Goal: Information Seeking & Learning: Learn about a topic

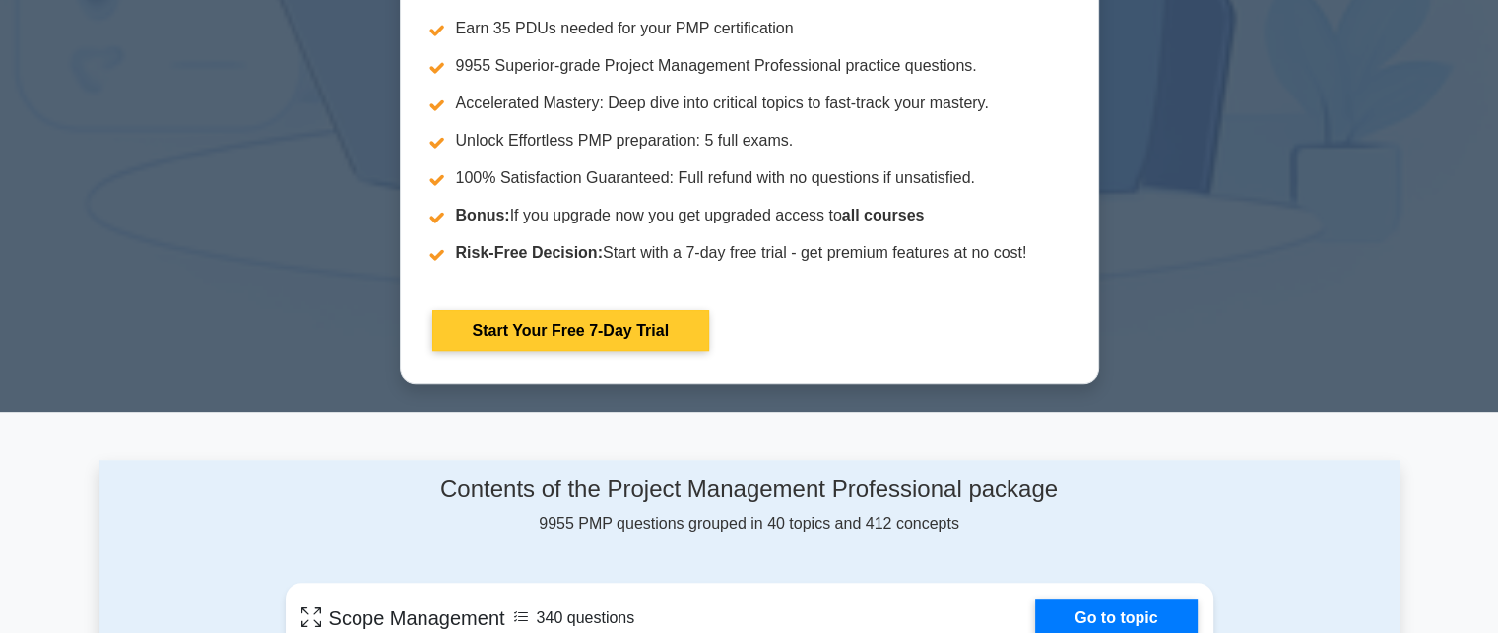
scroll to position [887, 0]
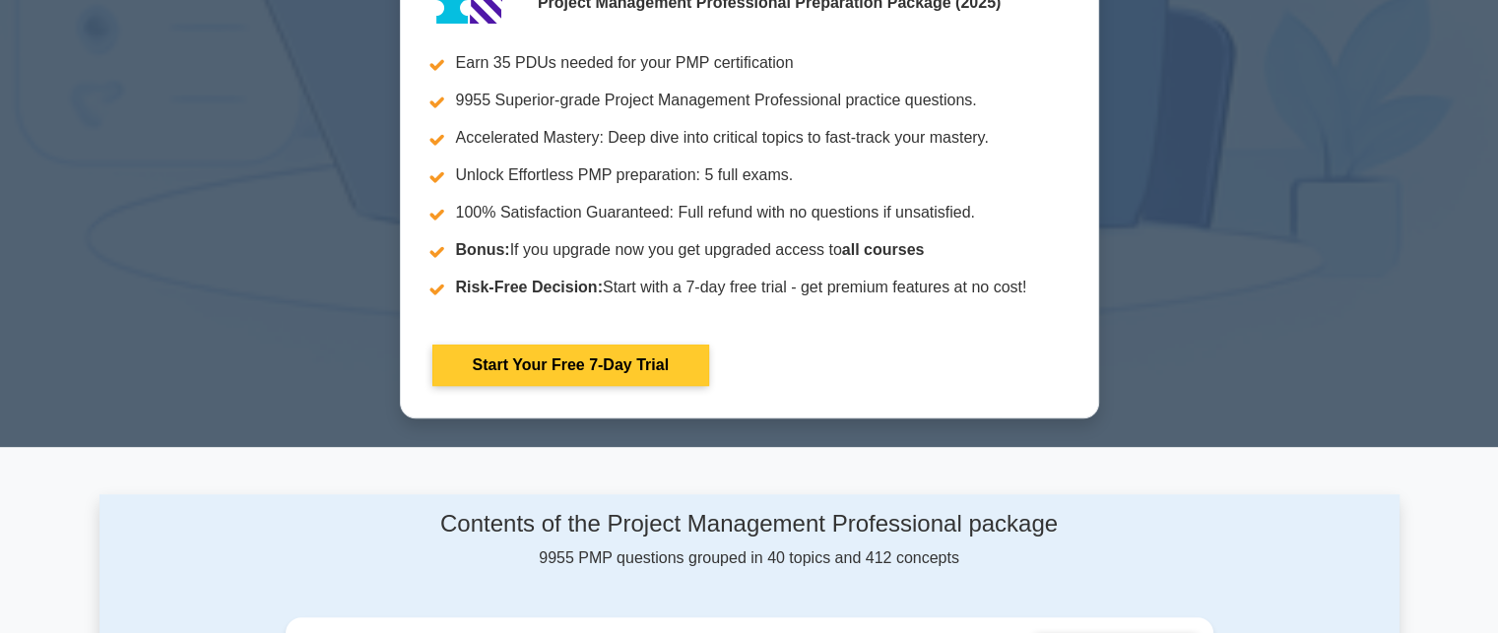
click at [610, 356] on link "Start Your Free 7-Day Trial" at bounding box center [570, 365] width 277 height 41
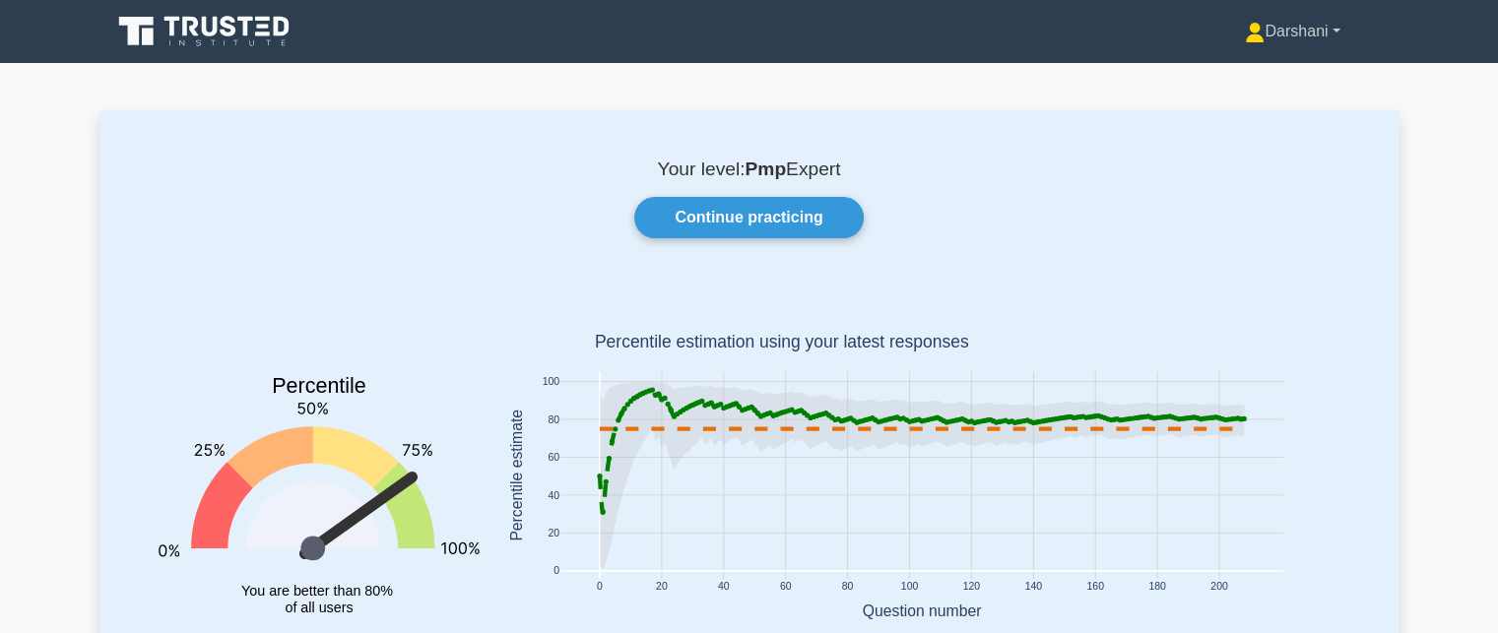
click at [1312, 24] on link "Darshani" at bounding box center [1292, 31] width 189 height 39
click at [1270, 74] on link "Profile" at bounding box center [1277, 78] width 156 height 32
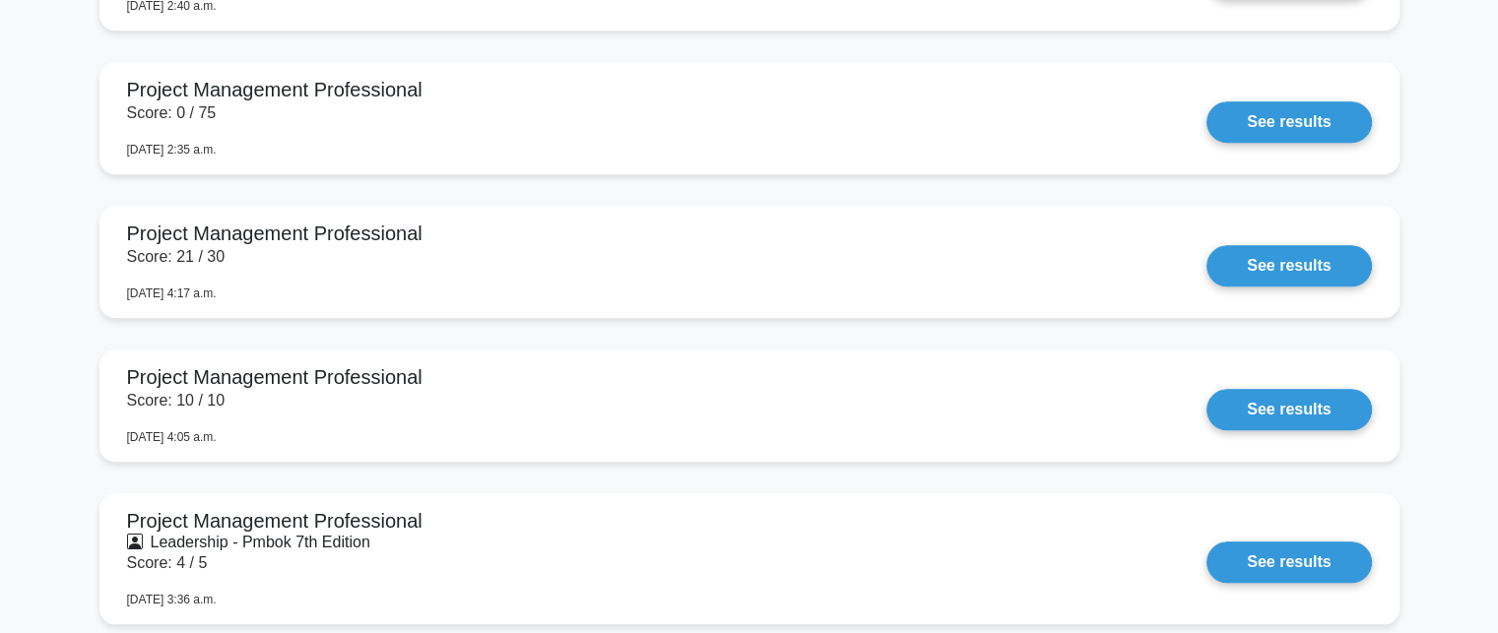
scroll to position [1675, 0]
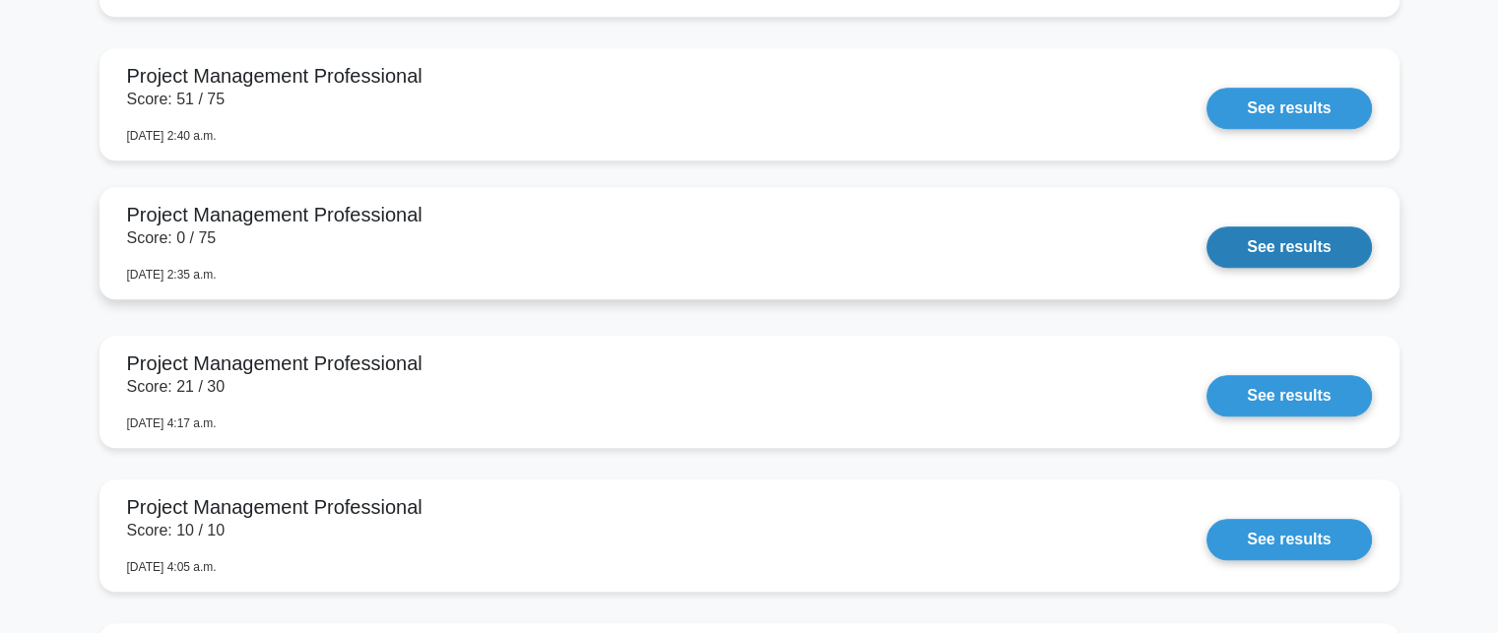
click at [1278, 251] on link "See results" at bounding box center [1289, 247] width 165 height 41
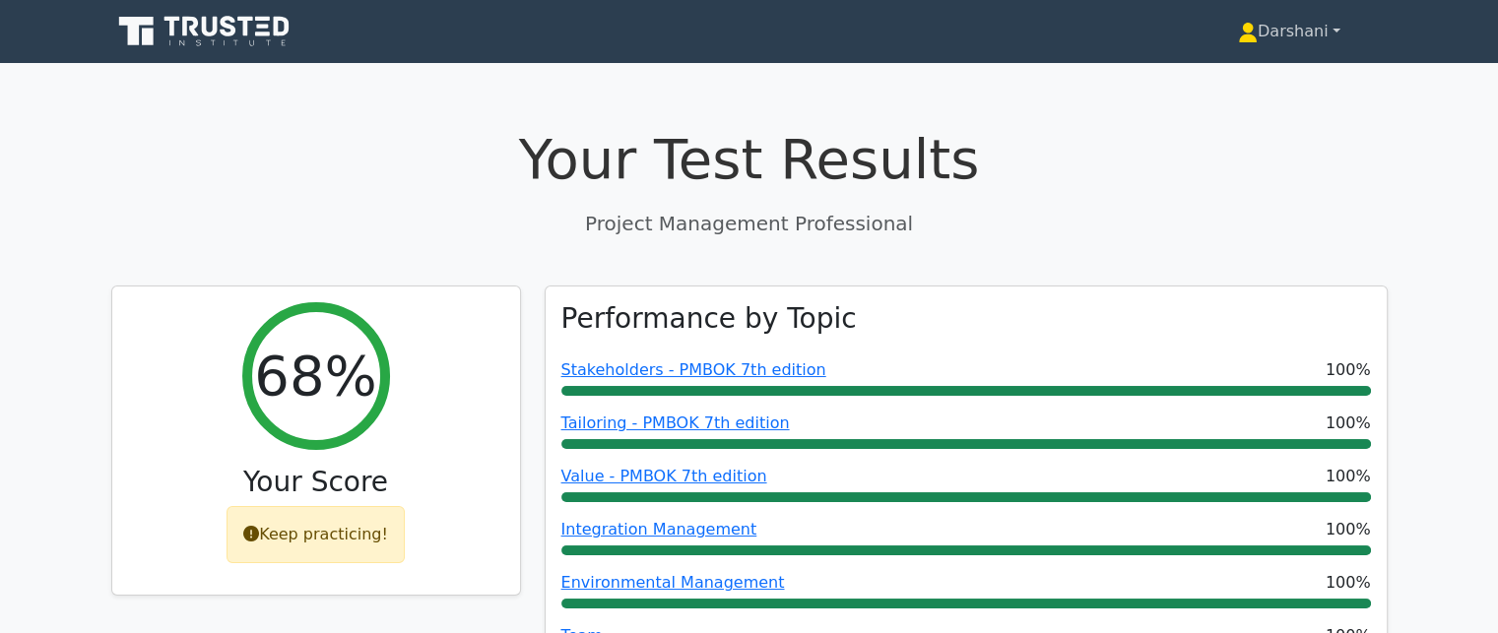
click at [1333, 26] on link "Darshani" at bounding box center [1289, 31] width 197 height 39
click at [1276, 31] on link "Darshani" at bounding box center [1289, 31] width 197 height 39
click at [1314, 37] on link "Darshani" at bounding box center [1289, 31] width 197 height 39
click at [1339, 27] on link "Darshani" at bounding box center [1289, 31] width 197 height 39
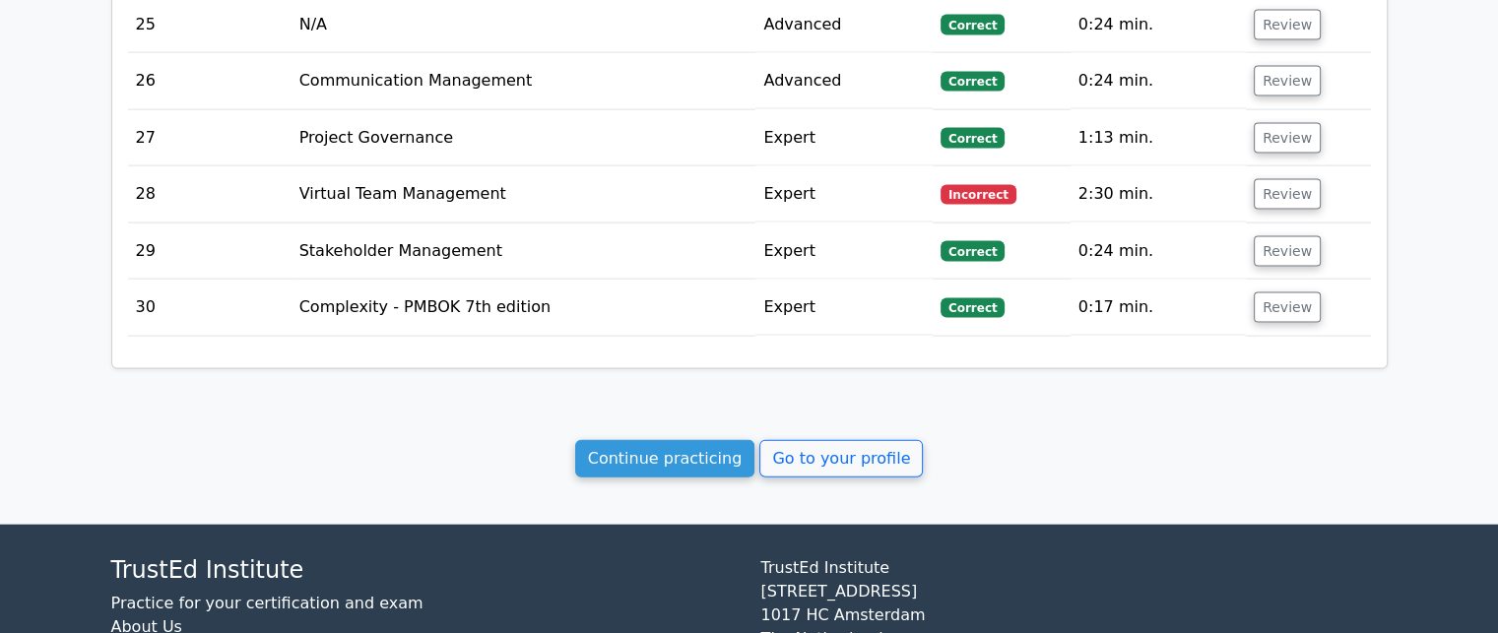
scroll to position [4236, 0]
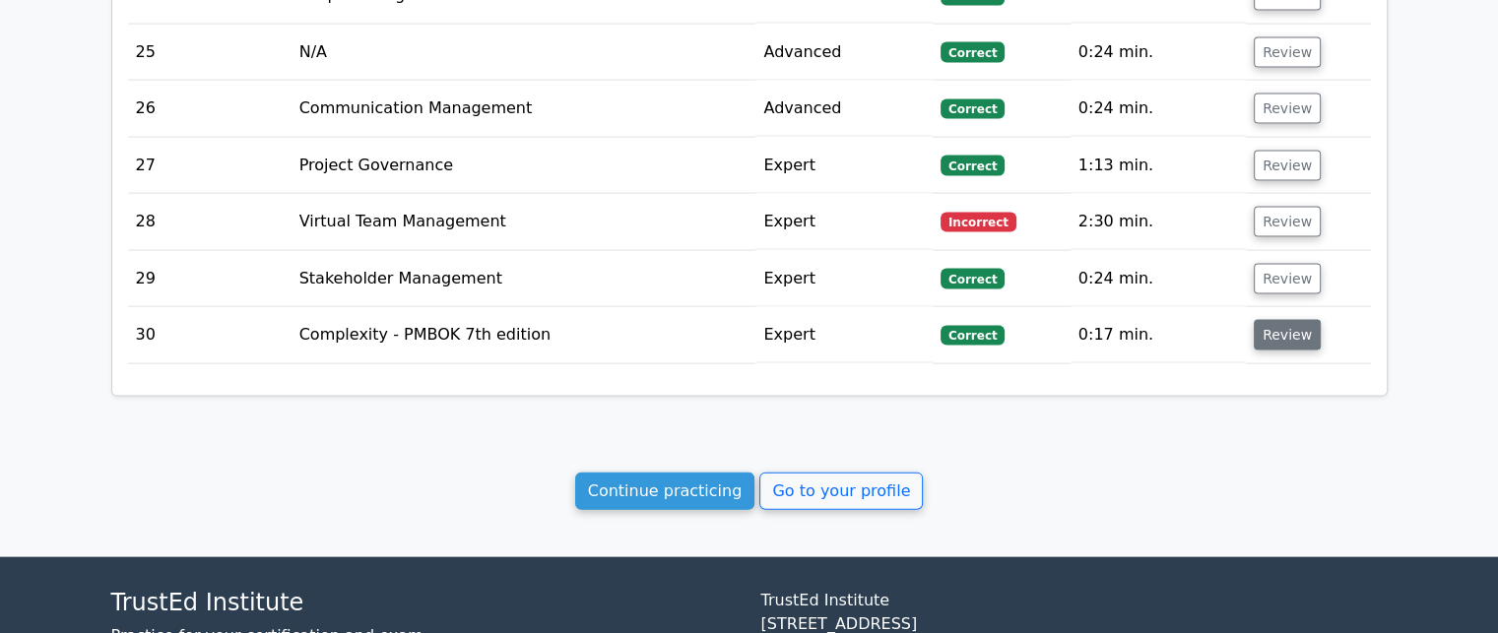
click at [1282, 320] on button "Review" at bounding box center [1287, 335] width 67 height 31
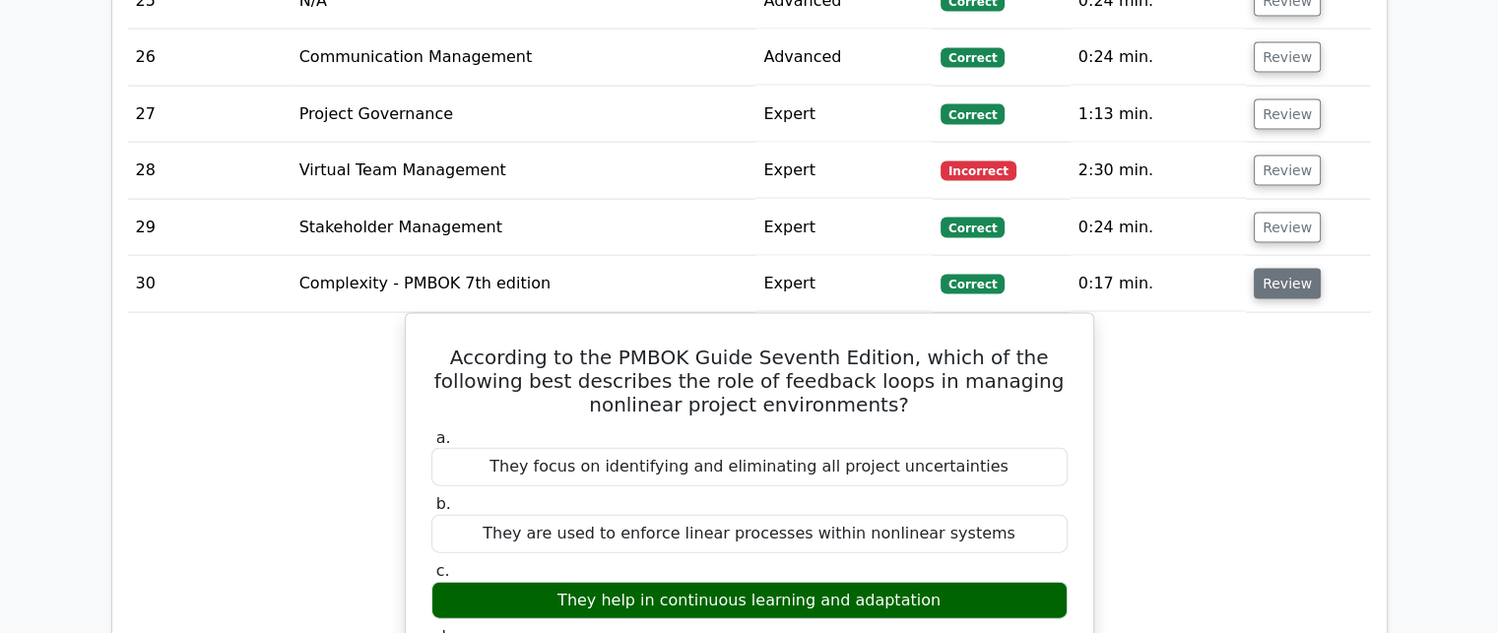
scroll to position [4335, 0]
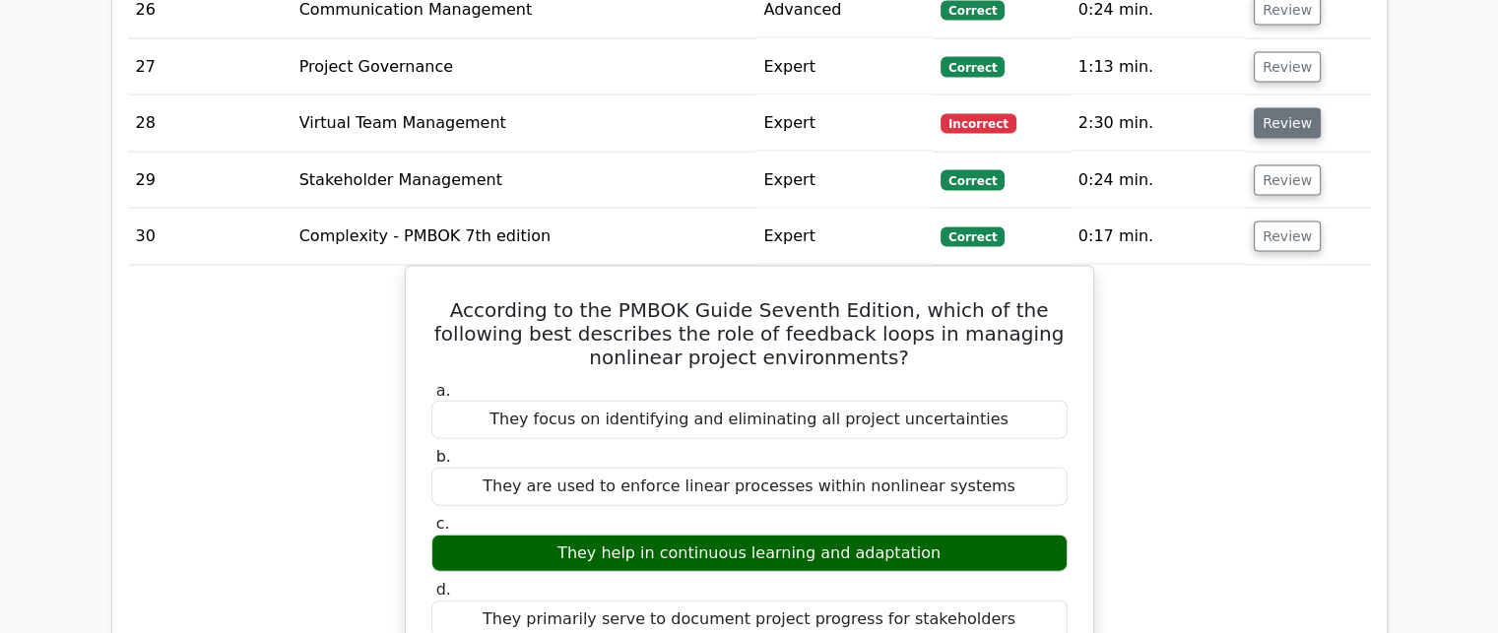
click at [1272, 108] on button "Review" at bounding box center [1287, 123] width 67 height 31
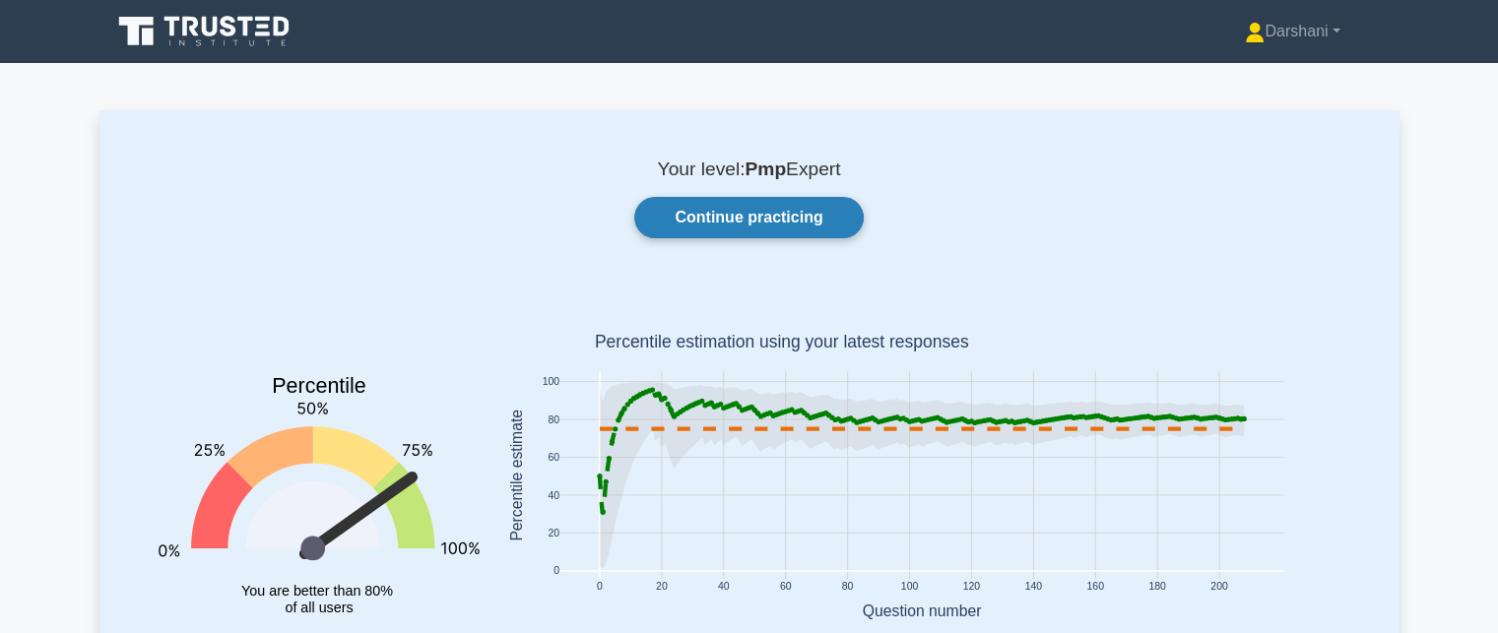
click at [719, 218] on link "Continue practicing" at bounding box center [748, 217] width 229 height 41
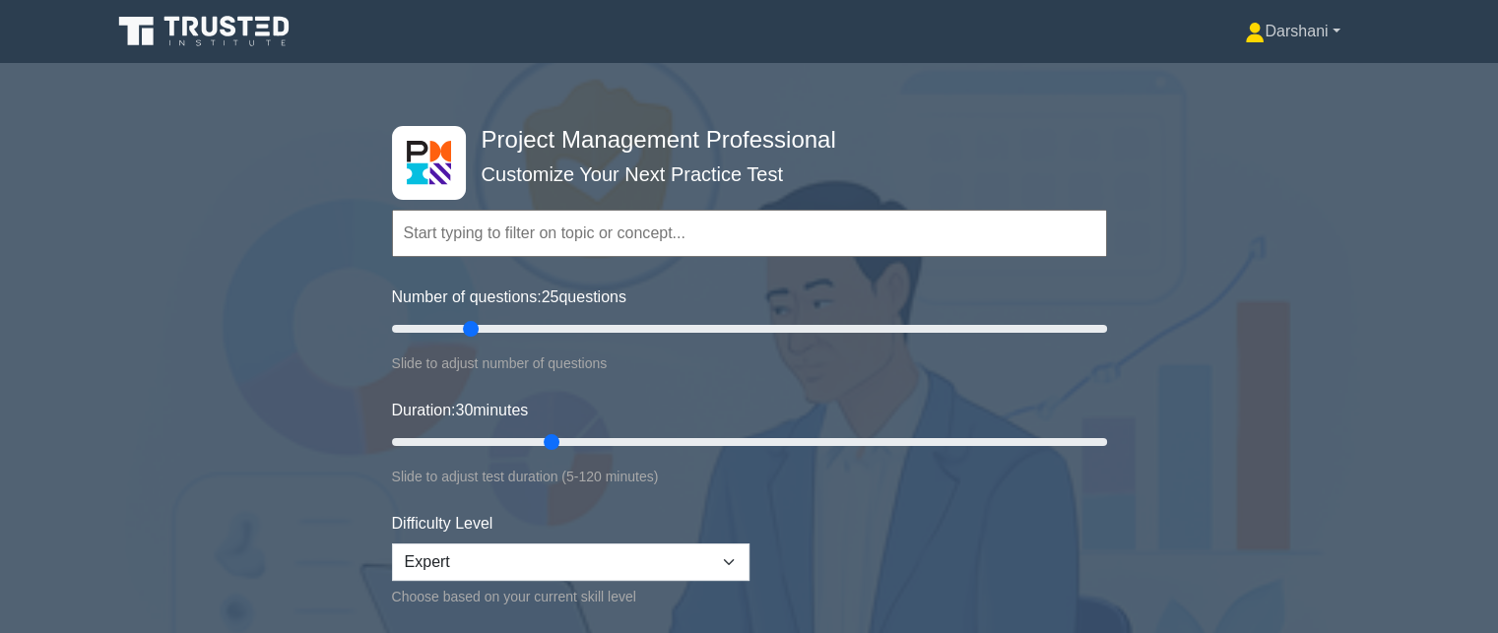
click at [1306, 34] on link "Darshani" at bounding box center [1292, 31] width 189 height 39
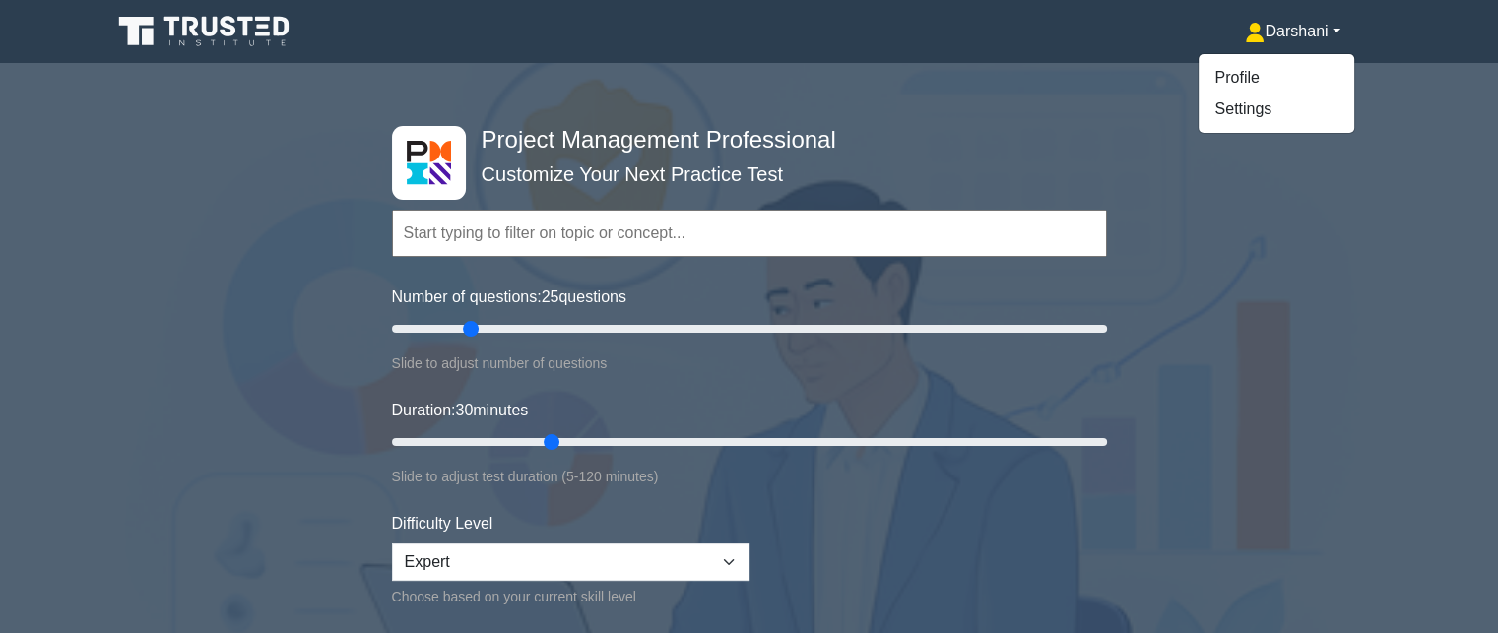
click at [1233, 291] on div "Project Management Professional Customize Your Next Practice Test Topics Scope …" at bounding box center [749, 442] width 1498 height 727
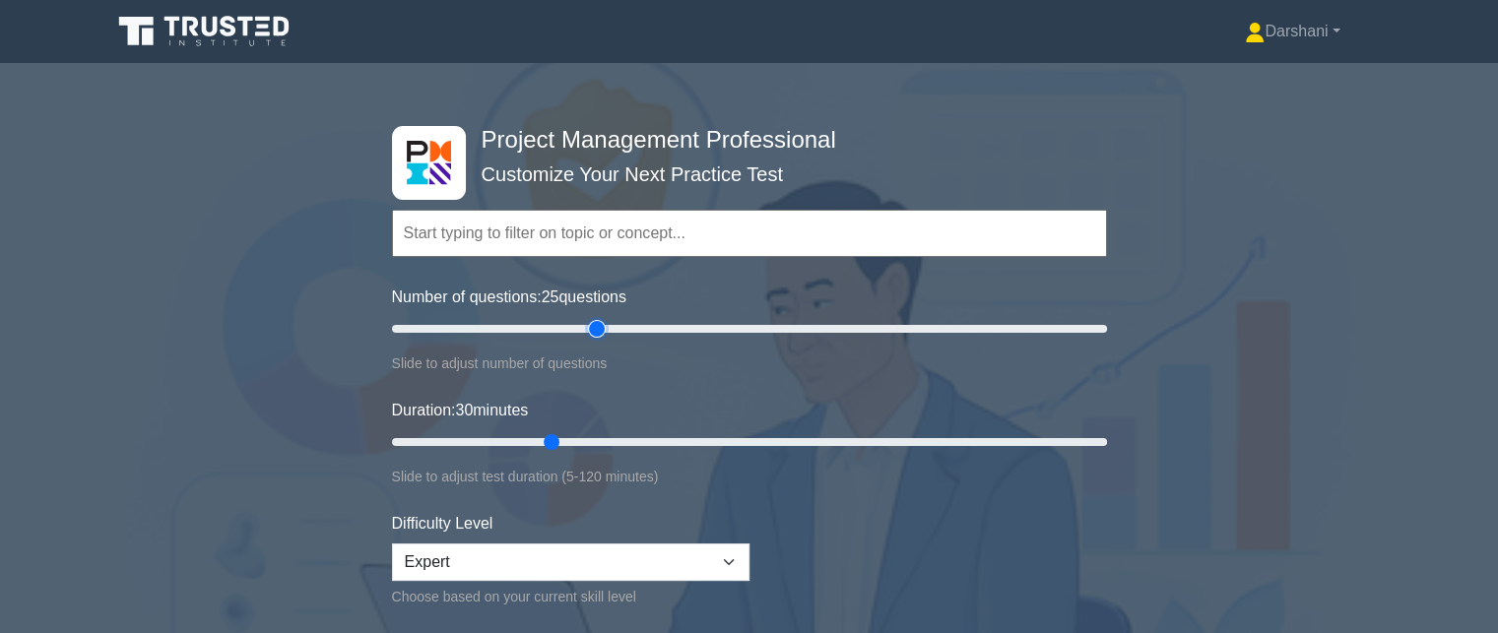
type input "60"
click at [595, 330] on input "Number of questions: 25 questions" at bounding box center [749, 329] width 715 height 24
click at [613, 438] on input "Duration: 40 minutes" at bounding box center [749, 443] width 715 height 24
click at [632, 440] on input "Duration: 40 minutes" at bounding box center [749, 443] width 715 height 24
click at [659, 441] on input "Duration: 45 minutes" at bounding box center [749, 443] width 715 height 24
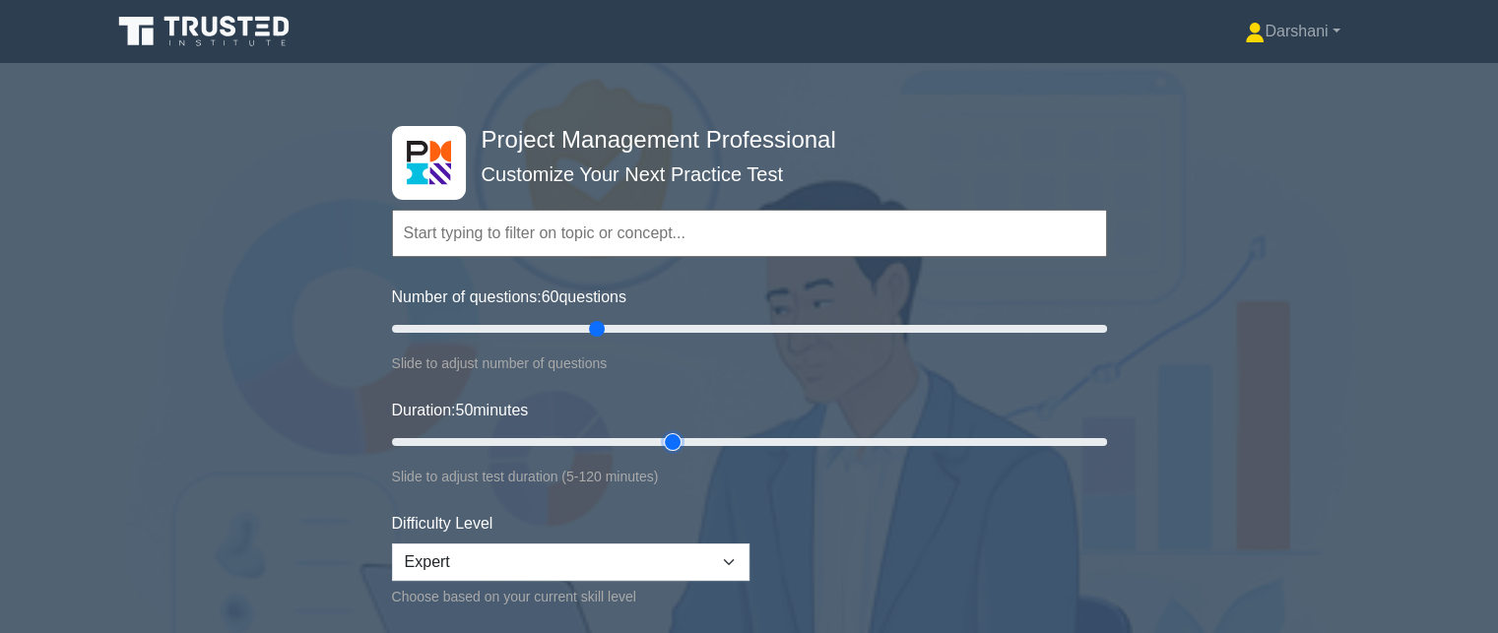
click at [686, 441] on input "Duration: 50 minutes" at bounding box center [749, 443] width 715 height 24
click at [687, 441] on input "Duration: 50 minutes" at bounding box center [749, 443] width 715 height 24
click at [697, 441] on input "Duration: 55 minutes" at bounding box center [749, 443] width 715 height 24
type input "60"
click at [725, 441] on input "Duration: 60 minutes" at bounding box center [749, 443] width 715 height 24
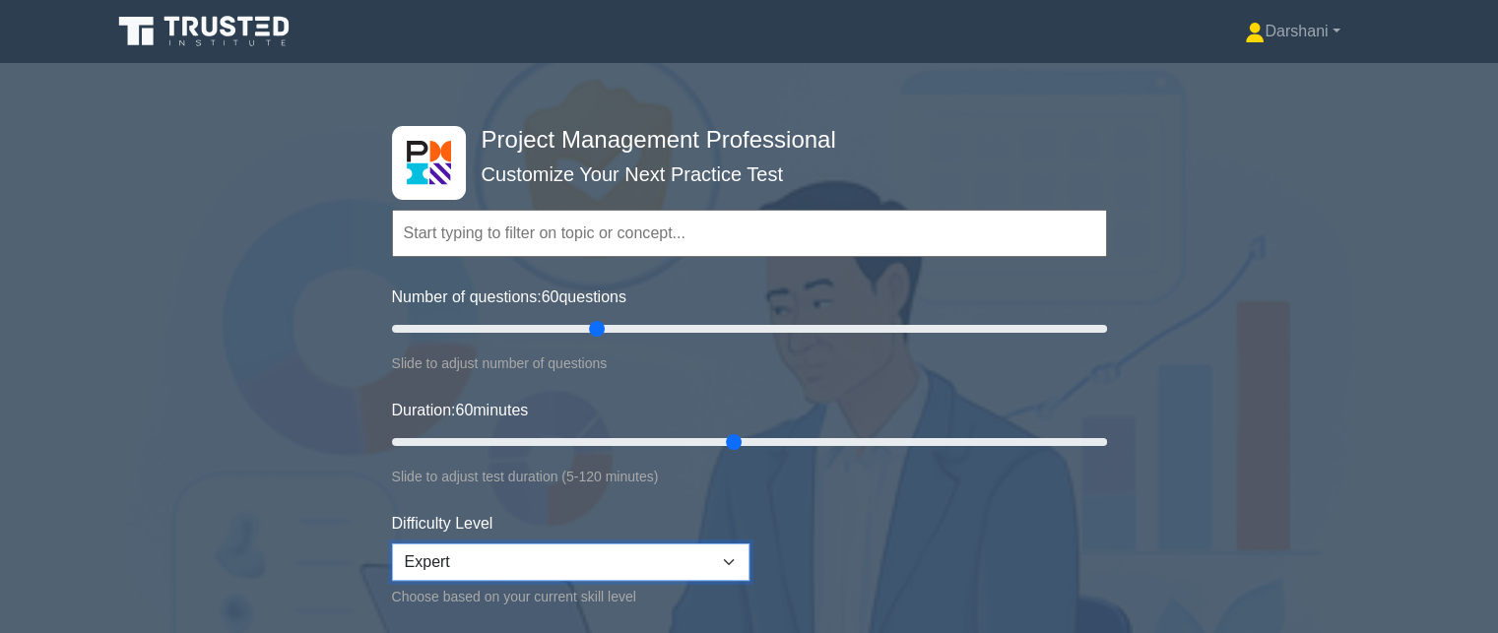
click at [721, 546] on select "Beginner Intermediate Expert" at bounding box center [571, 562] width 358 height 37
select select "intermediate"
click at [392, 544] on select "Beginner Intermediate Expert" at bounding box center [571, 562] width 358 height 37
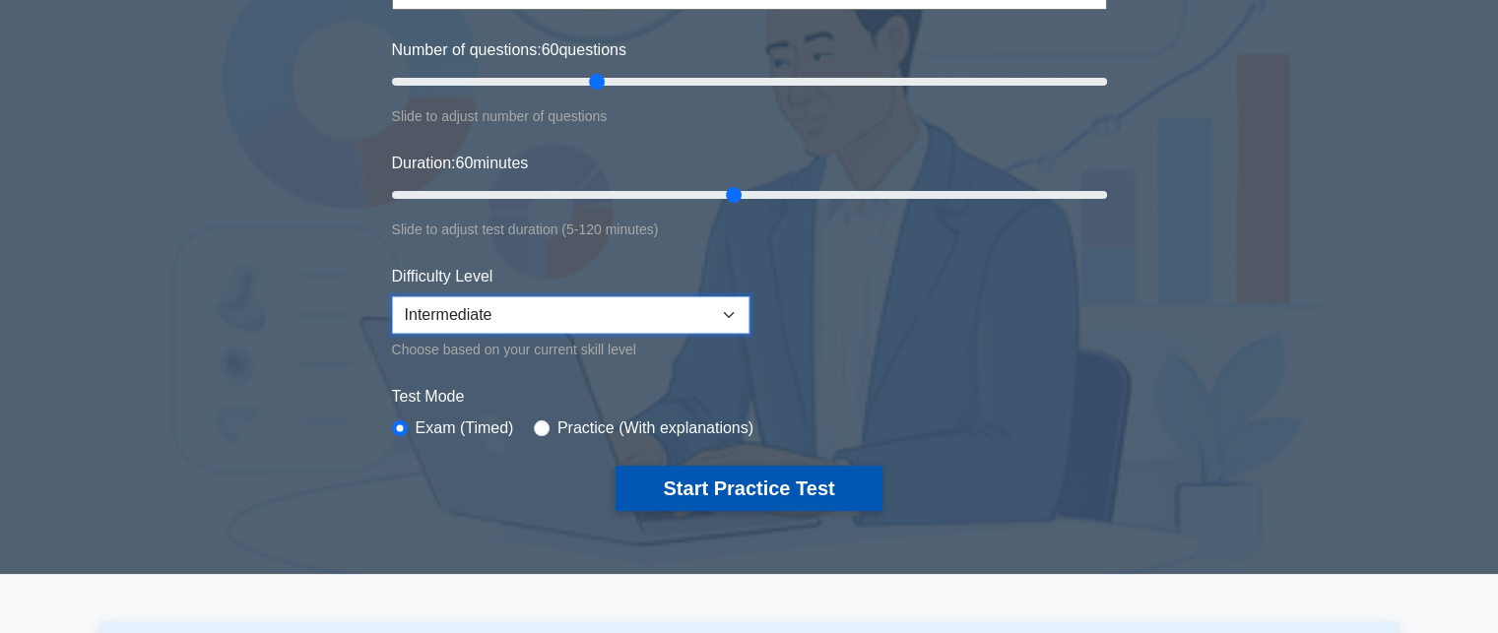
scroll to position [296, 0]
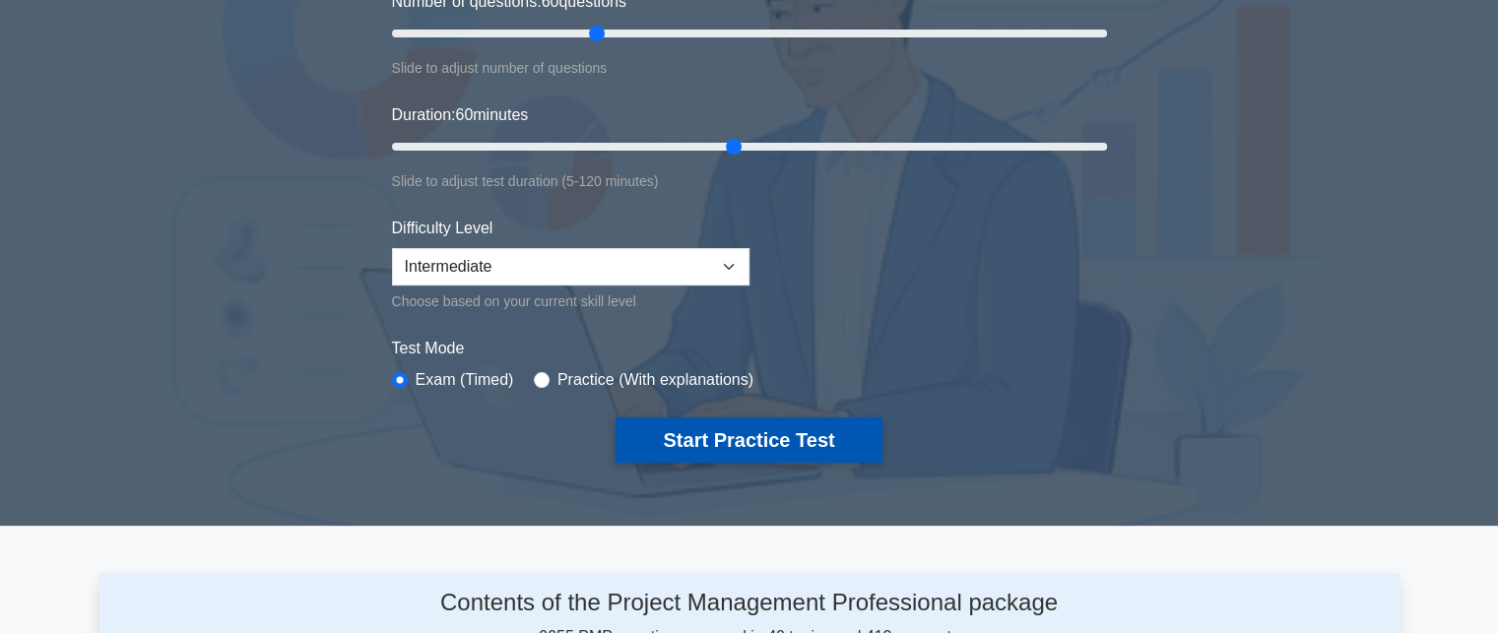
click at [749, 441] on button "Start Practice Test" at bounding box center [749, 440] width 266 height 45
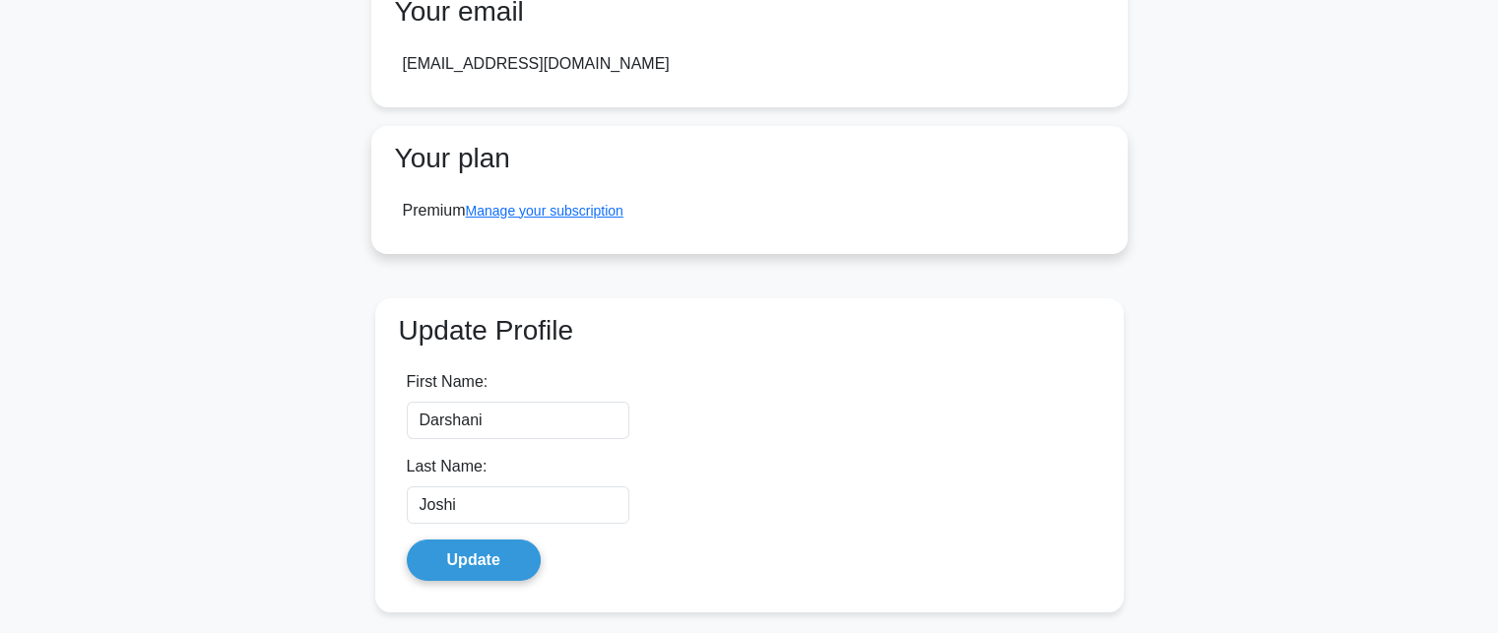
scroll to position [112, 0]
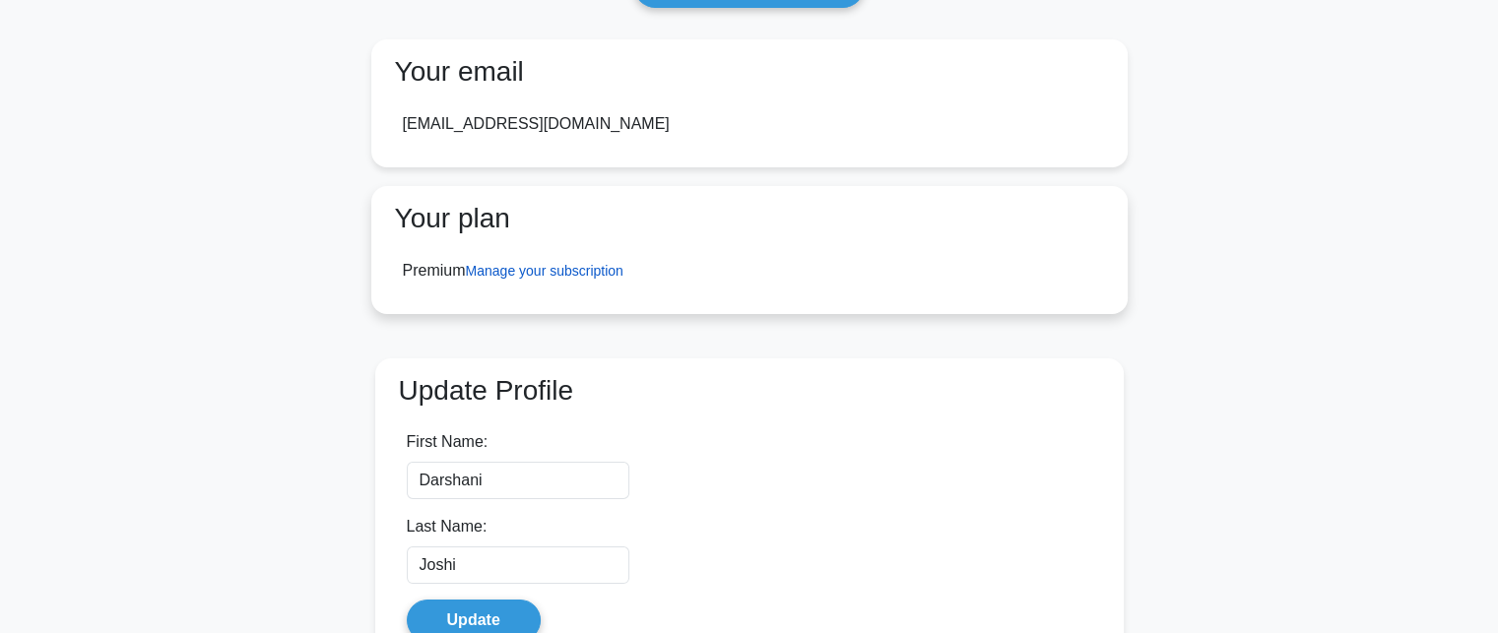
click at [574, 267] on link "Manage your subscription" at bounding box center [545, 271] width 158 height 16
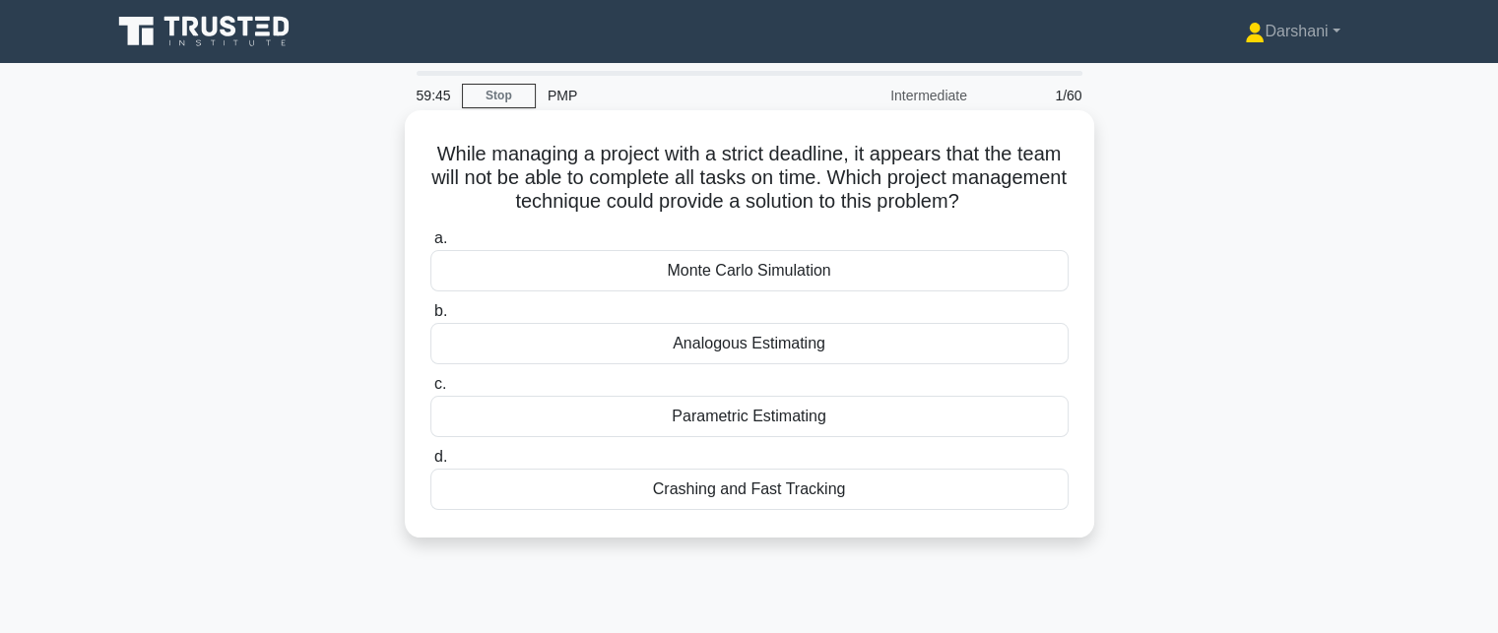
click at [742, 496] on div "Crashing and Fast Tracking" at bounding box center [750, 489] width 638 height 41
click at [431, 464] on input "d. Crashing and Fast Tracking" at bounding box center [431, 457] width 0 height 13
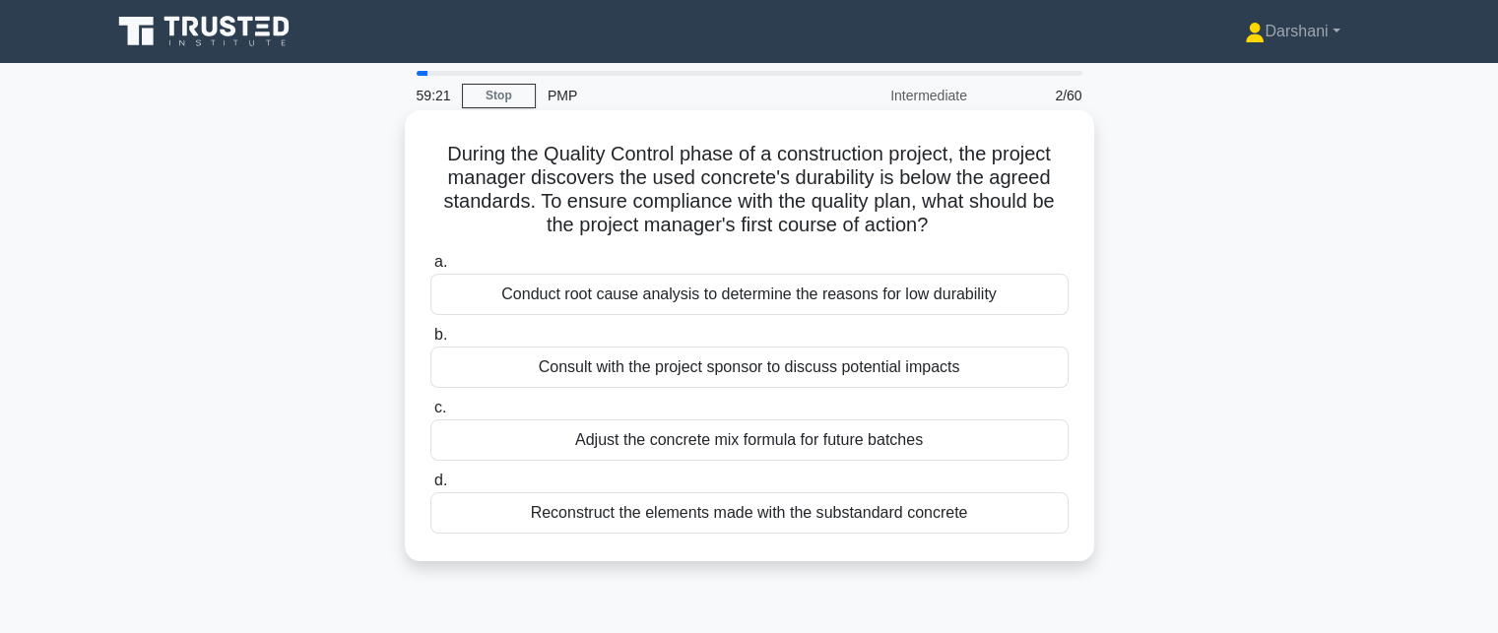
click at [774, 304] on div "Conduct root cause analysis to determine the reasons for low durability" at bounding box center [750, 294] width 638 height 41
click at [431, 269] on input "a. Conduct root cause analysis to determine the reasons for low durability" at bounding box center [431, 262] width 0 height 13
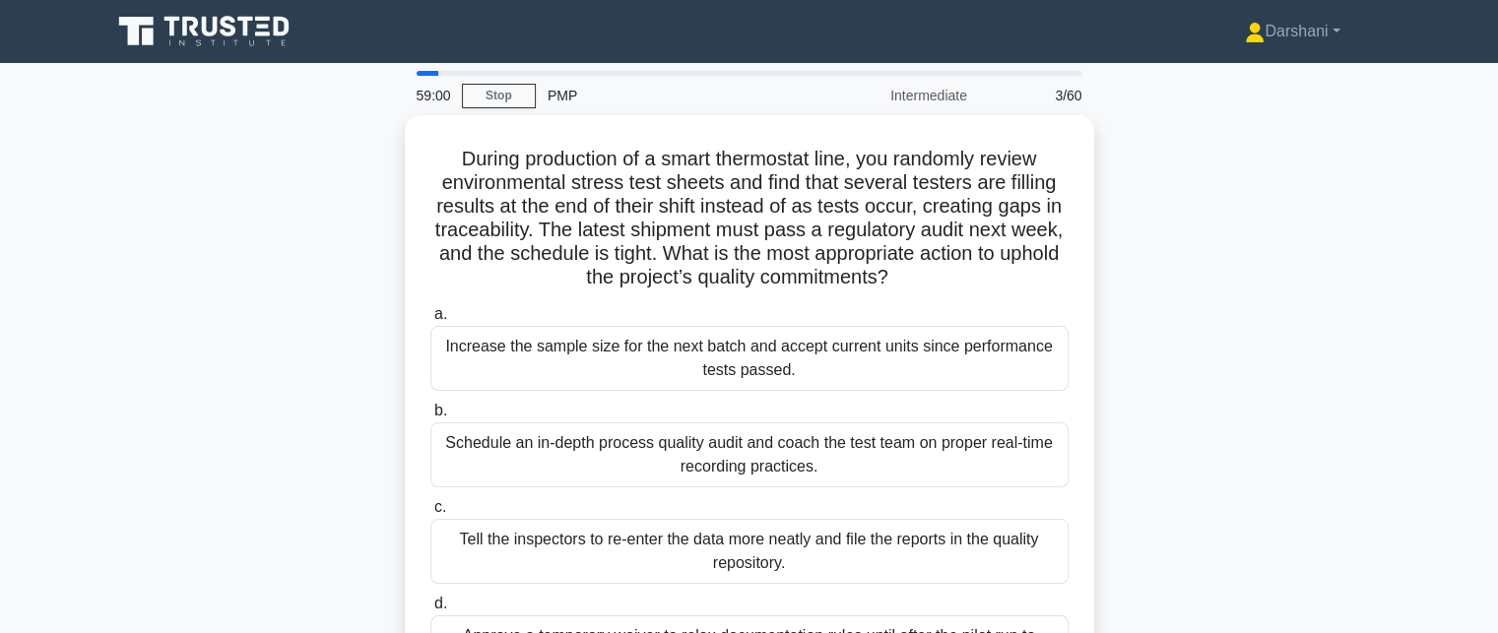
scroll to position [99, 0]
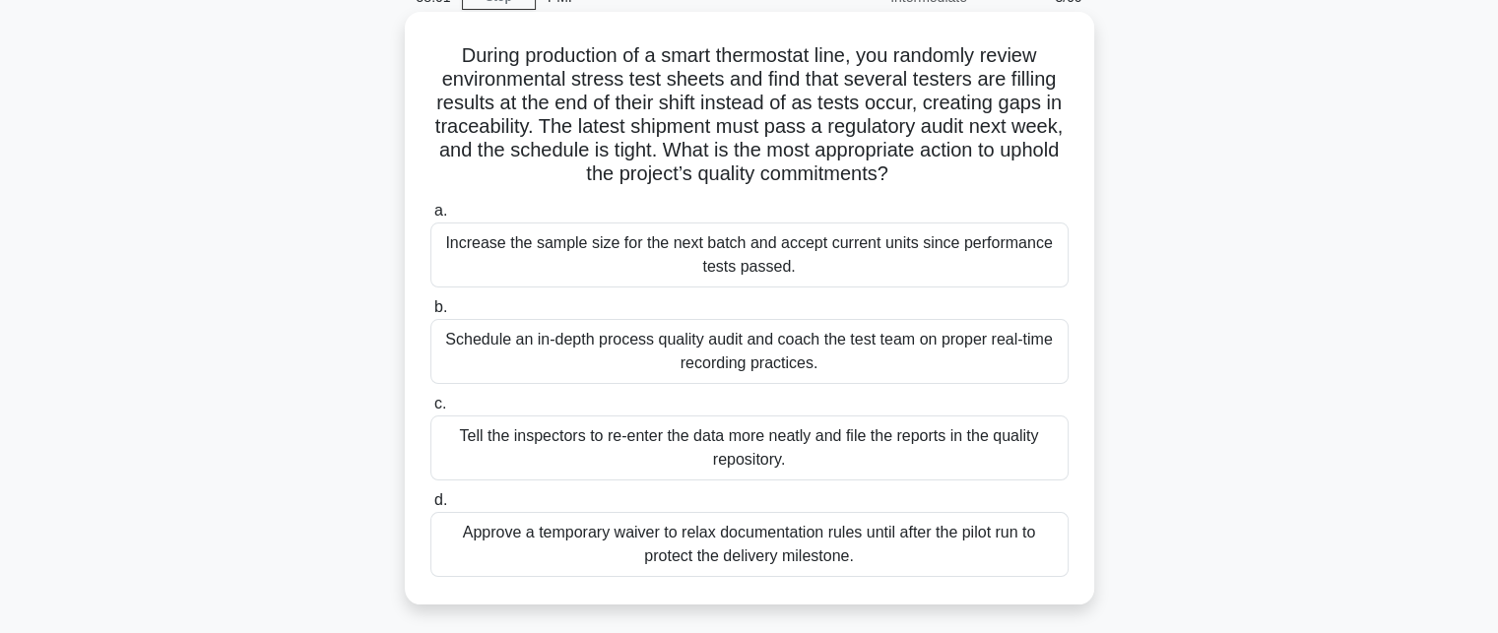
click at [765, 353] on div "Schedule an in-depth process quality audit and coach the test team on proper re…" at bounding box center [750, 351] width 638 height 65
click at [431, 314] on input "b. Schedule an in-depth process quality audit and coach the test team on proper…" at bounding box center [431, 307] width 0 height 13
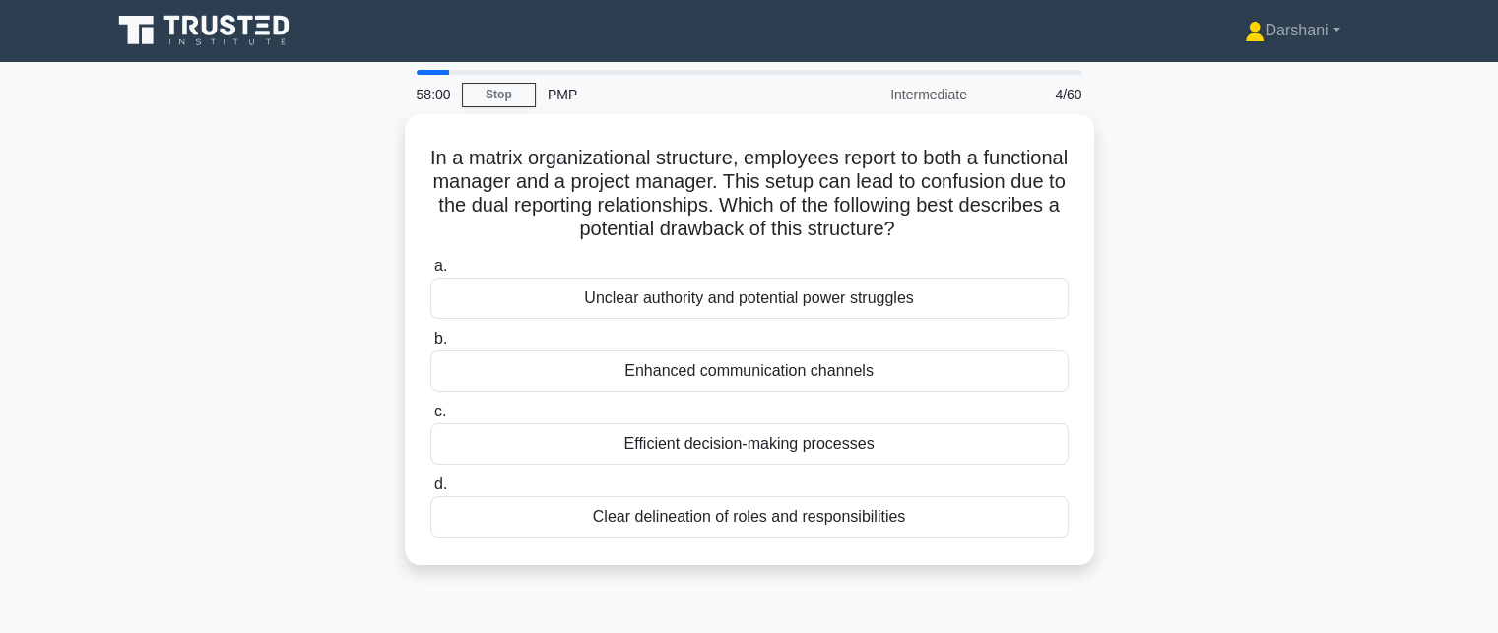
scroll to position [0, 0]
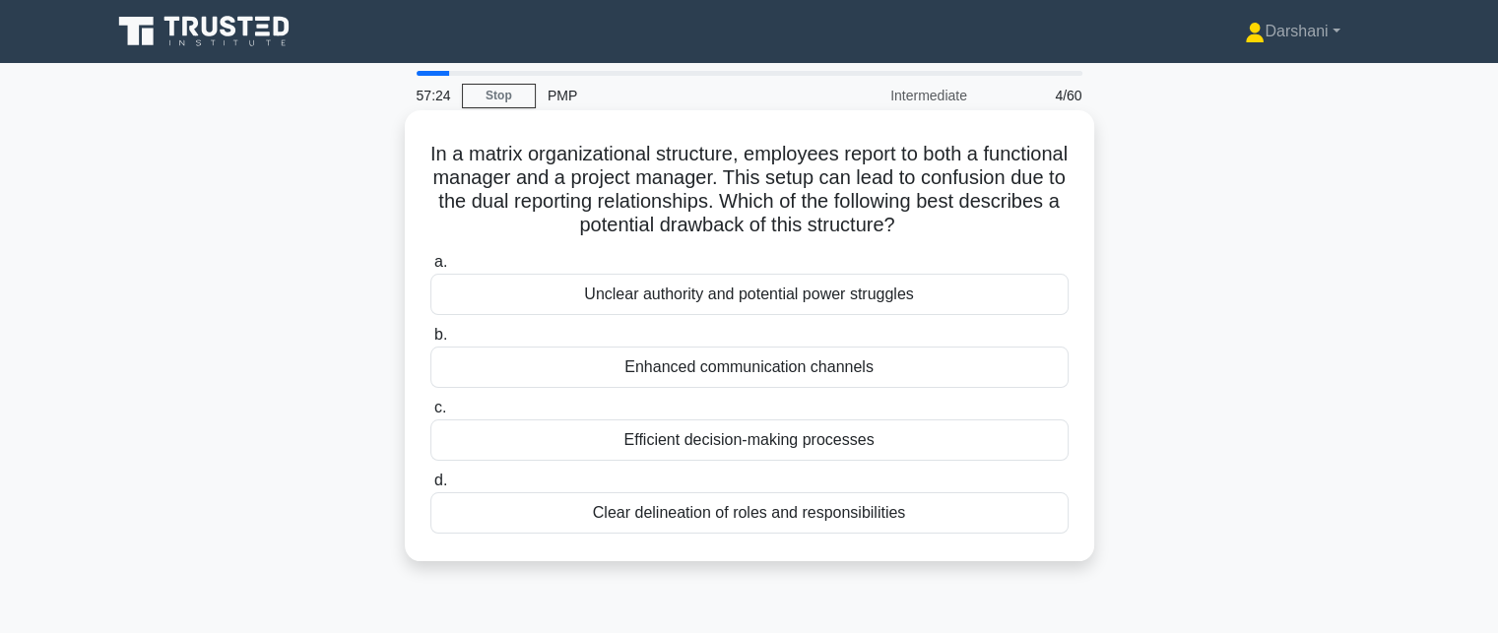
click at [750, 303] on div "Unclear authority and potential power struggles" at bounding box center [750, 294] width 638 height 41
click at [431, 269] on input "a. Unclear authority and potential power struggles" at bounding box center [431, 262] width 0 height 13
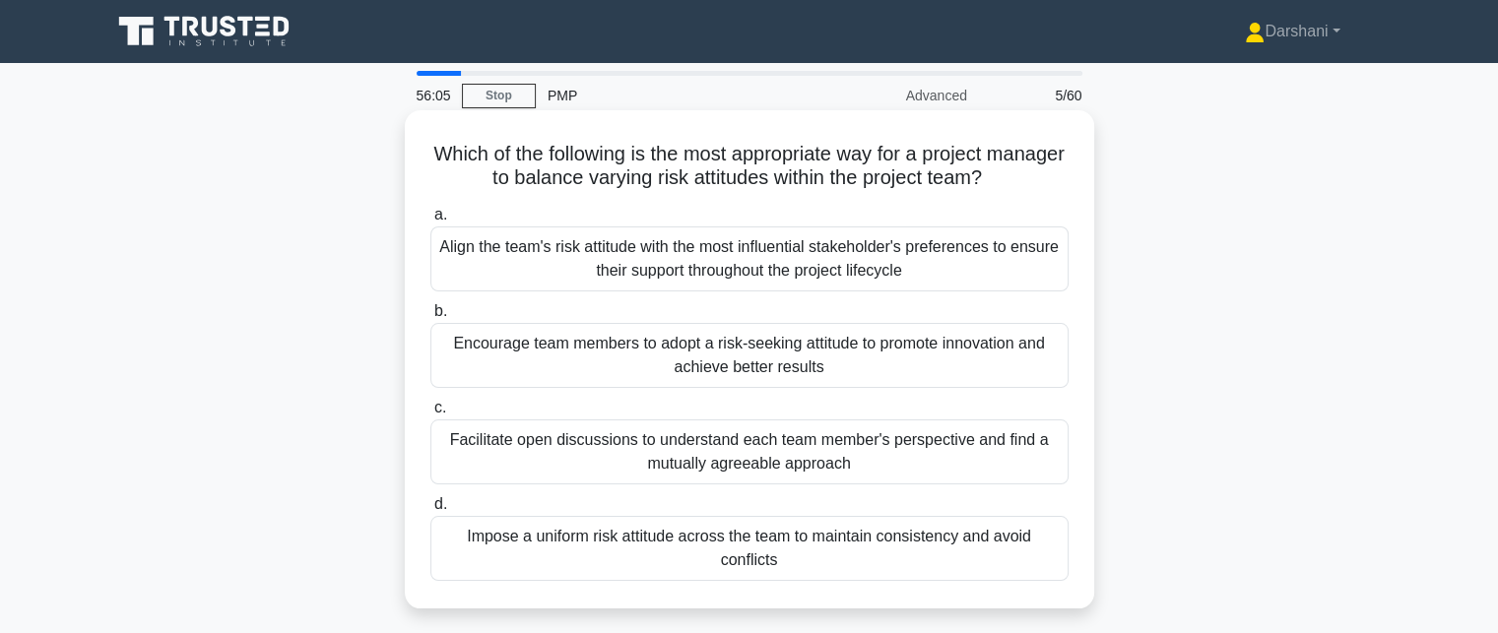
click at [715, 440] on div "Facilitate open discussions to understand each team member's perspective and fi…" at bounding box center [750, 452] width 638 height 65
click at [431, 415] on input "c. Facilitate open discussions to understand each team member's perspective and…" at bounding box center [431, 408] width 0 height 13
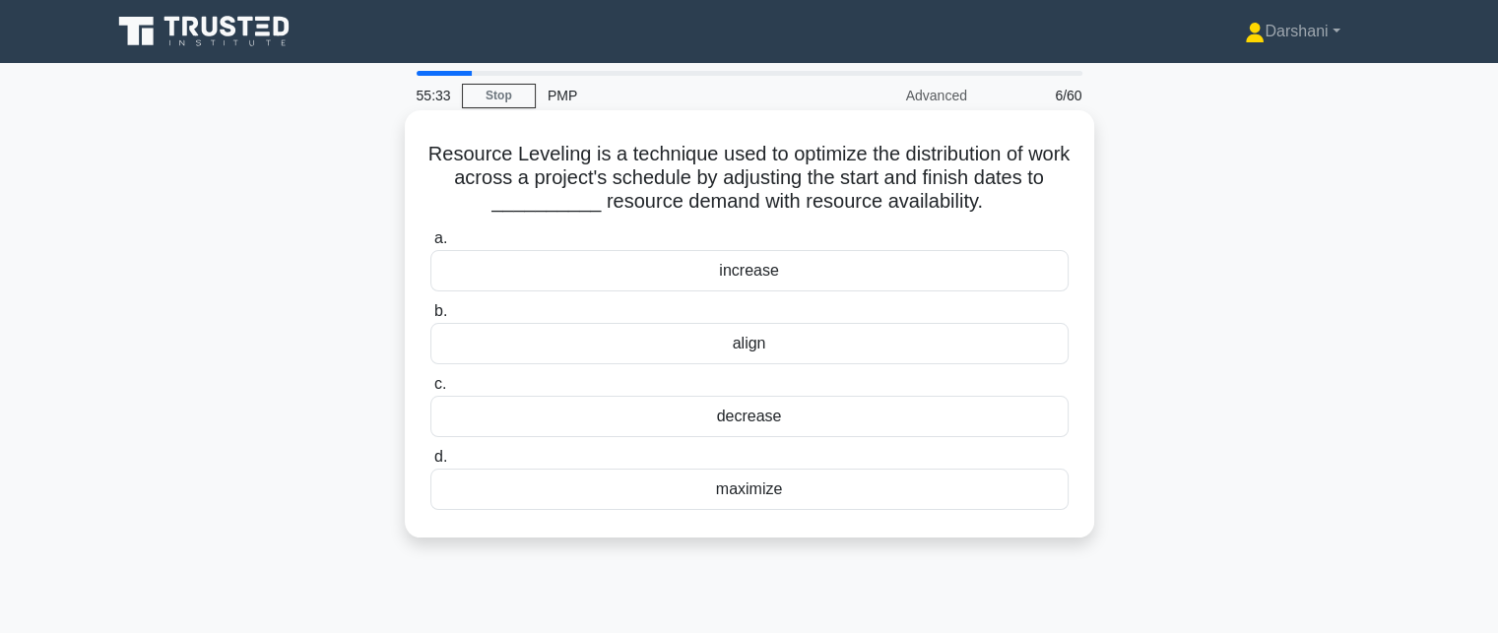
click at [750, 352] on div "align" at bounding box center [750, 343] width 638 height 41
click at [431, 318] on input "b. align" at bounding box center [431, 311] width 0 height 13
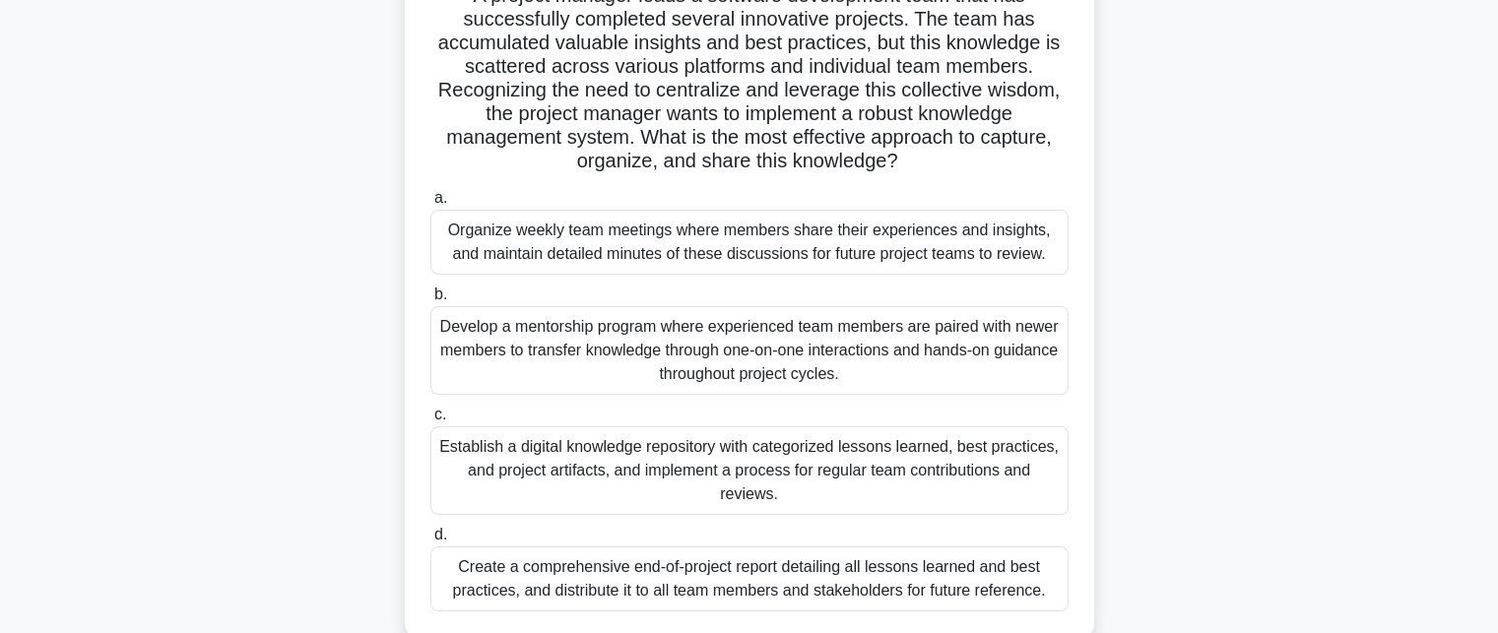
scroll to position [197, 0]
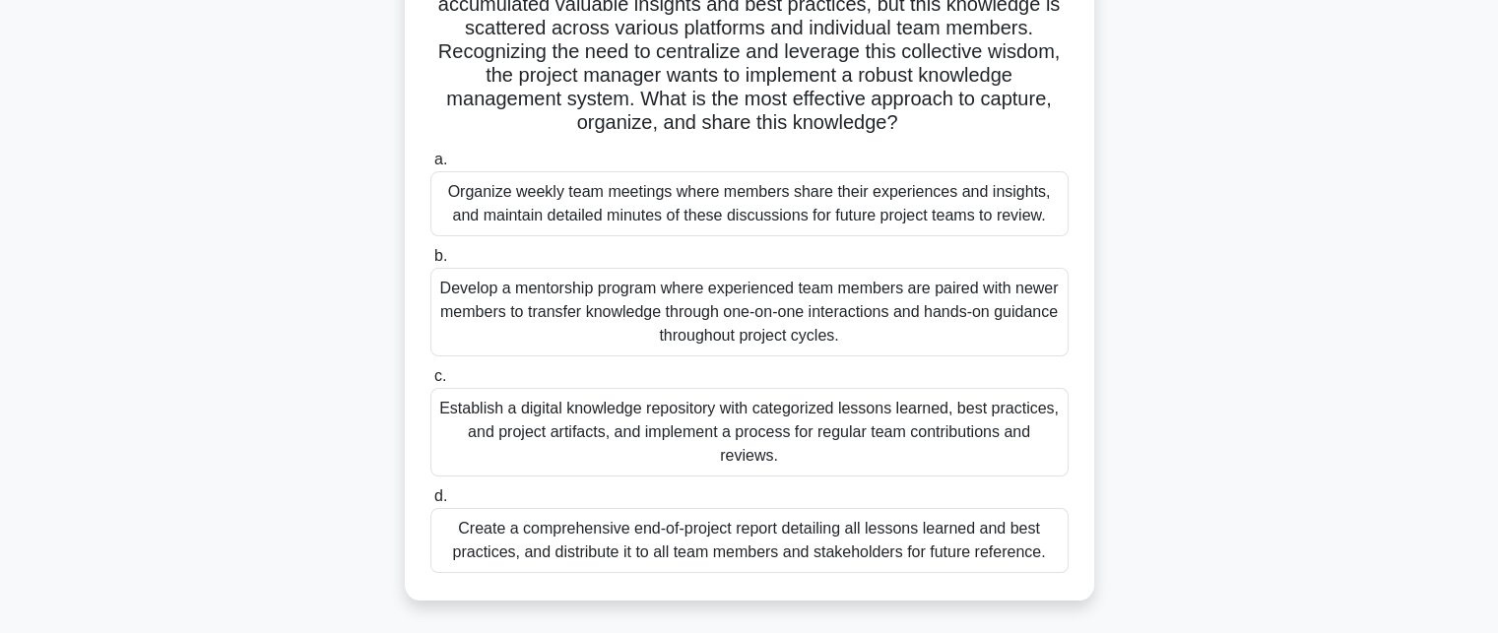
click at [718, 416] on div "Establish a digital knowledge repository with categorized lessons learned, best…" at bounding box center [750, 432] width 638 height 89
click at [431, 383] on input "c. Establish a digital knowledge repository with categorized lessons learned, b…" at bounding box center [431, 376] width 0 height 13
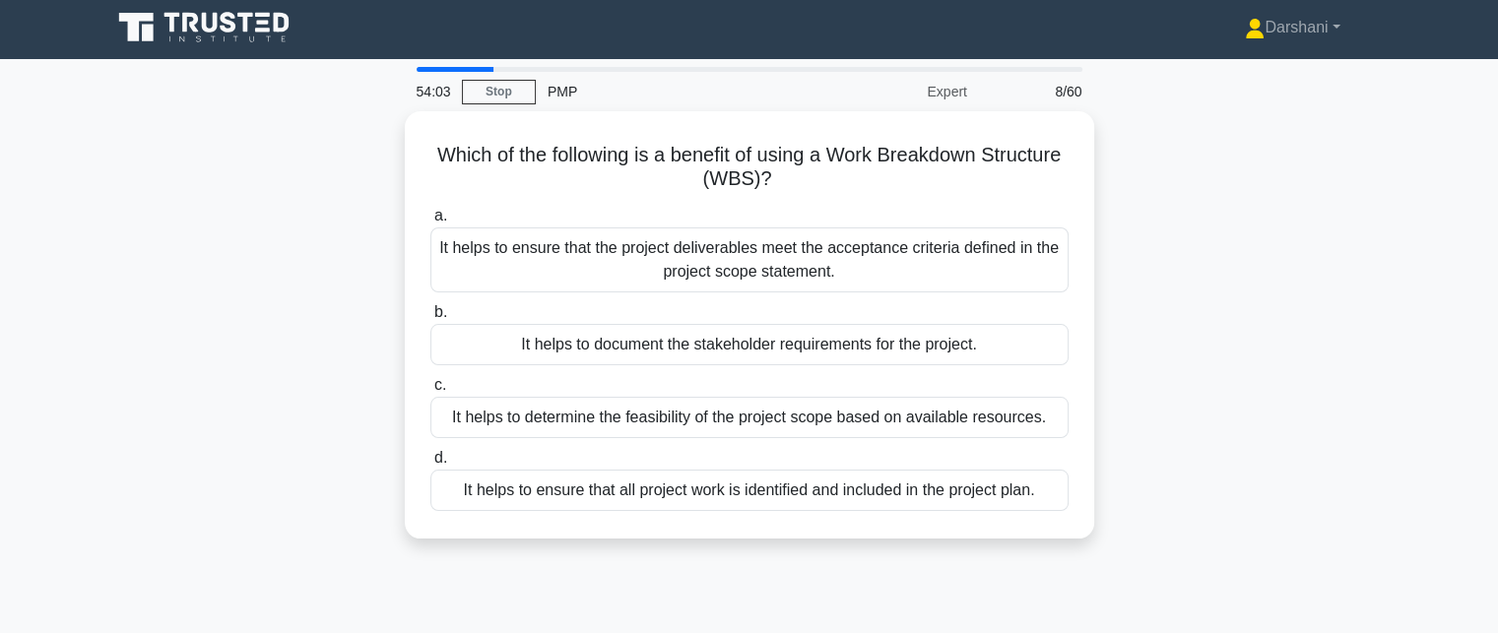
scroll to position [0, 0]
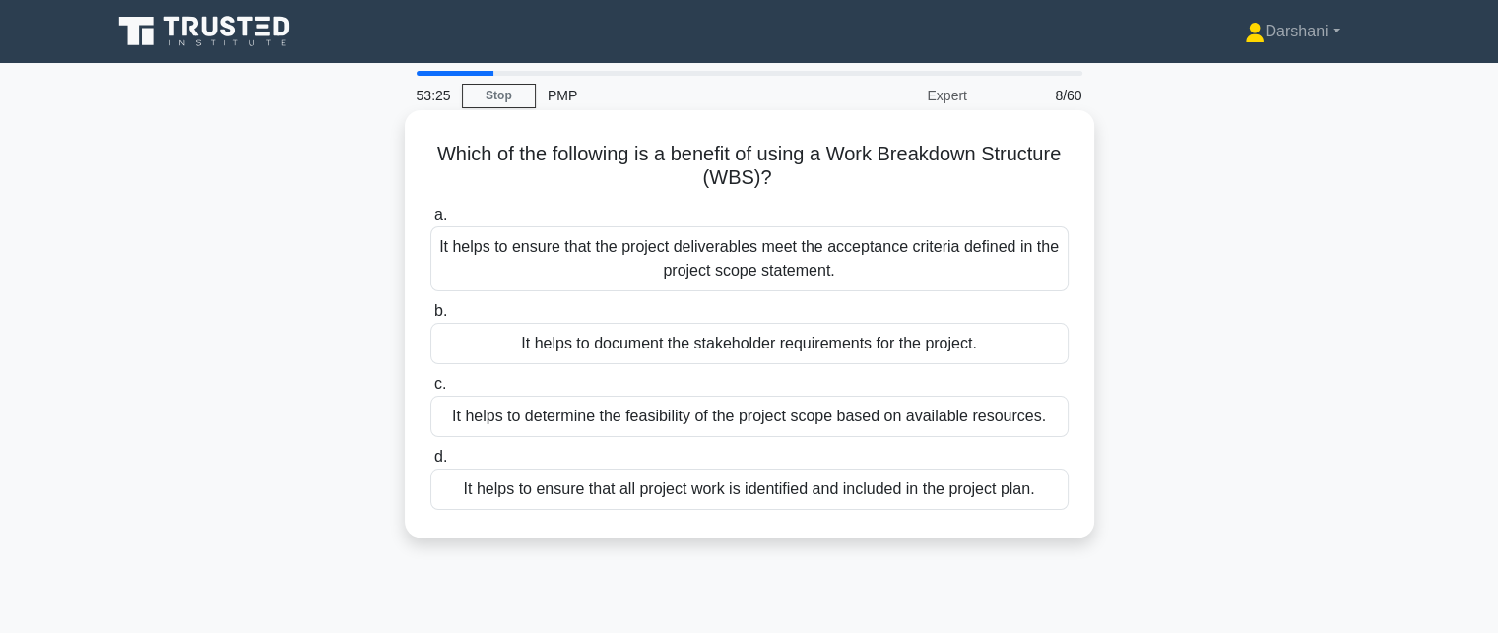
click at [493, 480] on div "It helps to ensure that all project work is identified and included in the proj…" at bounding box center [750, 489] width 638 height 41
click at [431, 464] on input "d. It helps to ensure that all project work is identified and included in the p…" at bounding box center [431, 457] width 0 height 13
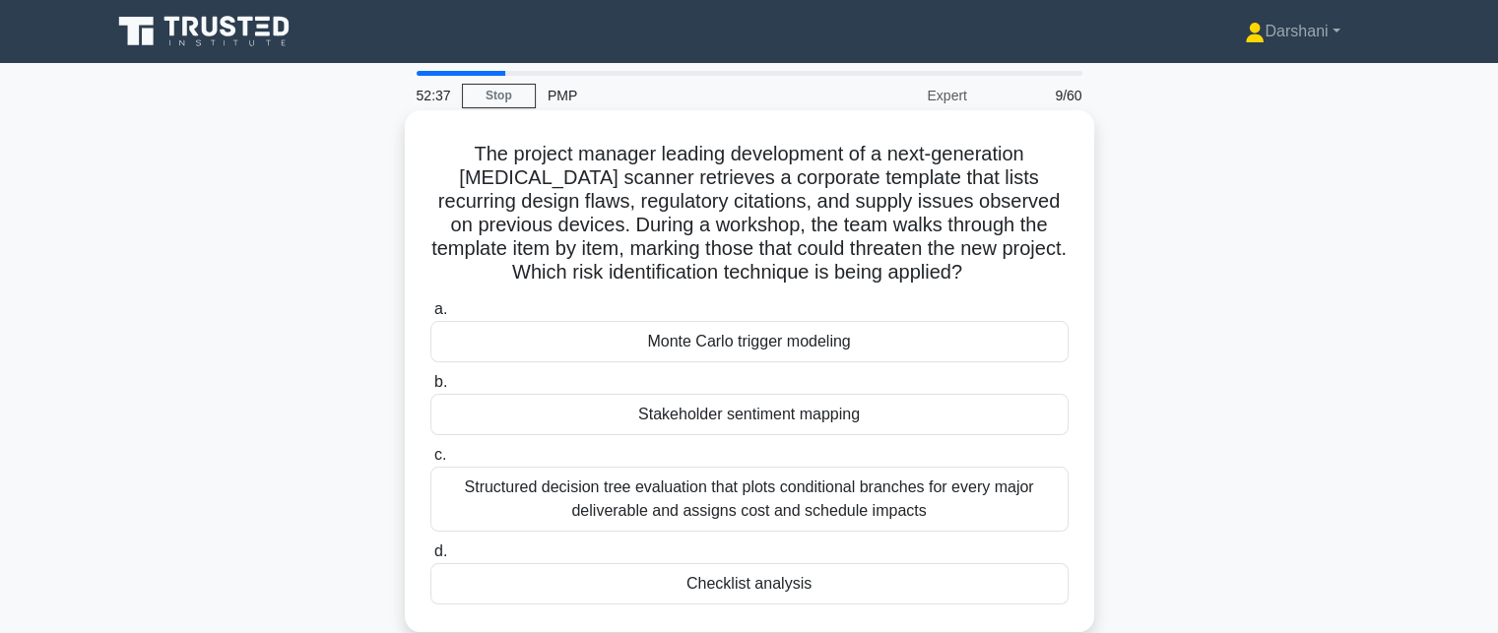
scroll to position [99, 0]
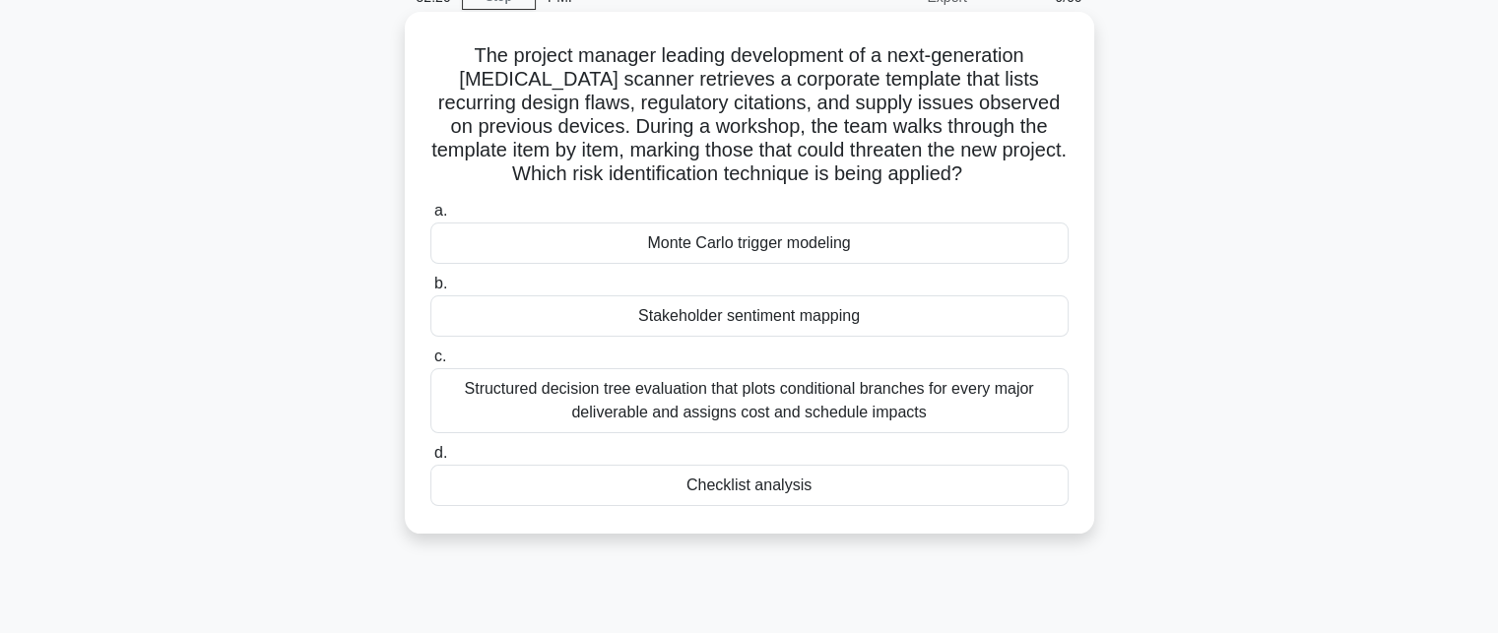
click at [733, 498] on div "Checklist analysis" at bounding box center [750, 485] width 638 height 41
click at [431, 460] on input "d. Checklist analysis" at bounding box center [431, 453] width 0 height 13
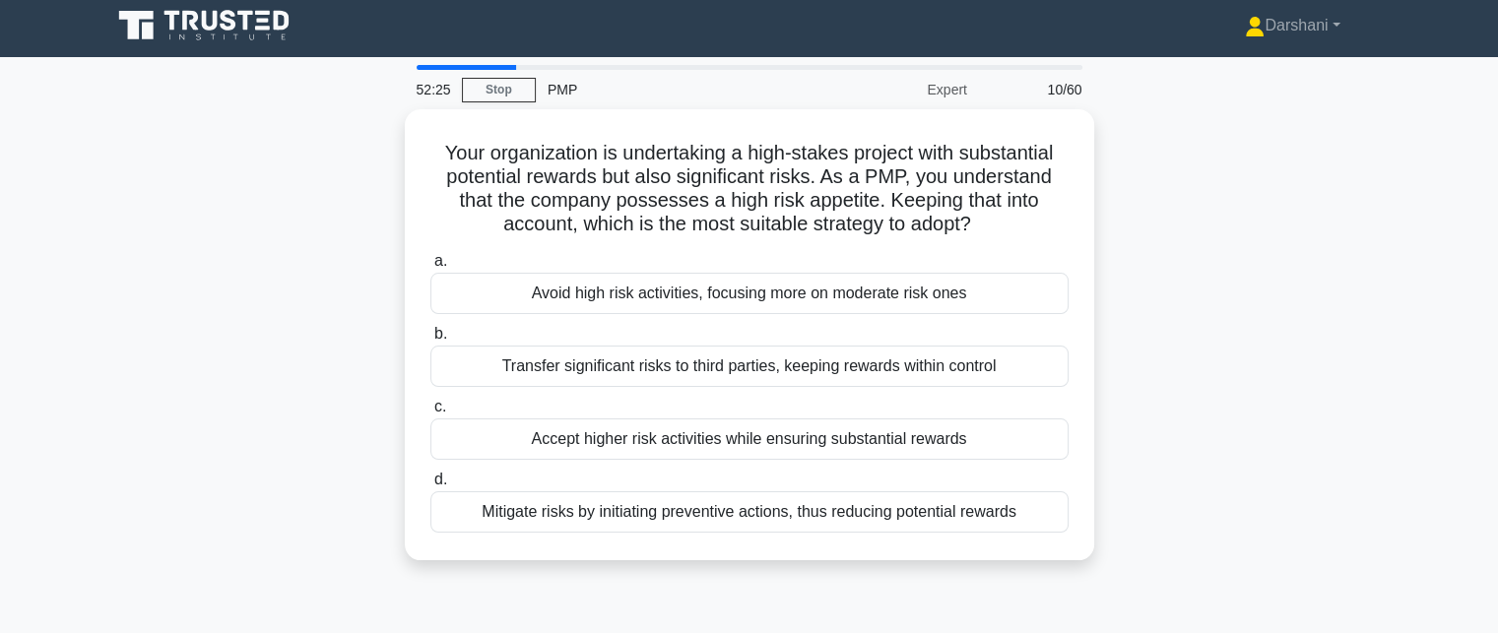
scroll to position [0, 0]
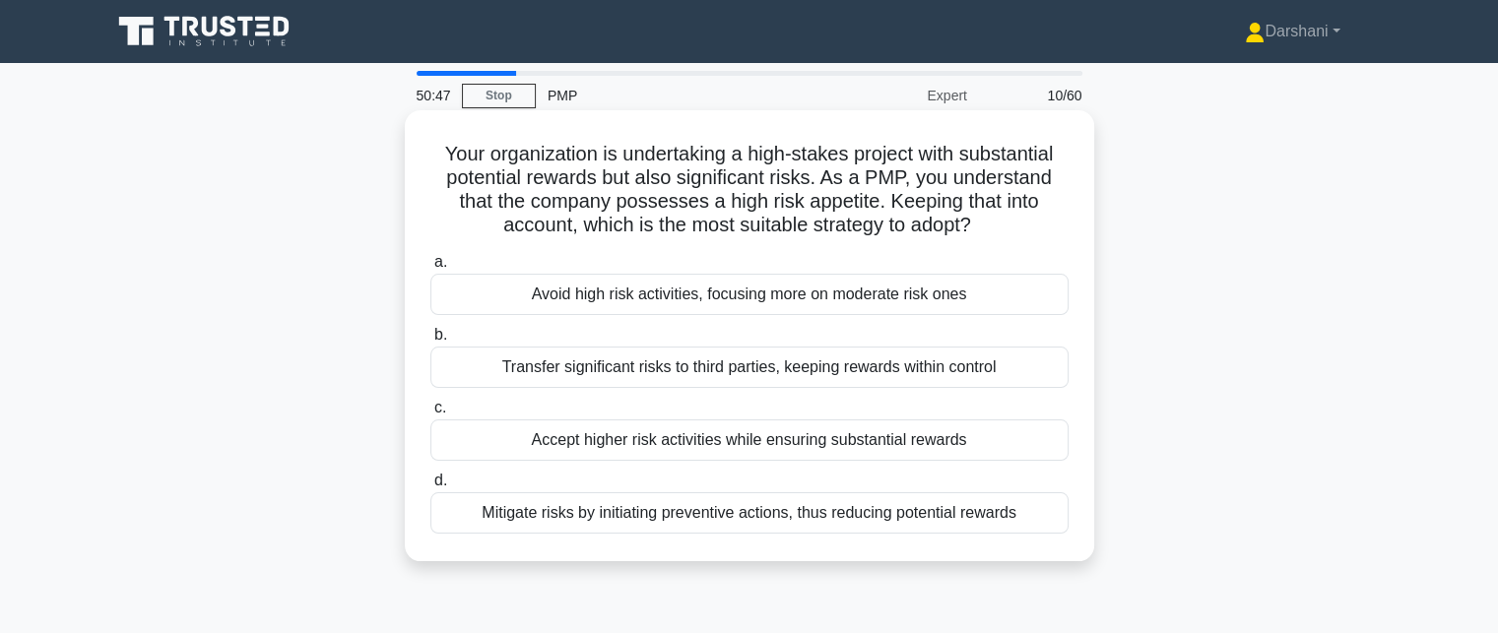
click at [710, 444] on div "Accept higher risk activities while ensuring substantial rewards" at bounding box center [750, 440] width 638 height 41
click at [431, 415] on input "c. Accept higher risk activities while ensuring substantial rewards" at bounding box center [431, 408] width 0 height 13
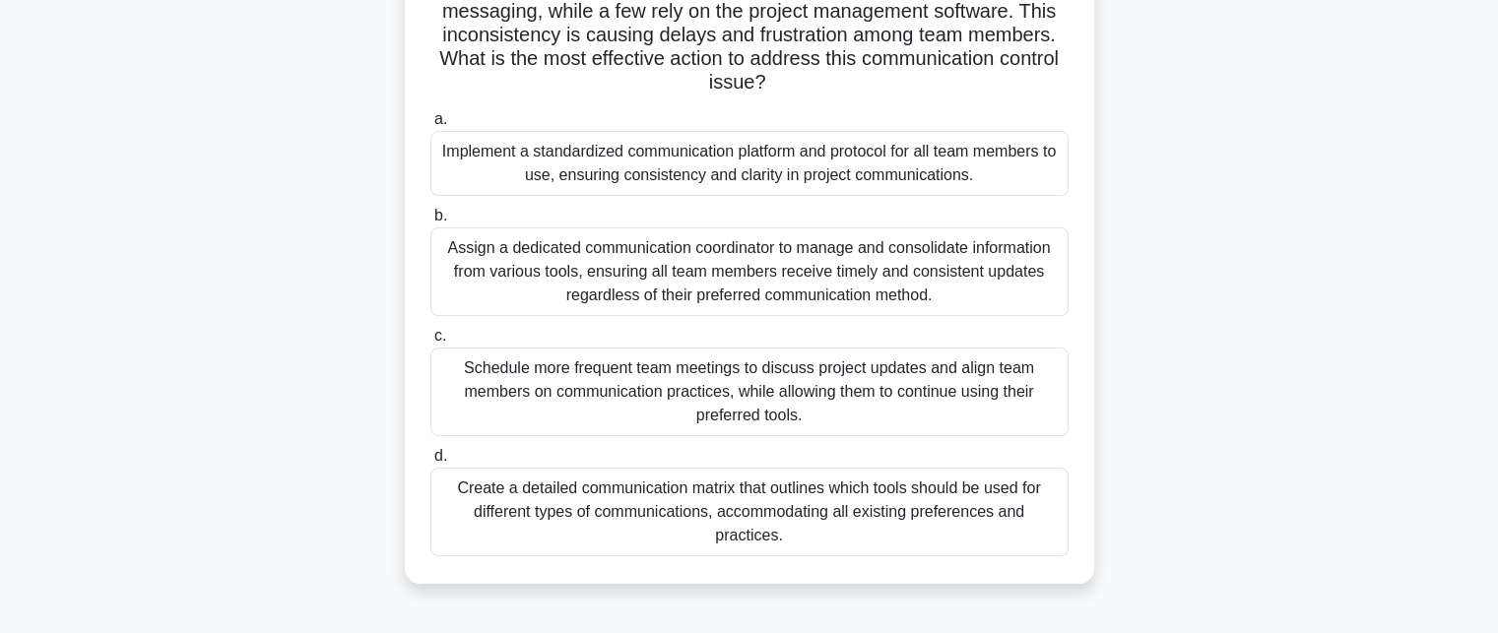
scroll to position [296, 0]
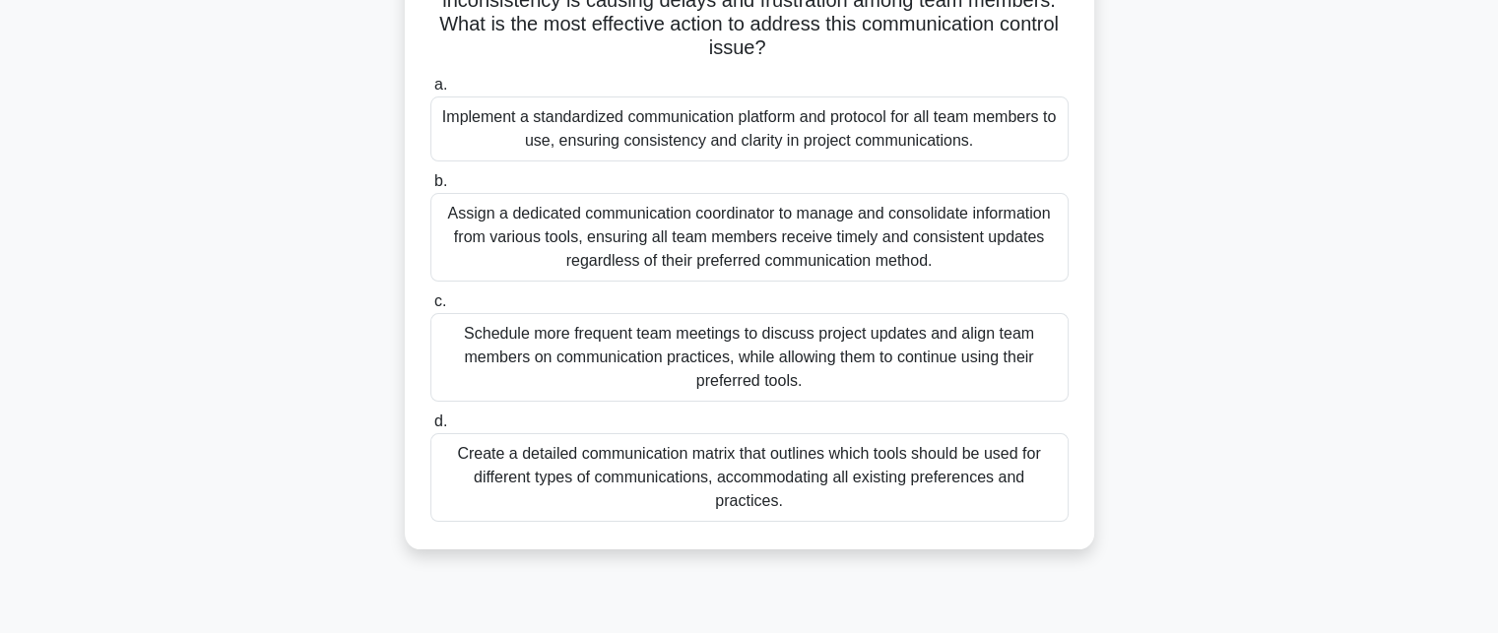
click at [678, 464] on div "Create a detailed communication matrix that outlines which tools should be used…" at bounding box center [750, 477] width 638 height 89
click at [431, 429] on input "d. Create a detailed communication matrix that outlines which tools should be u…" at bounding box center [431, 422] width 0 height 13
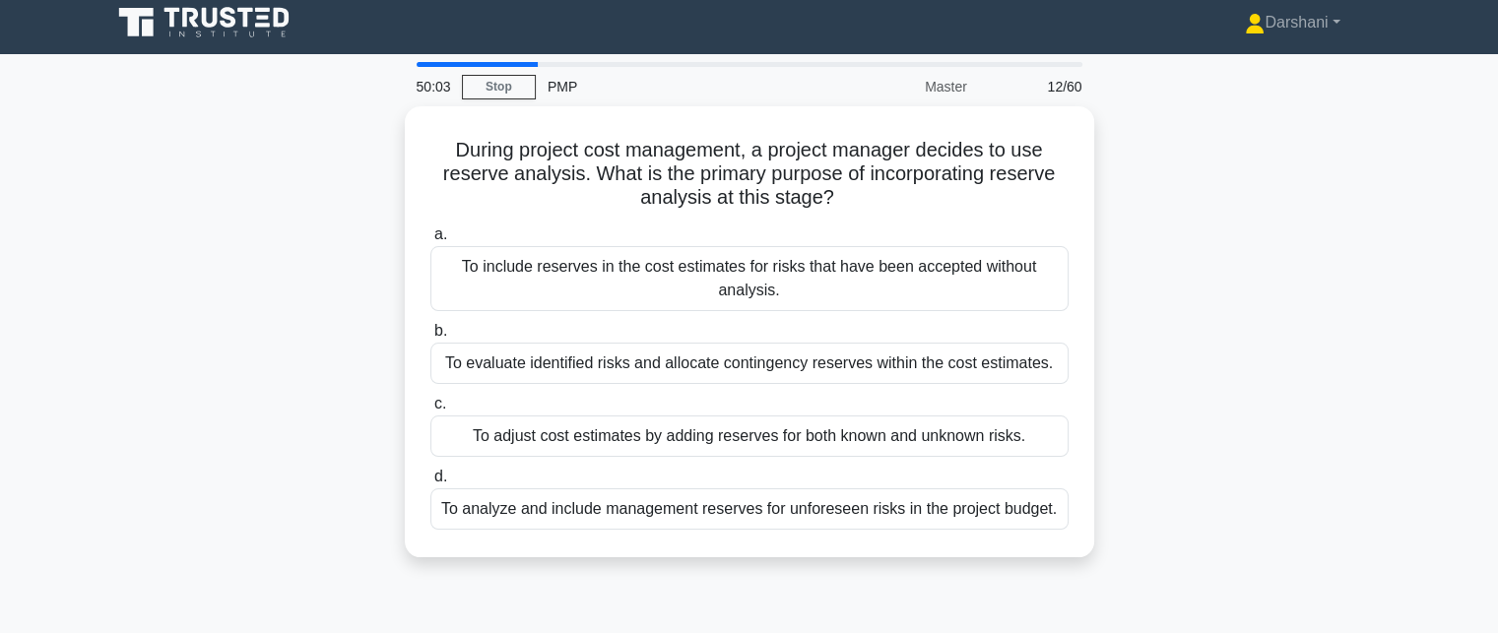
scroll to position [0, 0]
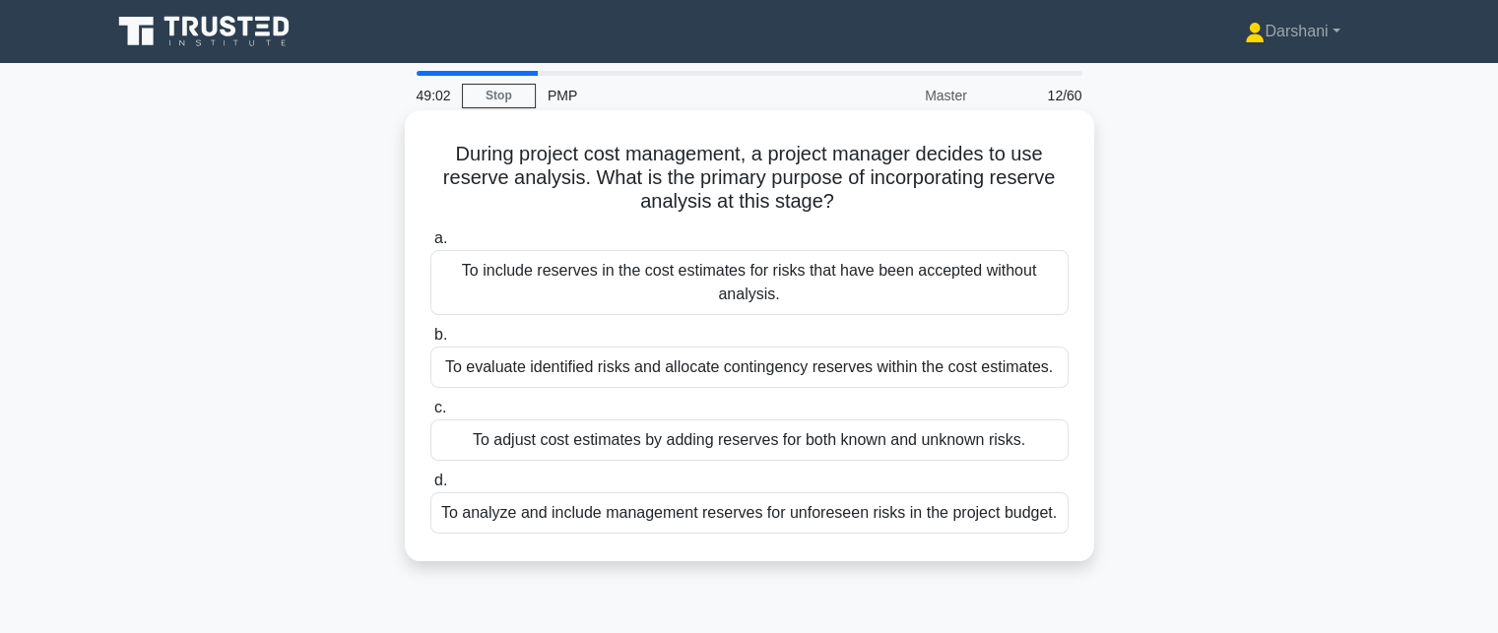
click at [673, 445] on div "To adjust cost estimates by adding reserves for both known and unknown risks." at bounding box center [750, 440] width 638 height 41
click at [431, 415] on input "c. To adjust cost estimates by adding reserves for both known and unknown risks." at bounding box center [431, 408] width 0 height 13
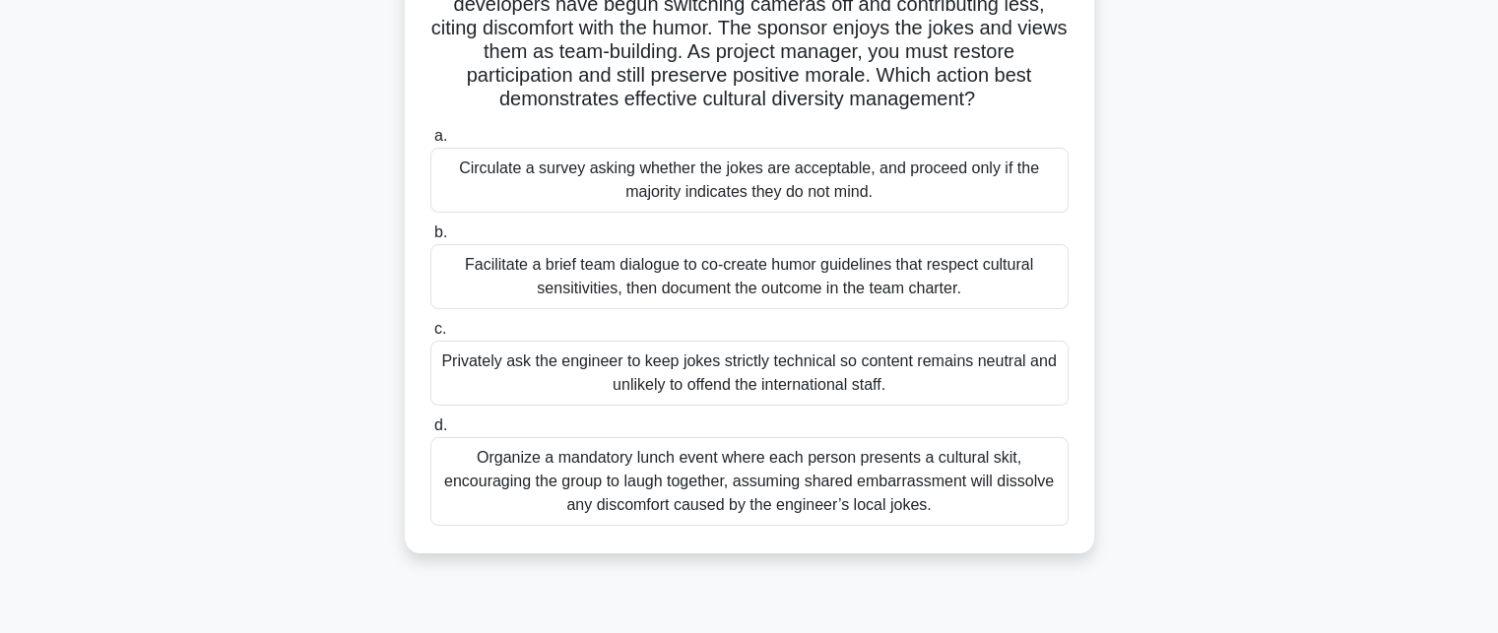
scroll to position [296, 0]
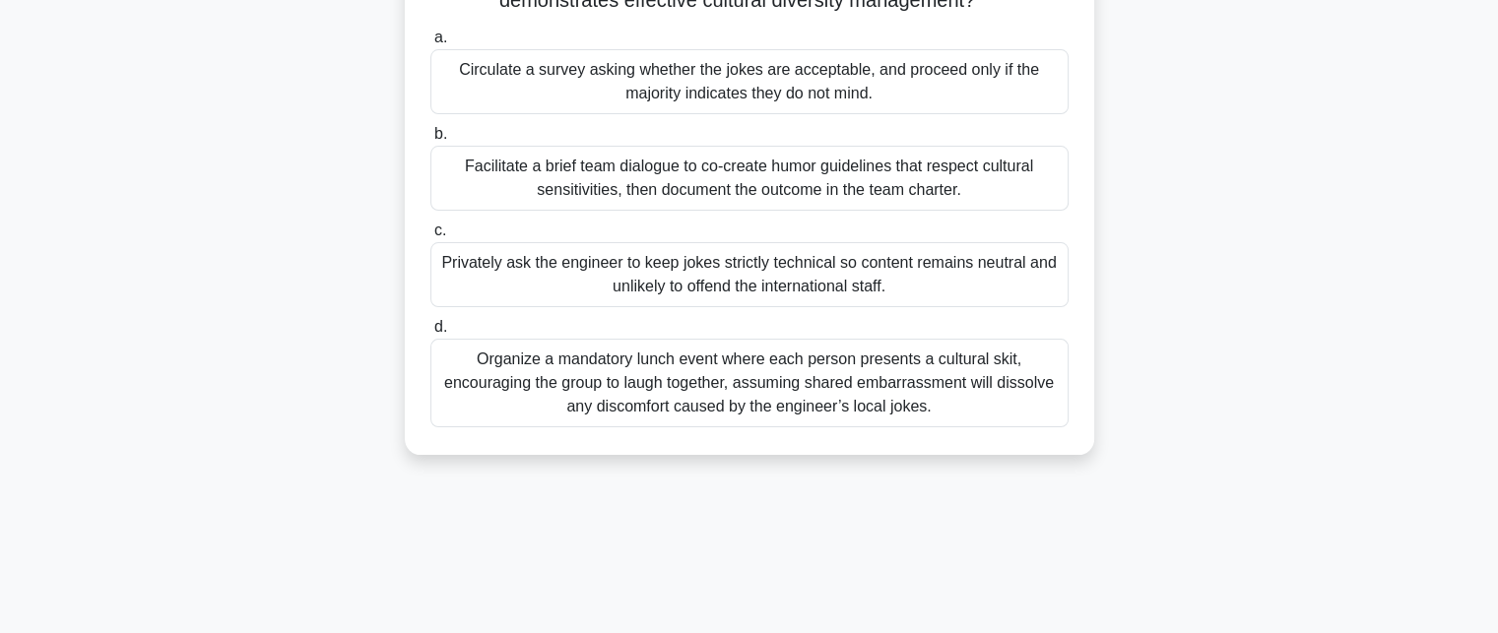
click at [736, 291] on div "Privately ask the engineer to keep jokes strictly technical so content remains …" at bounding box center [750, 274] width 638 height 65
click at [431, 237] on input "c. Privately ask the engineer to keep jokes strictly technical so content remai…" at bounding box center [431, 231] width 0 height 13
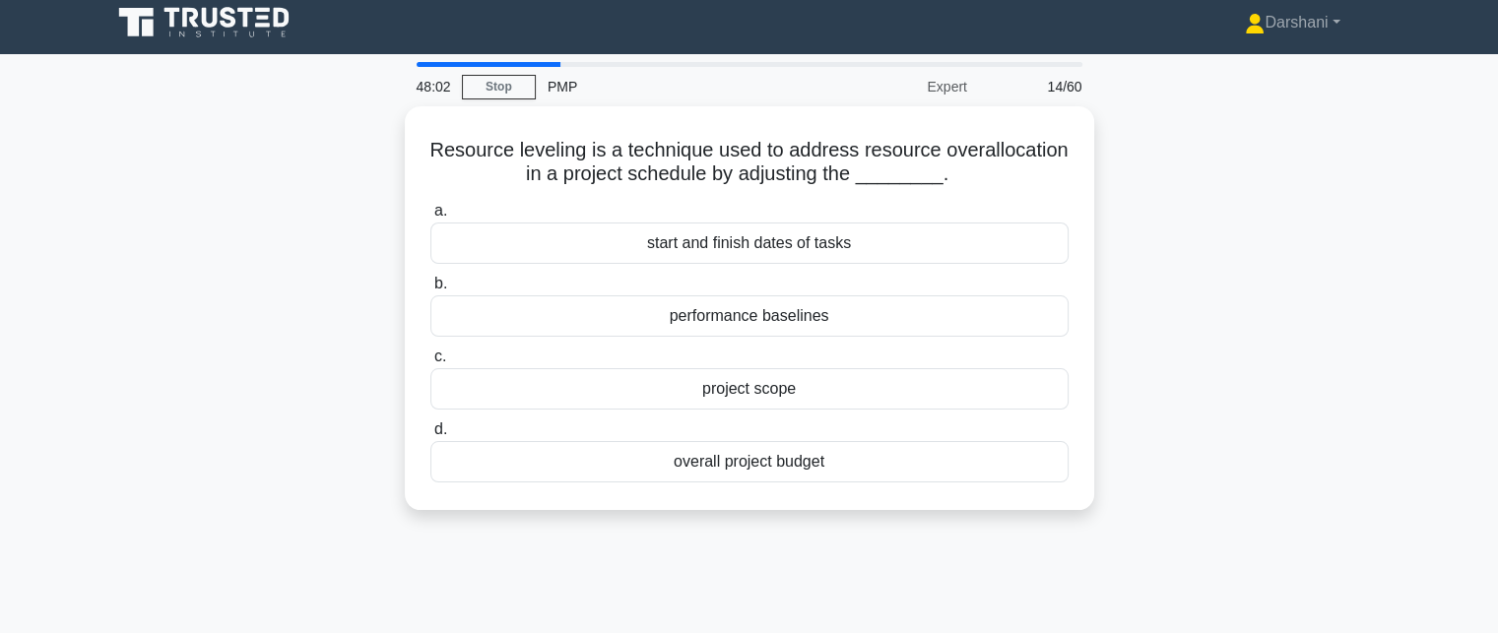
scroll to position [0, 0]
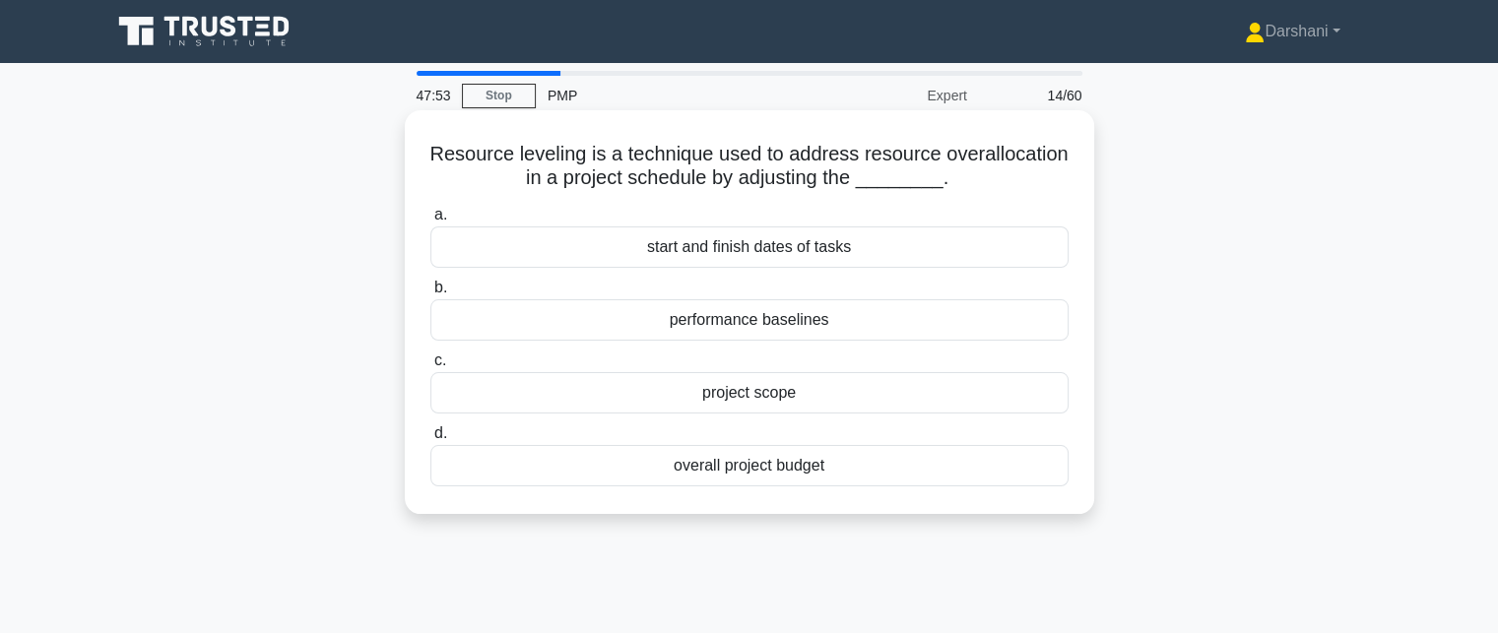
click at [747, 252] on div "start and finish dates of tasks" at bounding box center [750, 247] width 638 height 41
click at [431, 222] on input "a. start and finish dates of tasks" at bounding box center [431, 215] width 0 height 13
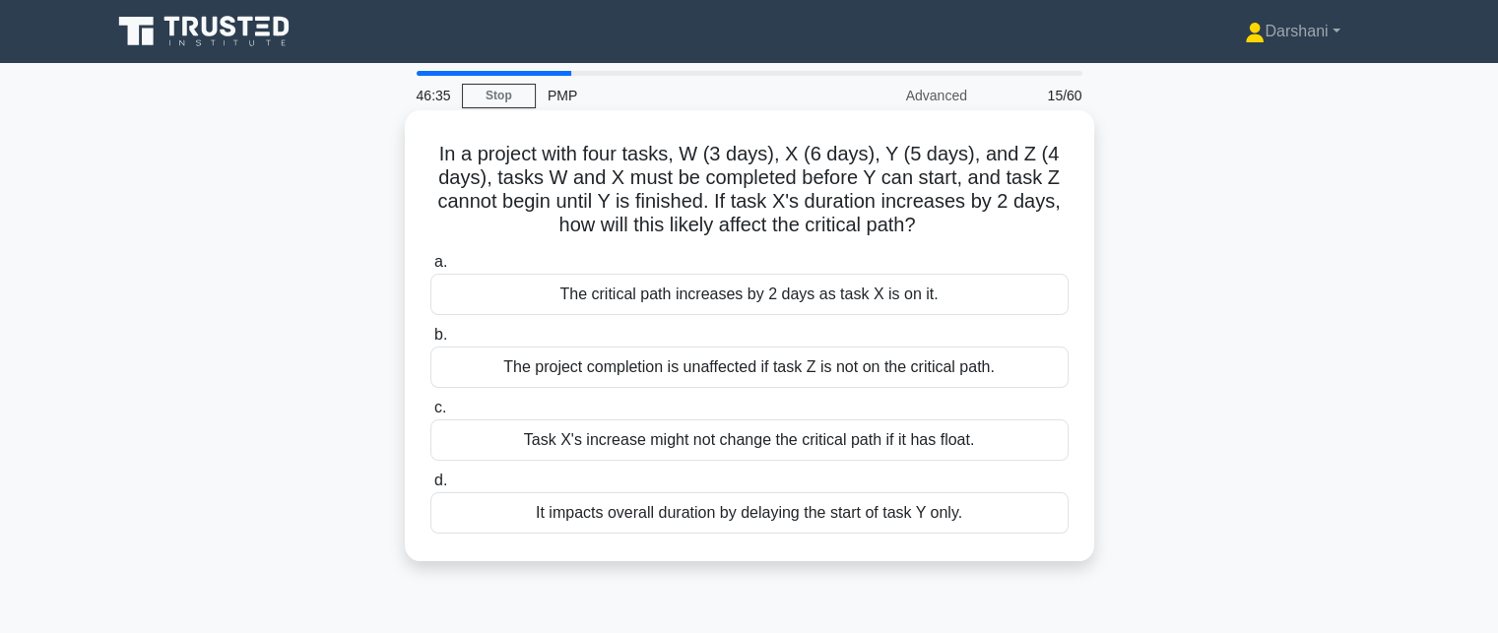
click at [856, 307] on div "The critical path increases by 2 days as task X is on it." at bounding box center [750, 294] width 638 height 41
click at [431, 269] on input "a. The critical path increases by 2 days as task X is on it." at bounding box center [431, 262] width 0 height 13
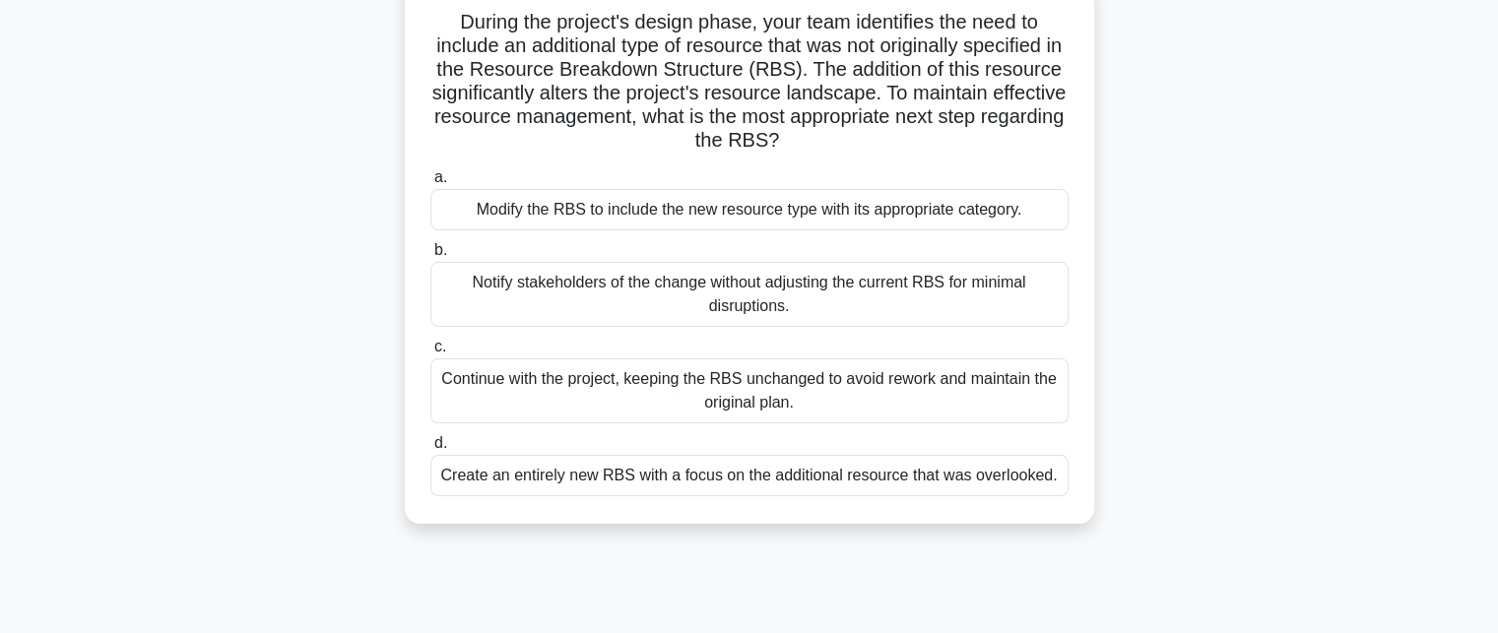
scroll to position [99, 0]
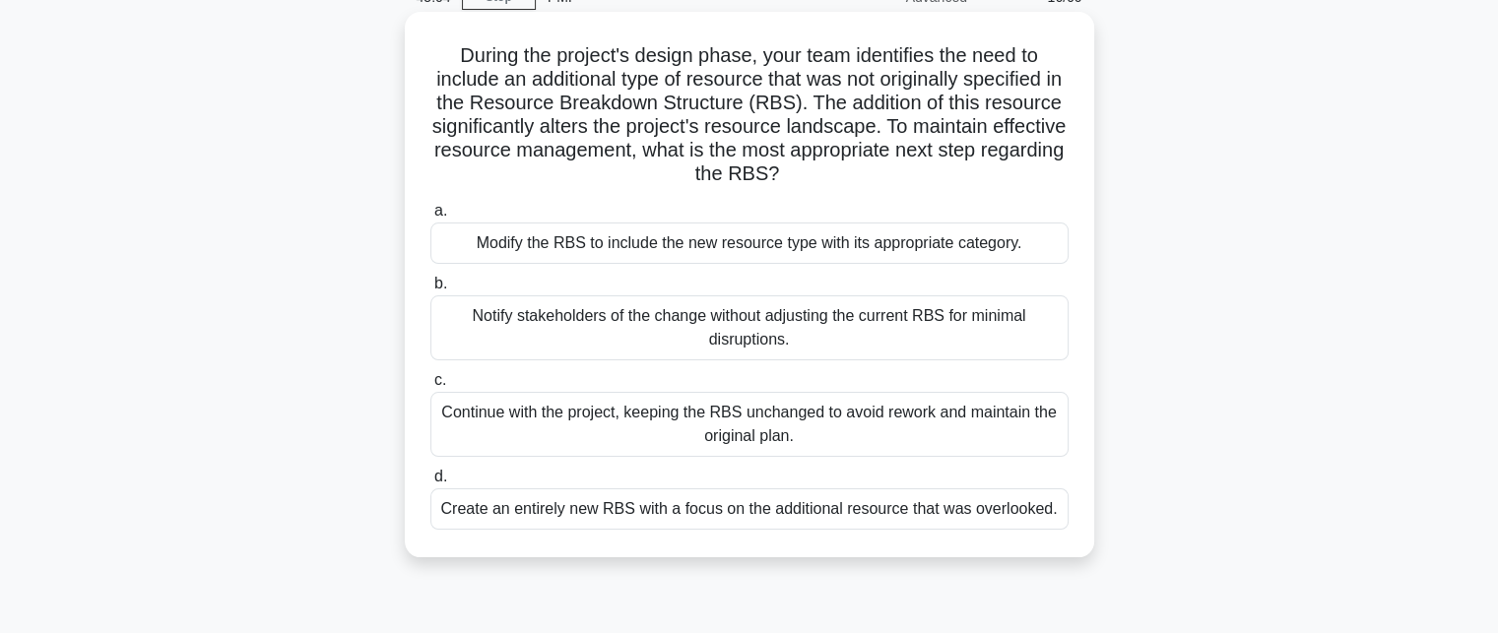
click at [673, 254] on div "Modify the RBS to include the new resource type with its appropriate category." at bounding box center [750, 243] width 638 height 41
click at [431, 218] on input "a. Modify the RBS to include the new resource type with its appropriate categor…" at bounding box center [431, 211] width 0 height 13
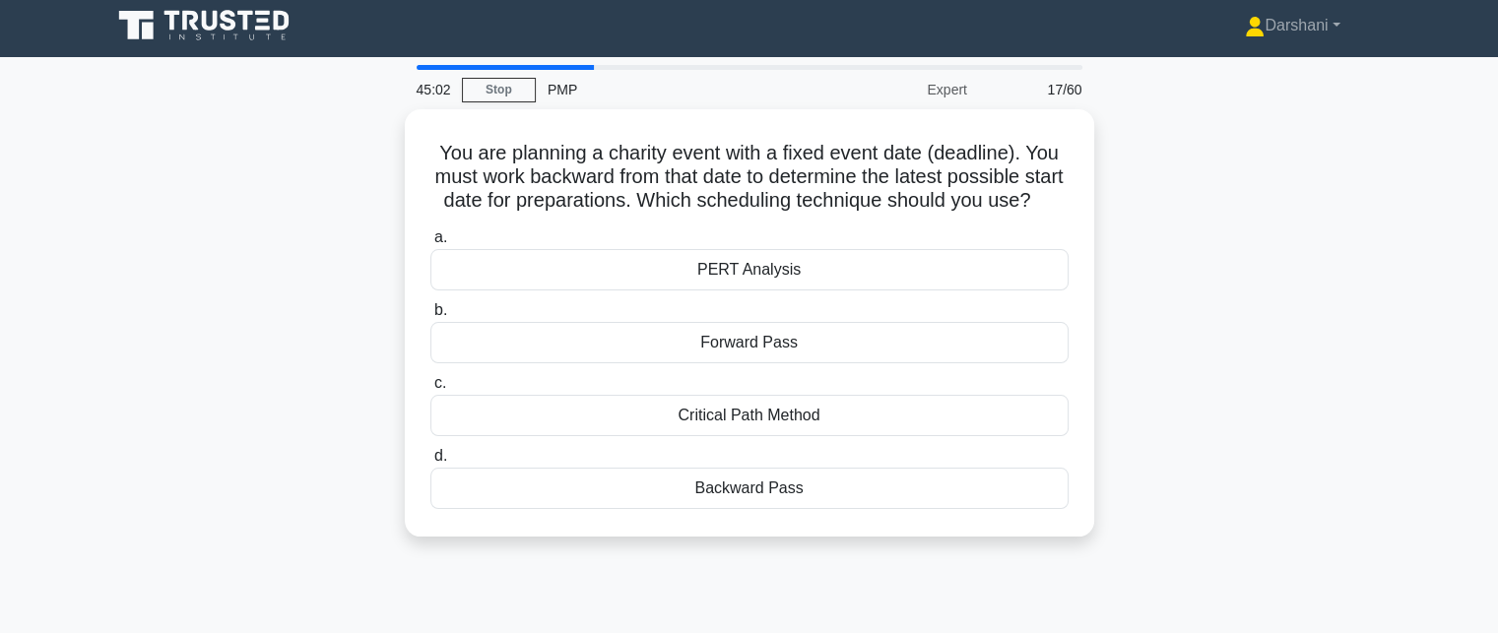
scroll to position [0, 0]
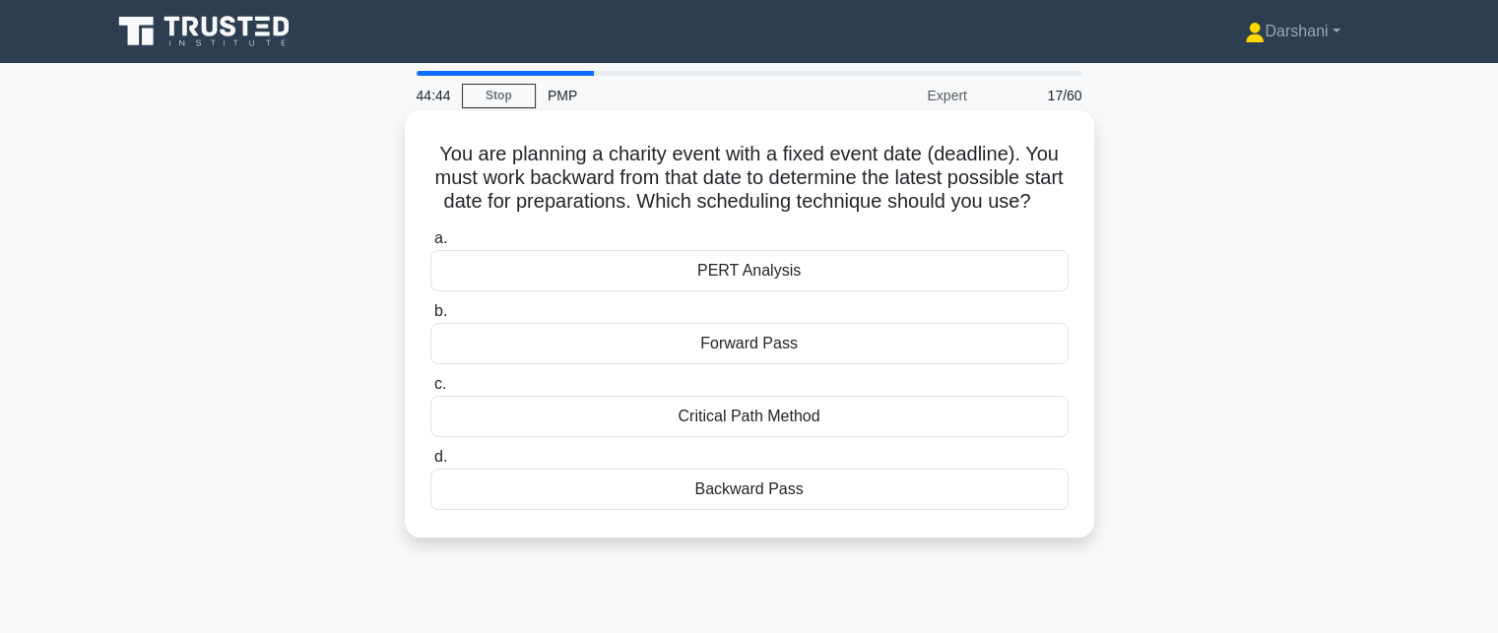
click at [768, 510] on div "Backward Pass" at bounding box center [750, 489] width 638 height 41
click at [431, 464] on input "d. Backward Pass" at bounding box center [431, 457] width 0 height 13
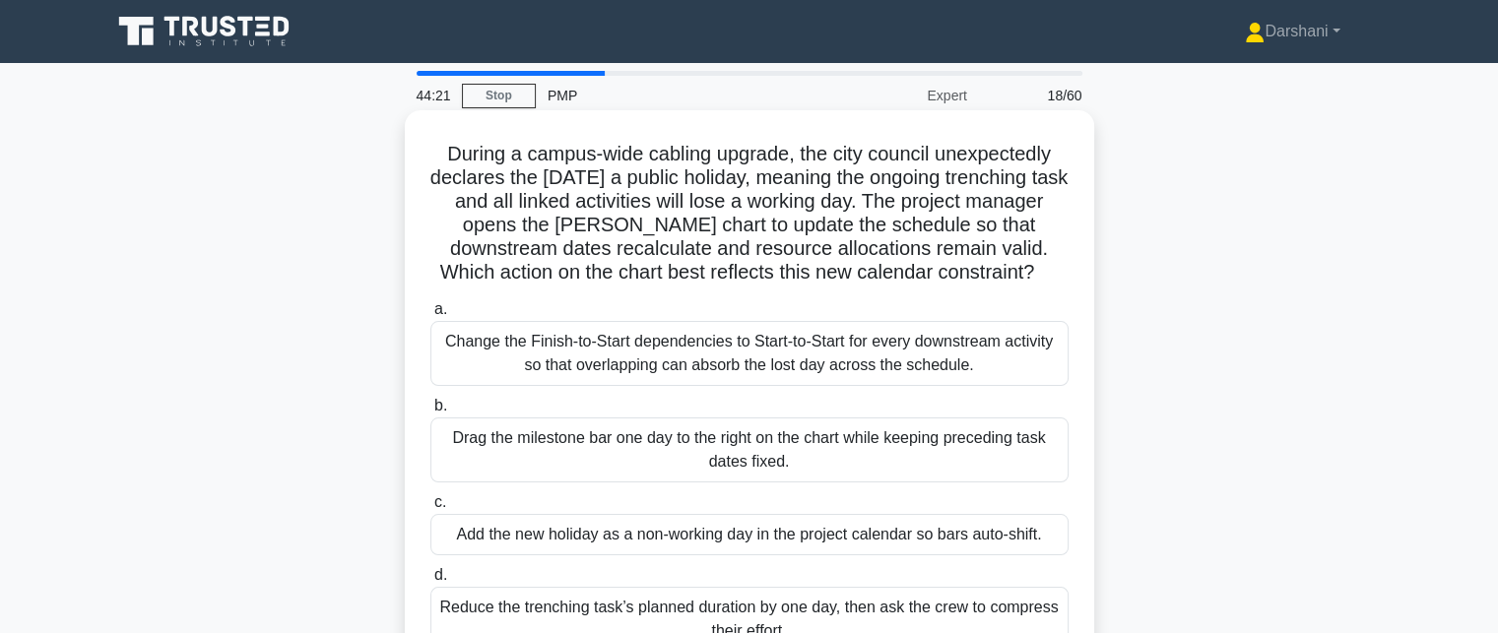
scroll to position [99, 0]
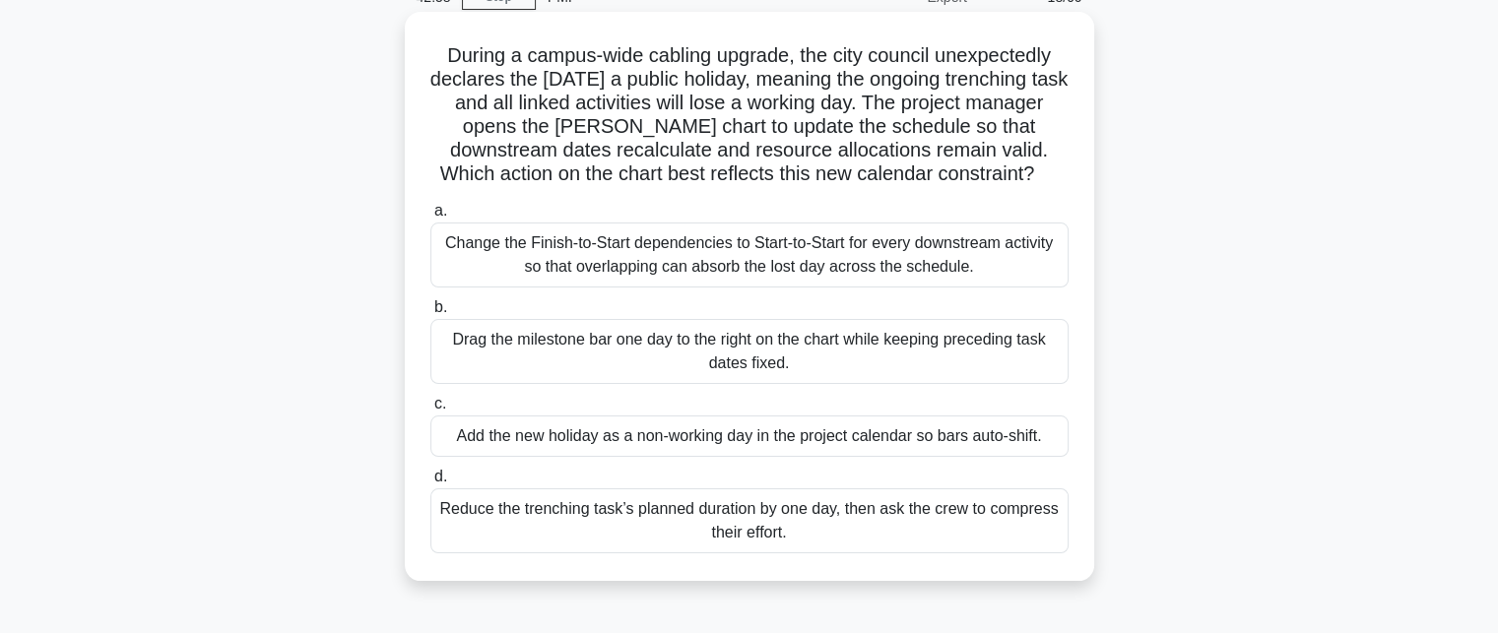
click at [465, 436] on div "Add the new holiday as a non-working day in the project calendar so bars auto-s…" at bounding box center [750, 436] width 638 height 41
click at [431, 411] on input "c. Add the new holiday as a non-working day in the project calendar so bars aut…" at bounding box center [431, 404] width 0 height 13
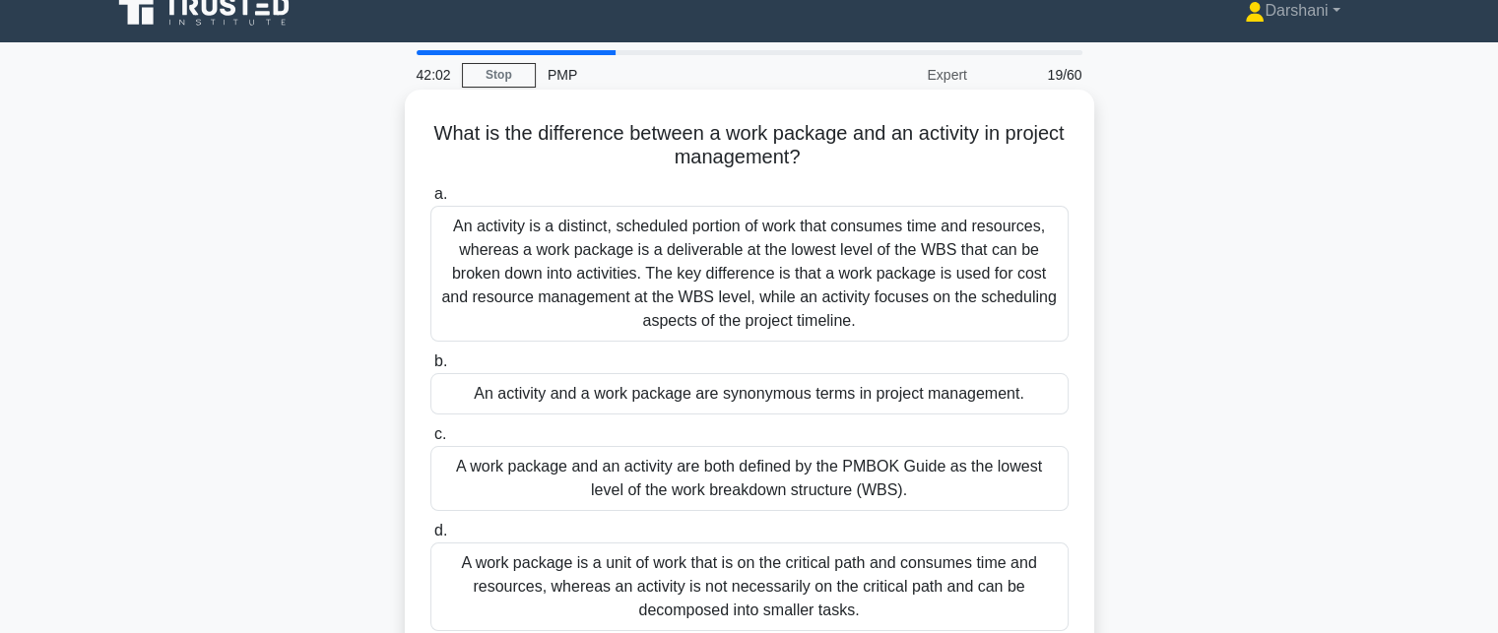
scroll to position [0, 0]
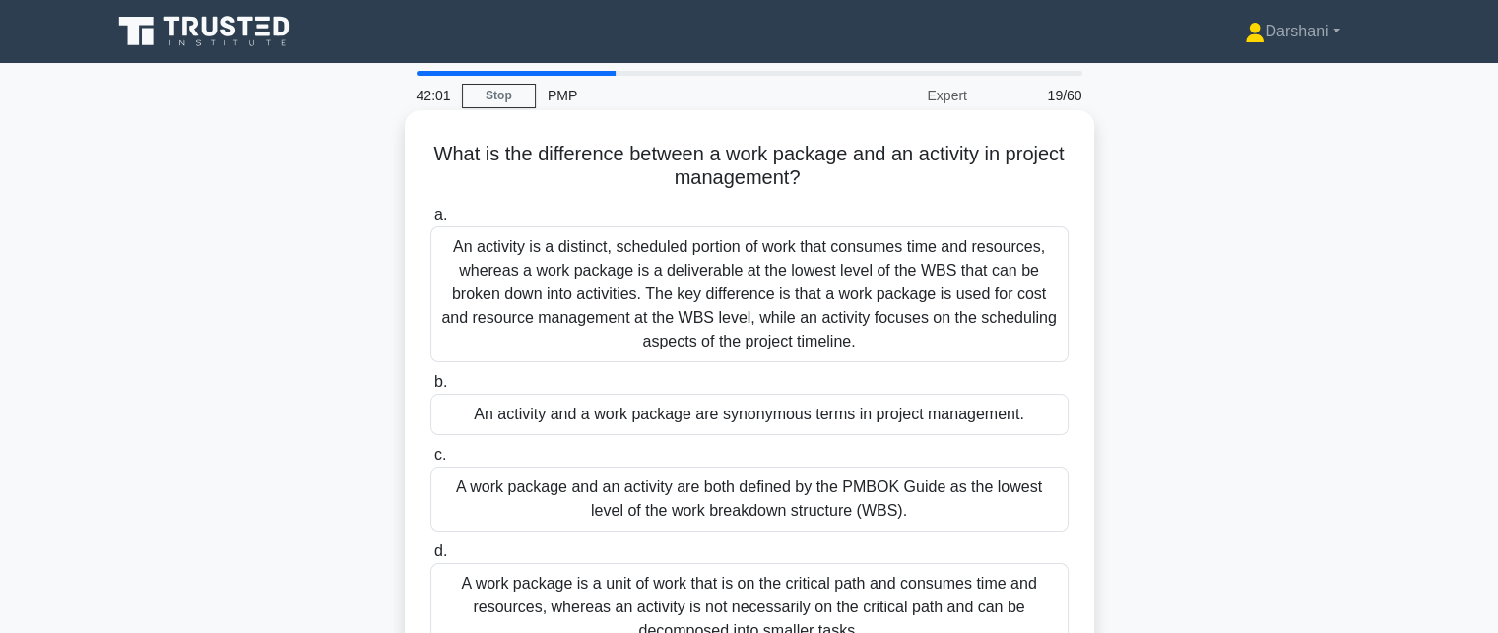
click at [695, 322] on div "An activity is a distinct, scheduled portion of work that consumes time and res…" at bounding box center [750, 295] width 638 height 136
click at [431, 222] on input "a. An activity is a distinct, scheduled portion of work that consumes time and …" at bounding box center [431, 215] width 0 height 13
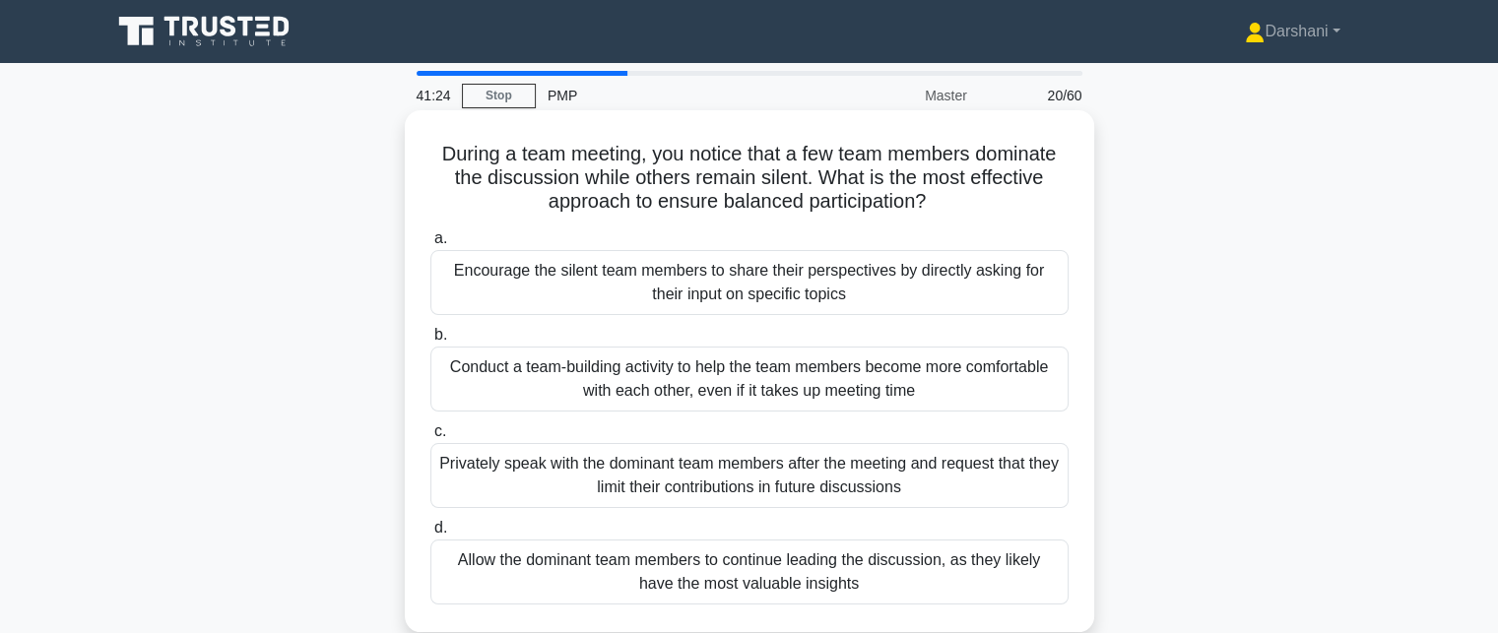
click at [606, 376] on div "Conduct a team-building activity to help the team members become more comfortab…" at bounding box center [750, 379] width 638 height 65
click at [431, 342] on input "b. Conduct a team-building activity to help the team members become more comfor…" at bounding box center [431, 335] width 0 height 13
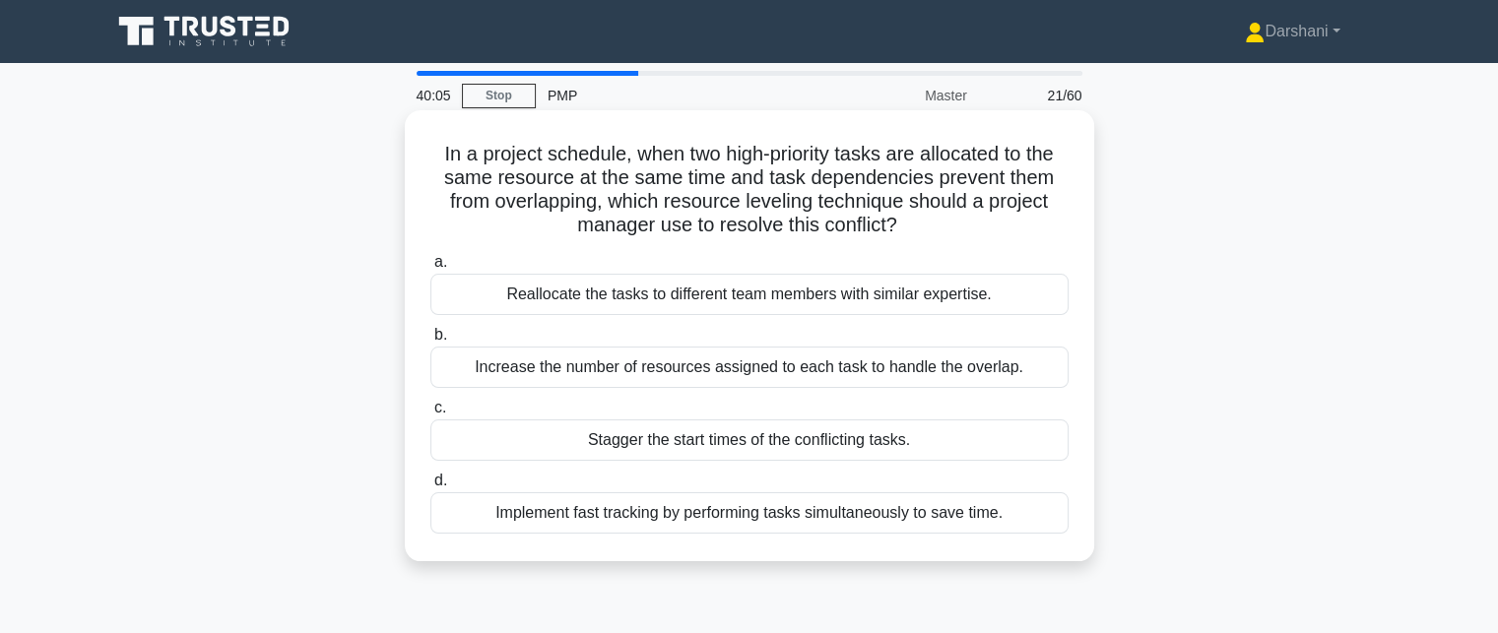
click at [602, 303] on div "Reallocate the tasks to different team members with similar expertise." at bounding box center [750, 294] width 638 height 41
click at [431, 269] on input "a. Reallocate the tasks to different team members with similar expertise." at bounding box center [431, 262] width 0 height 13
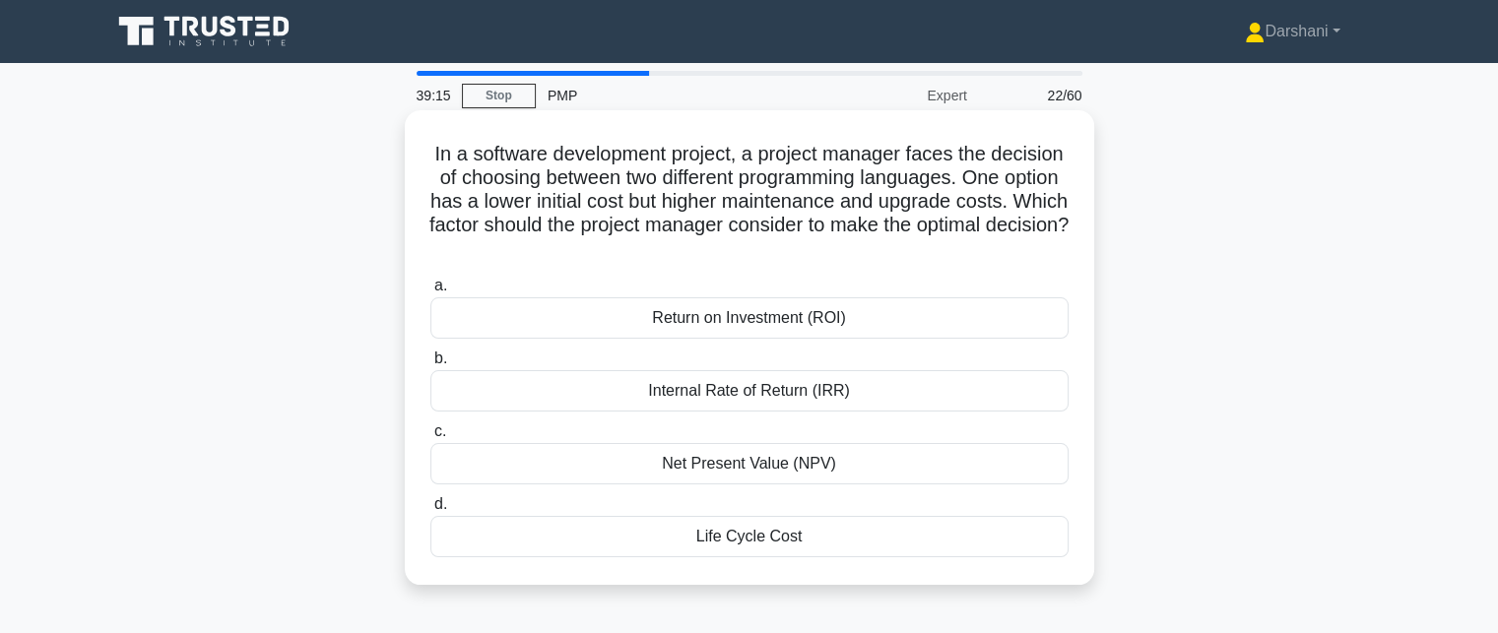
click at [694, 318] on div "Return on Investment (ROI)" at bounding box center [750, 318] width 638 height 41
click at [431, 293] on input "a. Return on Investment (ROI)" at bounding box center [431, 286] width 0 height 13
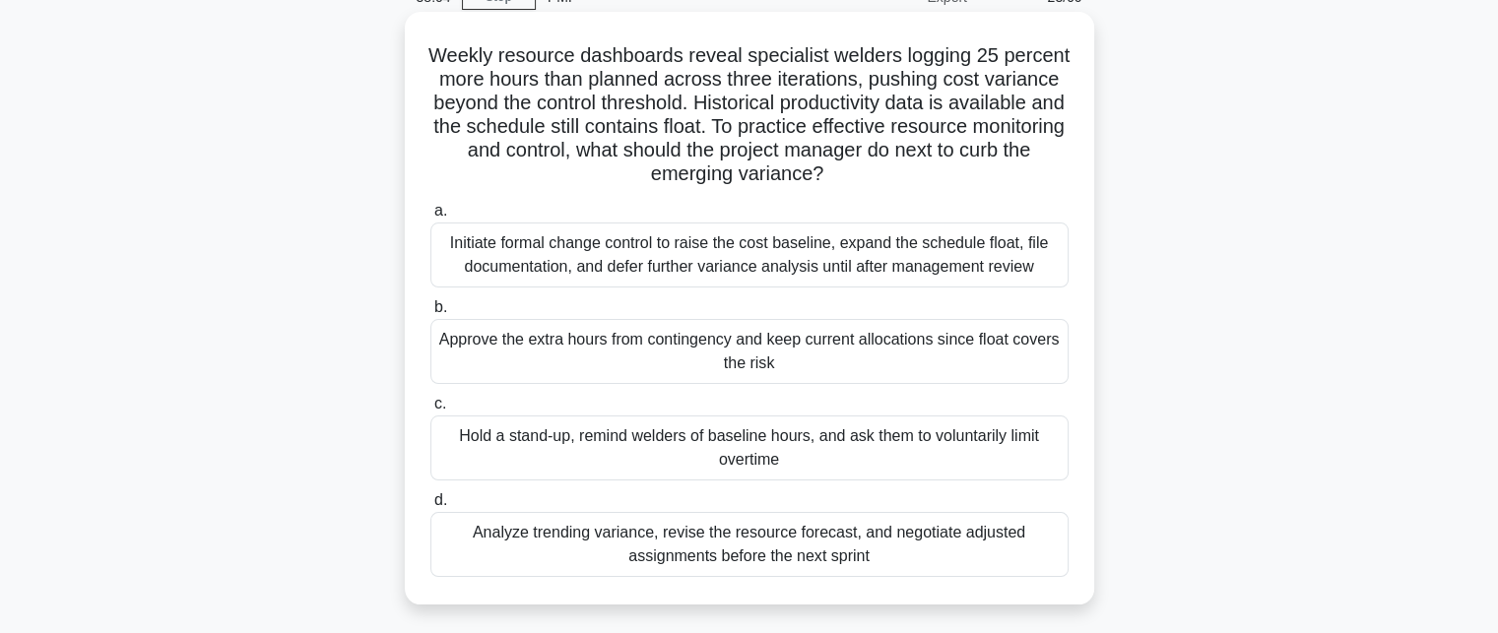
scroll to position [197, 0]
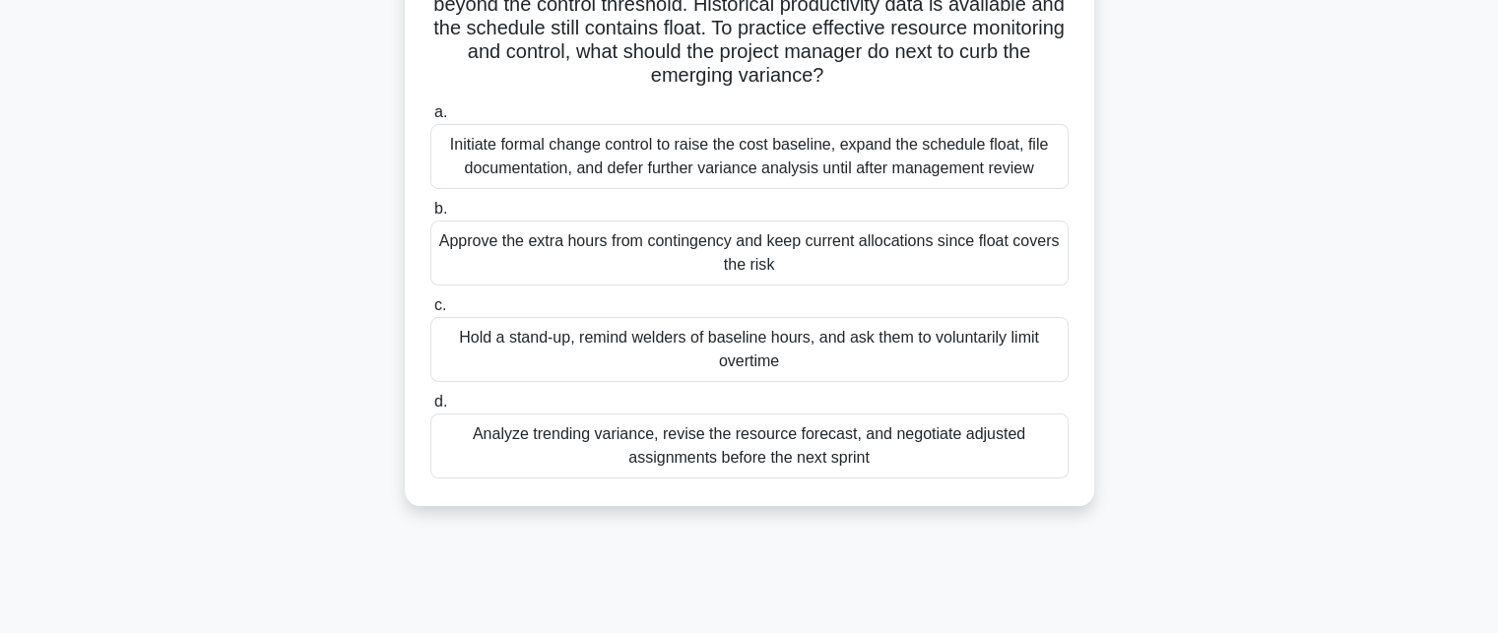
click at [646, 456] on div "Analyze trending variance, revise the resource forecast, and negotiate adjusted…" at bounding box center [750, 446] width 638 height 65
click at [431, 409] on input "d. Analyze trending variance, revise the resource forecast, and negotiate adjus…" at bounding box center [431, 402] width 0 height 13
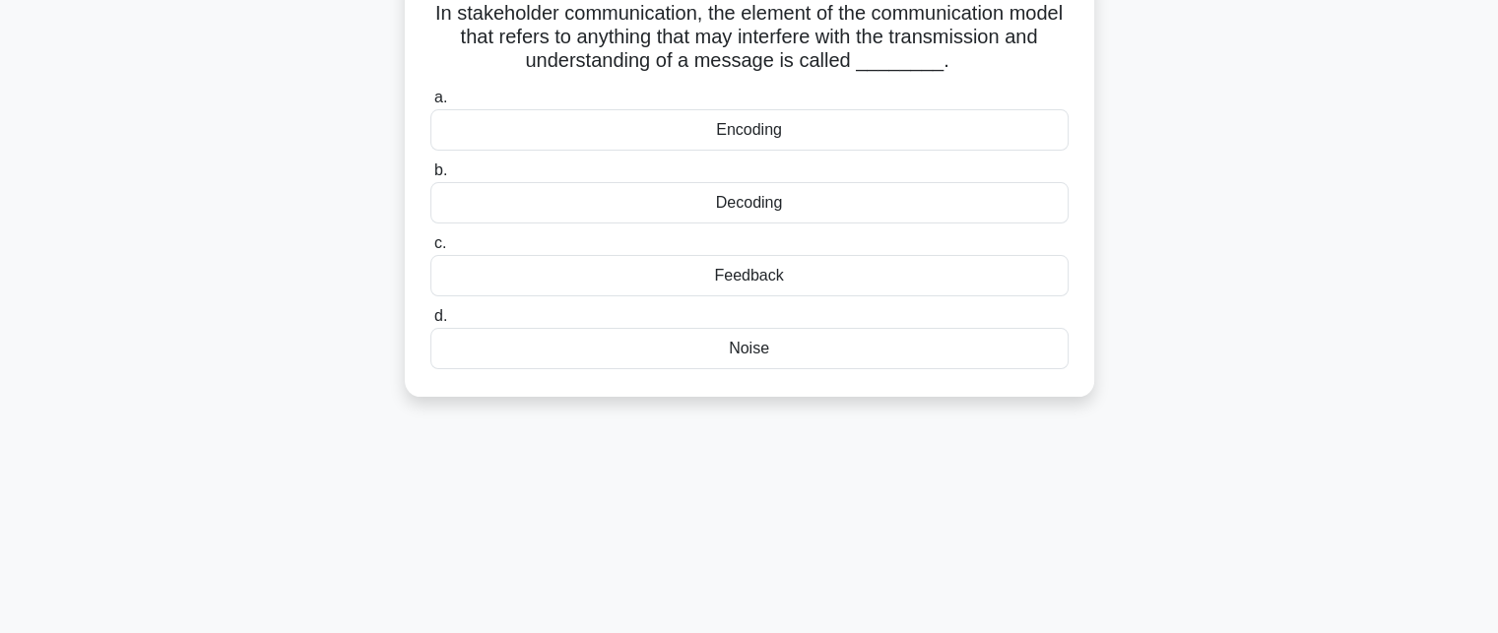
scroll to position [0, 0]
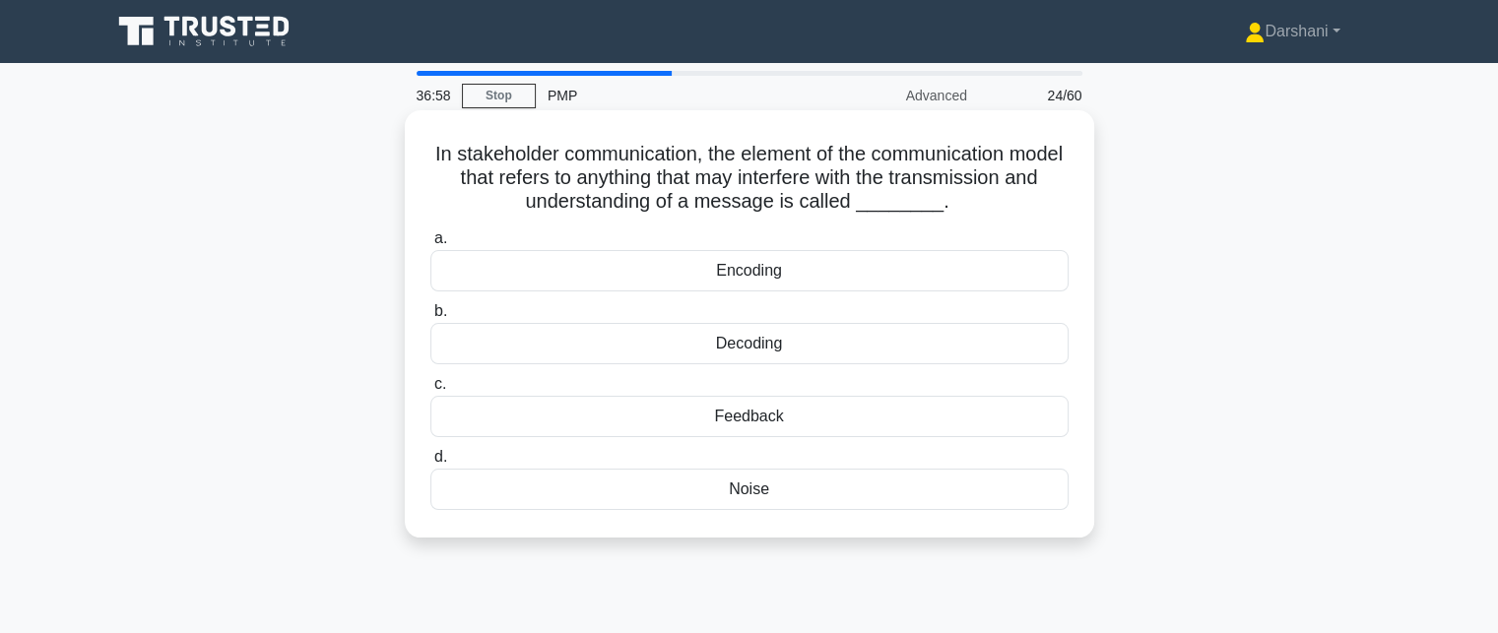
click at [740, 484] on div "Noise" at bounding box center [750, 489] width 638 height 41
click at [431, 464] on input "d. Noise" at bounding box center [431, 457] width 0 height 13
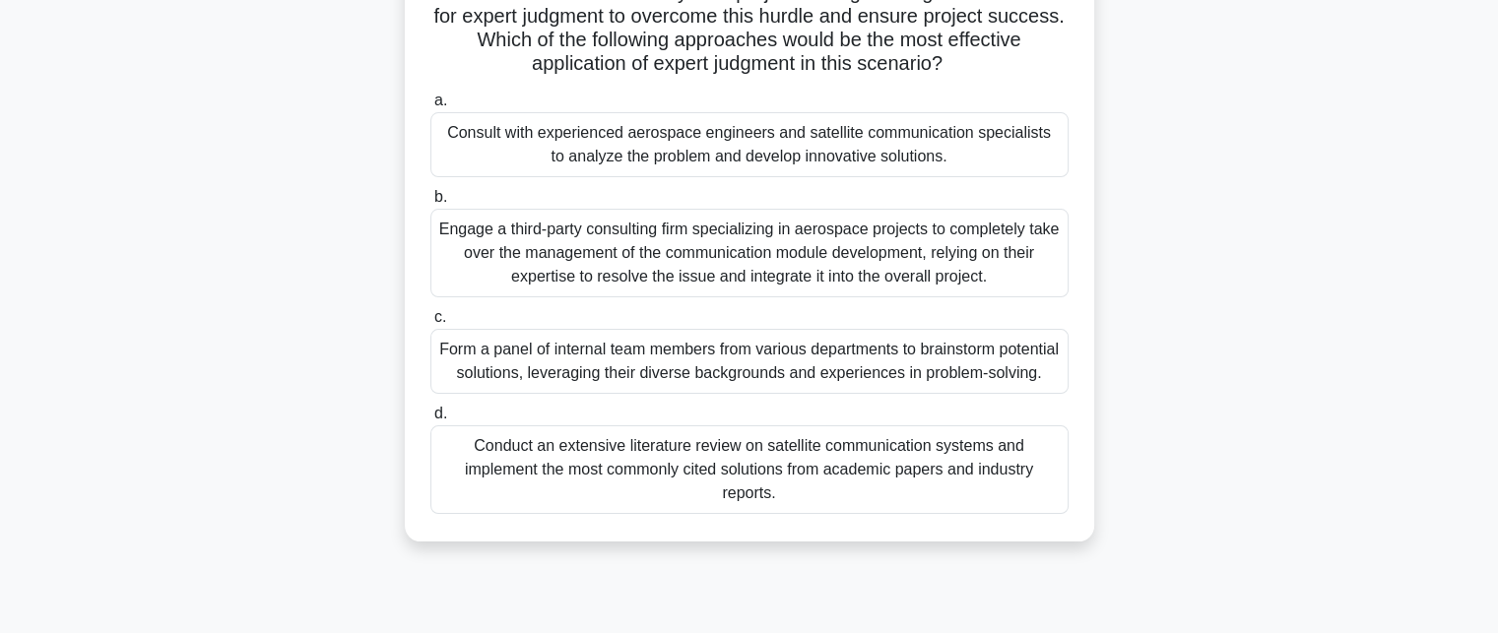
scroll to position [296, 0]
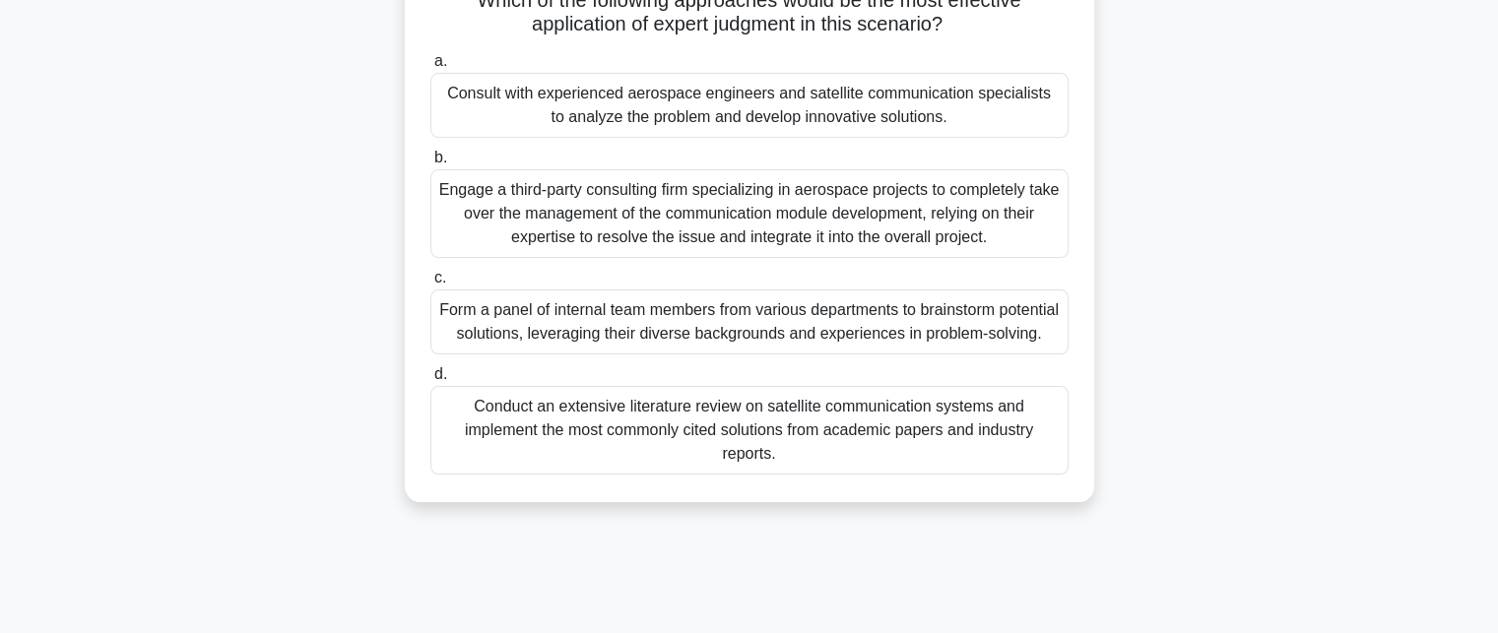
click at [691, 127] on div "Consult with experienced aerospace engineers and satellite communication specia…" at bounding box center [750, 105] width 638 height 65
click at [431, 68] on input "a. Consult with experienced aerospace engineers and satellite communication spe…" at bounding box center [431, 61] width 0 height 13
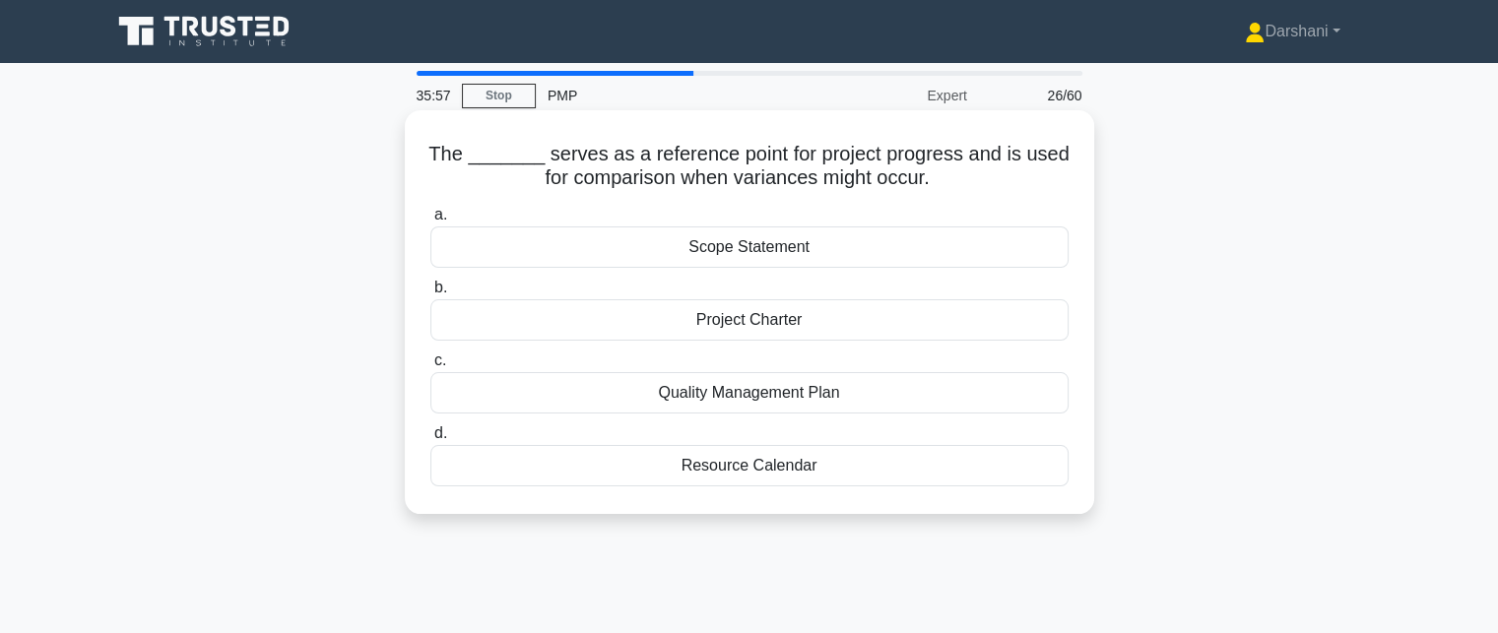
scroll to position [0, 0]
click at [751, 255] on div "Scope Statement" at bounding box center [750, 247] width 638 height 41
click at [431, 222] on input "a. Scope Statement" at bounding box center [431, 215] width 0 height 13
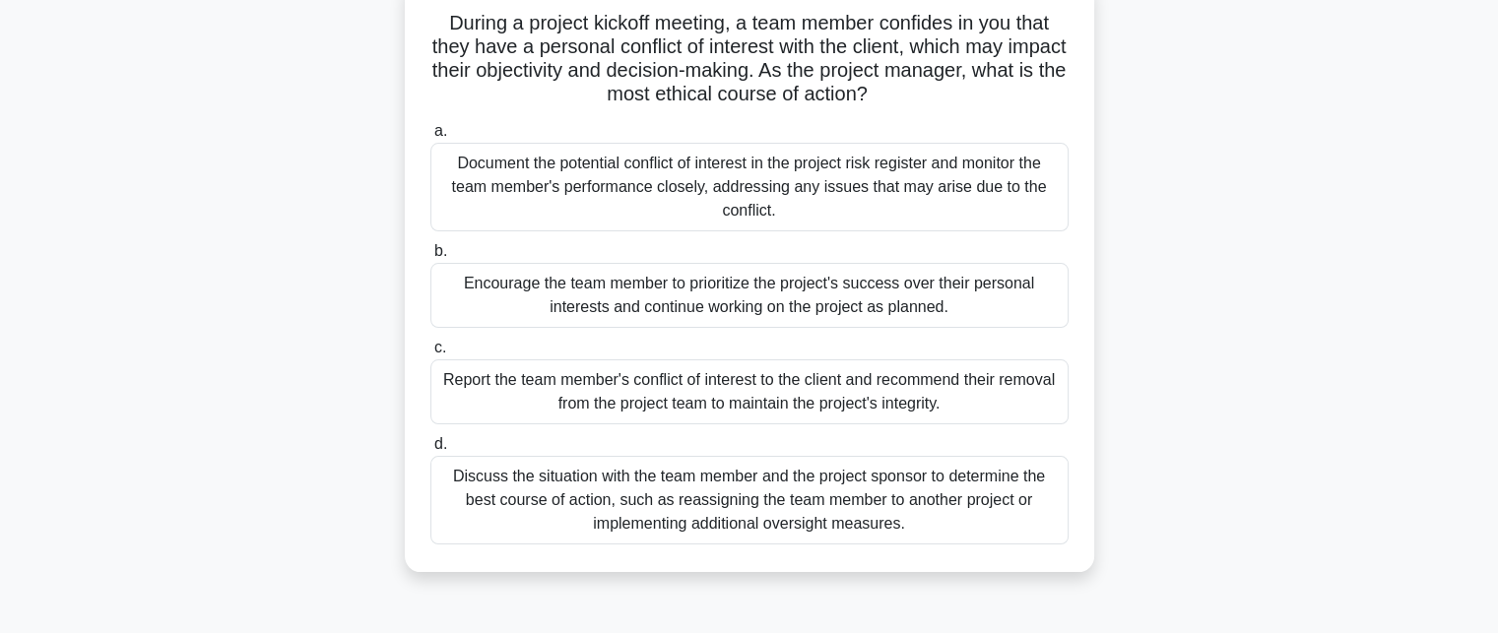
scroll to position [99, 0]
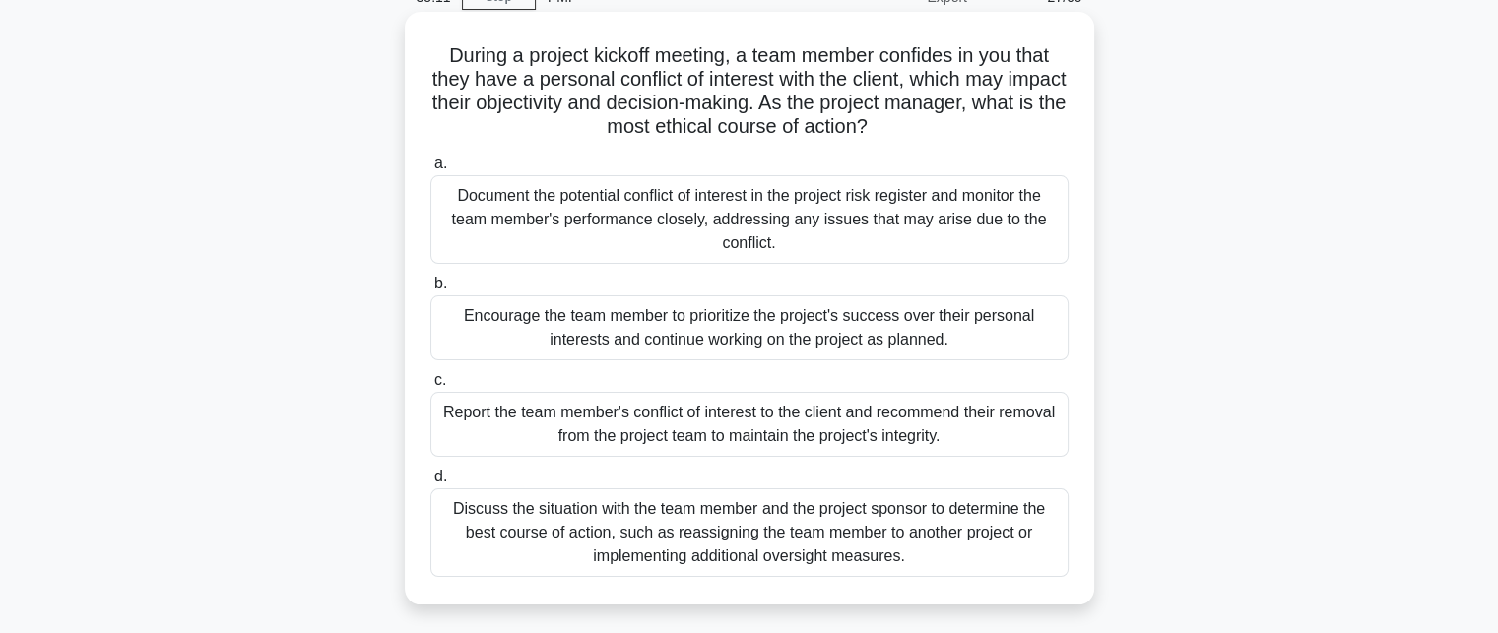
click at [658, 504] on div "Discuss the situation with the team member and the project sponsor to determine…" at bounding box center [750, 533] width 638 height 89
click at [431, 484] on input "d. Discuss the situation with the team member and the project sponsor to determ…" at bounding box center [431, 477] width 0 height 13
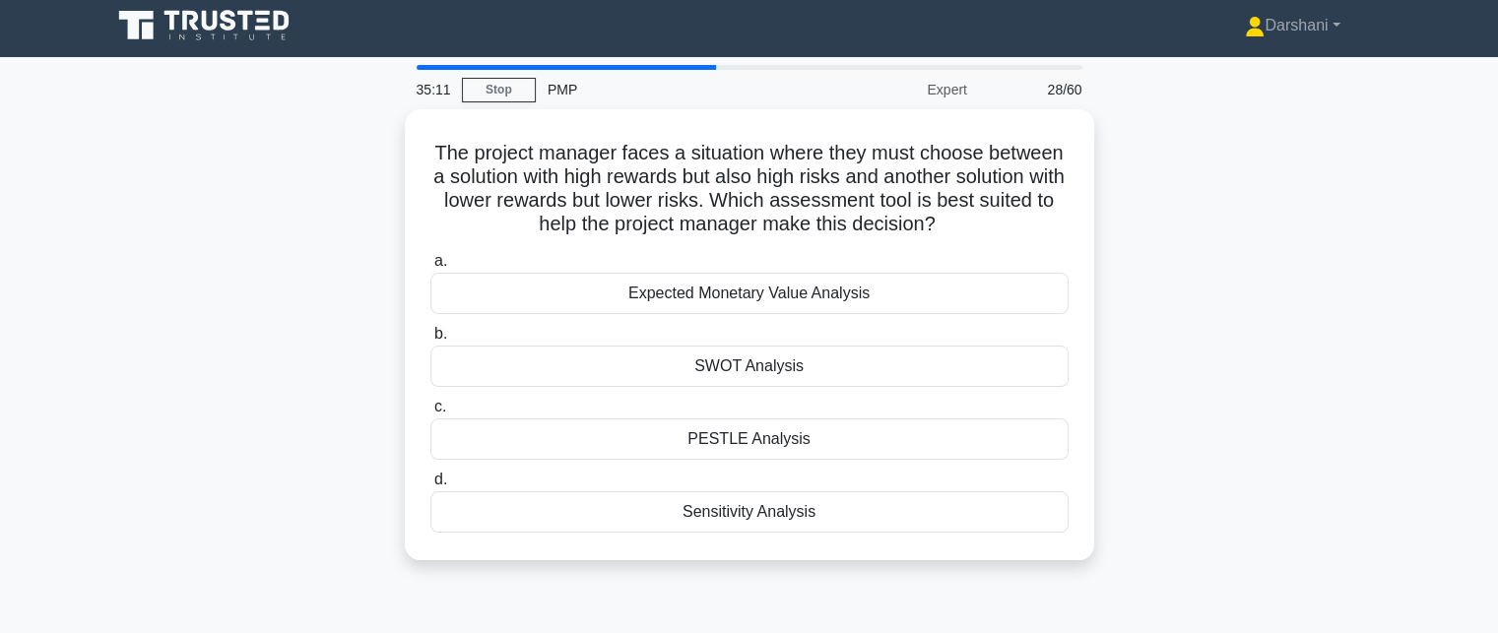
scroll to position [0, 0]
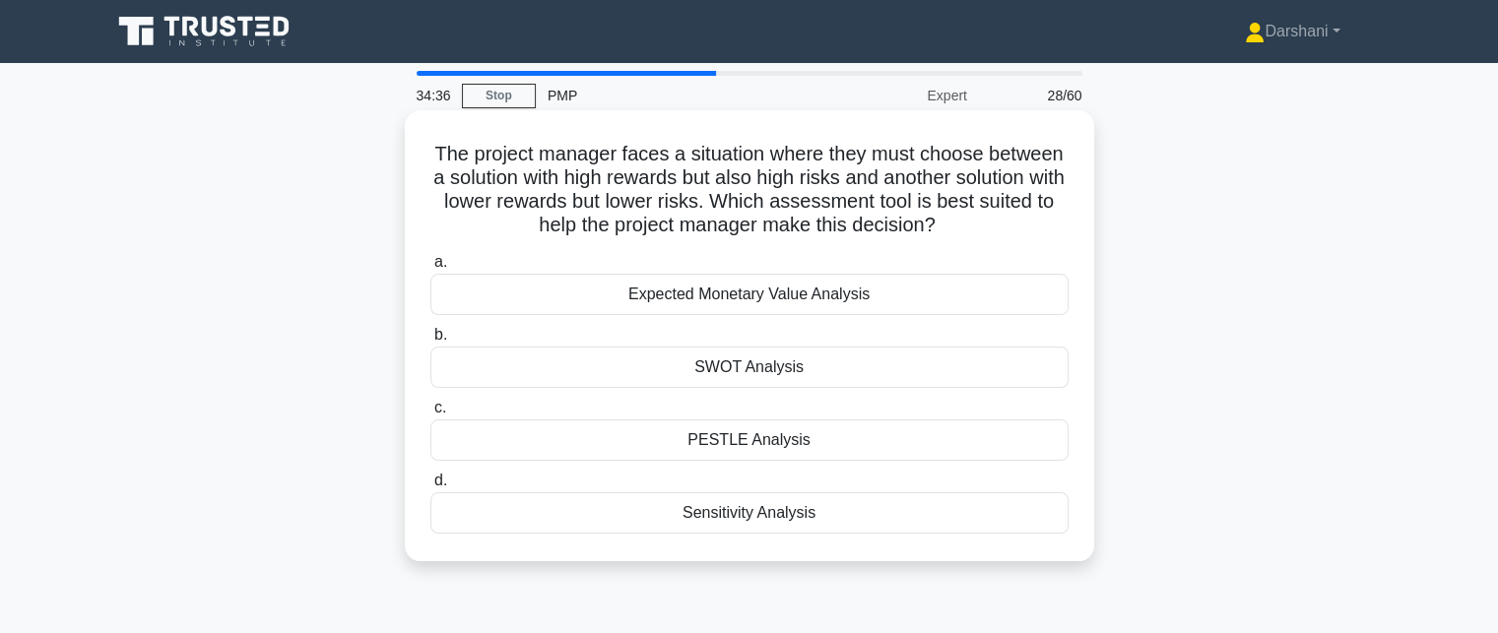
click at [753, 360] on div "SWOT Analysis" at bounding box center [750, 367] width 638 height 41
click at [431, 342] on input "b. SWOT Analysis" at bounding box center [431, 335] width 0 height 13
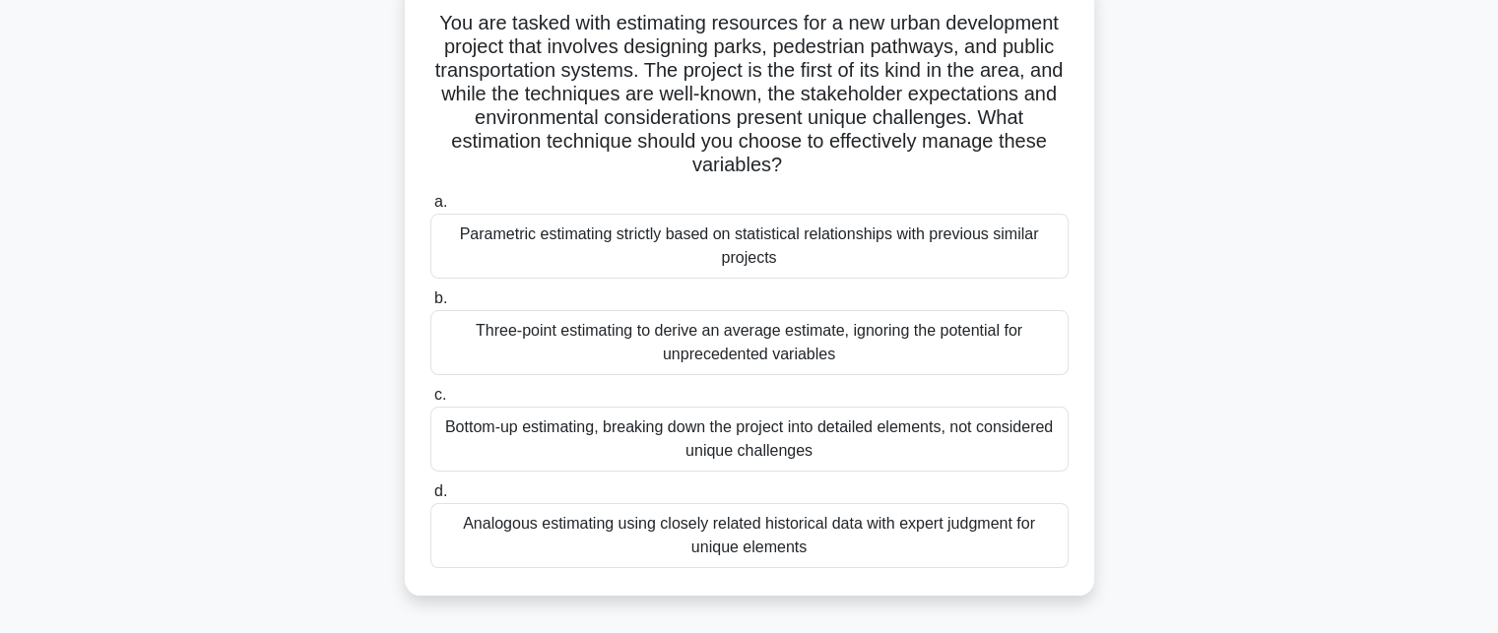
scroll to position [99, 0]
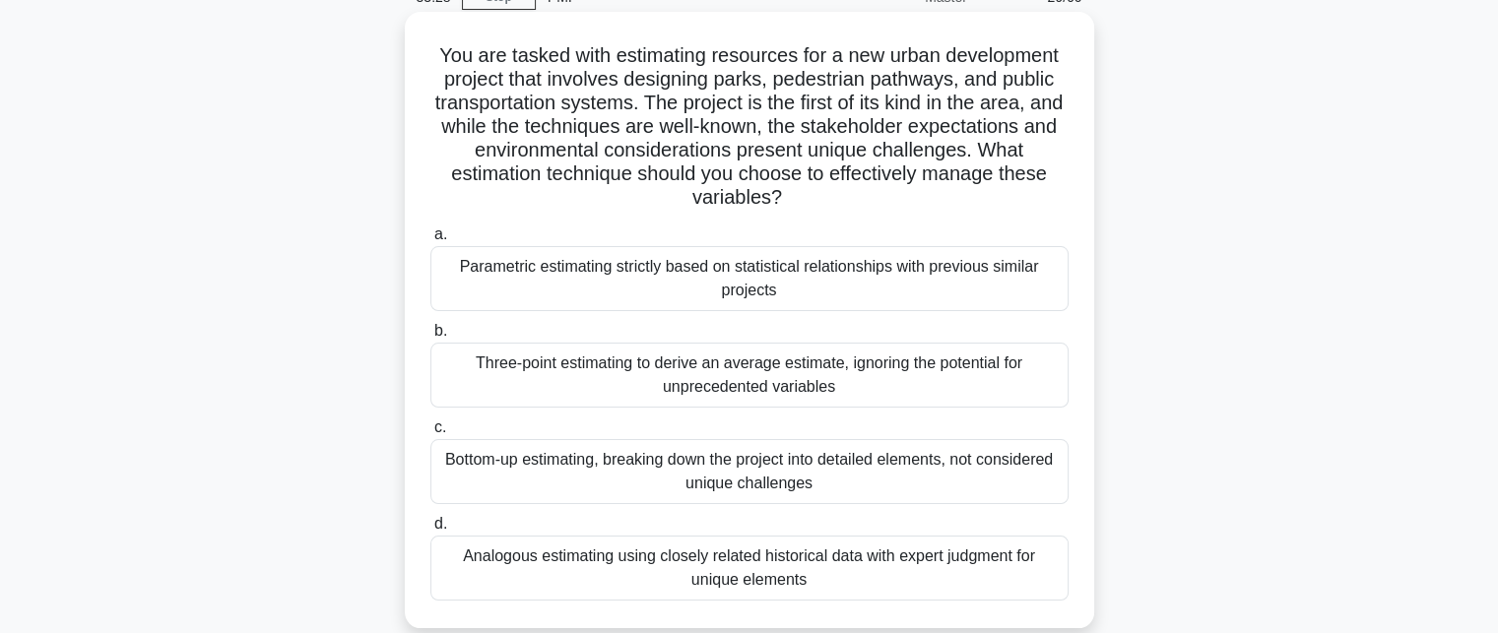
click at [714, 370] on div "Three-point estimating to derive an average estimate, ignoring the potential fo…" at bounding box center [750, 375] width 638 height 65
click at [431, 338] on input "b. Three-point estimating to derive an average estimate, ignoring the potential…" at bounding box center [431, 331] width 0 height 13
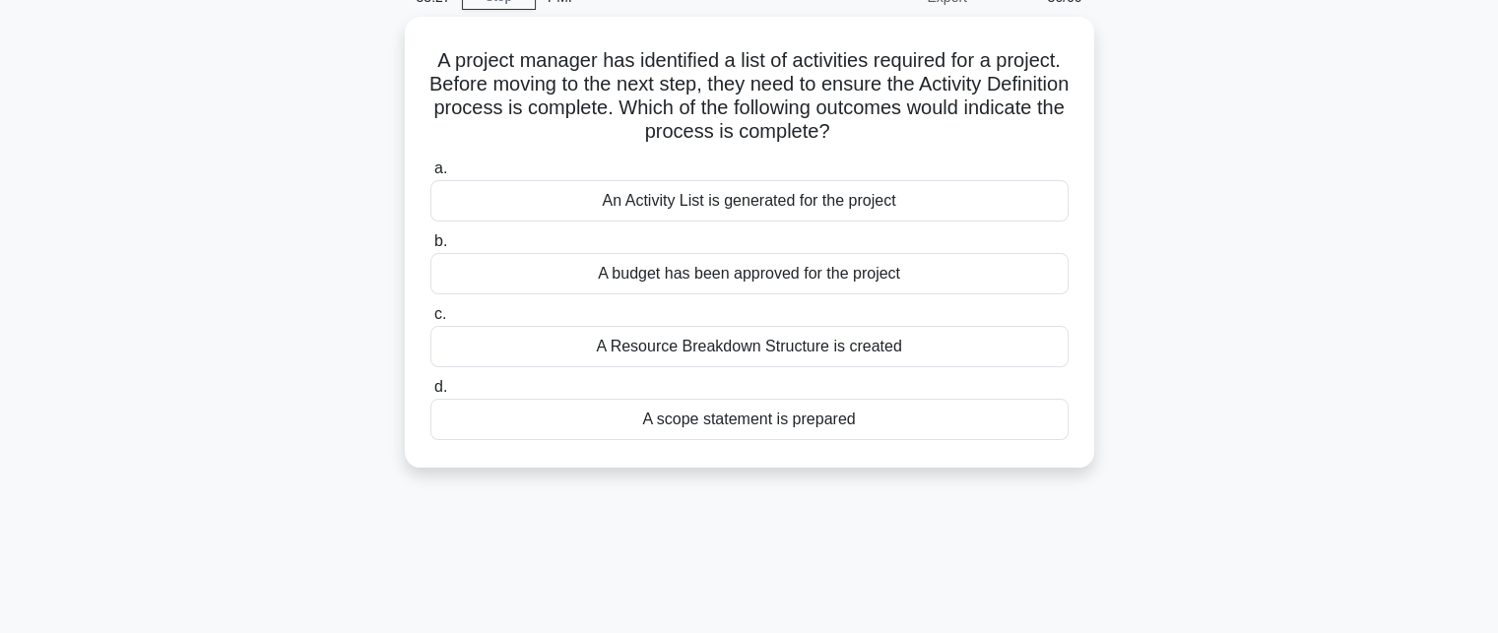
scroll to position [0, 0]
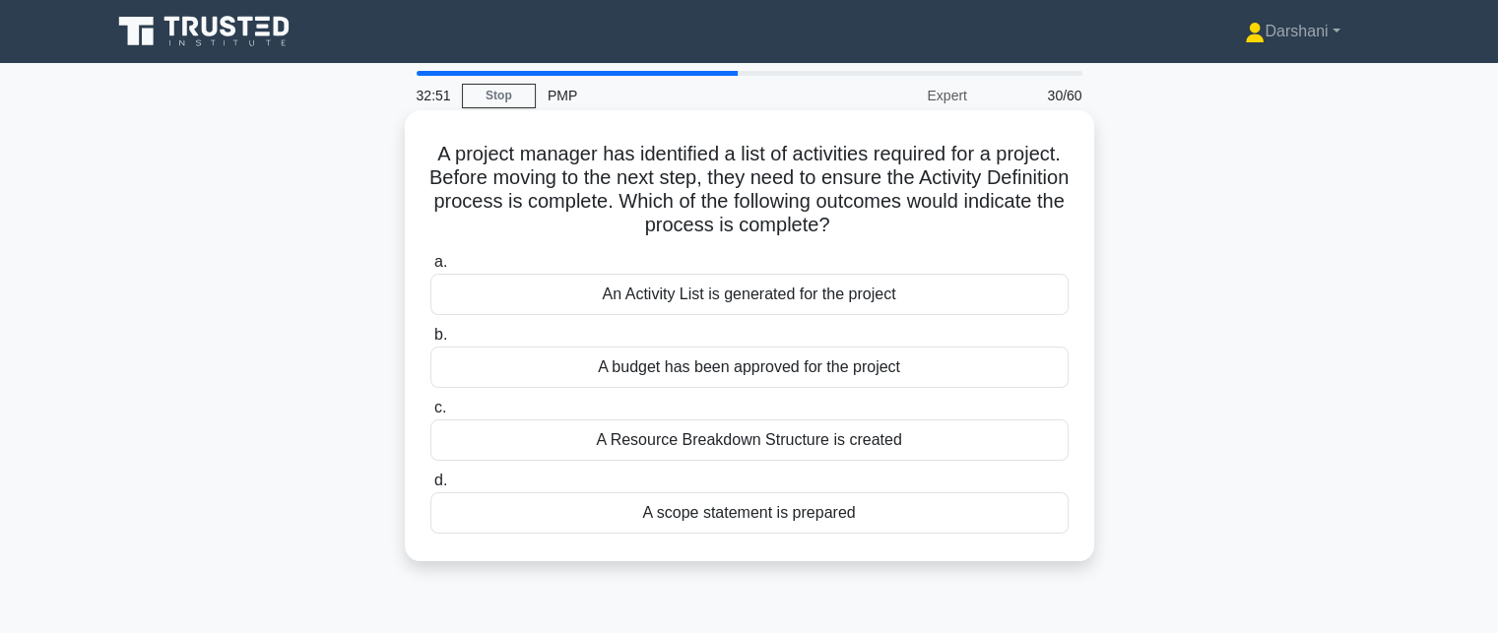
click at [722, 511] on div "A scope statement is prepared" at bounding box center [750, 513] width 638 height 41
click at [431, 488] on input "d. A scope statement is prepared" at bounding box center [431, 481] width 0 height 13
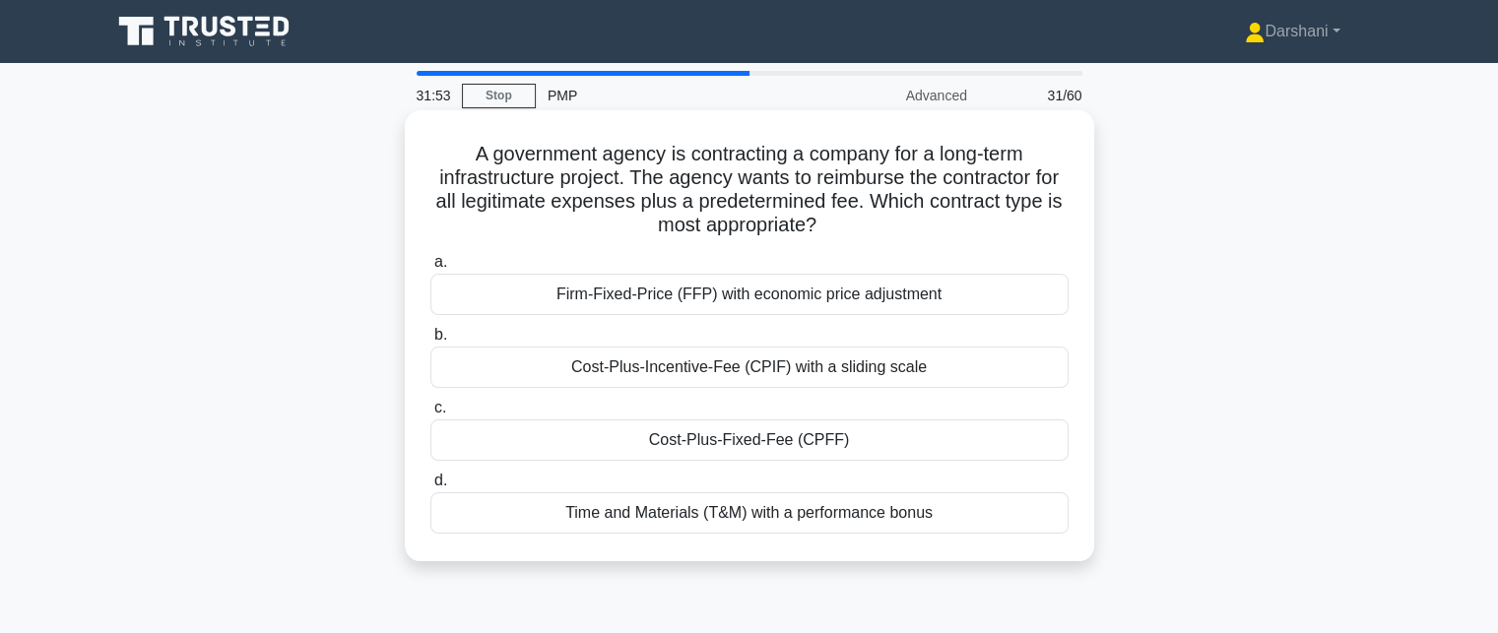
click at [643, 302] on div "Firm-Fixed-Price (FFP) with economic price adjustment" at bounding box center [750, 294] width 638 height 41
click at [431, 269] on input "a. Firm-Fixed-Price (FFP) with economic price adjustment" at bounding box center [431, 262] width 0 height 13
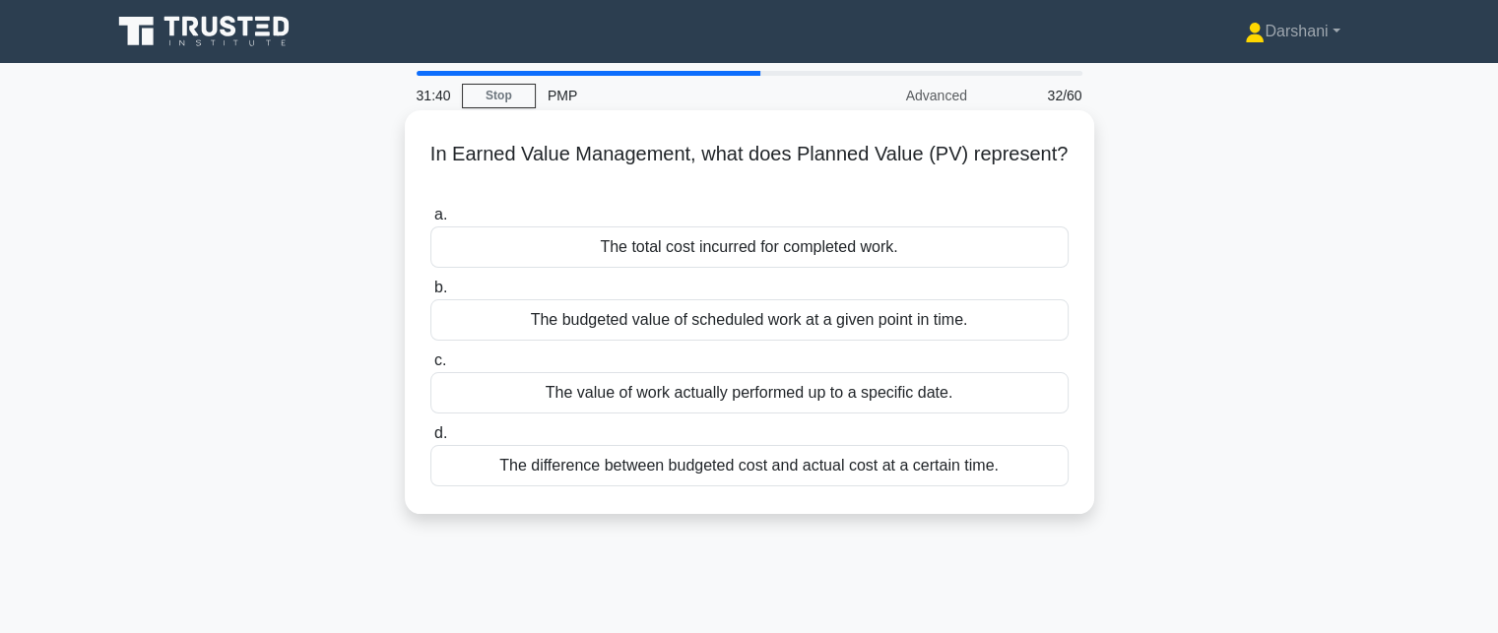
click at [646, 391] on div "The value of work actually performed up to a specific date." at bounding box center [750, 392] width 638 height 41
click at [431, 367] on input "c. The value of work actually performed up to a specific date." at bounding box center [431, 361] width 0 height 13
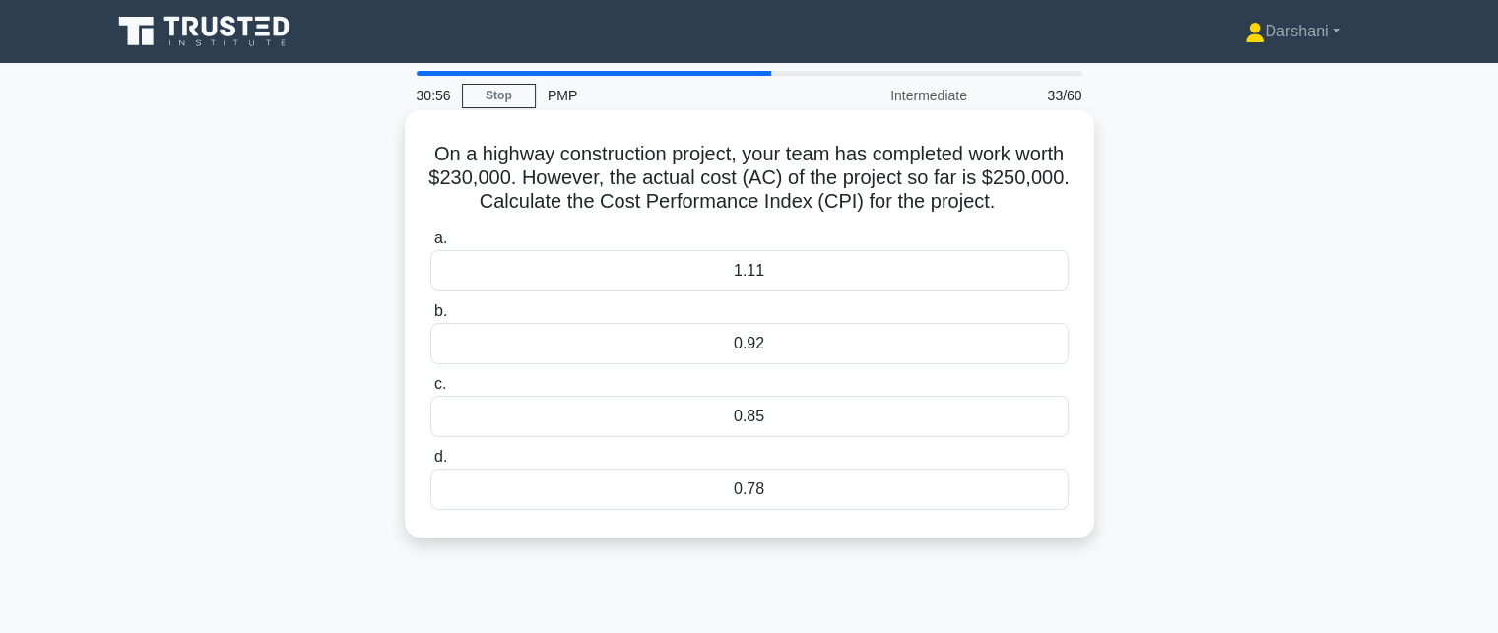
click at [679, 339] on div "0.92" at bounding box center [750, 343] width 638 height 41
click at [431, 318] on input "b. 0.92" at bounding box center [431, 311] width 0 height 13
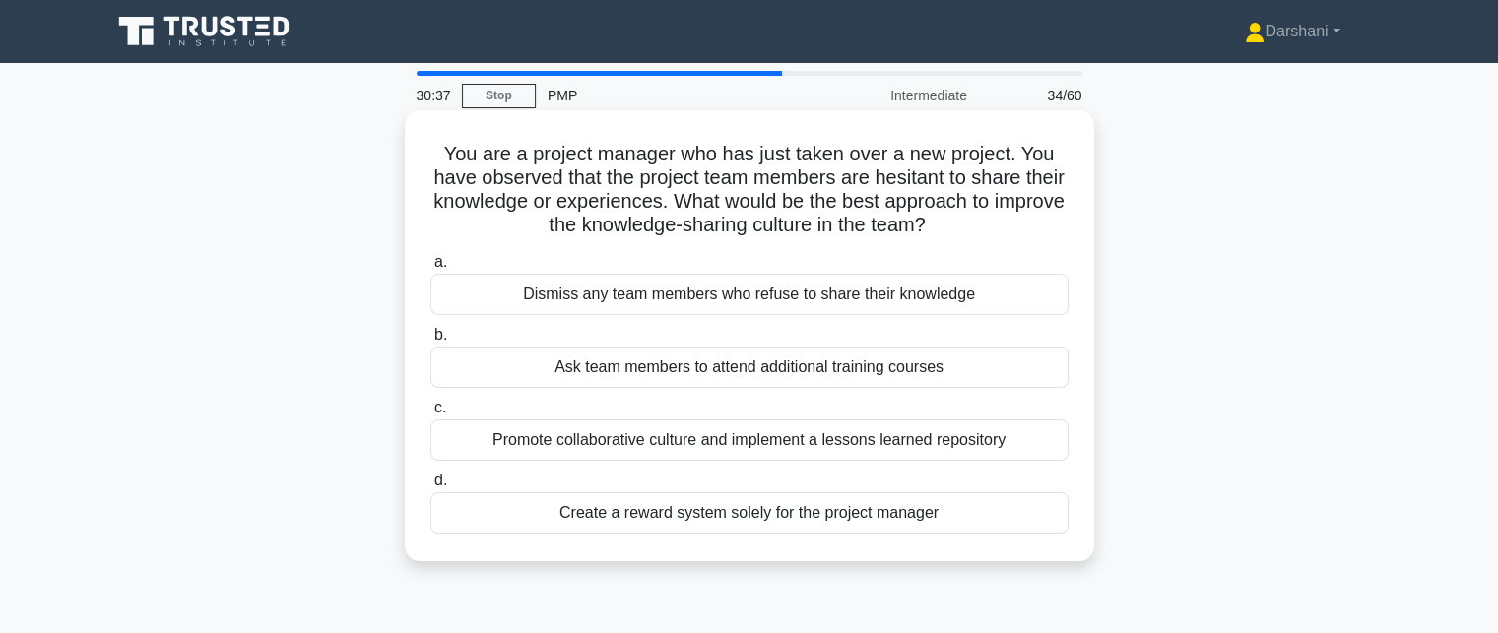
click at [637, 440] on div "Promote collaborative culture and implement a lessons learned repository" at bounding box center [750, 440] width 638 height 41
click at [431, 415] on input "c. Promote collaborative culture and implement a lessons learned repository" at bounding box center [431, 408] width 0 height 13
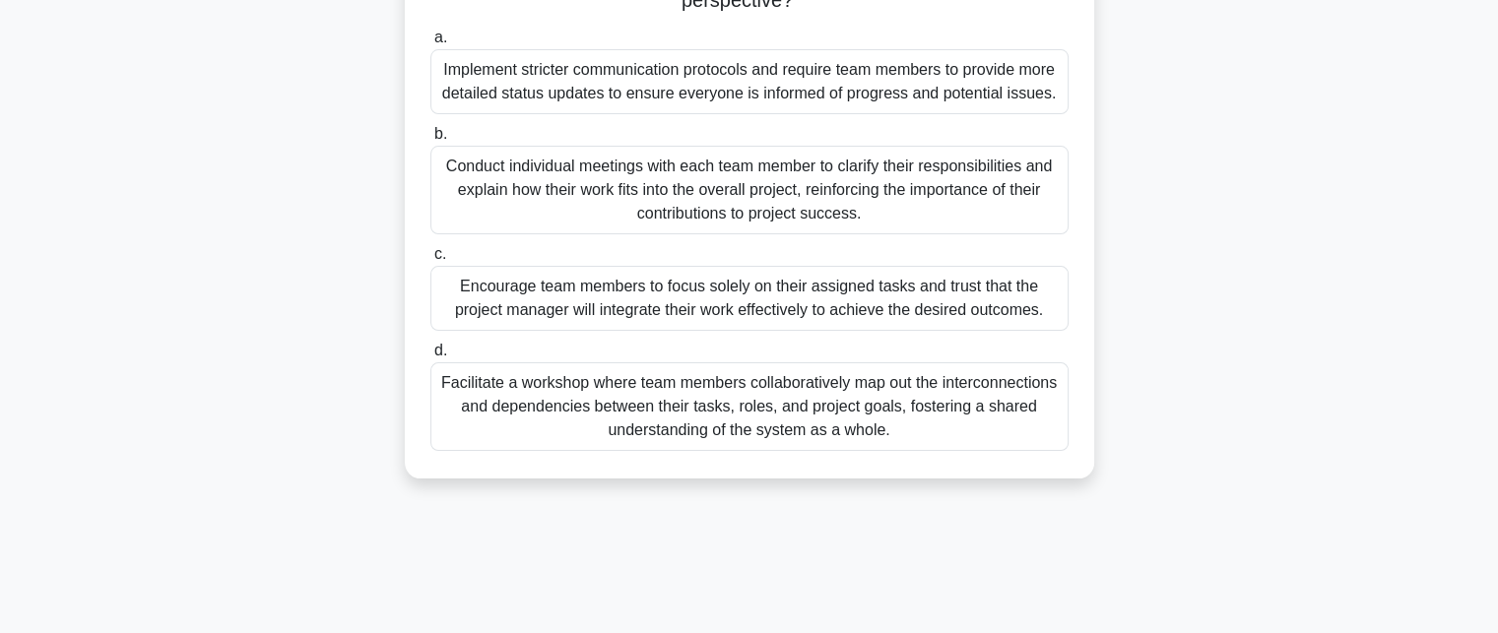
scroll to position [394, 0]
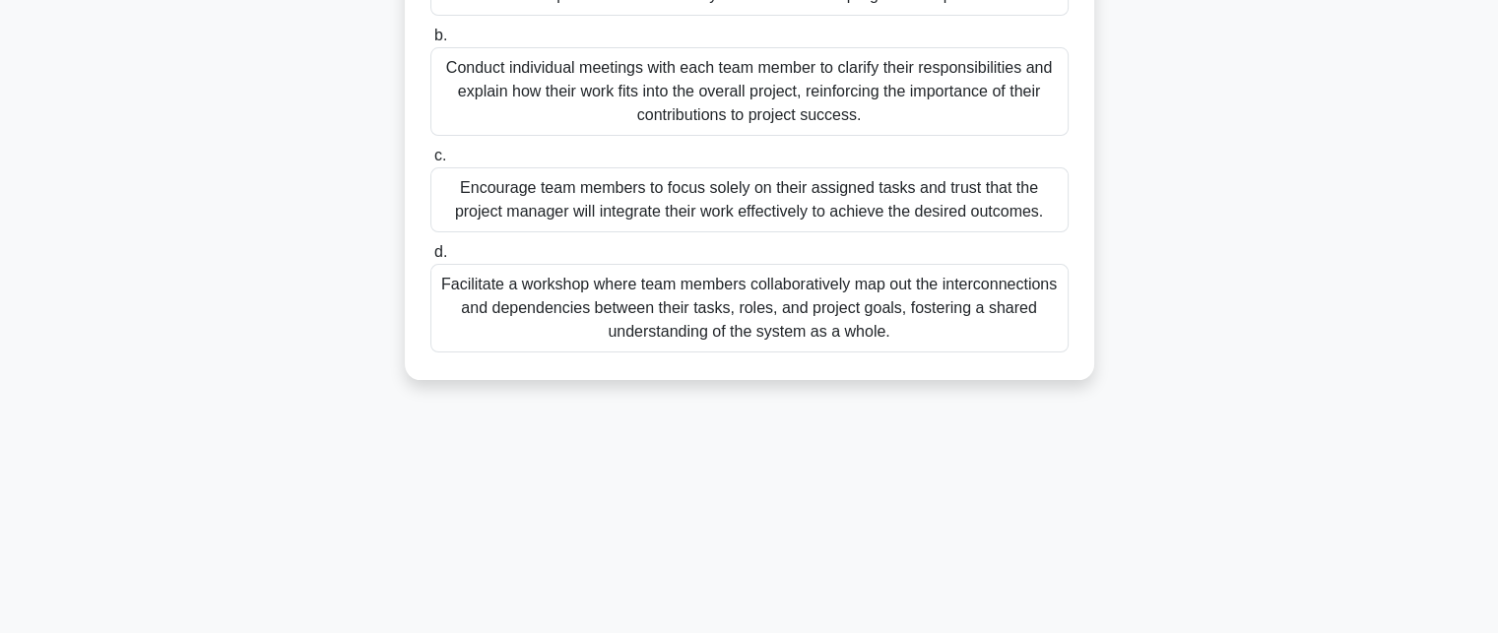
click at [655, 292] on div "Facilitate a workshop where team members collaboratively map out the interconne…" at bounding box center [750, 308] width 638 height 89
click at [431, 259] on input "d. Facilitate a workshop where team members collaboratively map out the interco…" at bounding box center [431, 252] width 0 height 13
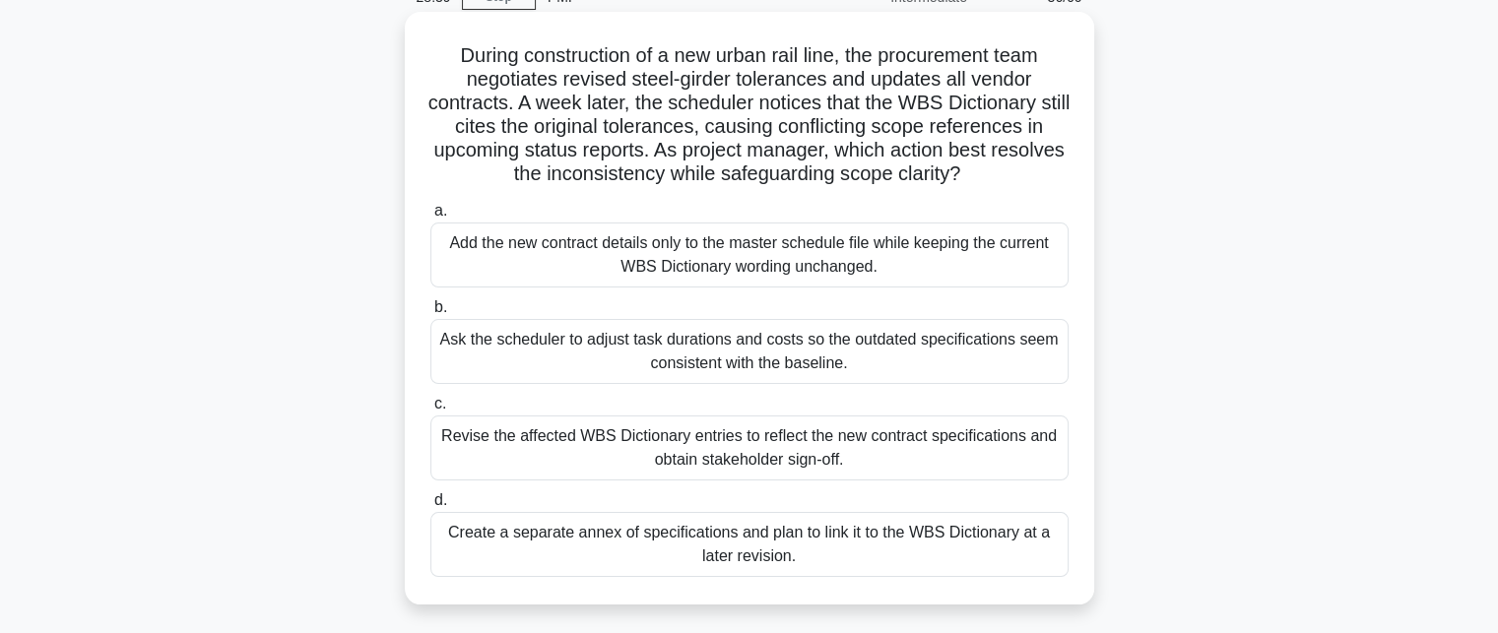
scroll to position [197, 0]
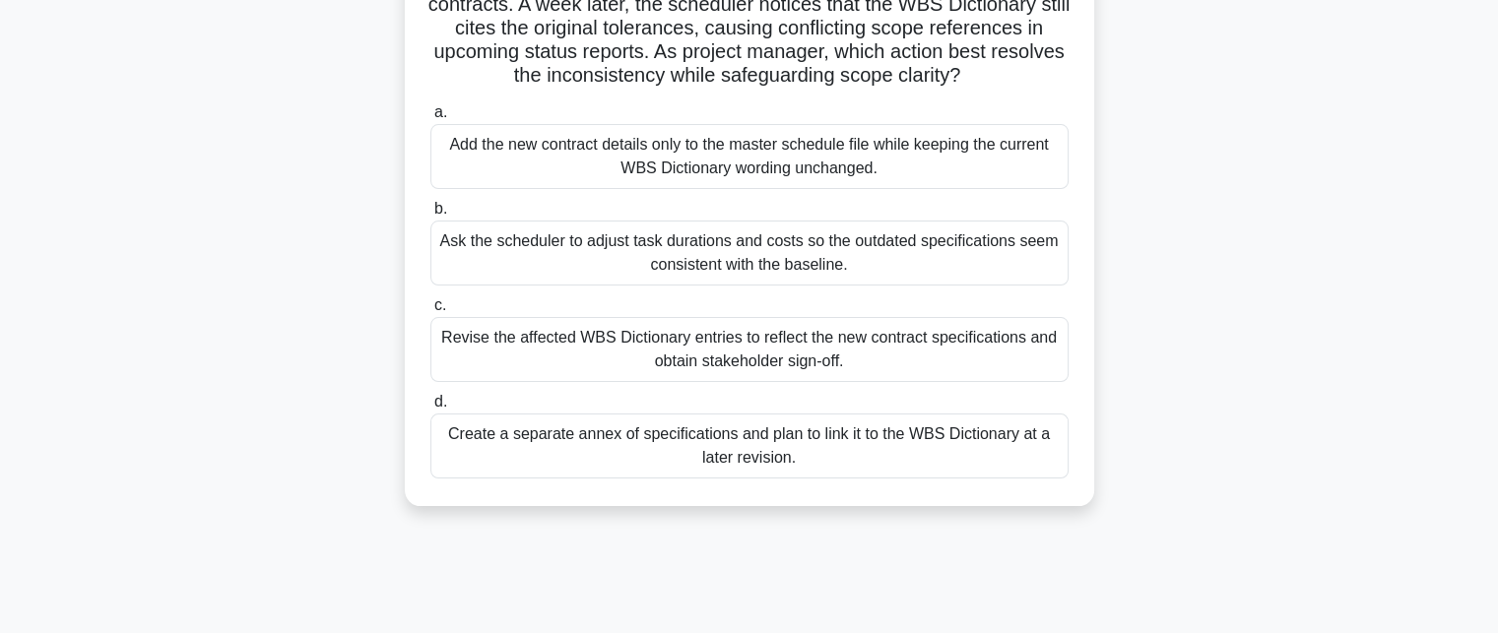
click at [692, 362] on div "Revise the affected WBS Dictionary entries to reflect the new contract specific…" at bounding box center [750, 349] width 638 height 65
click at [431, 312] on input "c. Revise the affected WBS Dictionary entries to reflect the new contract speci…" at bounding box center [431, 305] width 0 height 13
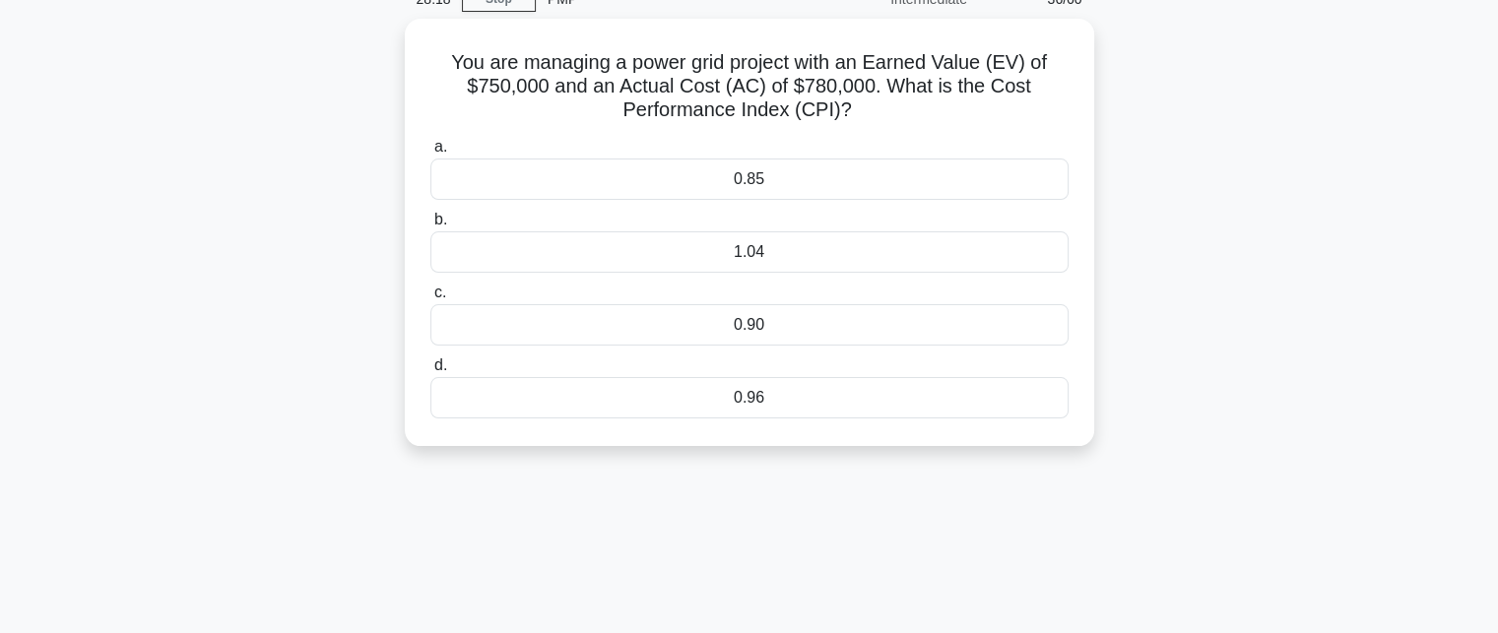
scroll to position [0, 0]
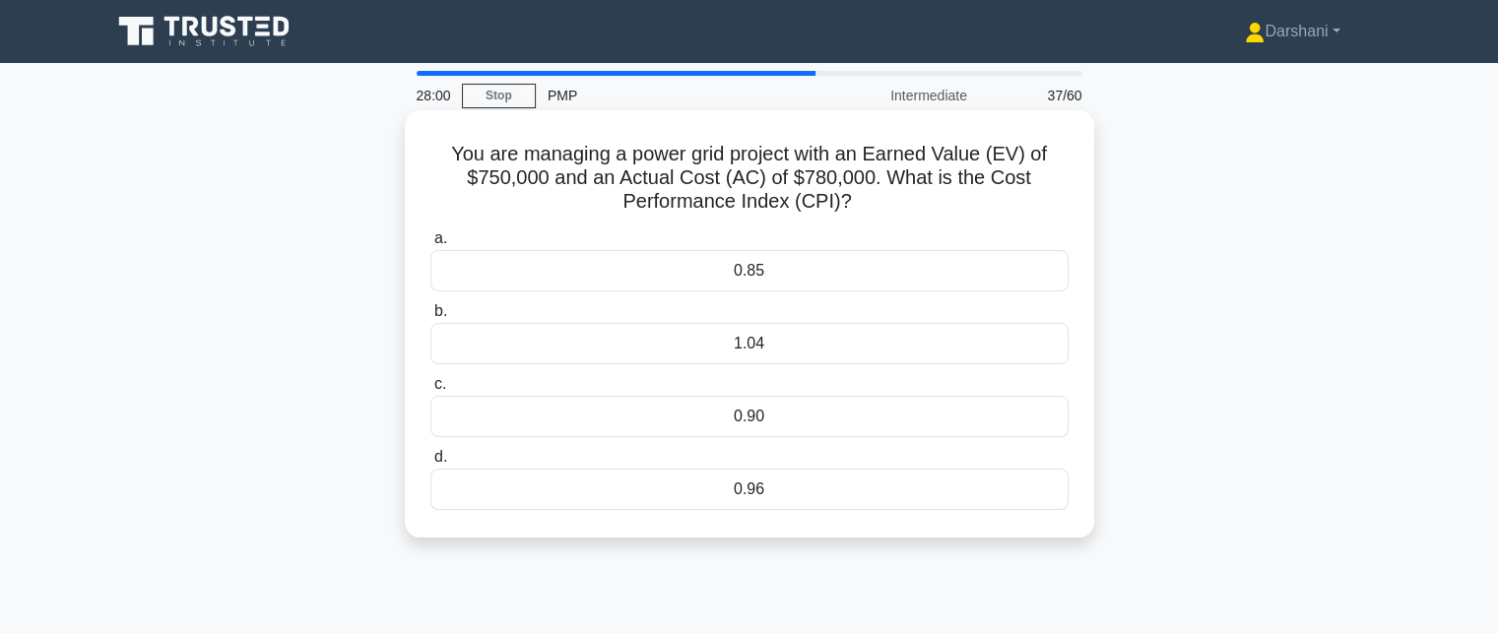
click at [739, 501] on div "0.96" at bounding box center [750, 489] width 638 height 41
click at [431, 464] on input "d. 0.96" at bounding box center [431, 457] width 0 height 13
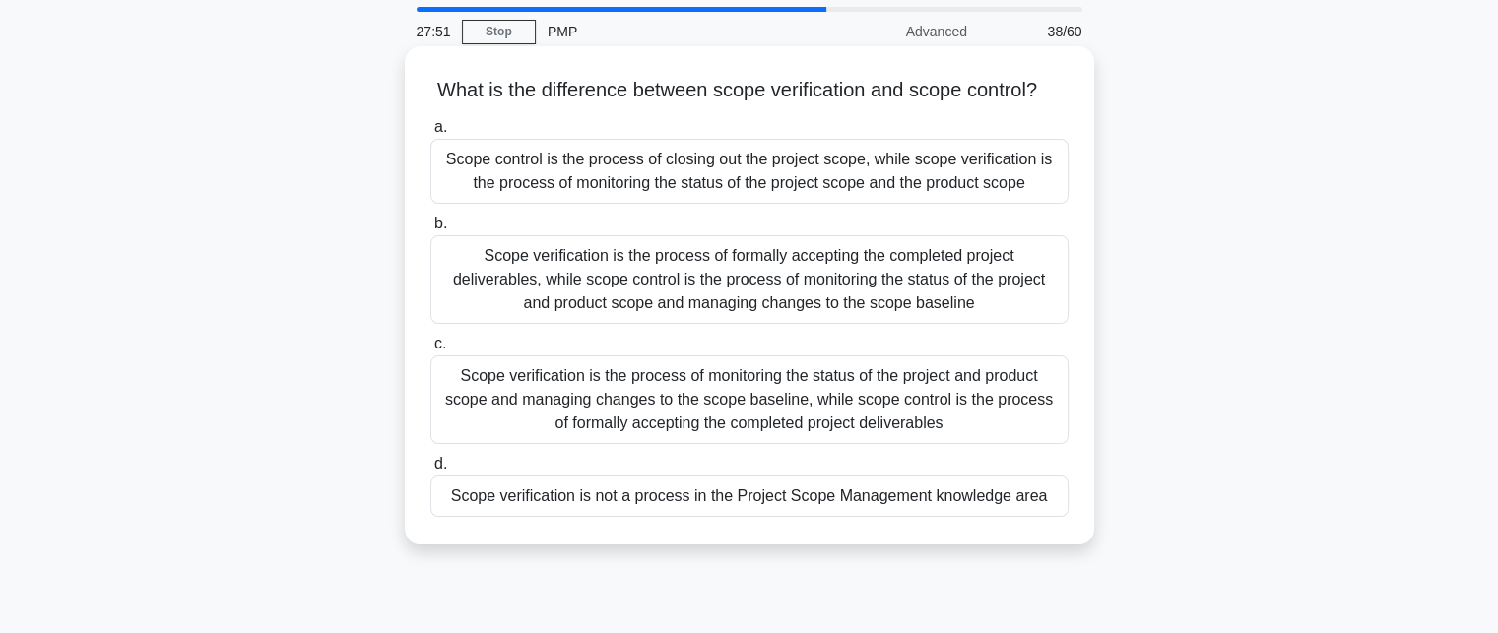
scroll to position [99, 0]
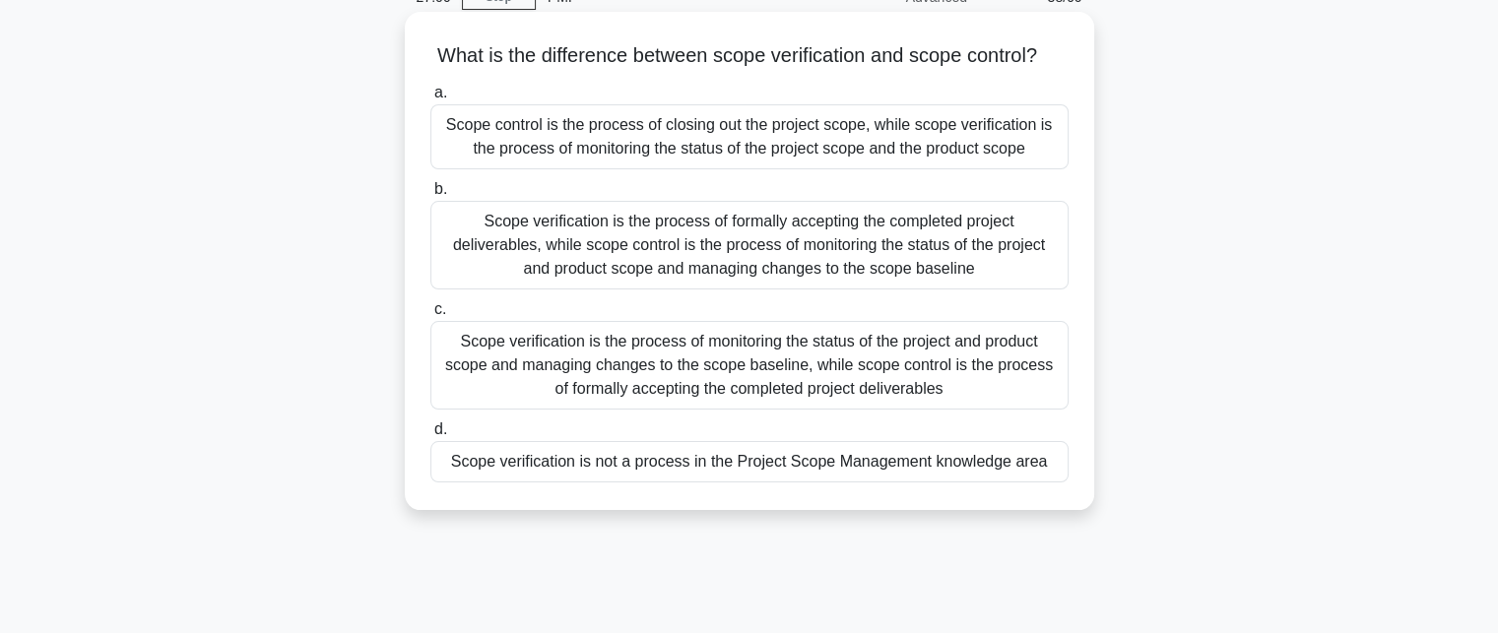
click at [725, 483] on div "Scope verification is not a process in the Project Scope Management knowledge a…" at bounding box center [750, 461] width 638 height 41
click at [431, 436] on input "d. Scope verification is not a process in the Project Scope Management knowledg…" at bounding box center [431, 430] width 0 height 13
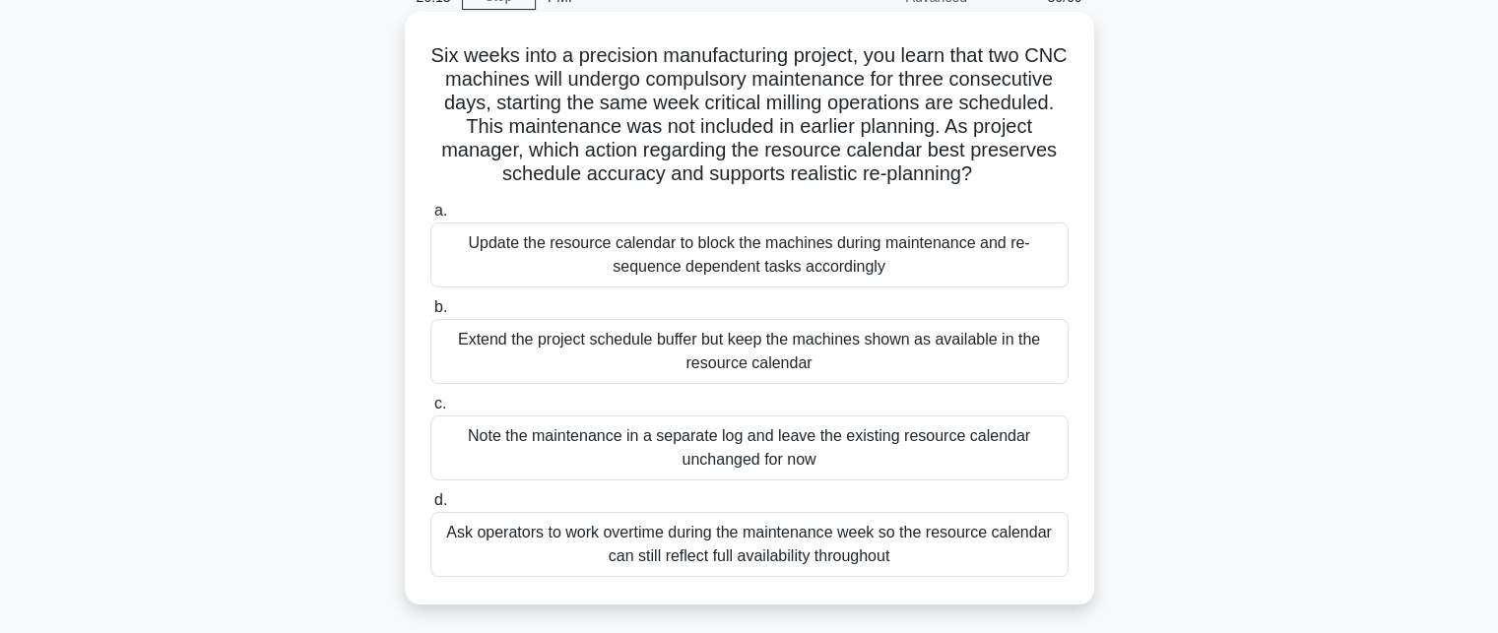
click at [757, 264] on div "Update the resource calendar to block the machines during maintenance and re-se…" at bounding box center [750, 255] width 638 height 65
click at [431, 218] on input "a. Update the resource calendar to block the machines during maintenance and re…" at bounding box center [431, 211] width 0 height 13
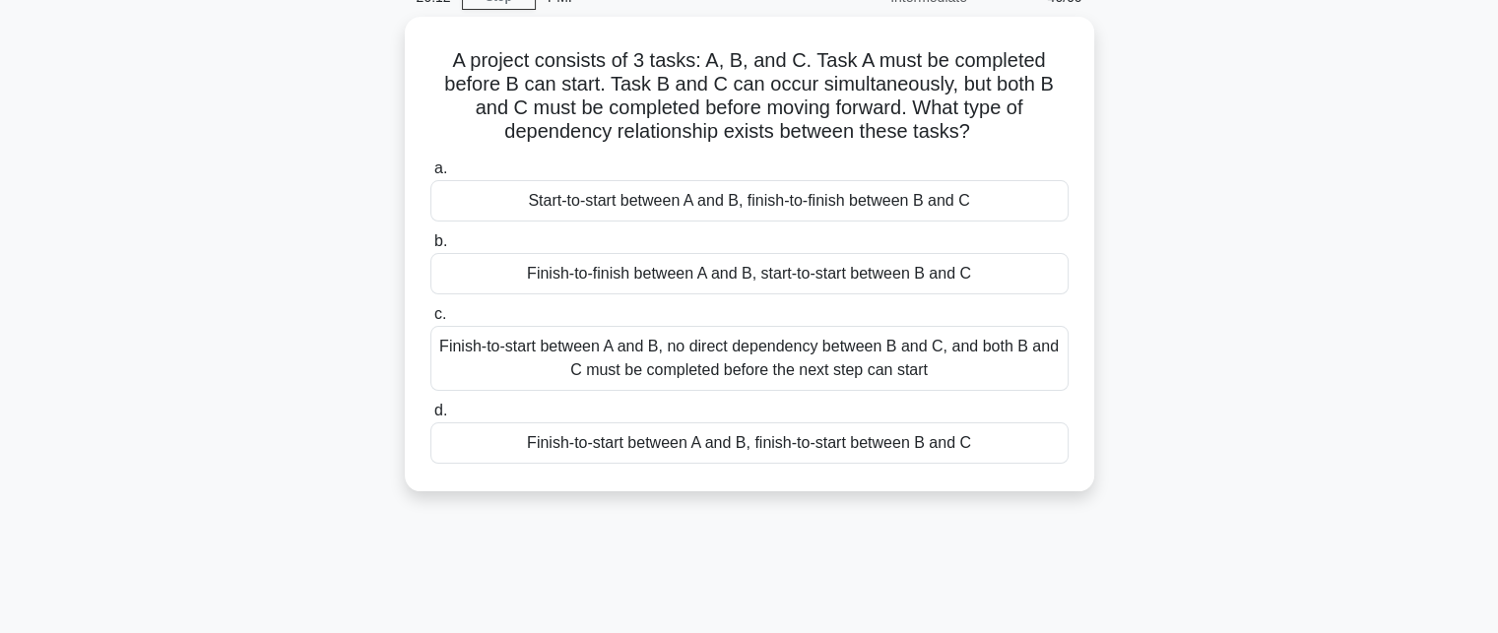
scroll to position [0, 0]
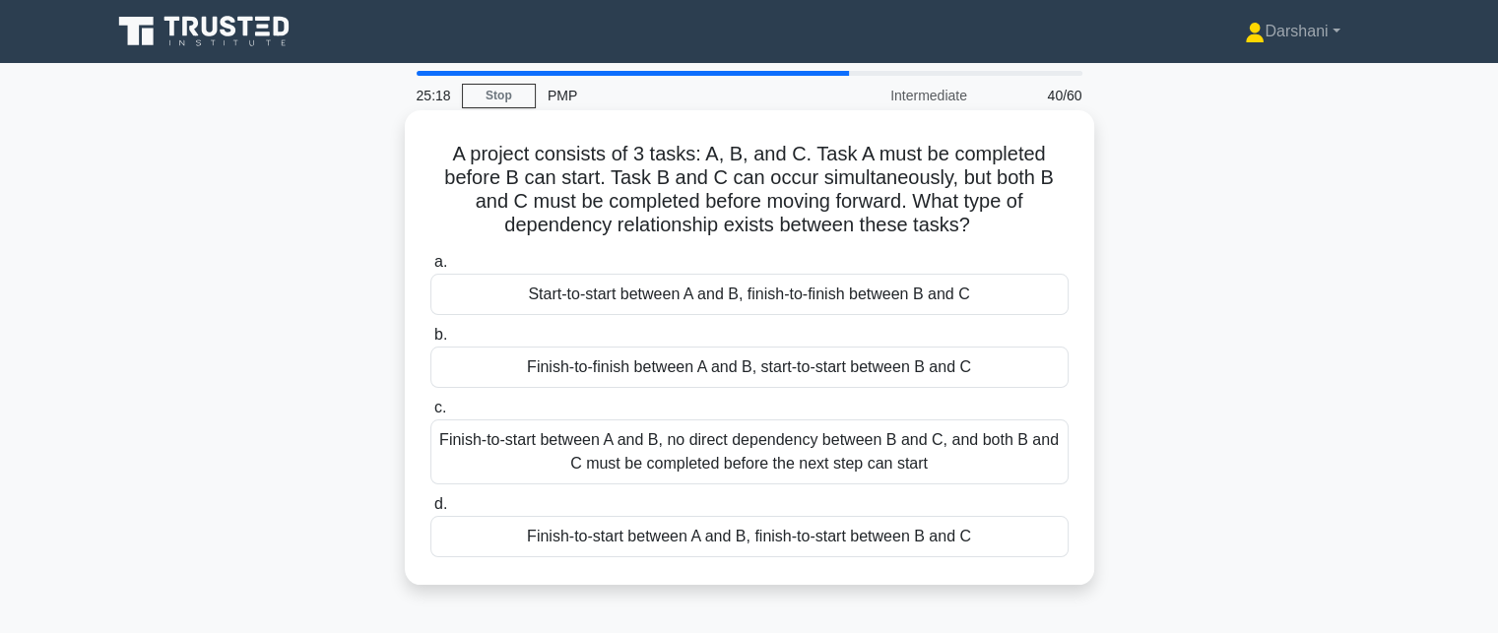
click at [930, 460] on div "Finish-to-start between A and B, no direct dependency between B and C, and both…" at bounding box center [750, 452] width 638 height 65
click at [431, 415] on input "c. Finish-to-start between A and B, no direct dependency between B and C, and b…" at bounding box center [431, 408] width 0 height 13
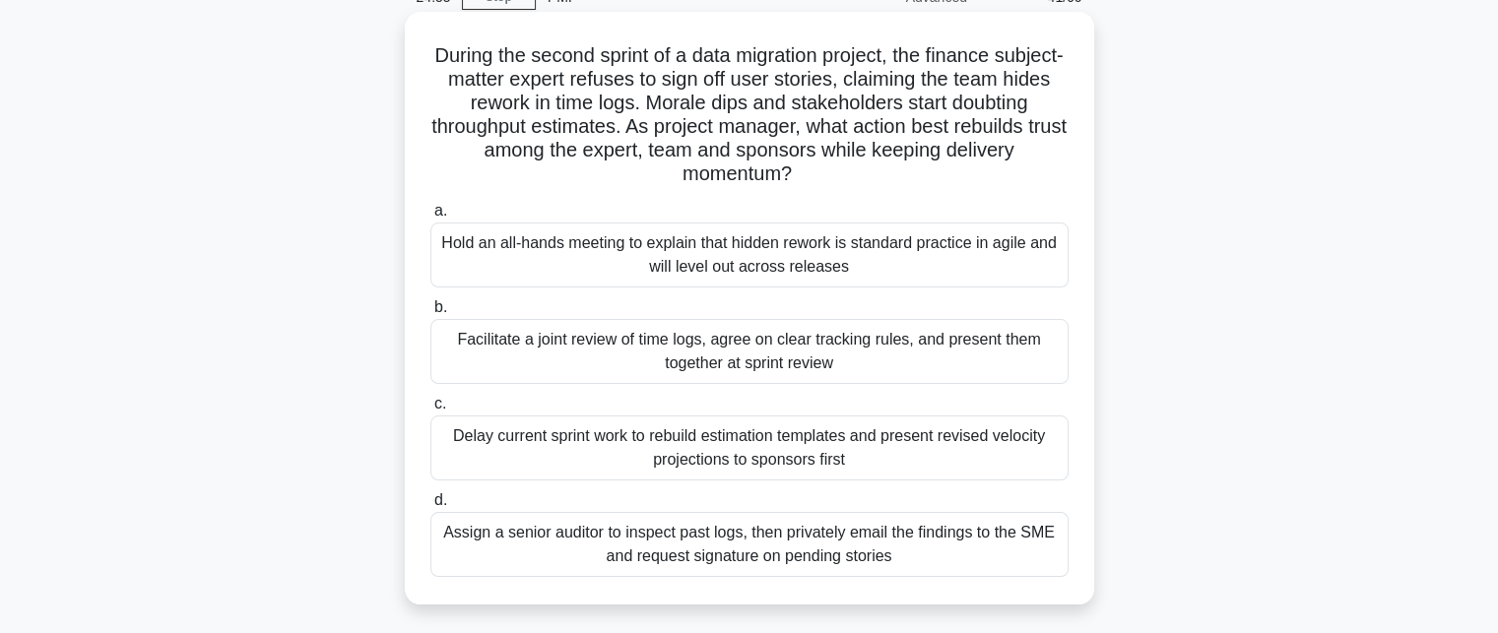
scroll to position [197, 0]
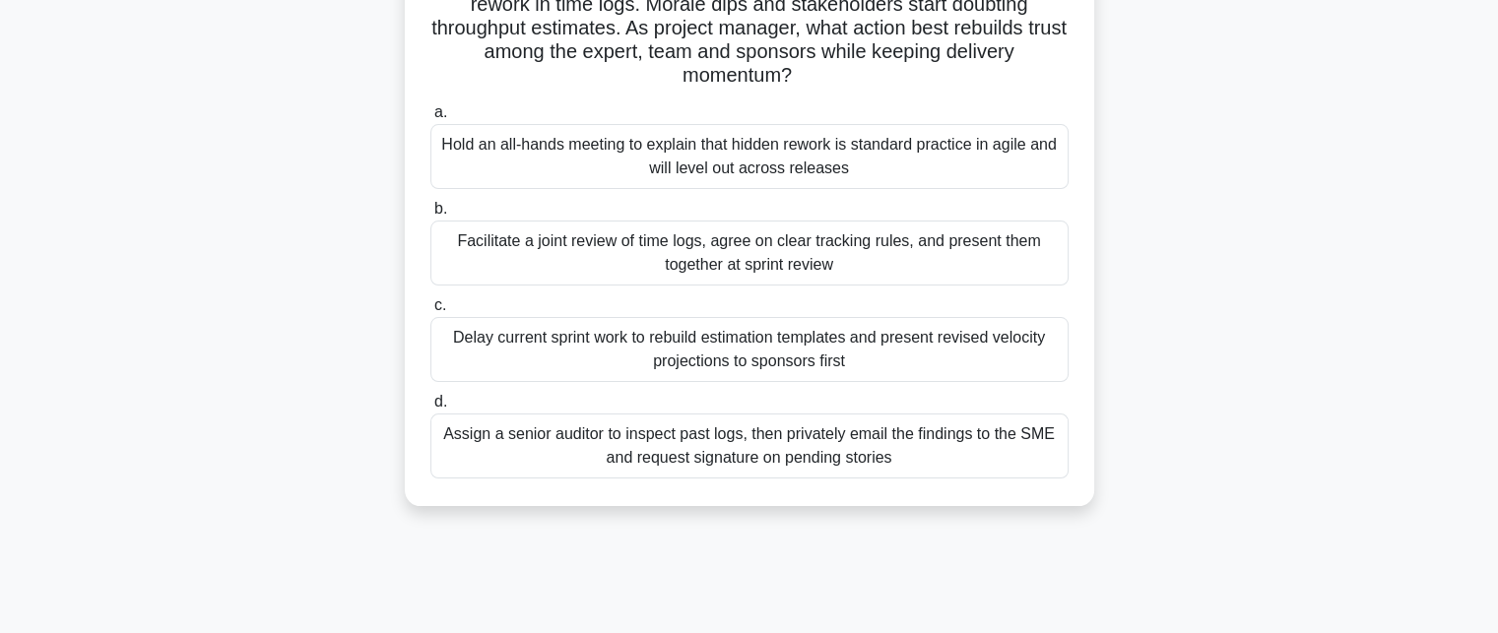
click at [713, 269] on div "Facilitate a joint review of time logs, agree on clear tracking rules, and pres…" at bounding box center [750, 253] width 638 height 65
click at [431, 216] on input "b. Facilitate a joint review of time logs, agree on clear tracking rules, and p…" at bounding box center [431, 209] width 0 height 13
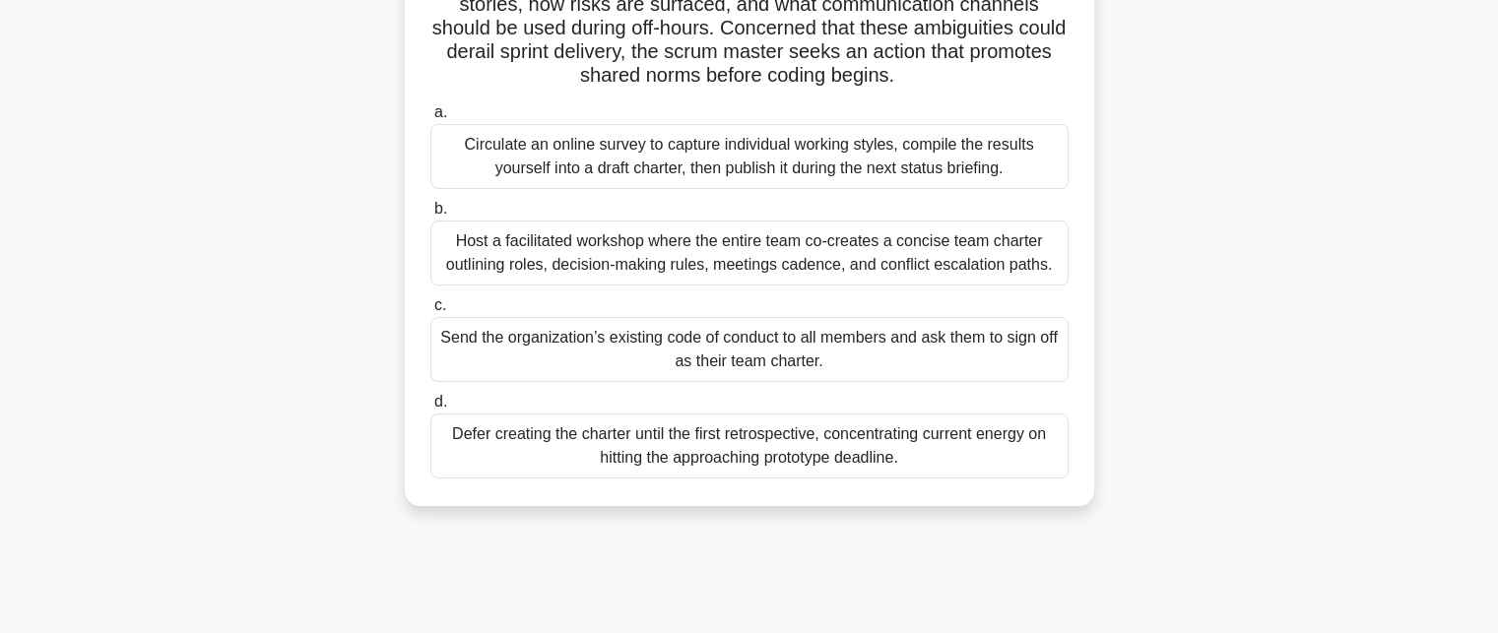
click at [712, 267] on div "Host a facilitated workshop where the entire team co-creates a concise team cha…" at bounding box center [750, 253] width 638 height 65
click at [431, 216] on input "b. Host a facilitated workshop where the entire team co-creates a concise team …" at bounding box center [431, 209] width 0 height 13
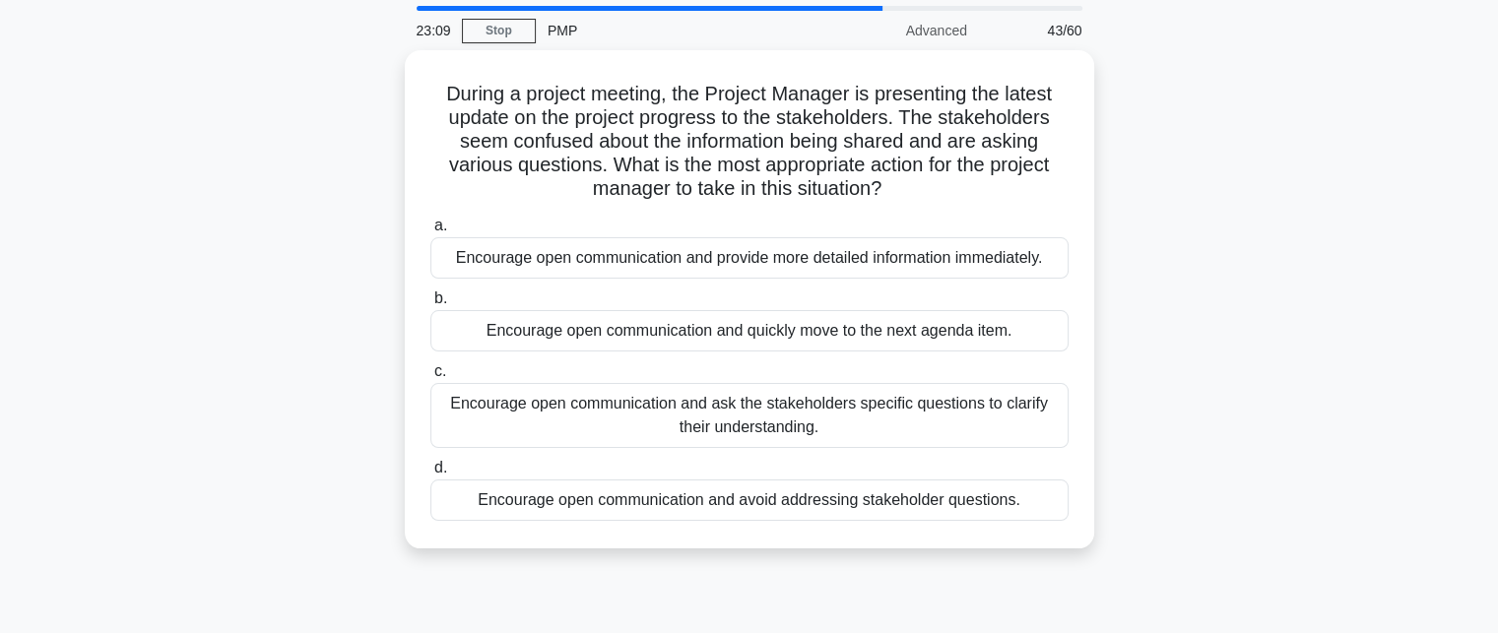
scroll to position [99, 0]
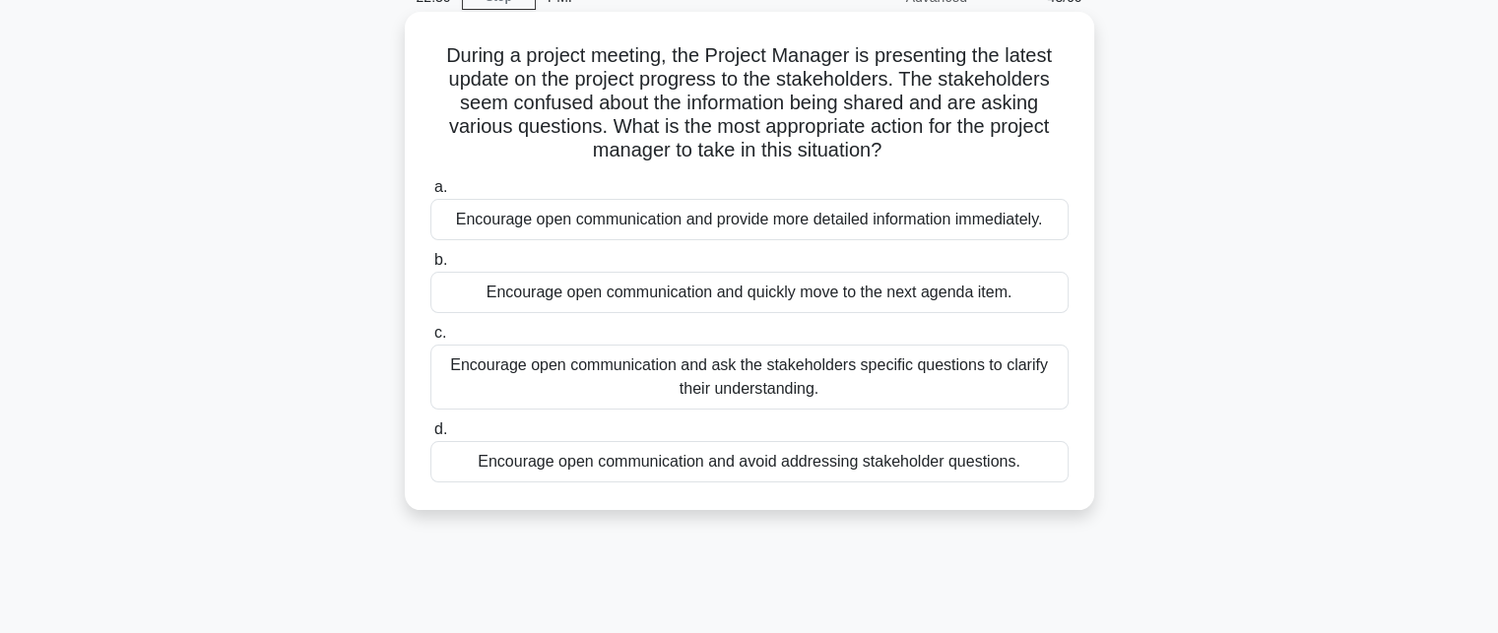
click at [707, 228] on div "Encourage open communication and provide more detailed information immediately." at bounding box center [750, 219] width 638 height 41
click at [431, 194] on input "a. Encourage open communication and provide more detailed information immediate…" at bounding box center [431, 187] width 0 height 13
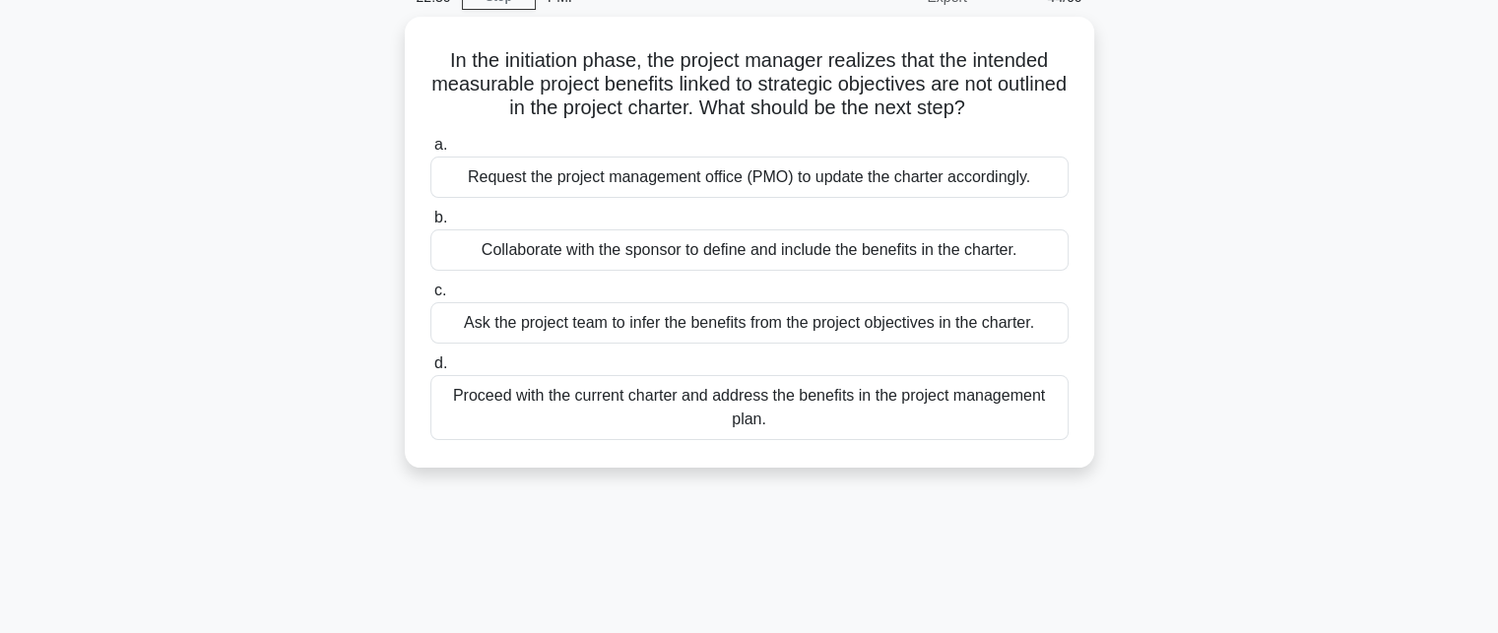
scroll to position [0, 0]
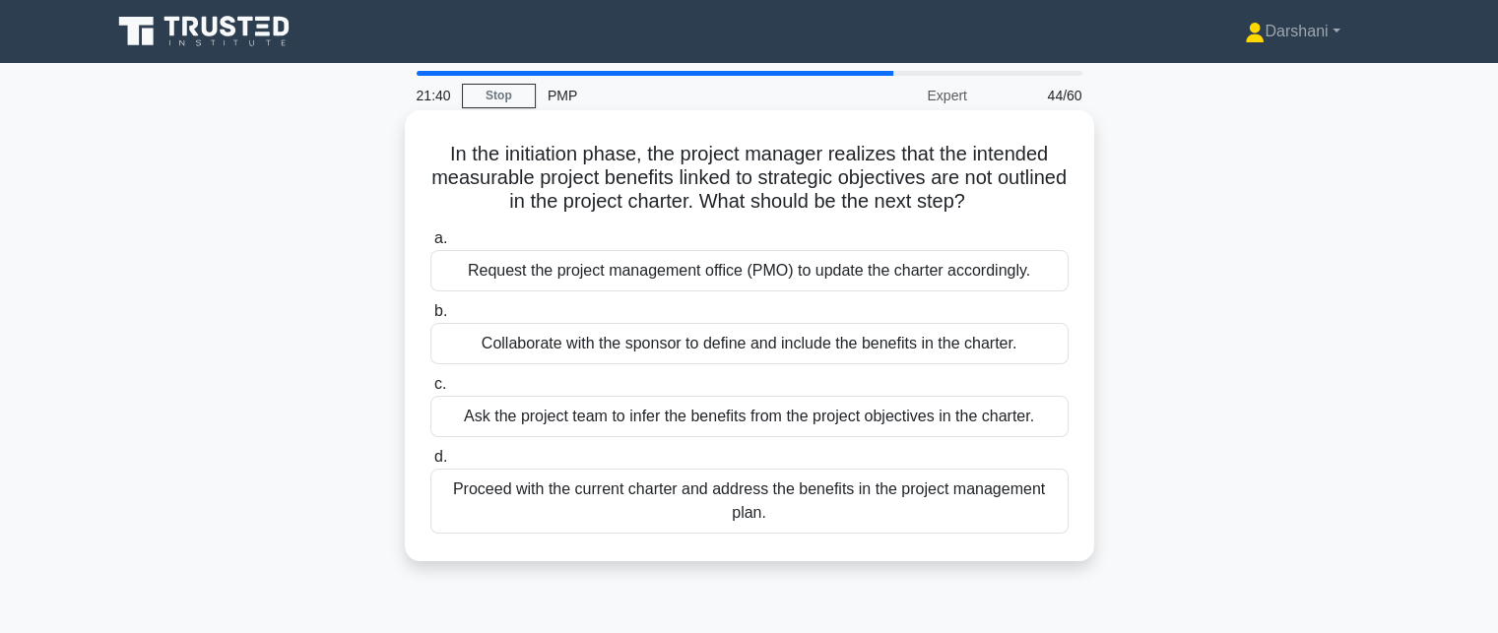
click at [698, 340] on div "Collaborate with the sponsor to define and include the benefits in the charter." at bounding box center [750, 343] width 638 height 41
click at [431, 318] on input "b. Collaborate with the sponsor to define and include the benefits in the chart…" at bounding box center [431, 311] width 0 height 13
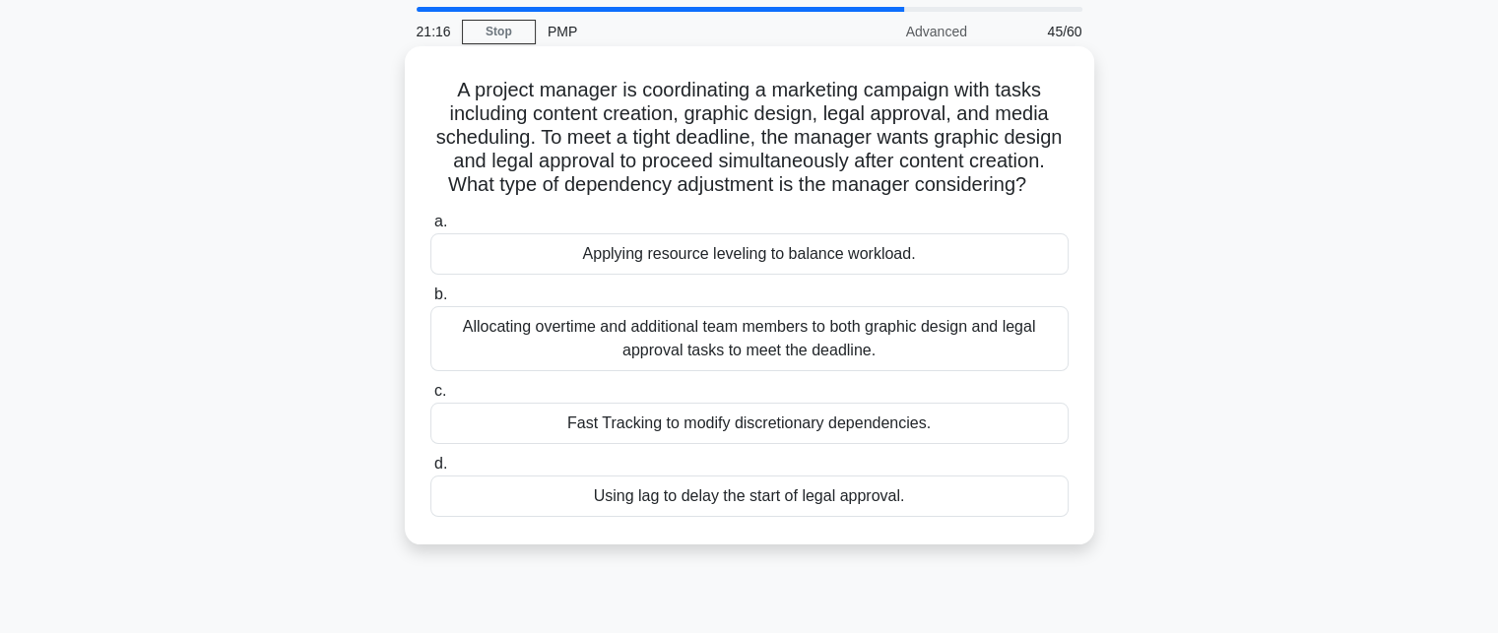
scroll to position [99, 0]
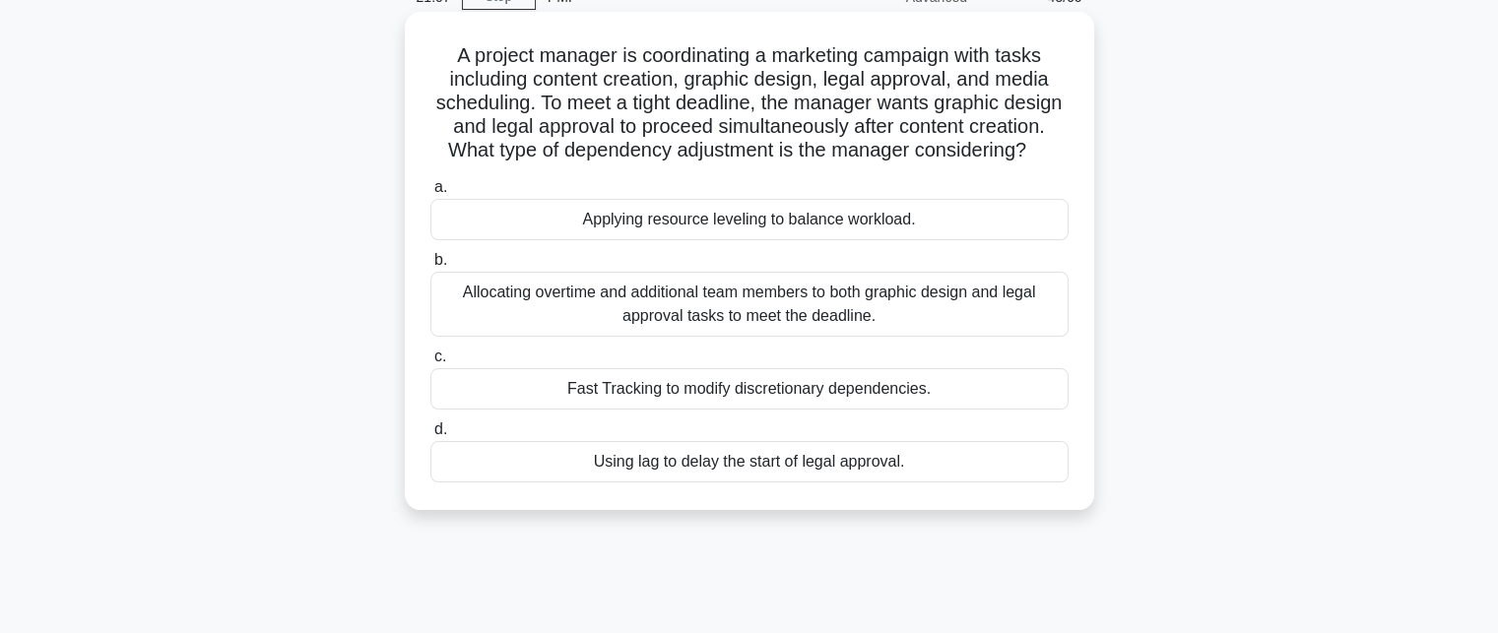
click at [670, 410] on div "Fast Tracking to modify discretionary dependencies." at bounding box center [750, 388] width 638 height 41
click at [431, 364] on input "c. Fast Tracking to modify discretionary dependencies." at bounding box center [431, 357] width 0 height 13
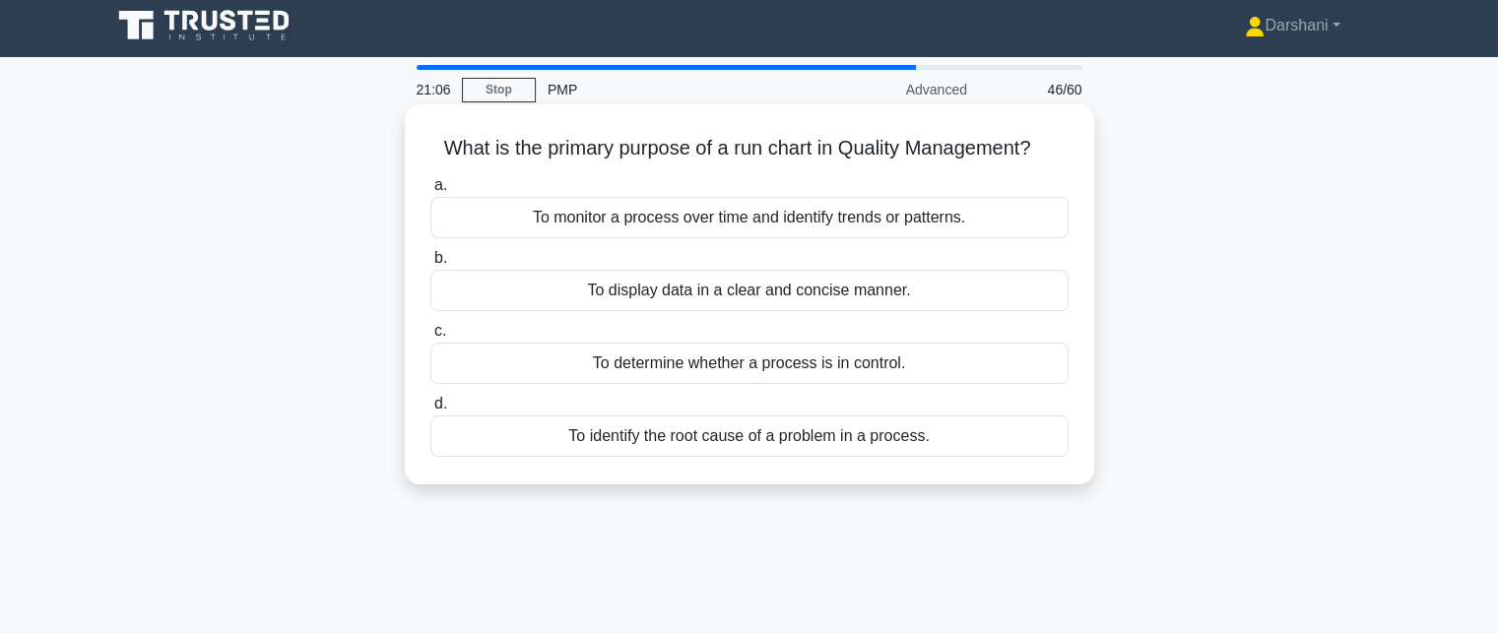
scroll to position [0, 0]
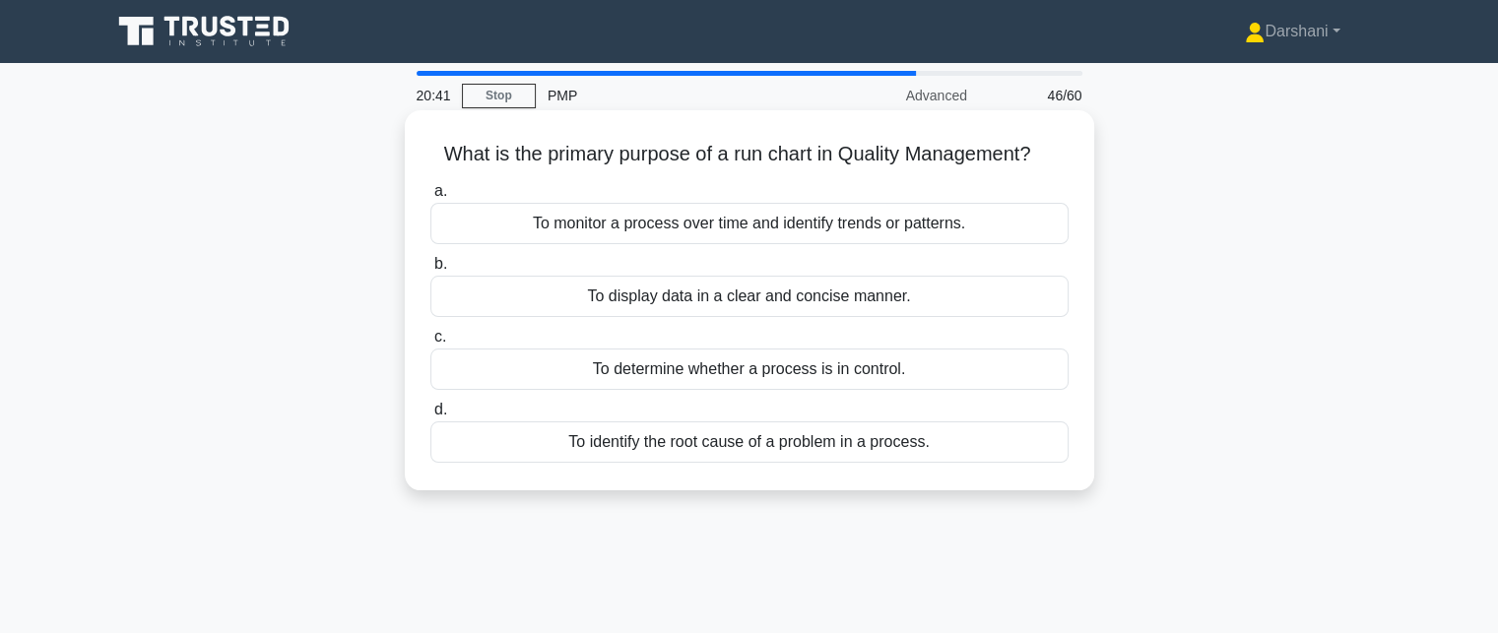
click at [705, 228] on div "To monitor a process over time and identify trends or patterns." at bounding box center [750, 223] width 638 height 41
click at [431, 198] on input "a. To monitor a process over time and identify trends or patterns." at bounding box center [431, 191] width 0 height 13
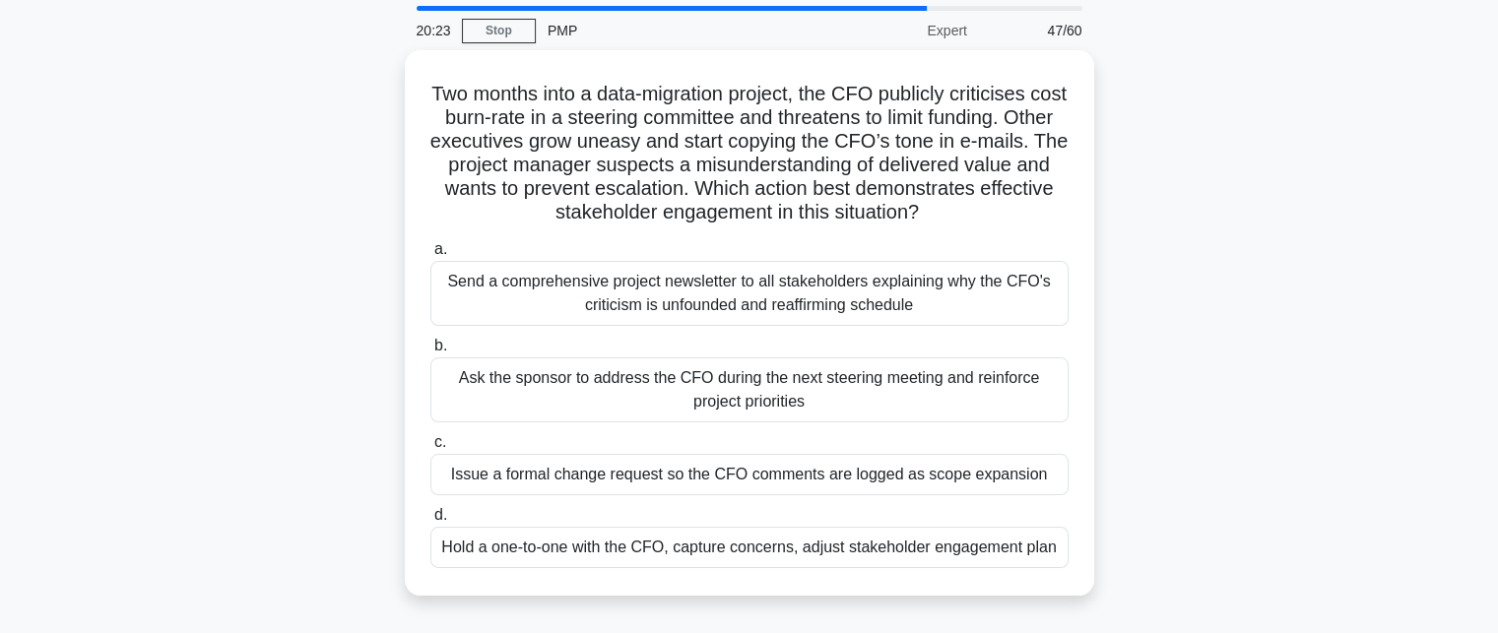
scroll to position [99, 0]
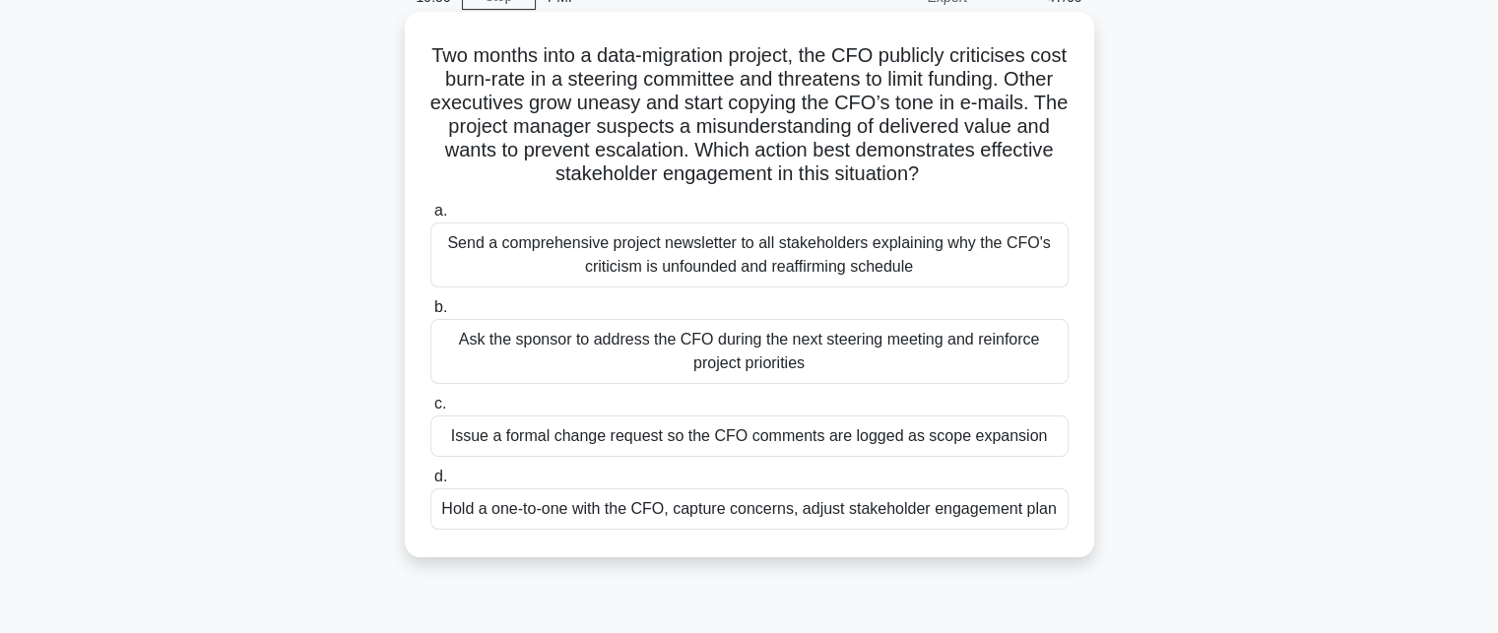
click at [700, 499] on div "Hold a one-to-one with the CFO, capture concerns, adjust stakeholder engagement…" at bounding box center [750, 509] width 638 height 41
click at [431, 484] on input "d. Hold a one-to-one with the CFO, capture concerns, adjust stakeholder engagem…" at bounding box center [431, 477] width 0 height 13
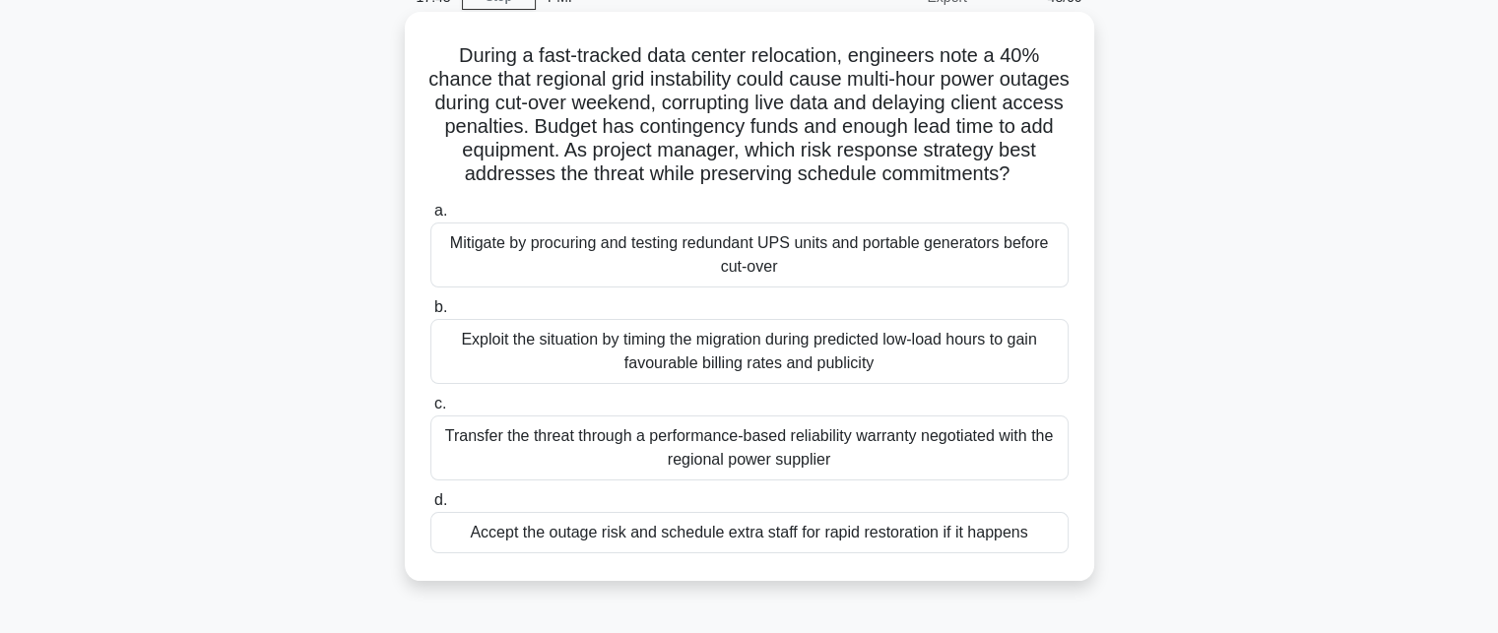
click at [536, 288] on div "Mitigate by procuring and testing redundant UPS units and portable generators b…" at bounding box center [750, 255] width 638 height 65
click at [431, 218] on input "a. Mitigate by procuring and testing redundant UPS units and portable generator…" at bounding box center [431, 211] width 0 height 13
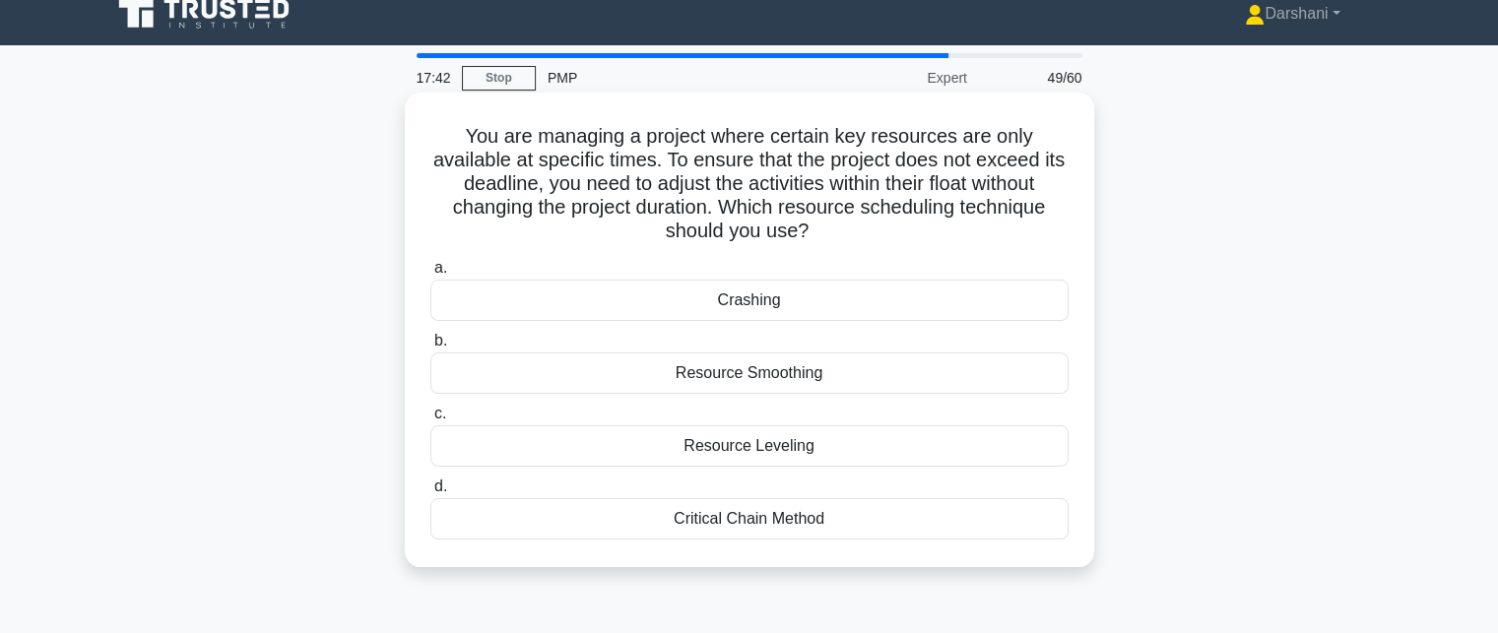
scroll to position [0, 0]
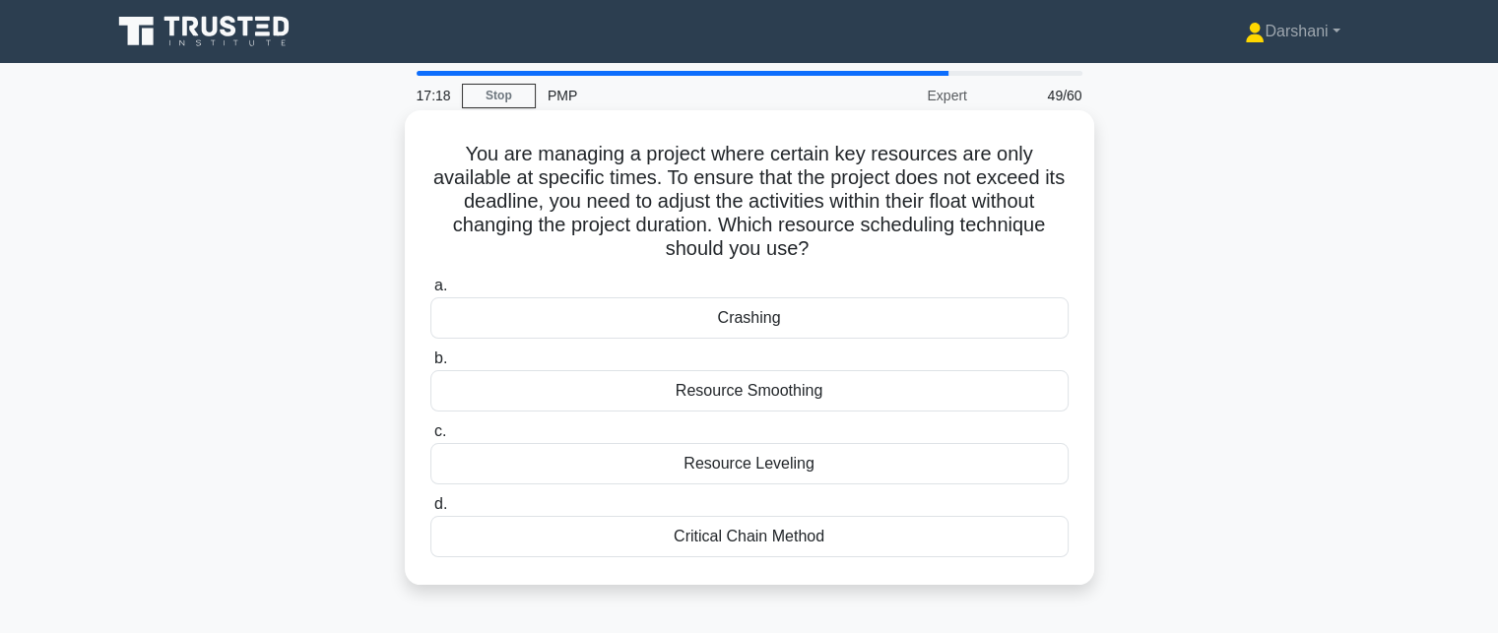
click at [780, 534] on div "Critical Chain Method" at bounding box center [750, 536] width 638 height 41
click at [431, 511] on input "d. Critical Chain Method" at bounding box center [431, 505] width 0 height 13
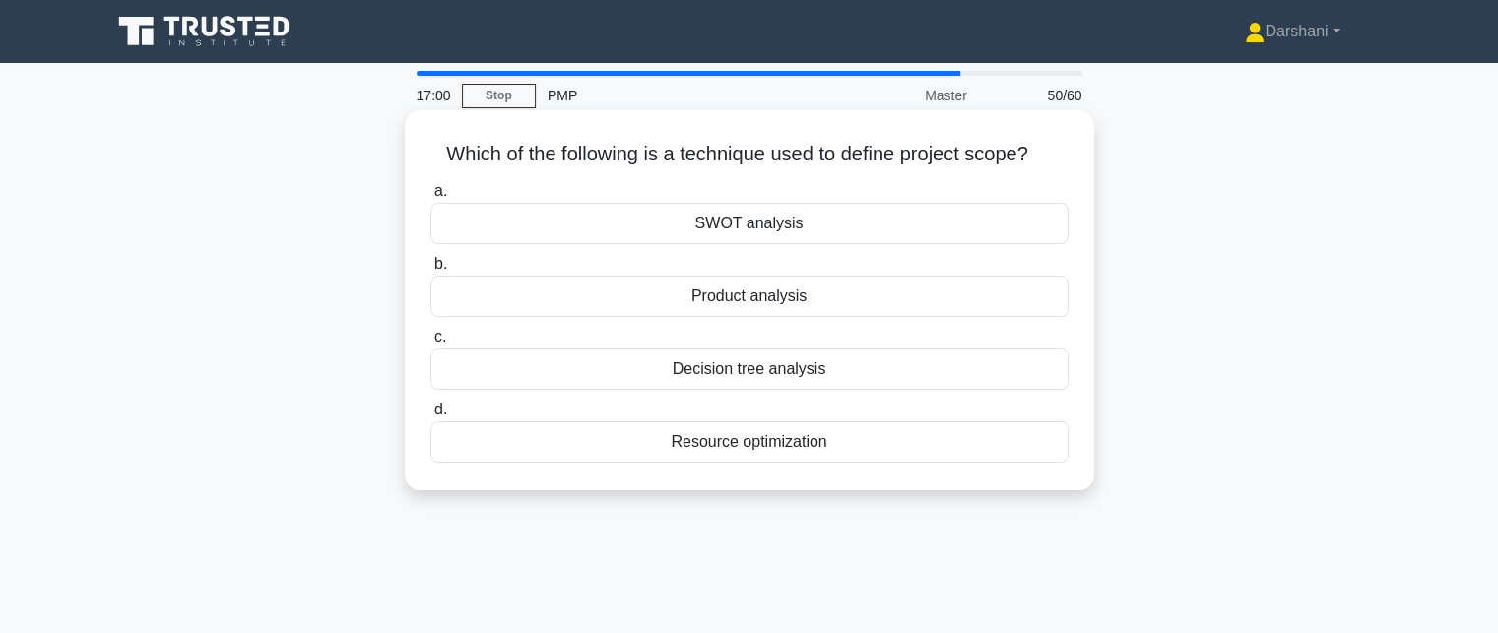
click at [768, 295] on div "Product analysis" at bounding box center [750, 296] width 638 height 41
click at [431, 271] on input "b. Product analysis" at bounding box center [431, 264] width 0 height 13
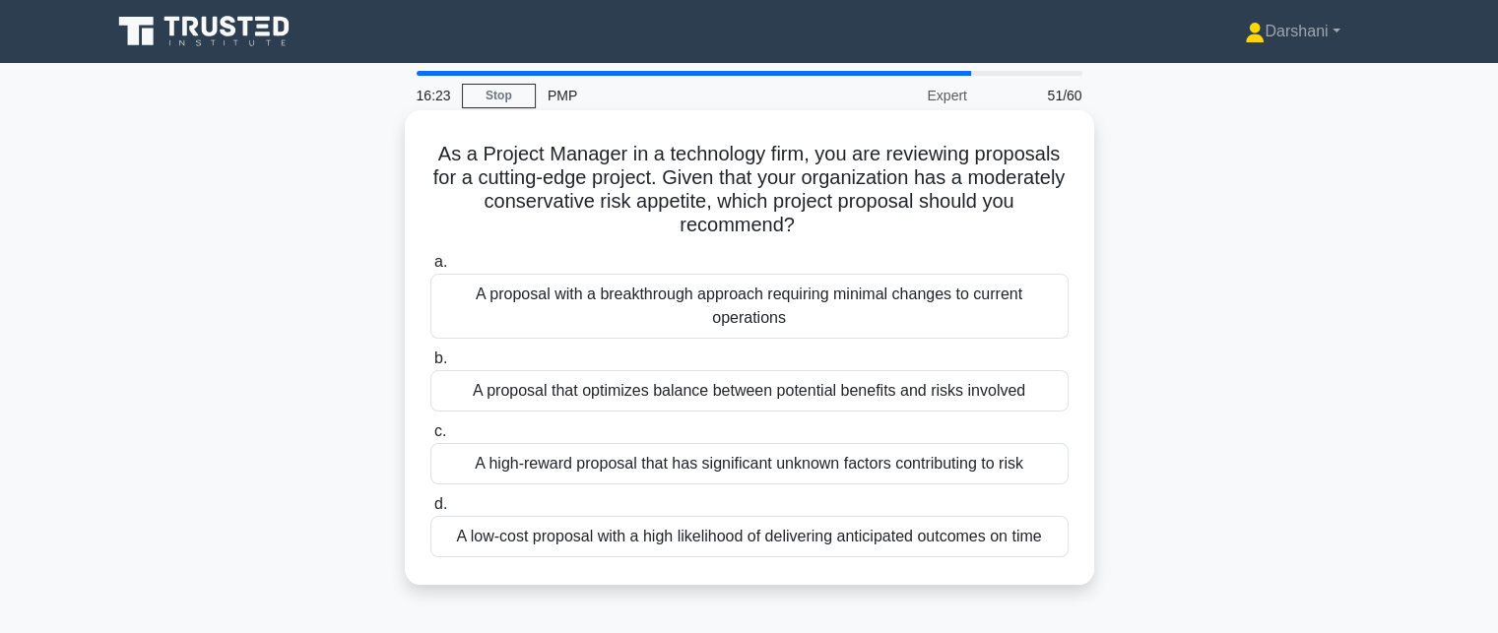
click at [727, 328] on div "A proposal with a breakthrough approach requiring minimal changes to current op…" at bounding box center [750, 306] width 638 height 65
click at [431, 269] on input "a. A proposal with a breakthrough approach requiring minimal changes to current…" at bounding box center [431, 262] width 0 height 13
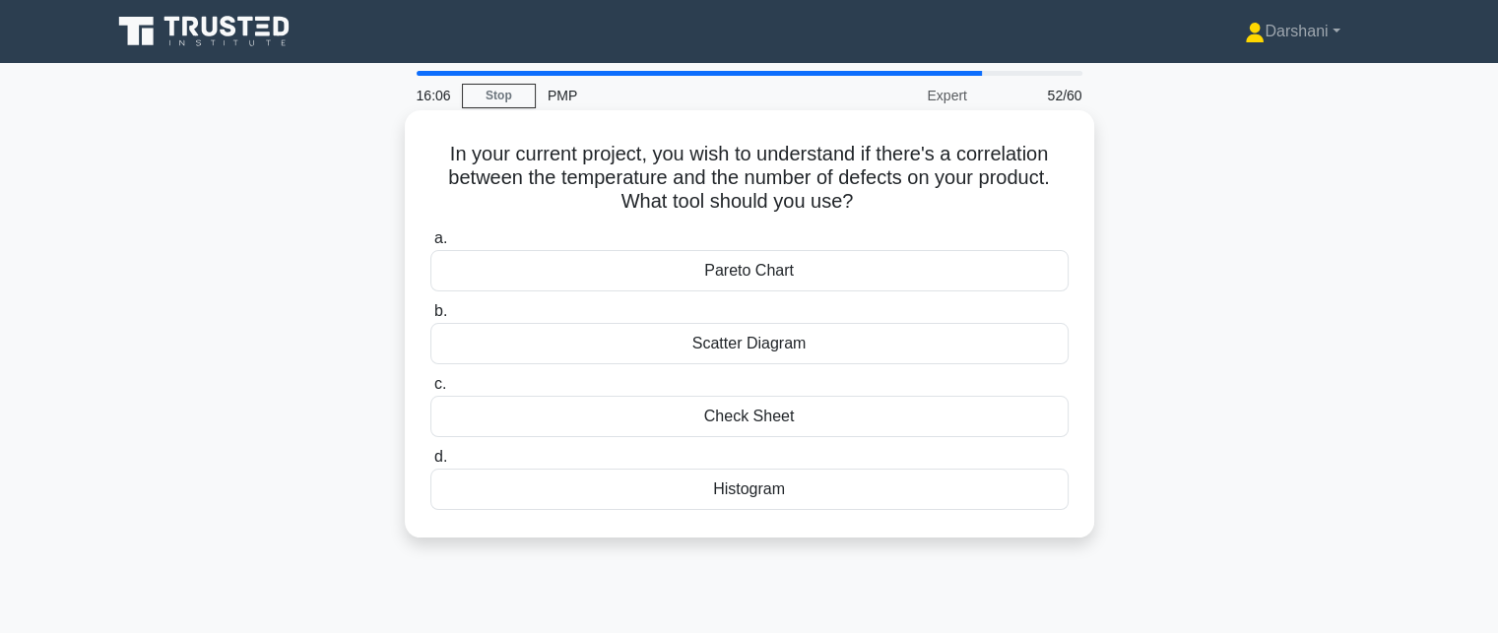
click at [747, 481] on div "Histogram" at bounding box center [750, 489] width 638 height 41
click at [431, 464] on input "d. Histogram" at bounding box center [431, 457] width 0 height 13
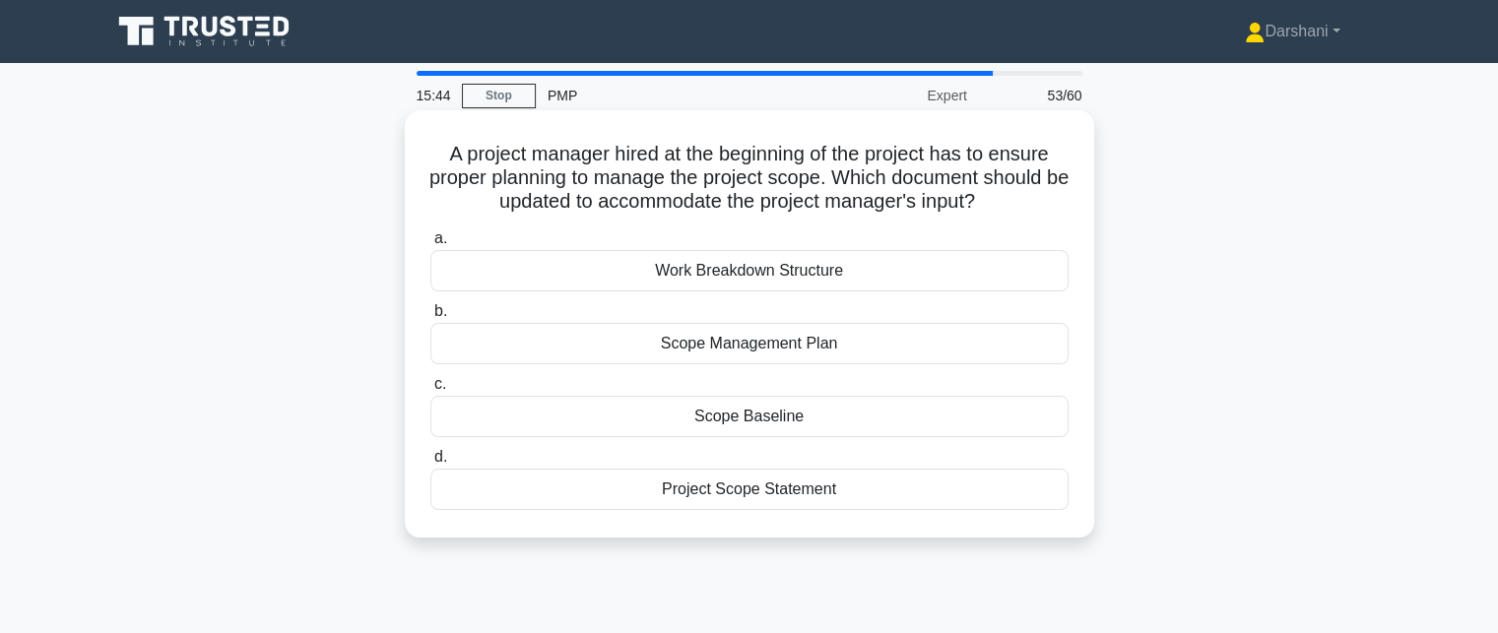
click at [737, 351] on div "Scope Management Plan" at bounding box center [750, 343] width 638 height 41
click at [431, 318] on input "b. Scope Management Plan" at bounding box center [431, 311] width 0 height 13
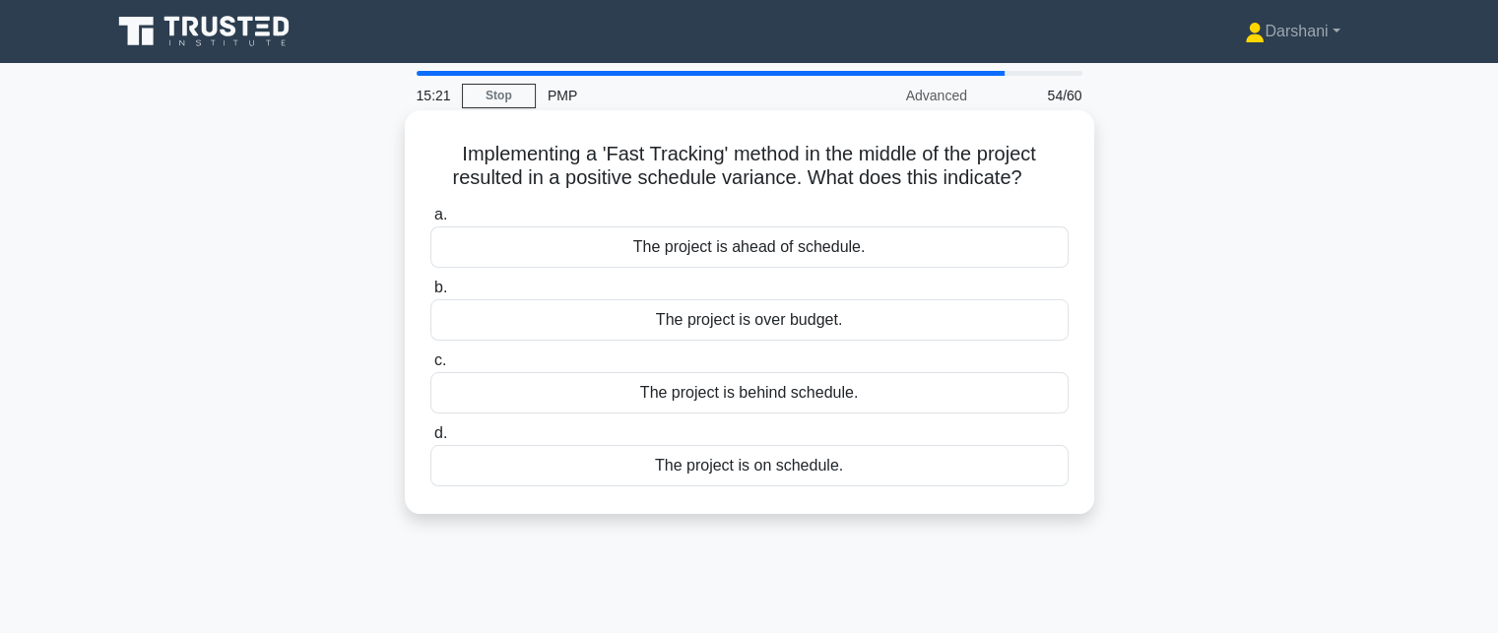
click at [734, 394] on div "The project is behind schedule." at bounding box center [750, 392] width 638 height 41
click at [431, 367] on input "c. The project is behind schedule." at bounding box center [431, 361] width 0 height 13
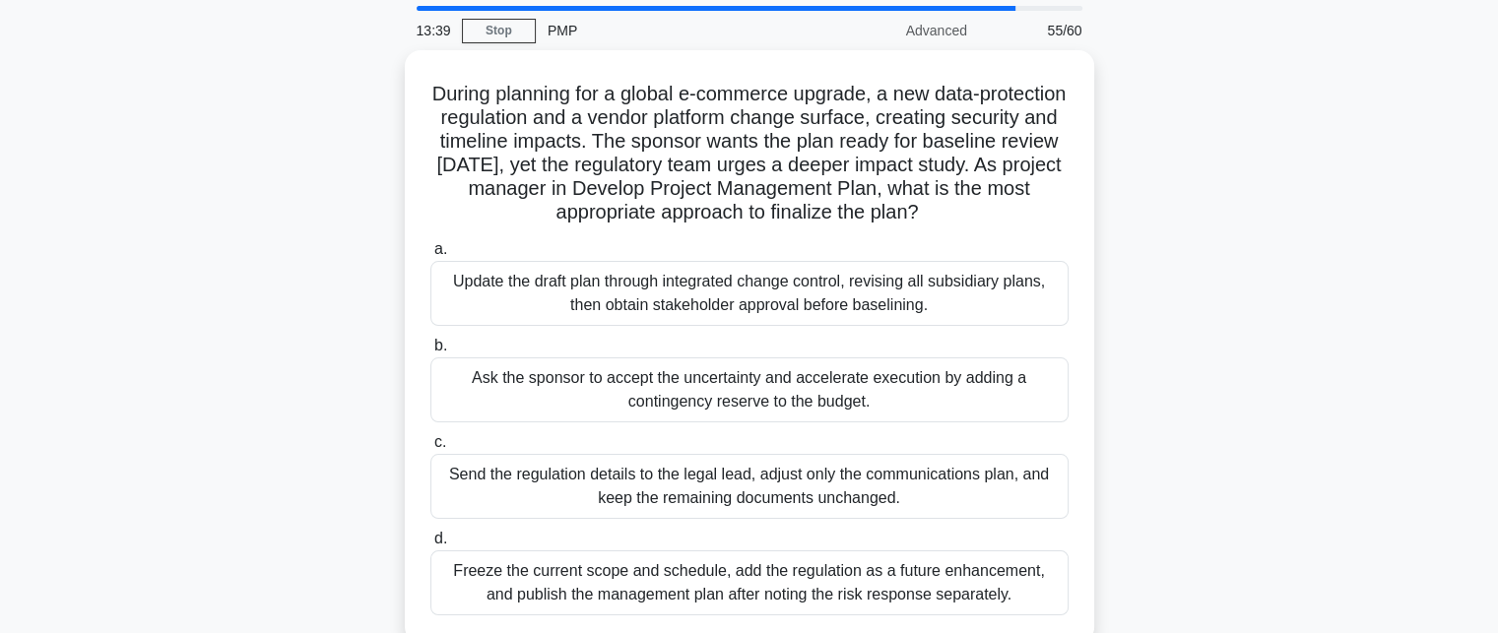
scroll to position [99, 0]
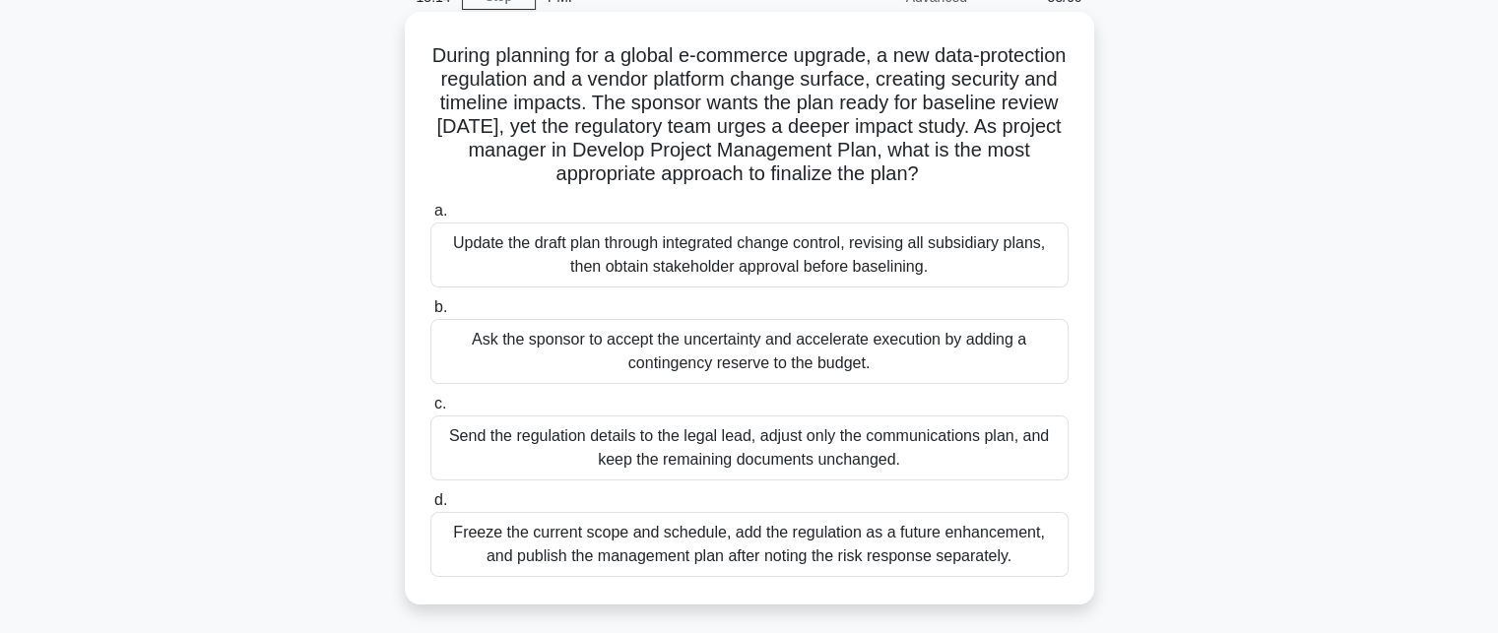
click at [809, 276] on div "Update the draft plan through integrated change control, revising all subsidiar…" at bounding box center [750, 255] width 638 height 65
click at [431, 218] on input "a. Update the draft plan through integrated change control, revising all subsid…" at bounding box center [431, 211] width 0 height 13
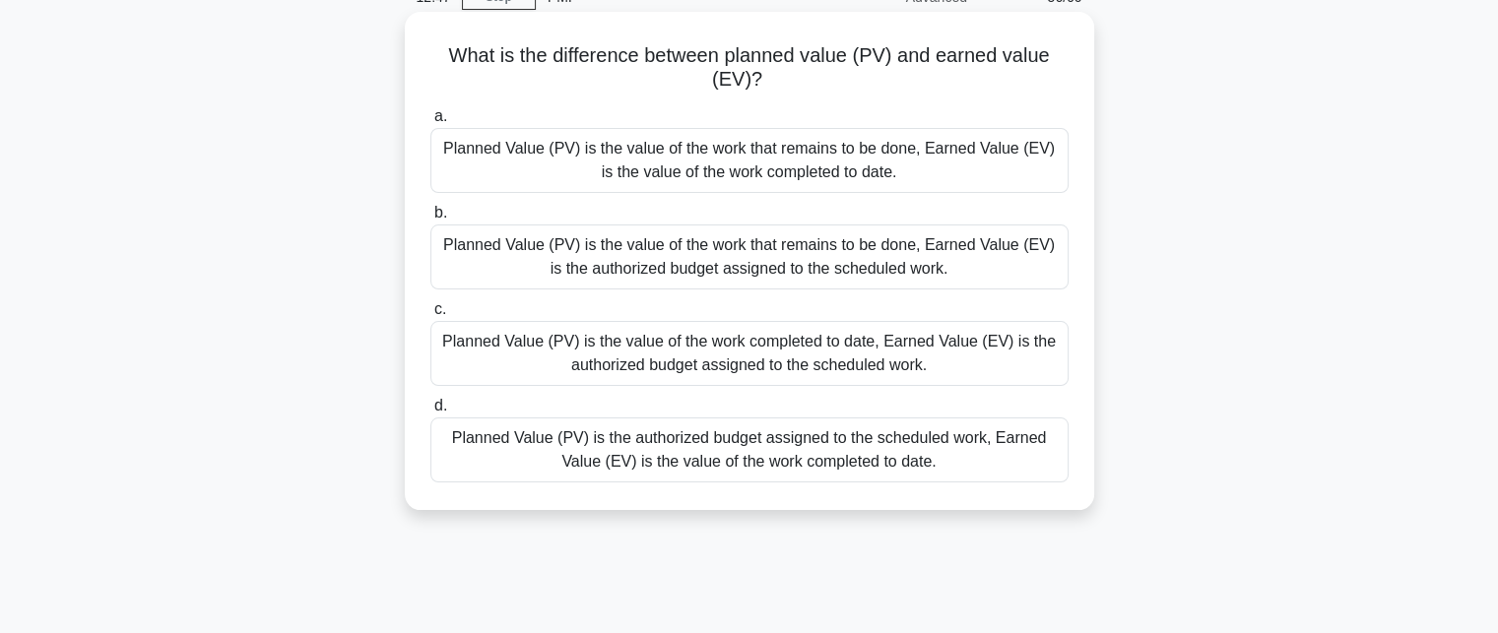
click at [735, 453] on div "Planned Value (PV) is the authorized budget assigned to the scheduled work, Ear…" at bounding box center [750, 450] width 638 height 65
click at [431, 413] on input "d. Planned Value (PV) is the authorized budget assigned to the scheduled work, …" at bounding box center [431, 406] width 0 height 13
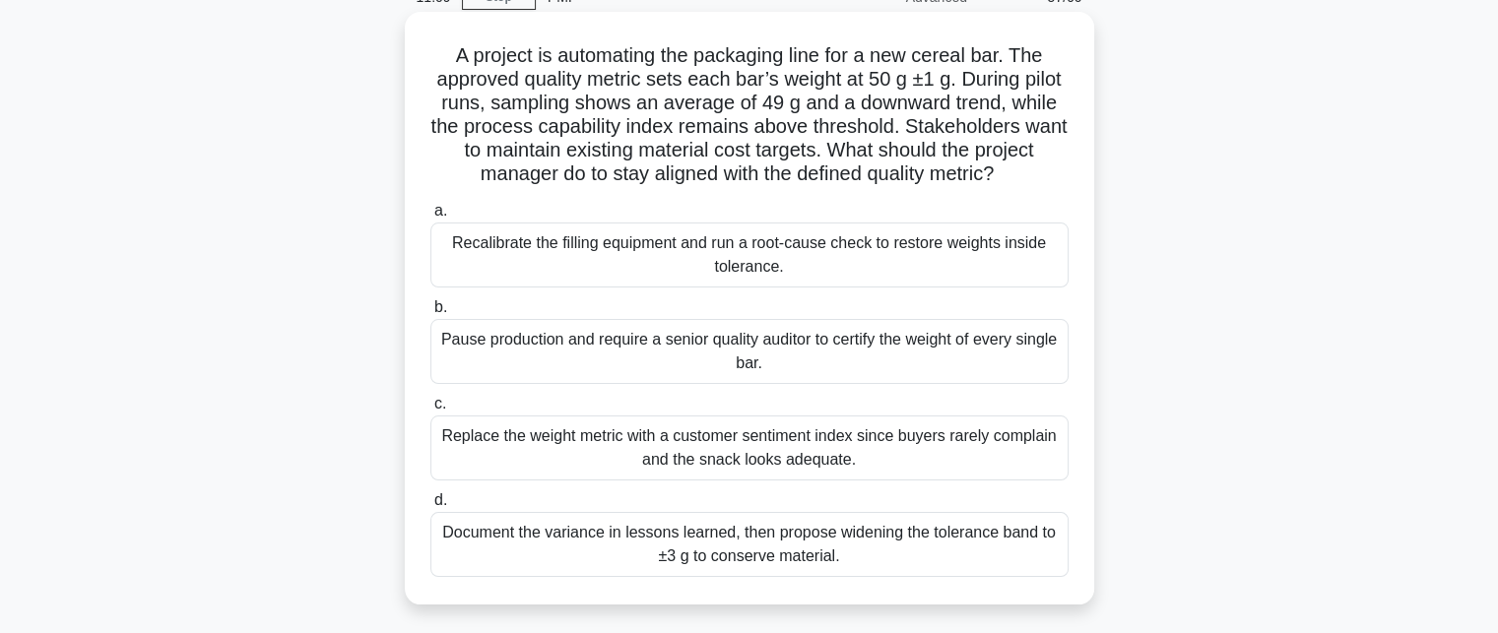
click at [812, 275] on div "Recalibrate the filling equipment and run a root-cause check to restore weights…" at bounding box center [750, 255] width 638 height 65
click at [431, 218] on input "a. Recalibrate the filling equipment and run a root-cause check to restore weig…" at bounding box center [431, 211] width 0 height 13
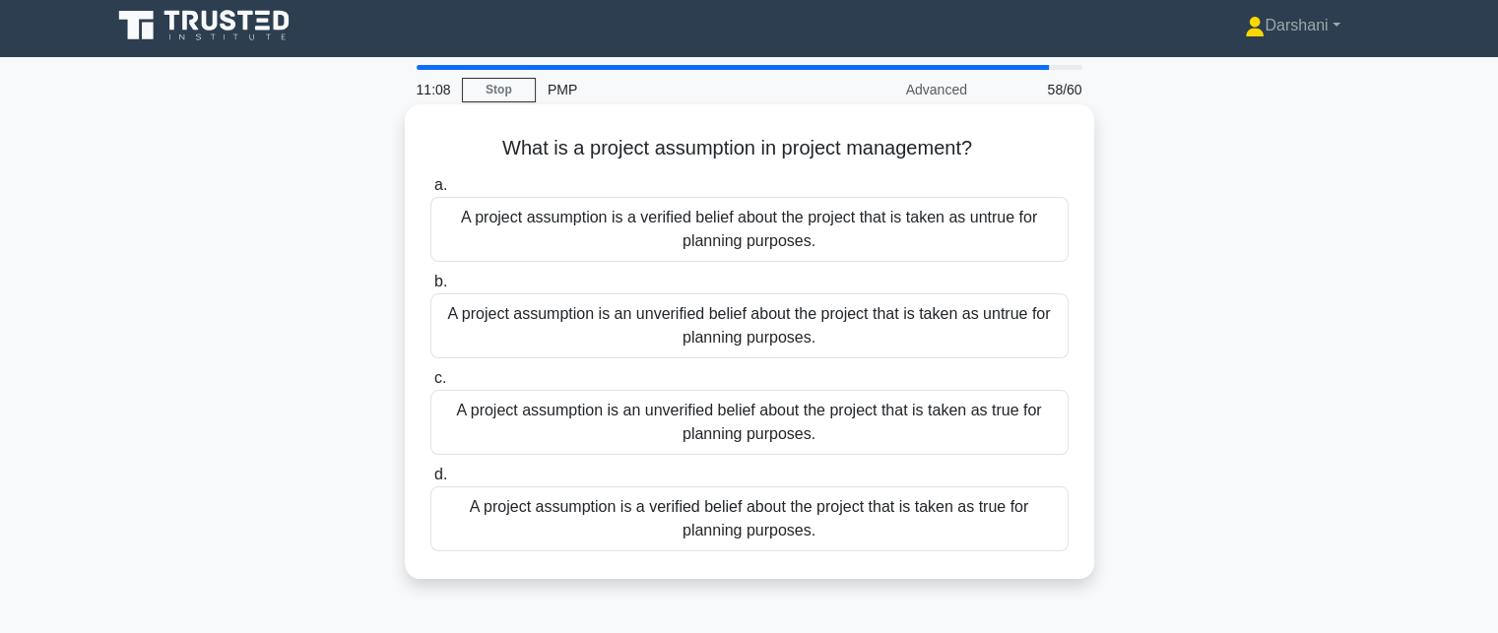
scroll to position [0, 0]
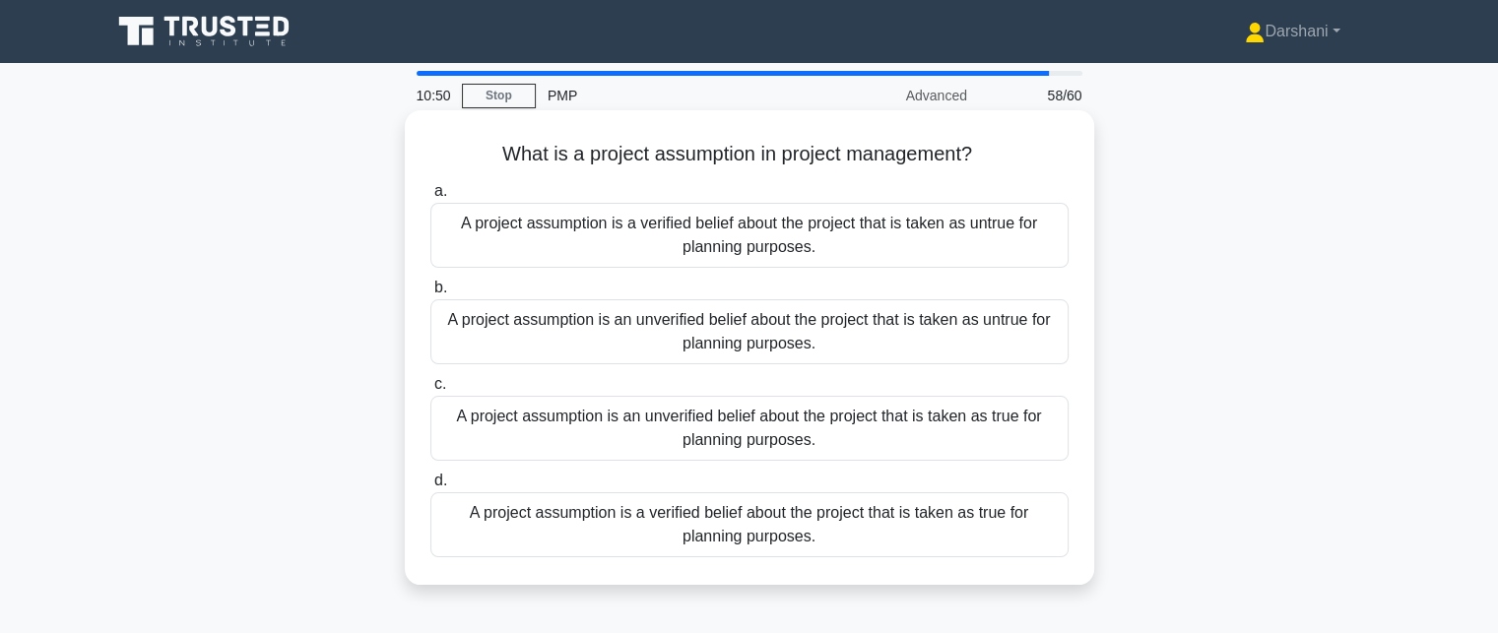
click at [737, 415] on div "A project assumption is an unverified belief about the project that is taken as…" at bounding box center [750, 428] width 638 height 65
click at [431, 391] on input "c. A project assumption is an unverified belief about the project that is taken…" at bounding box center [431, 384] width 0 height 13
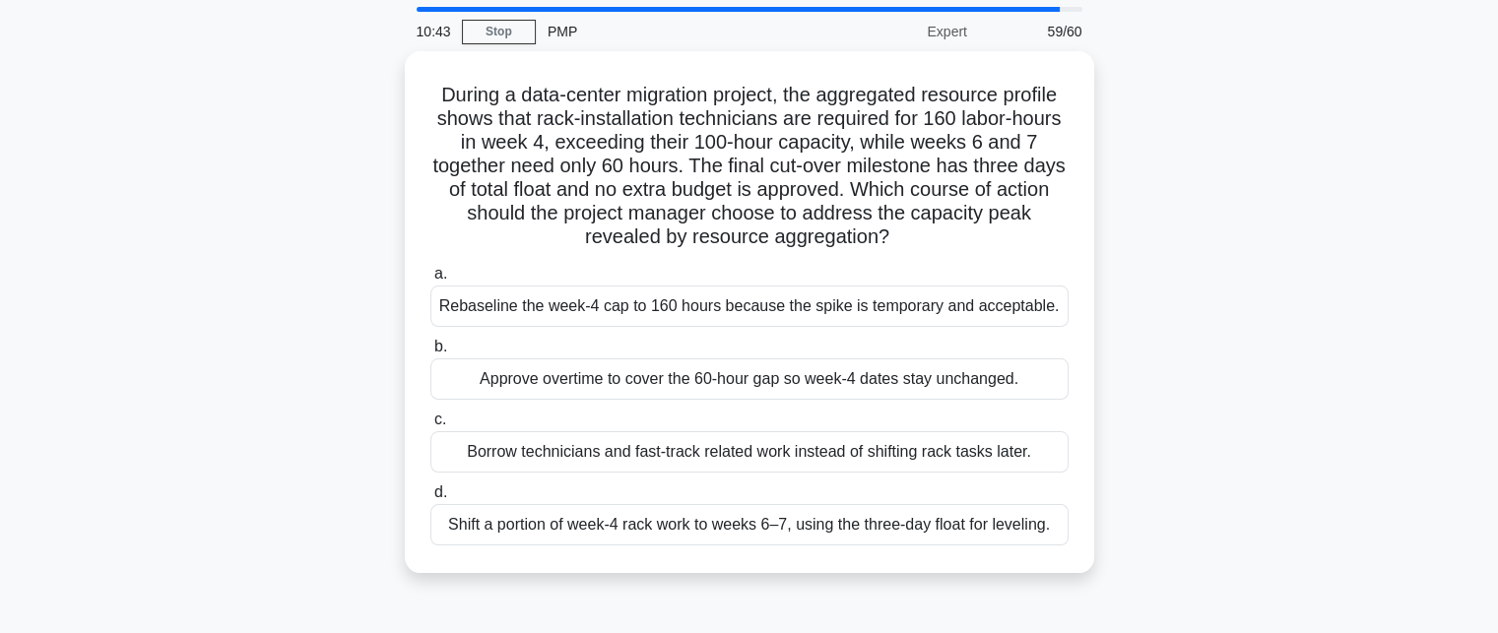
scroll to position [99, 0]
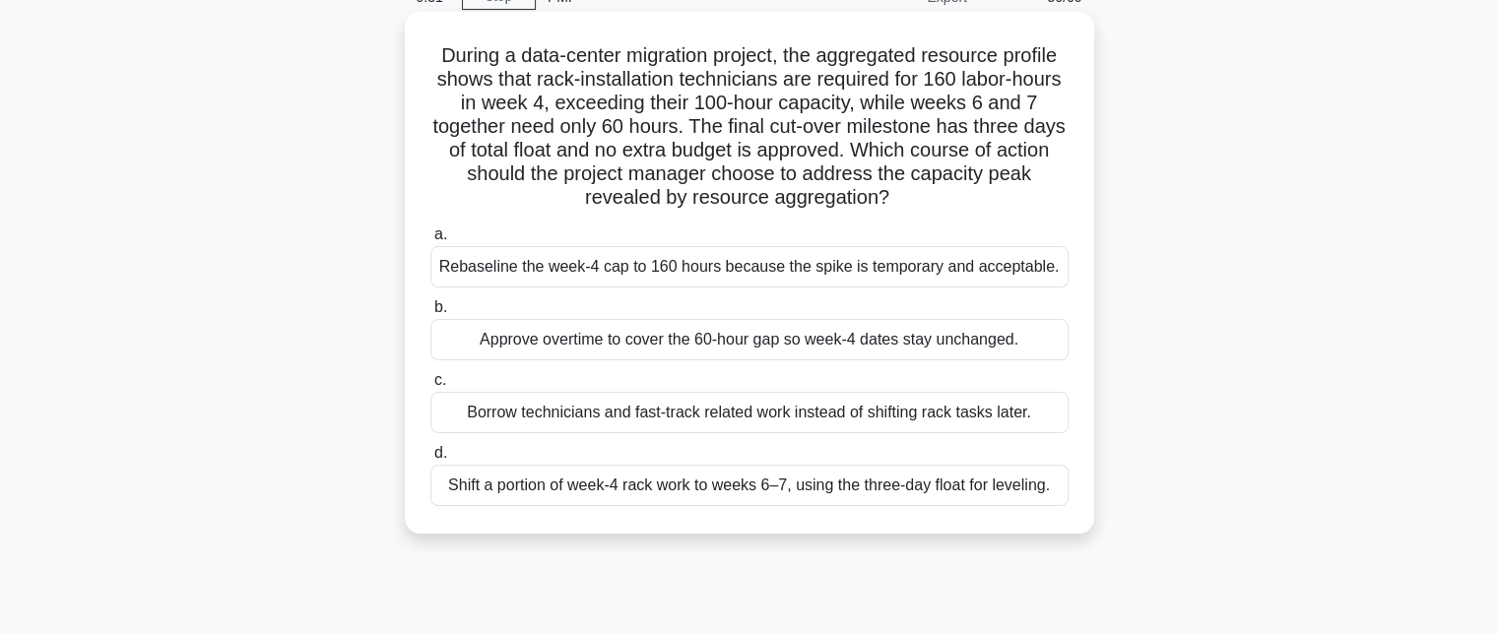
click at [640, 406] on div "Borrow technicians and fast-track related work instead of shifting rack tasks l…" at bounding box center [750, 412] width 638 height 41
click at [431, 387] on input "c. Borrow technicians and fast-track related work instead of shifting rack task…" at bounding box center [431, 380] width 0 height 13
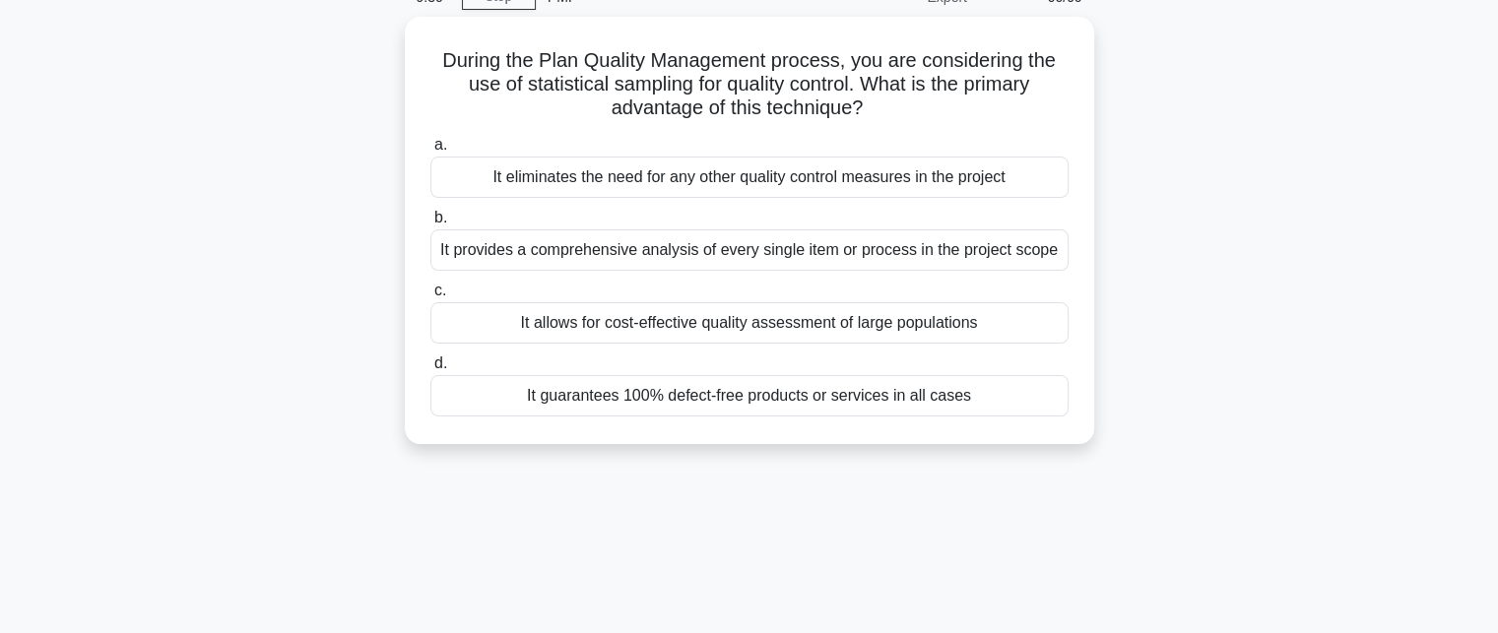
scroll to position [0, 0]
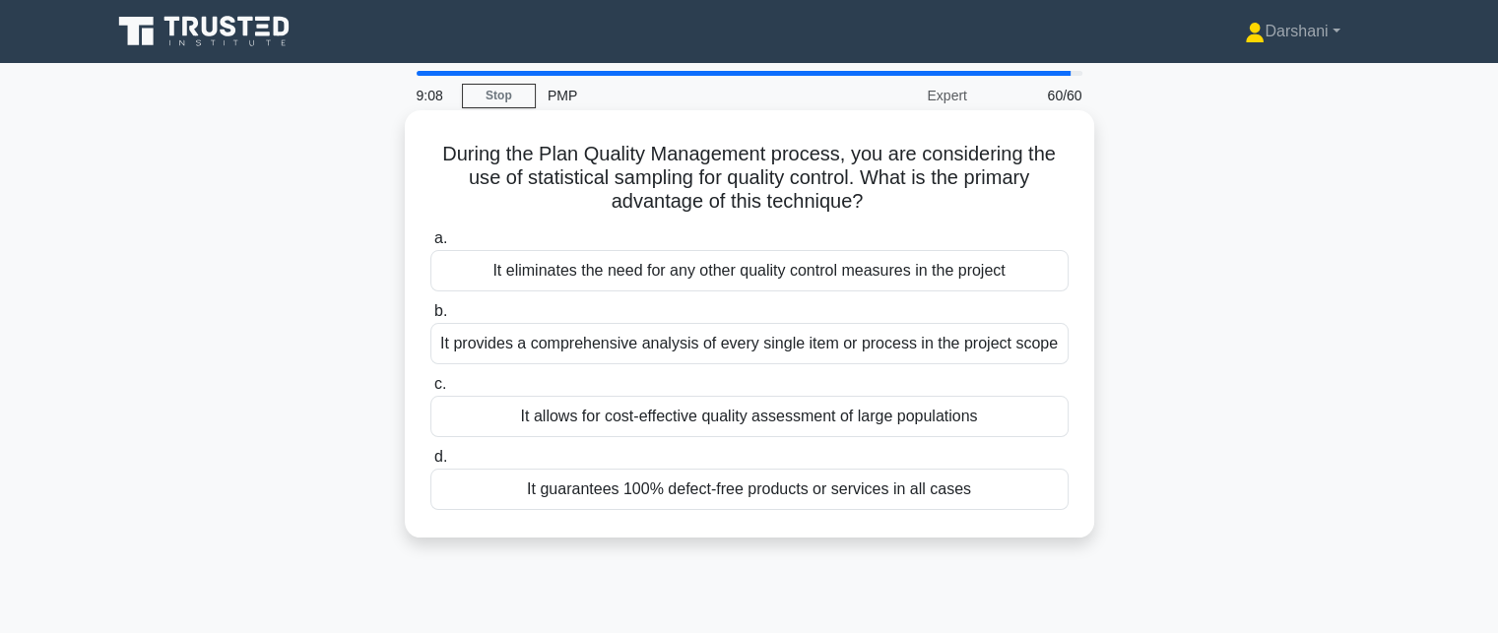
click at [575, 361] on div "It provides a comprehensive analysis of every single item or process in the pro…" at bounding box center [750, 343] width 638 height 41
click at [431, 318] on input "b. It provides a comprehensive analysis of every single item or process in the …" at bounding box center [431, 311] width 0 height 13
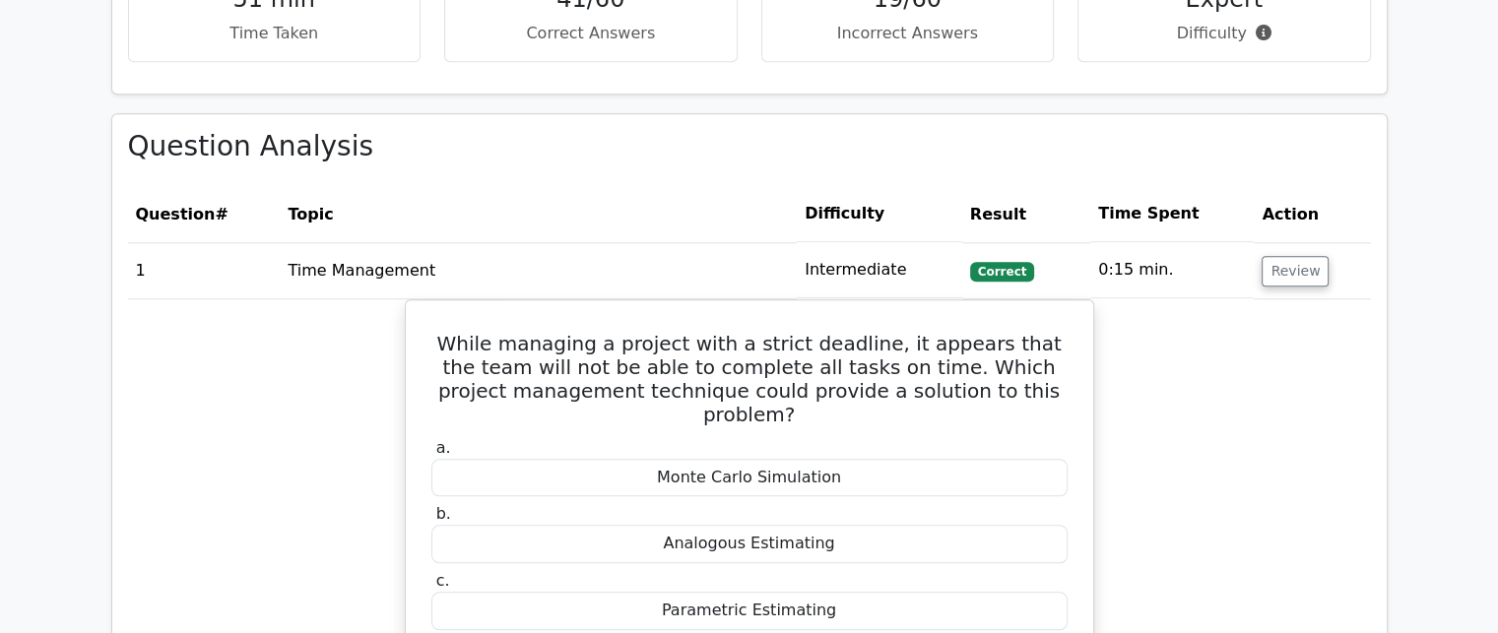
scroll to position [1970, 0]
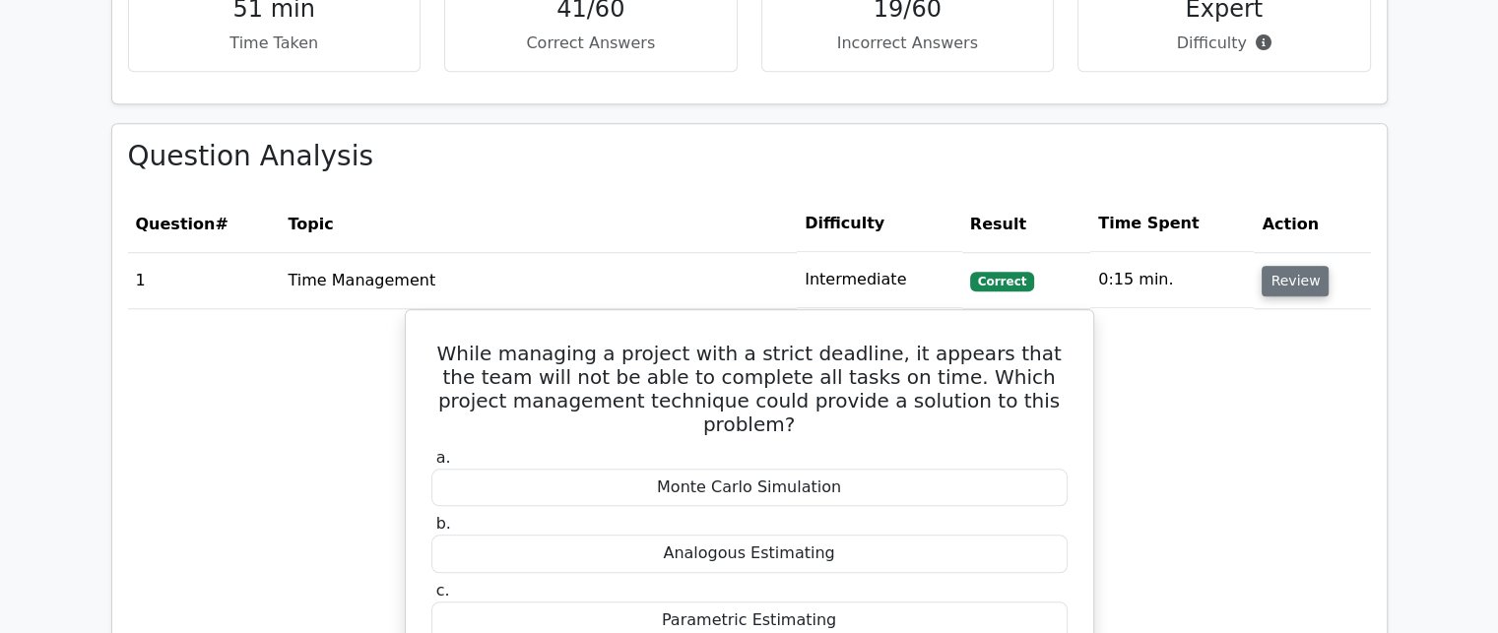
click at [1312, 276] on button "Review" at bounding box center [1295, 281] width 67 height 31
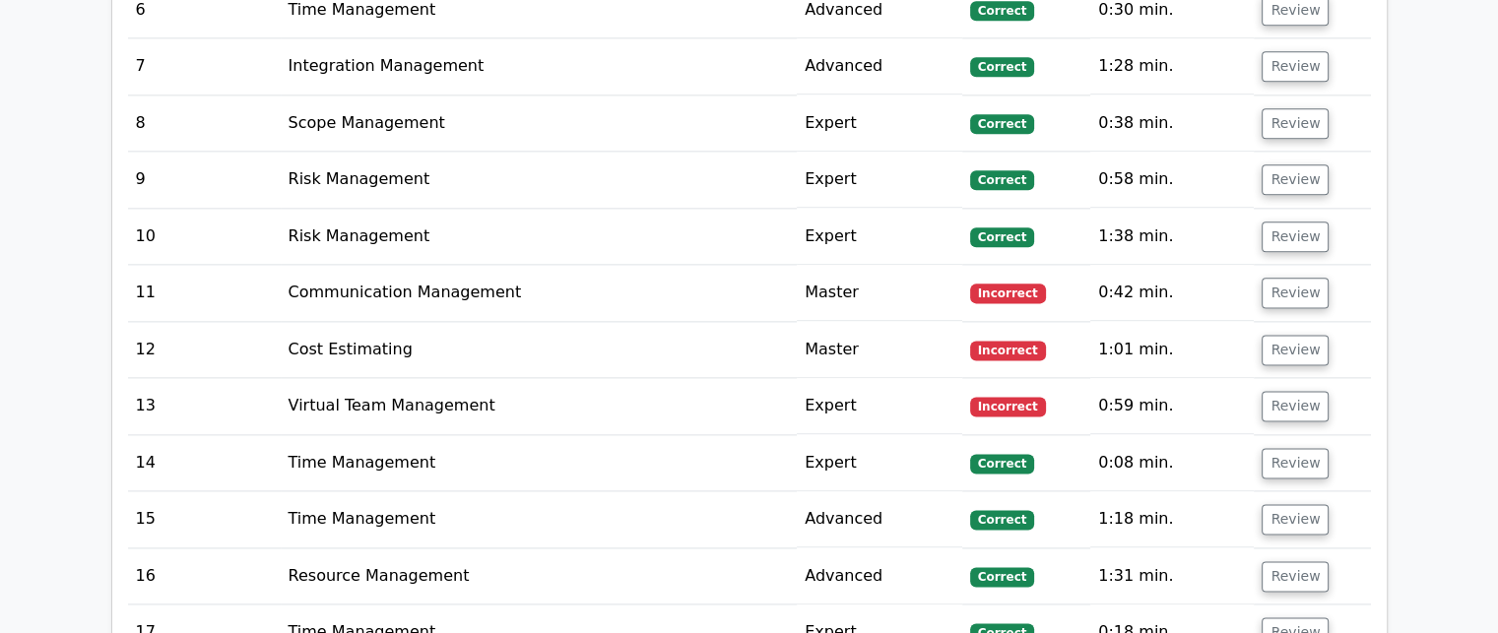
scroll to position [2561, 0]
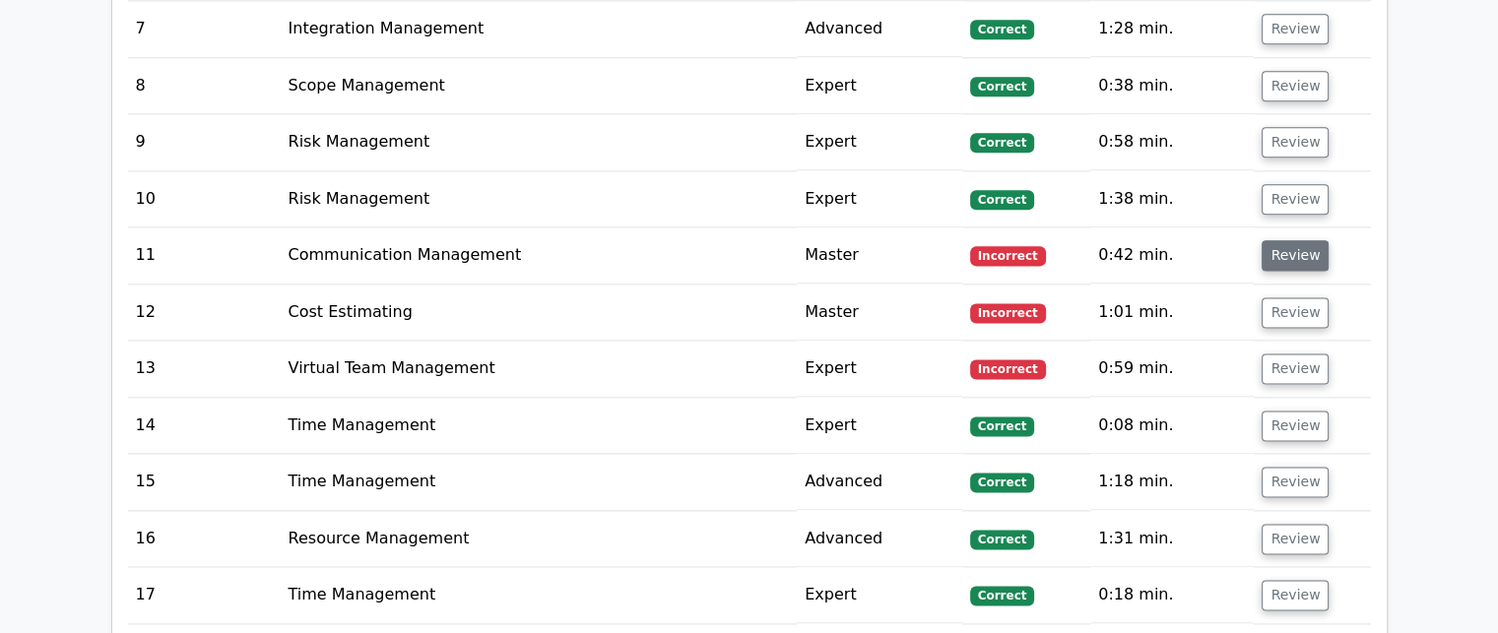
click at [1284, 259] on button "Review" at bounding box center [1295, 255] width 67 height 31
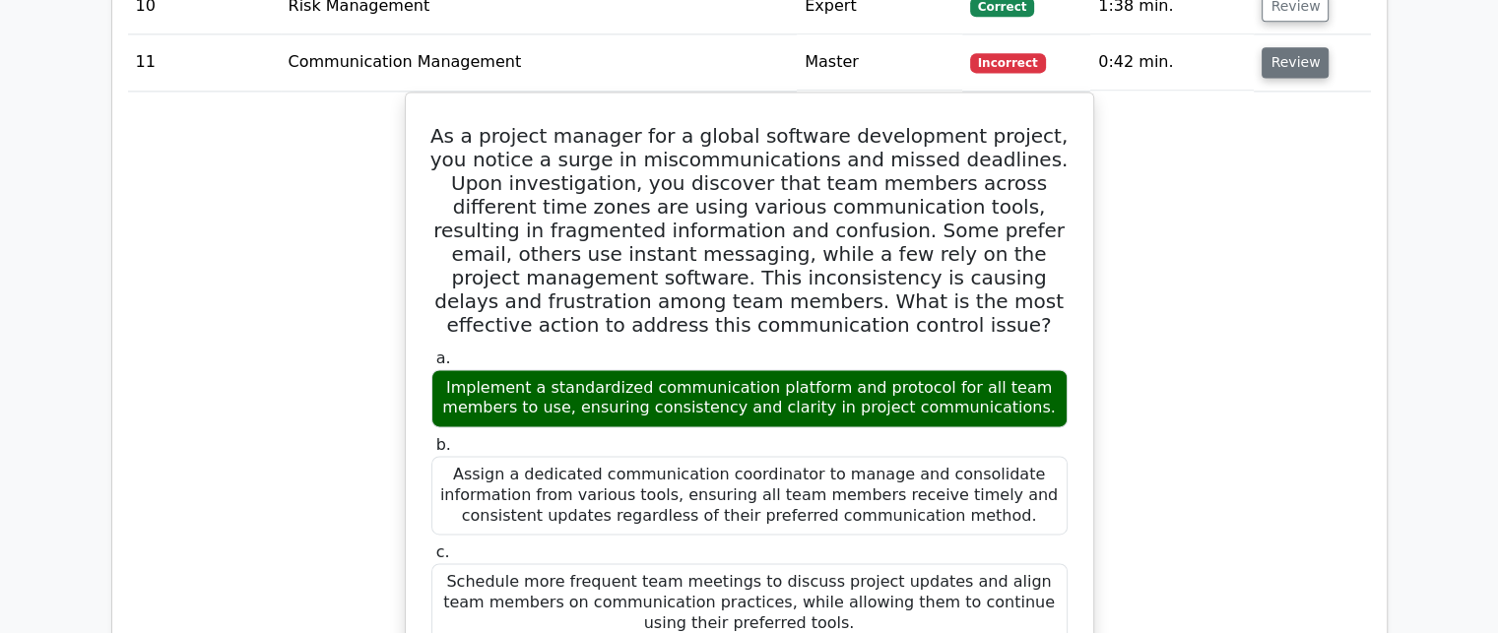
scroll to position [2463, 0]
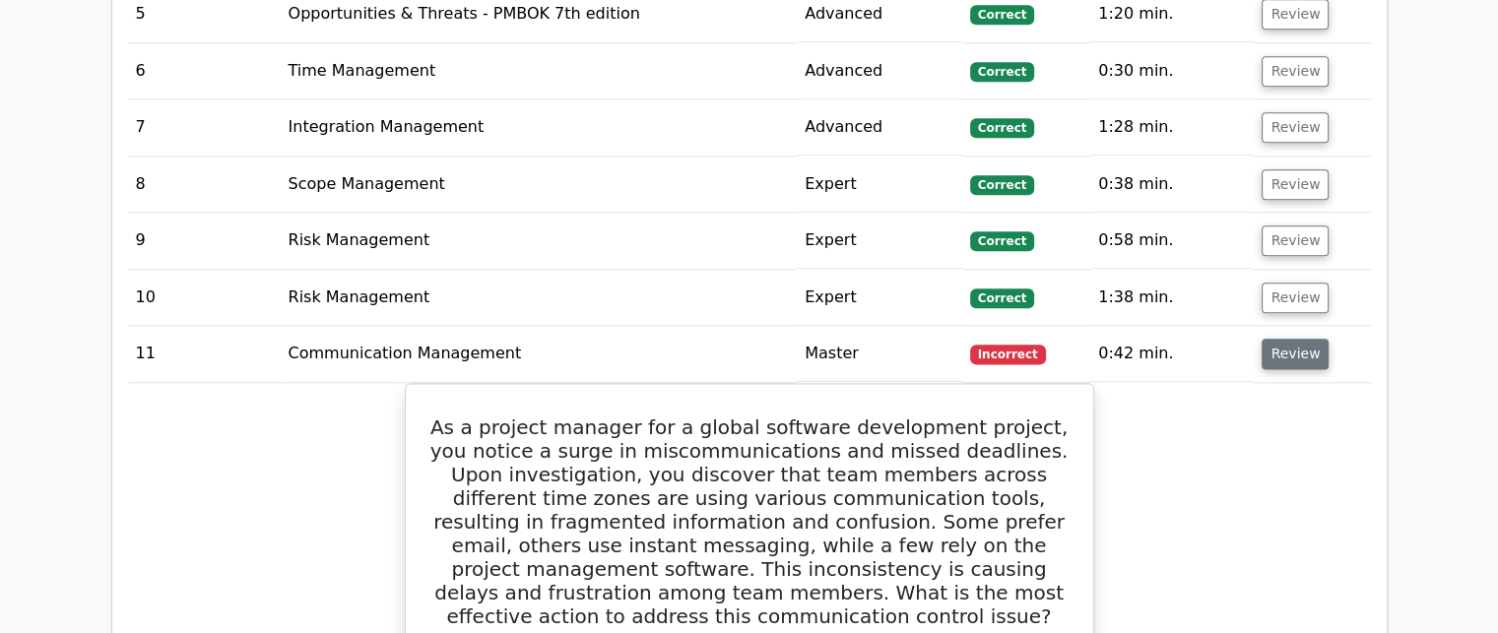
click at [1281, 351] on button "Review" at bounding box center [1295, 354] width 67 height 31
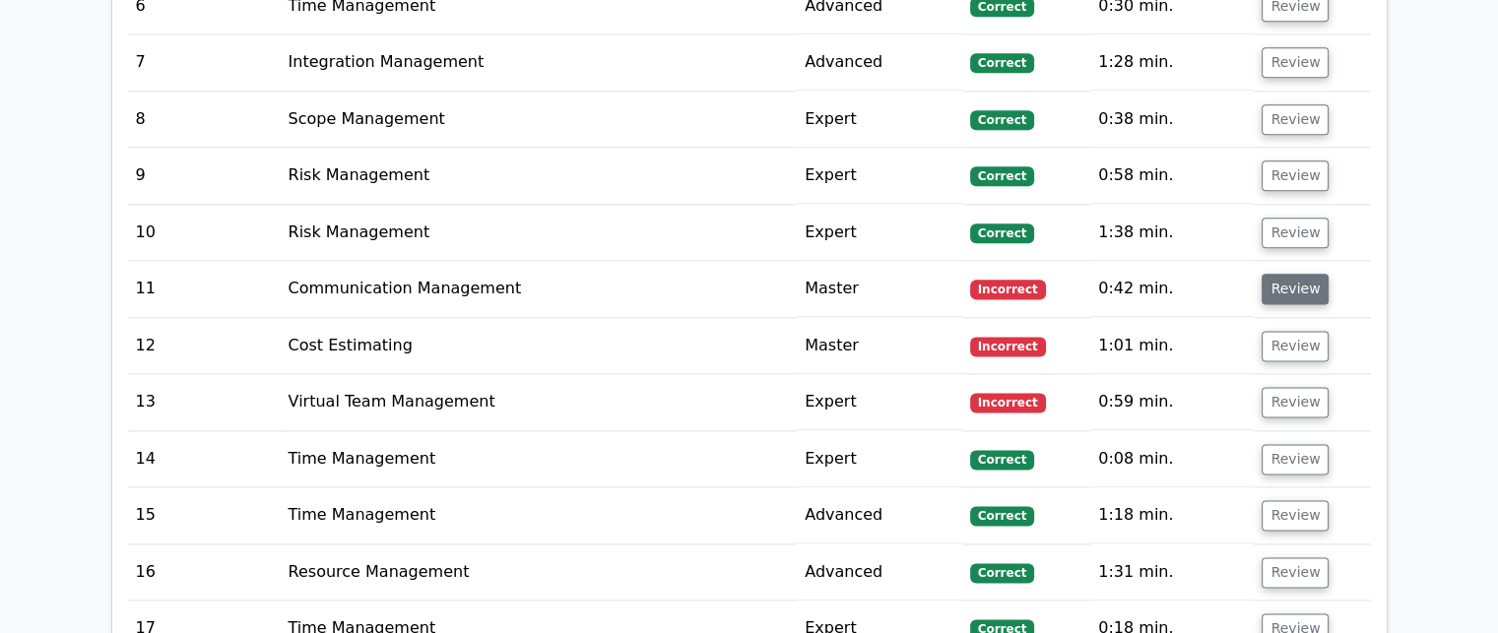
scroll to position [2561, 0]
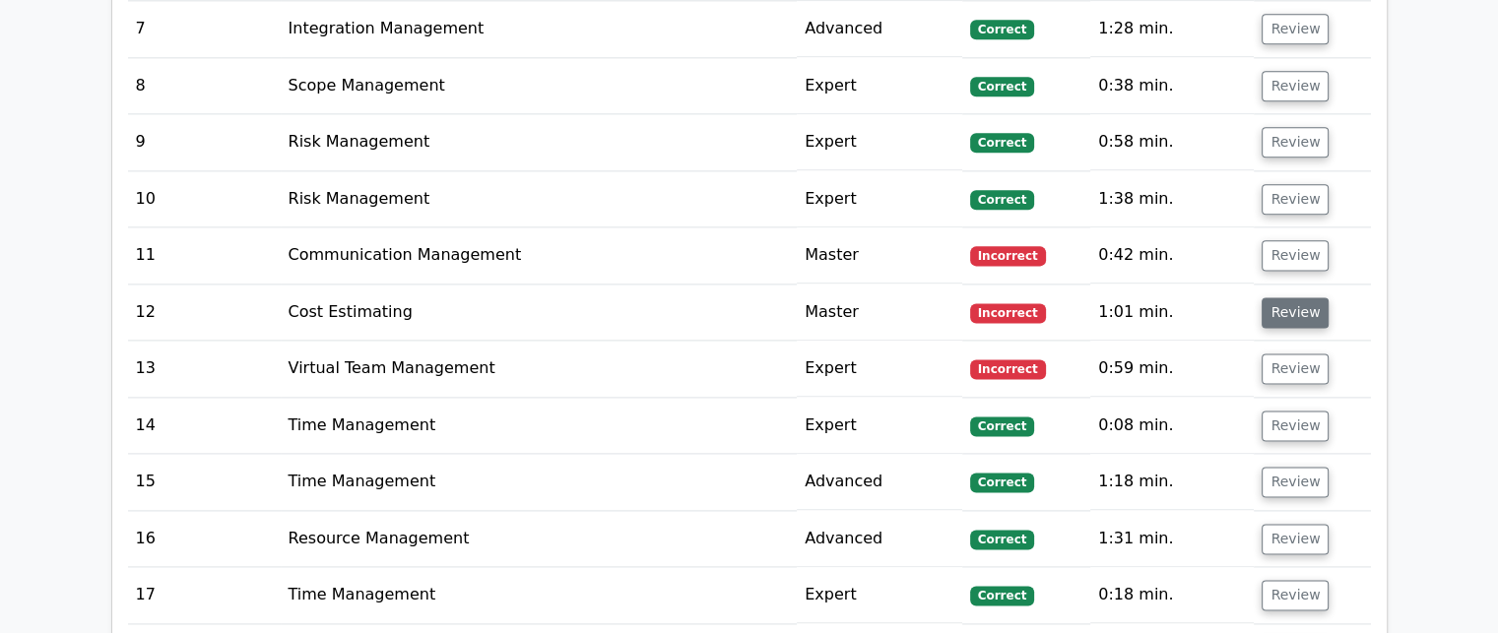
click at [1286, 313] on button "Review" at bounding box center [1295, 313] width 67 height 31
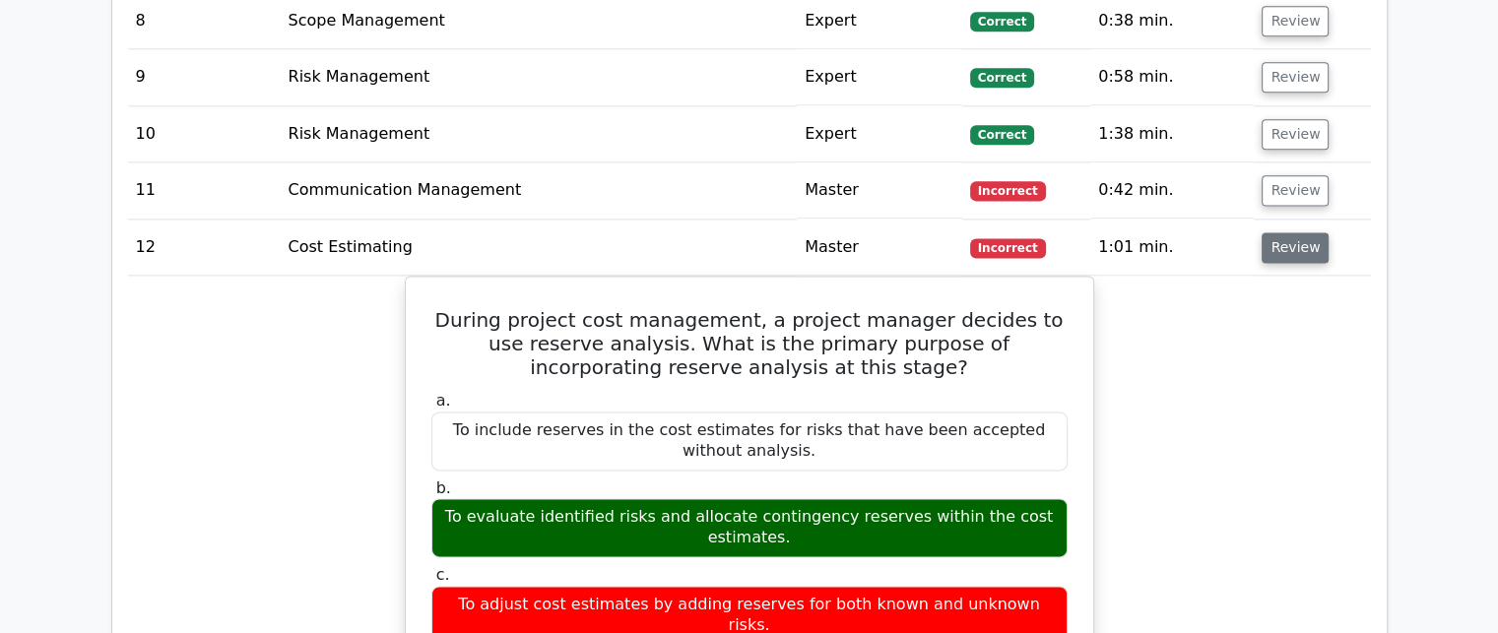
scroll to position [2759, 0]
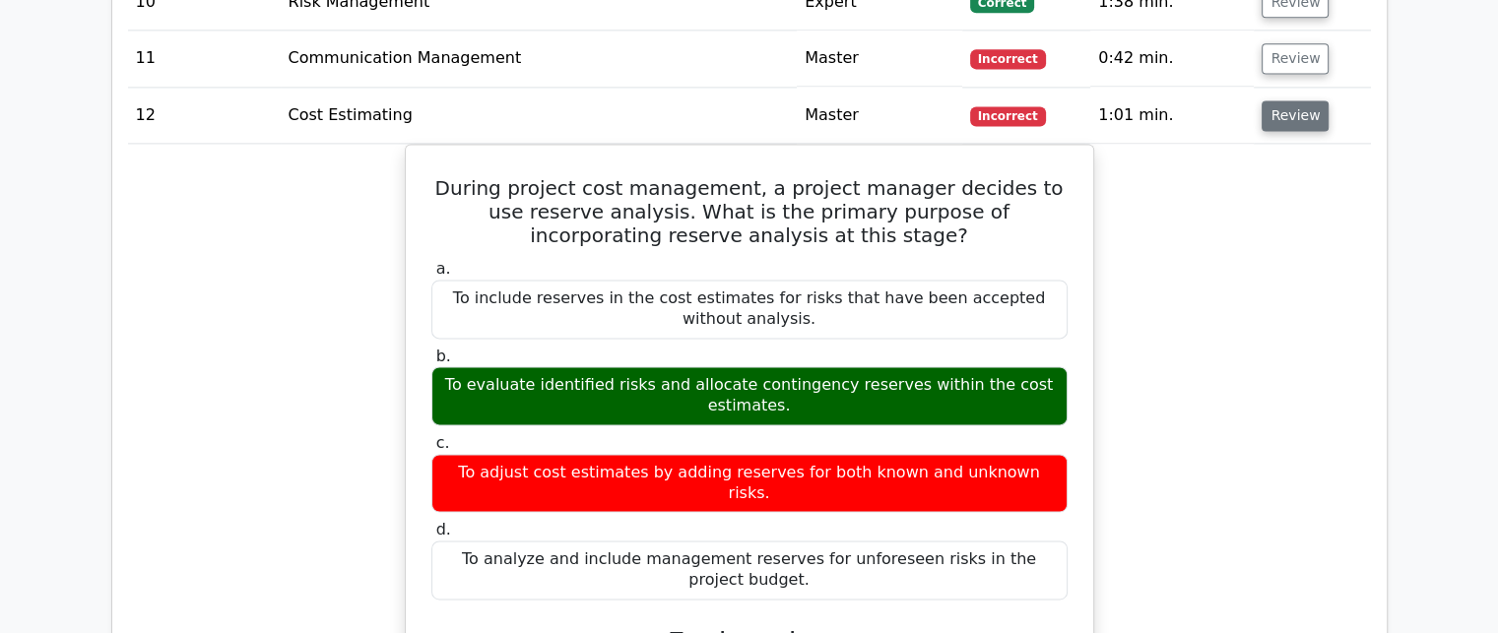
click at [1286, 120] on button "Review" at bounding box center [1295, 115] width 67 height 31
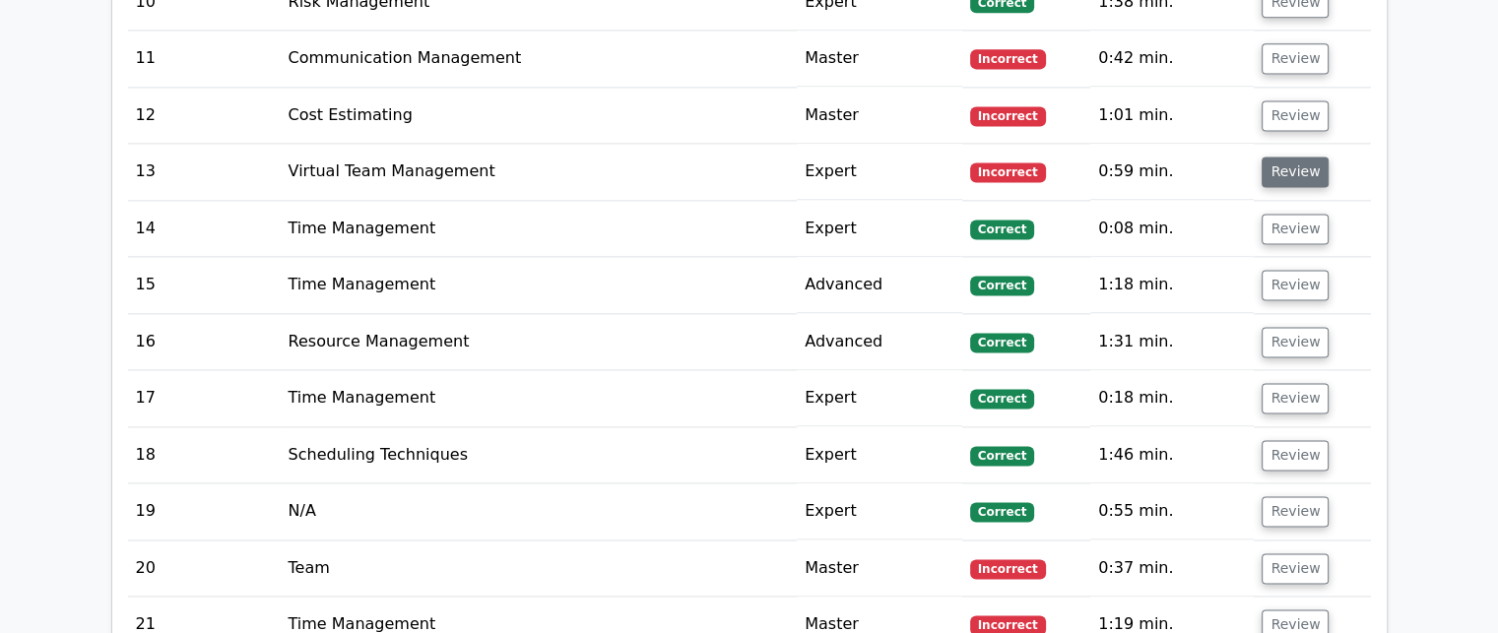
click at [1281, 178] on button "Review" at bounding box center [1295, 172] width 67 height 31
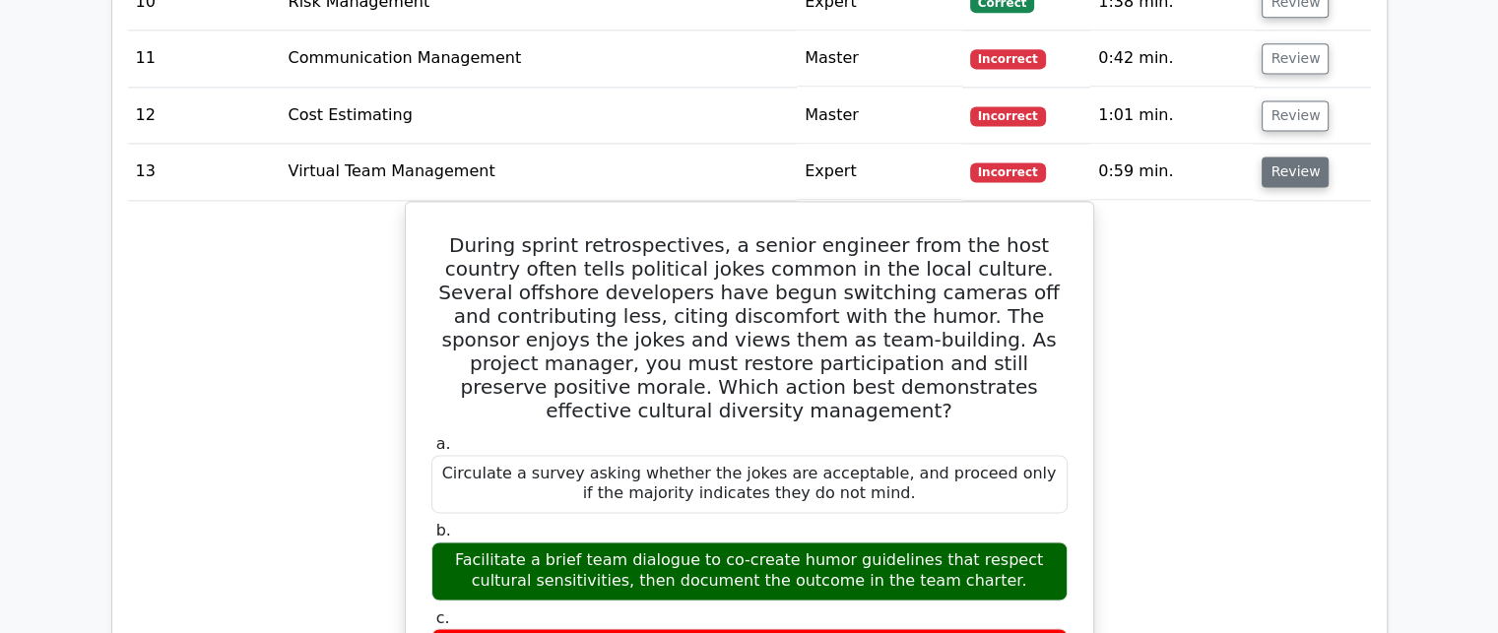
click at [1280, 168] on button "Review" at bounding box center [1295, 172] width 67 height 31
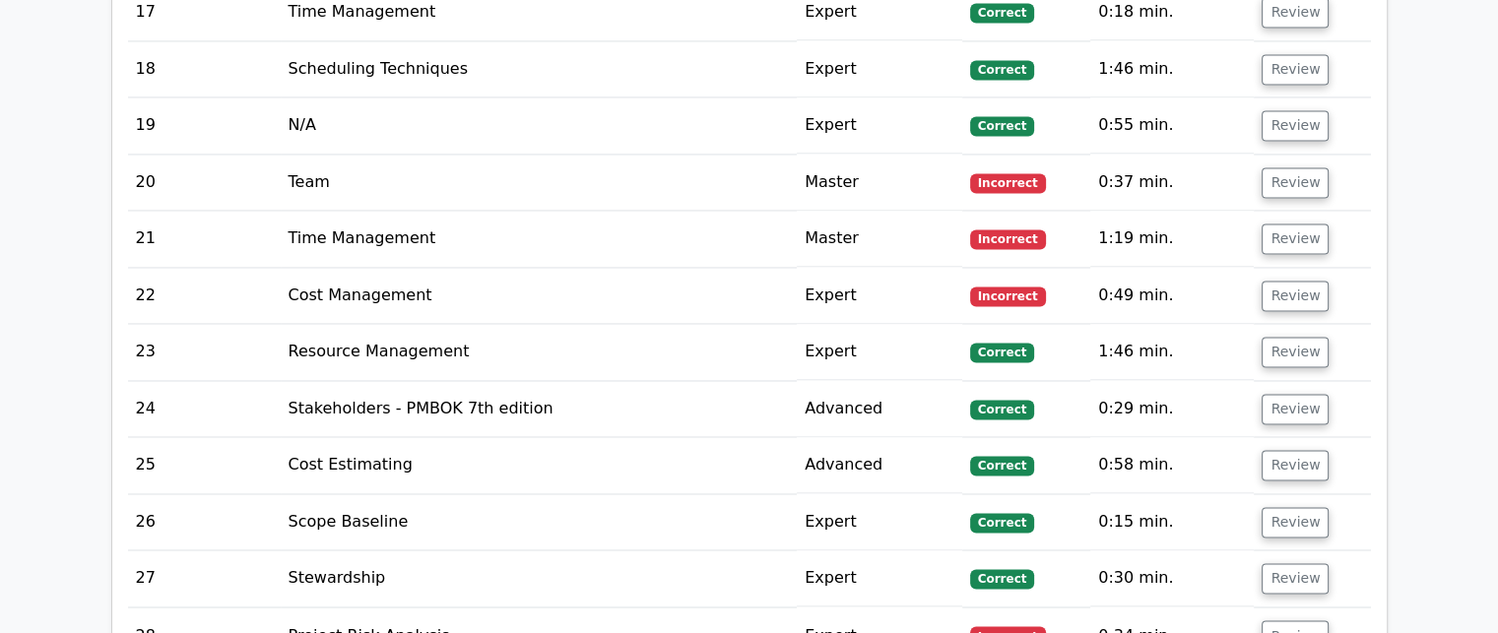
scroll to position [3153, 0]
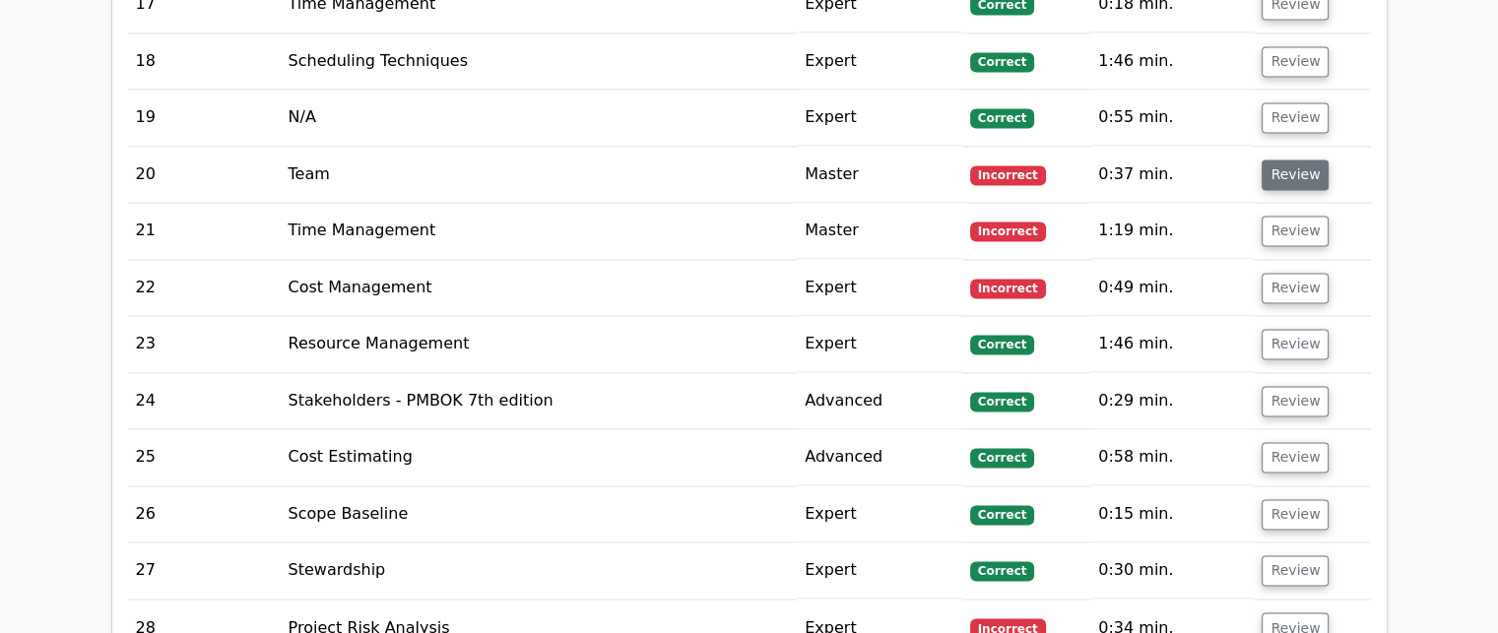
click at [1282, 169] on button "Review" at bounding box center [1295, 175] width 67 height 31
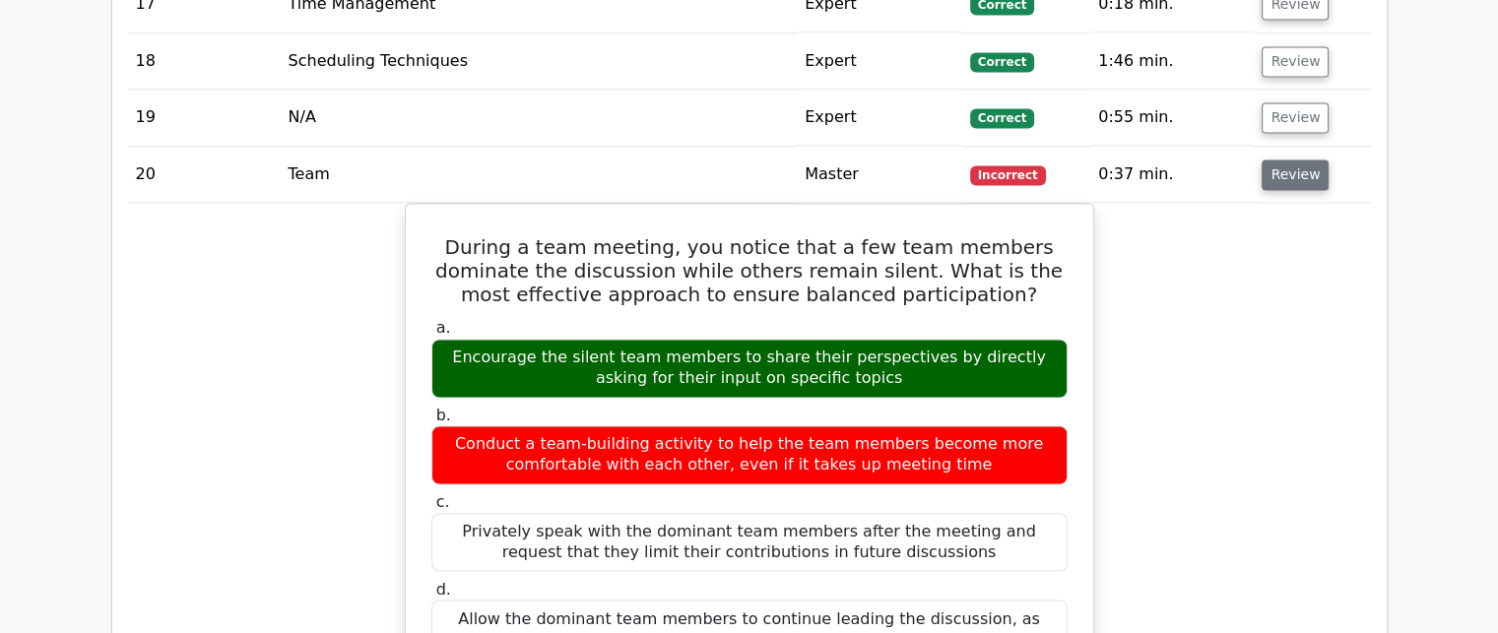
click at [1277, 176] on button "Review" at bounding box center [1295, 175] width 67 height 31
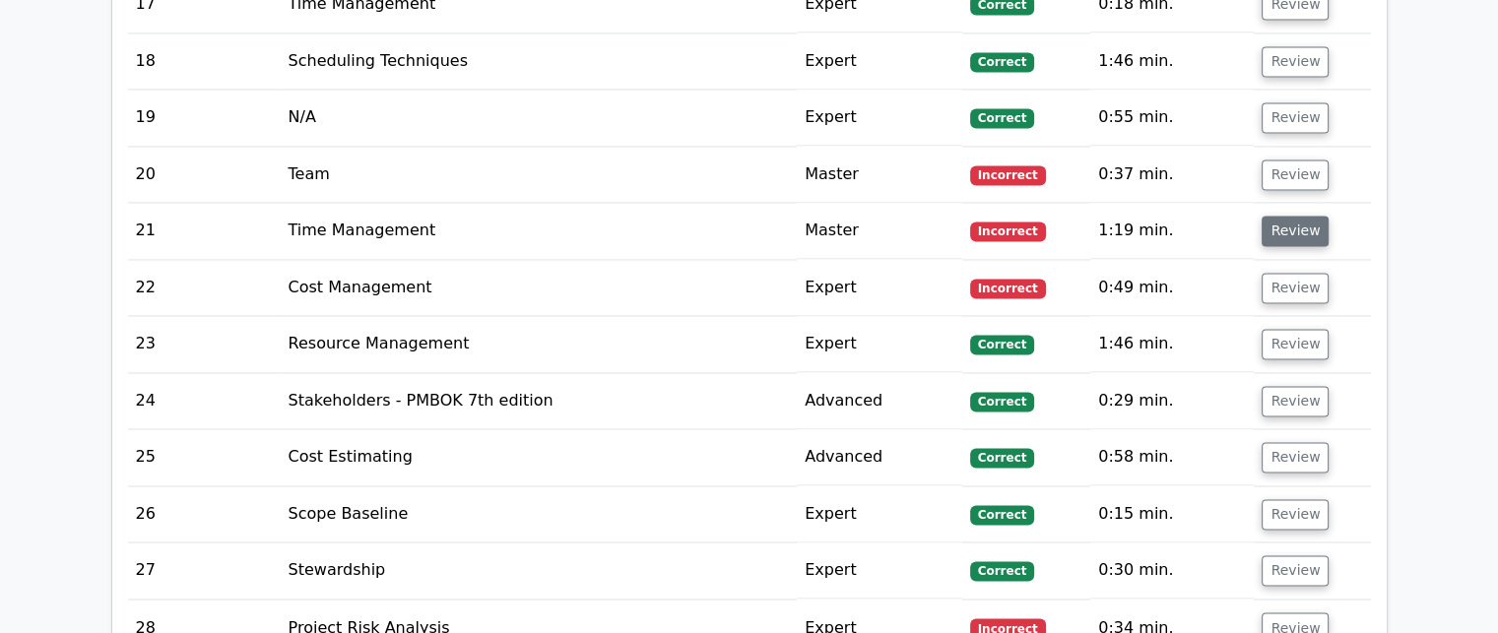
click at [1262, 228] on button "Review" at bounding box center [1295, 231] width 67 height 31
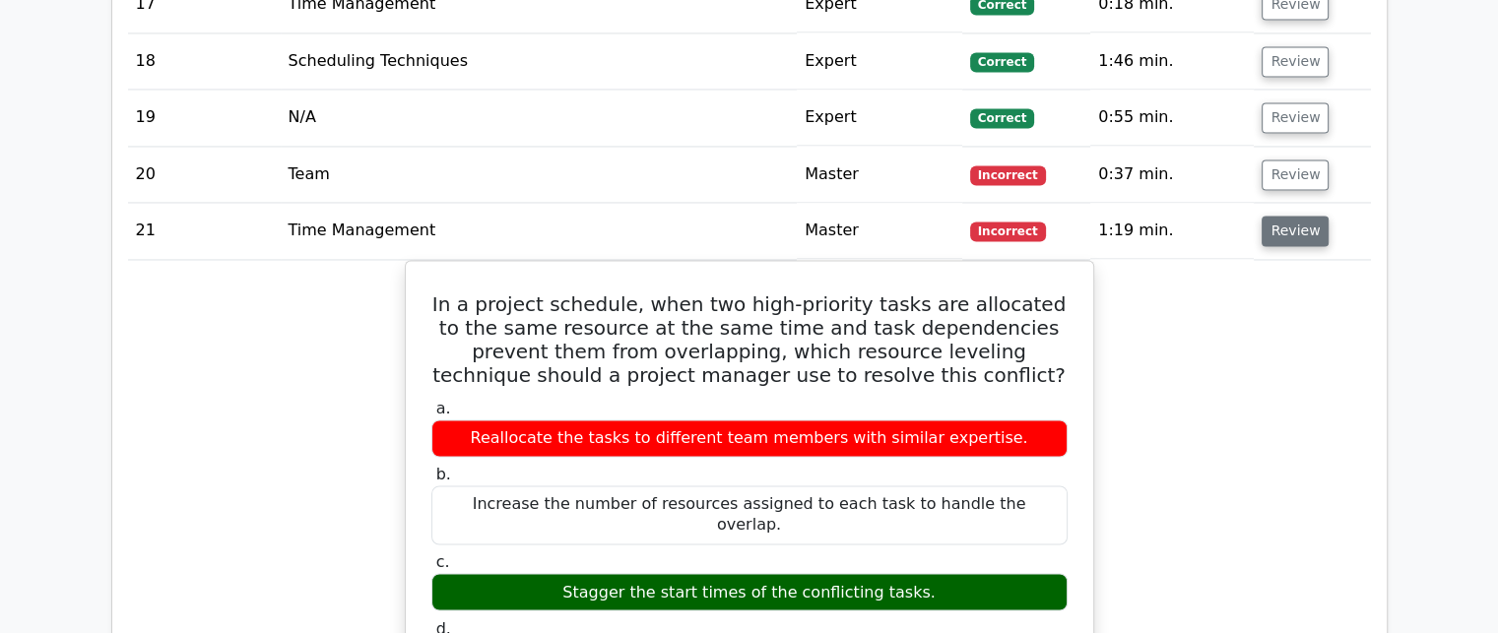
click at [1262, 228] on button "Review" at bounding box center [1295, 231] width 67 height 31
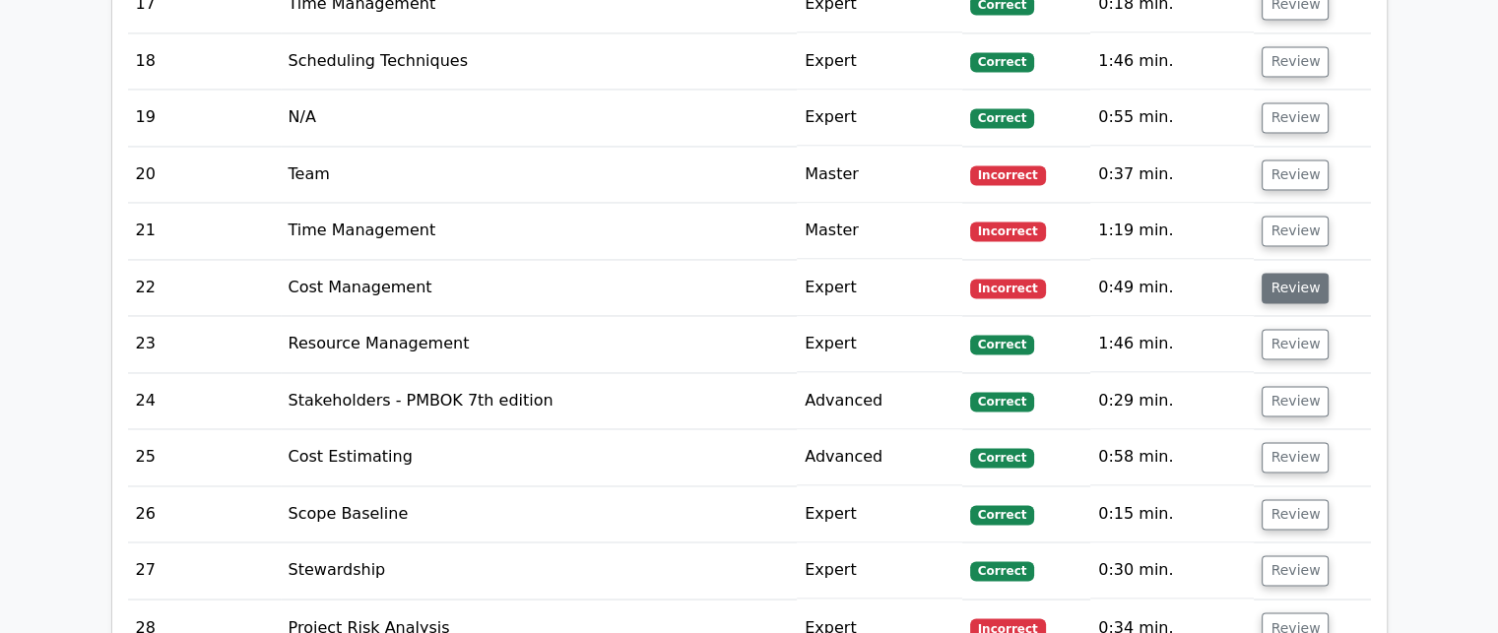
click at [1265, 291] on button "Review" at bounding box center [1295, 288] width 67 height 31
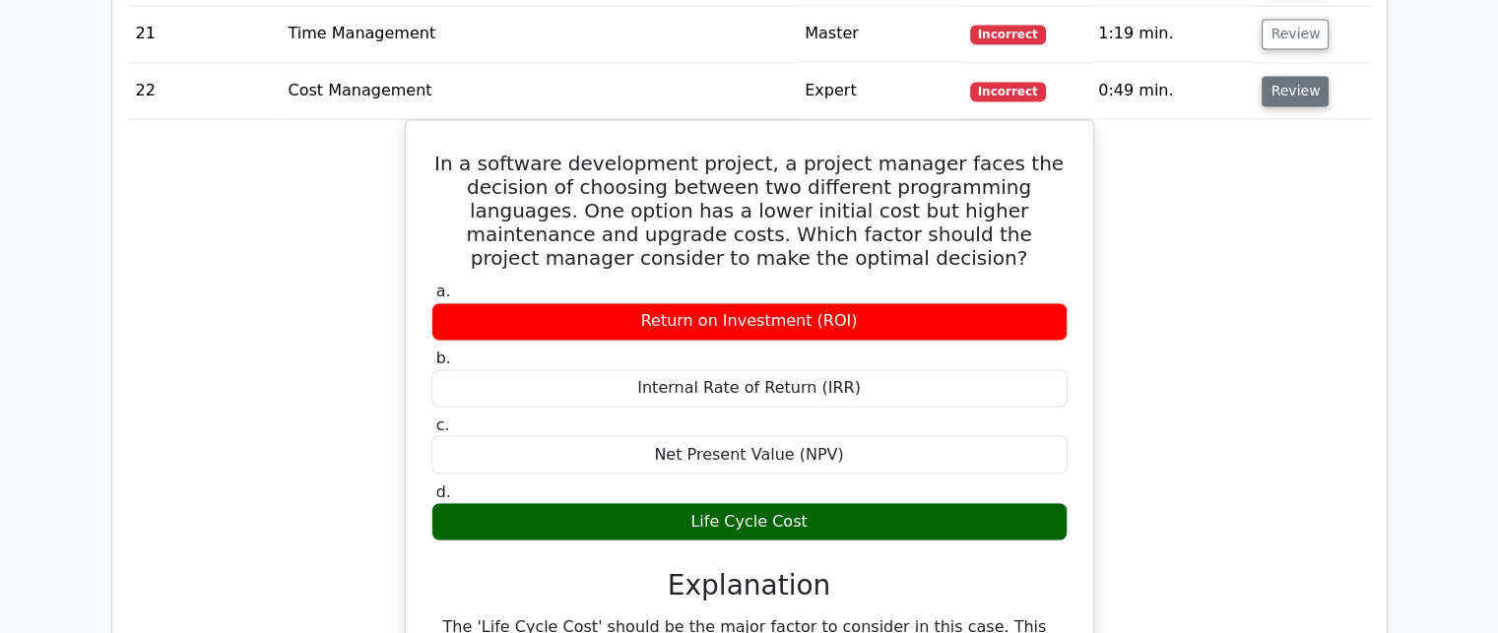
scroll to position [3251, 0]
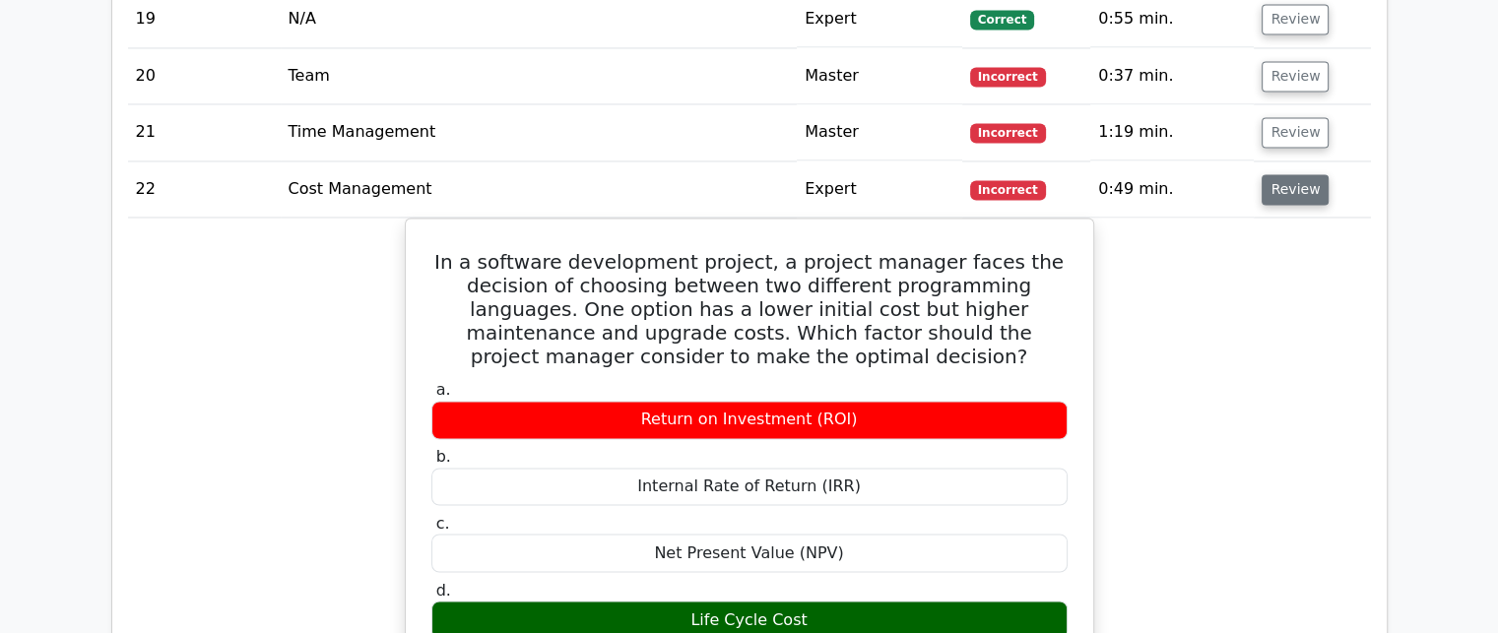
click at [1289, 192] on button "Review" at bounding box center [1295, 189] width 67 height 31
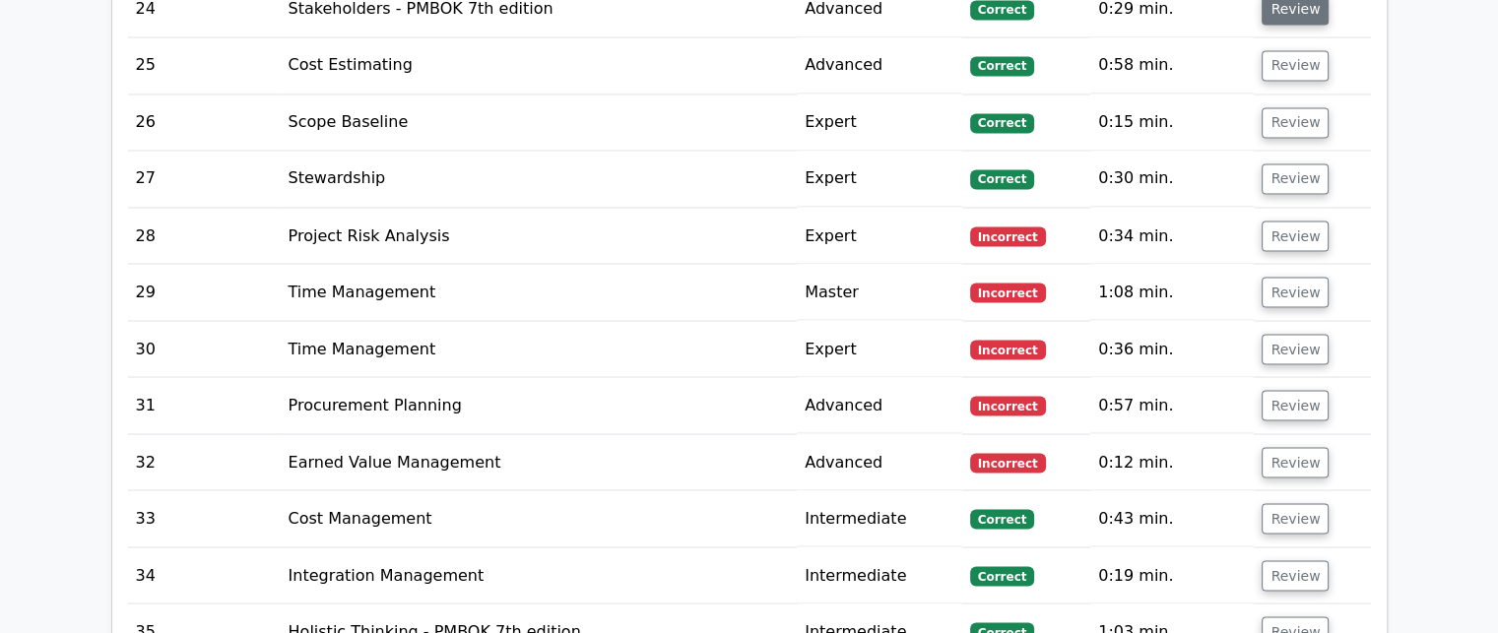
scroll to position [3547, 0]
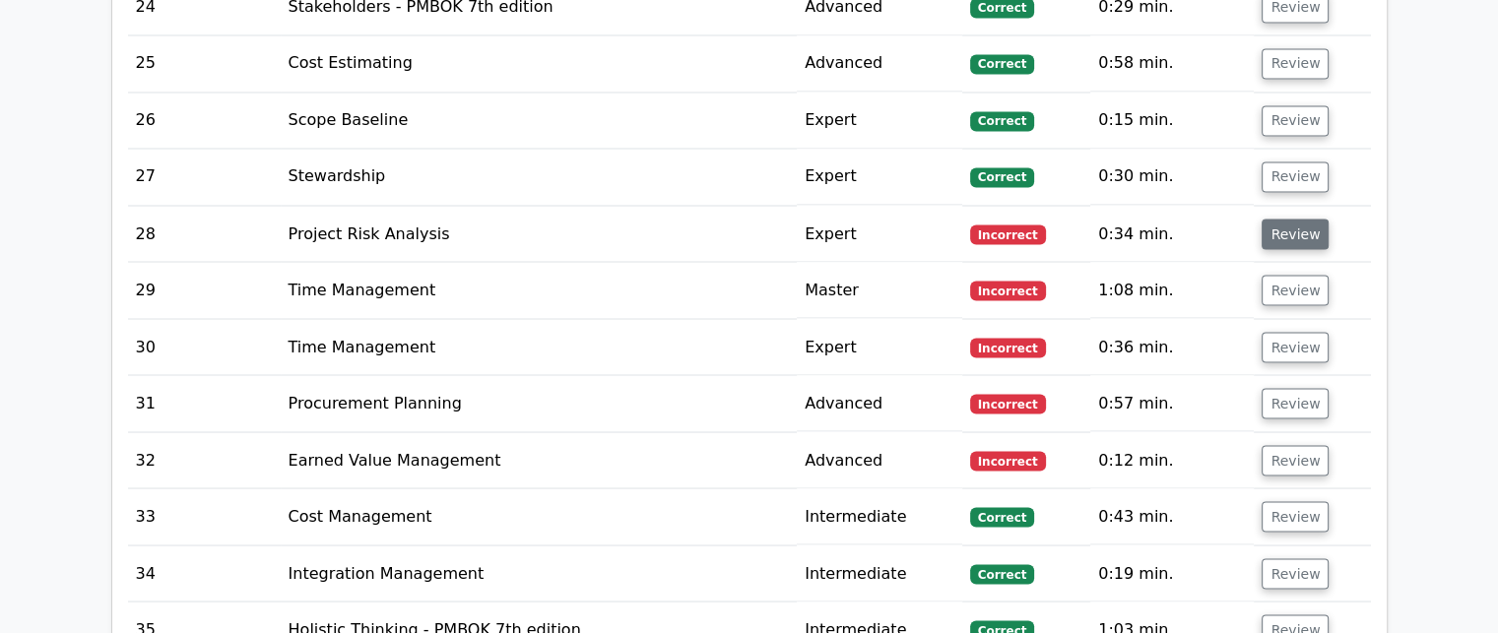
click at [1286, 224] on button "Review" at bounding box center [1295, 234] width 67 height 31
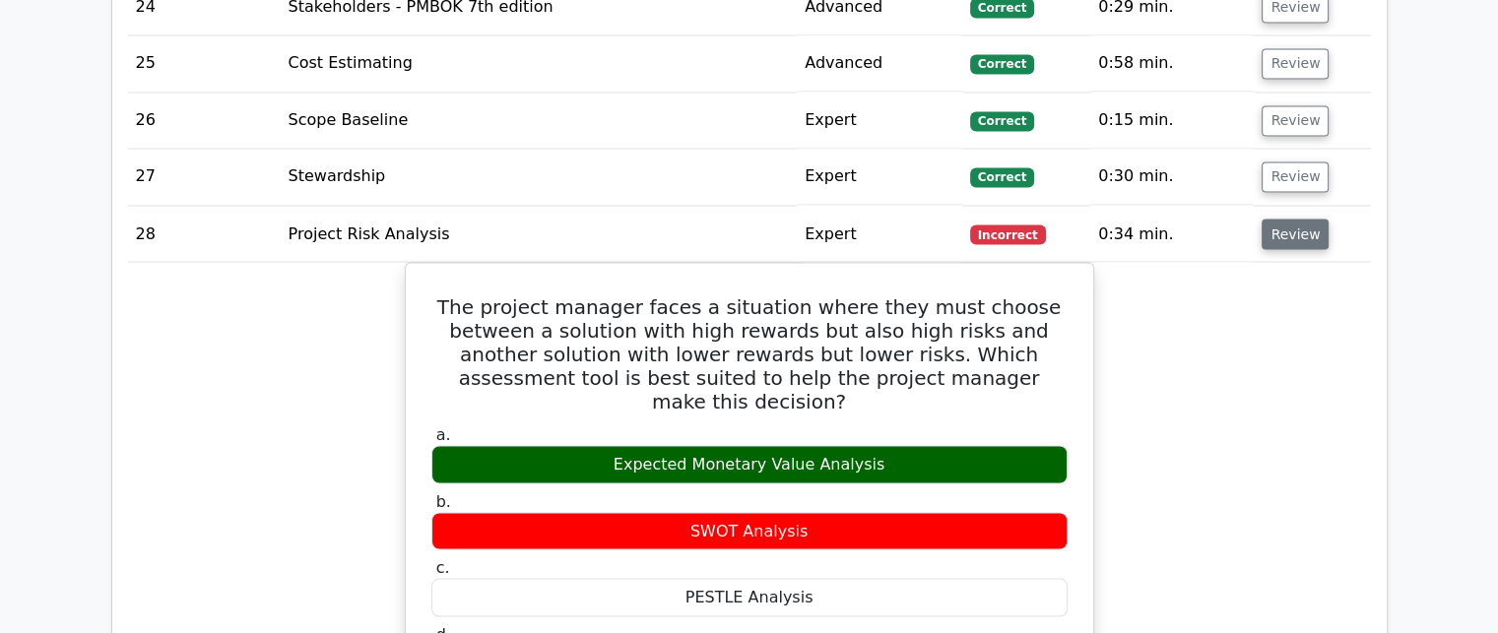
click at [1286, 224] on button "Review" at bounding box center [1295, 234] width 67 height 31
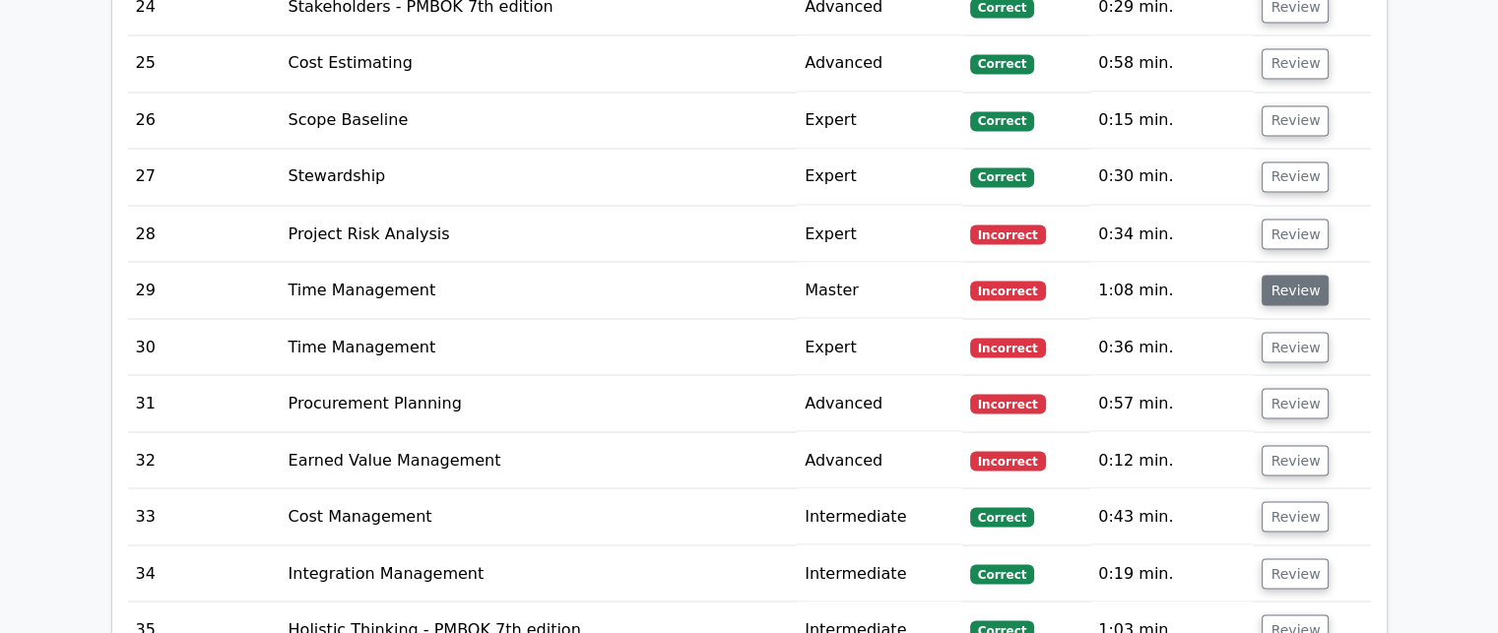
click at [1281, 289] on button "Review" at bounding box center [1295, 290] width 67 height 31
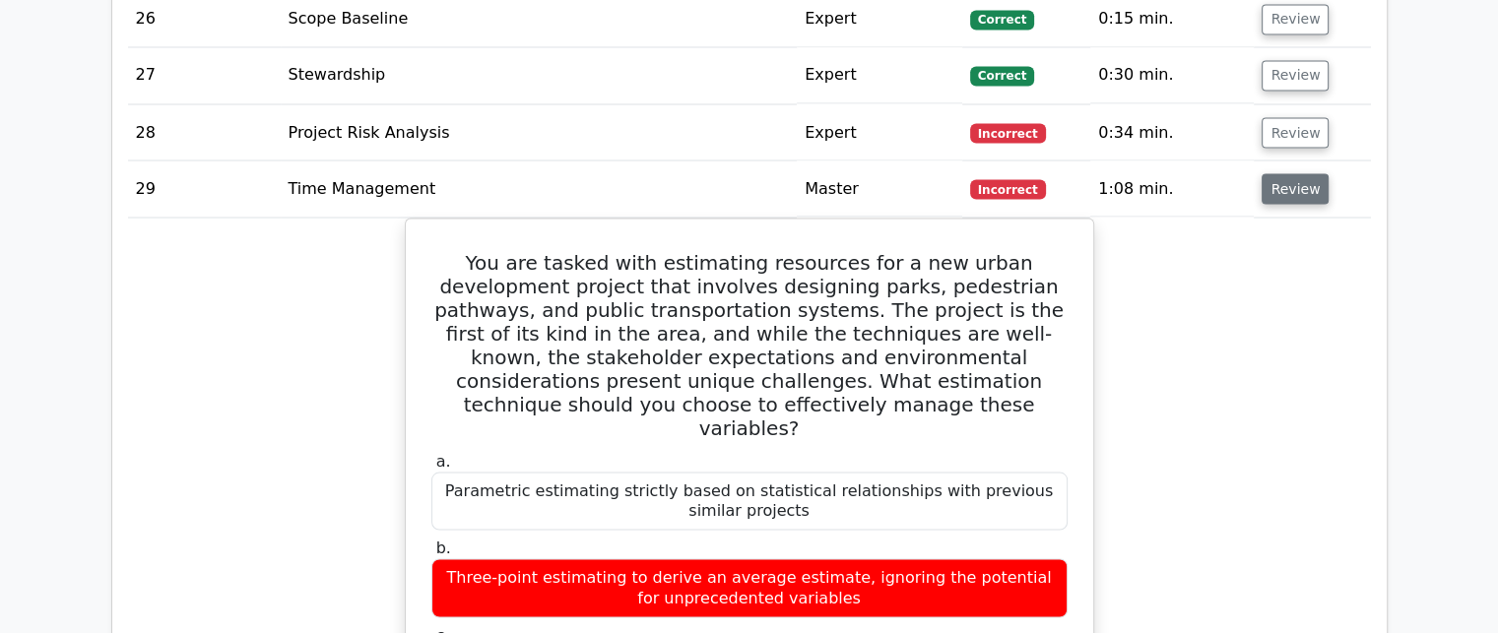
scroll to position [3645, 0]
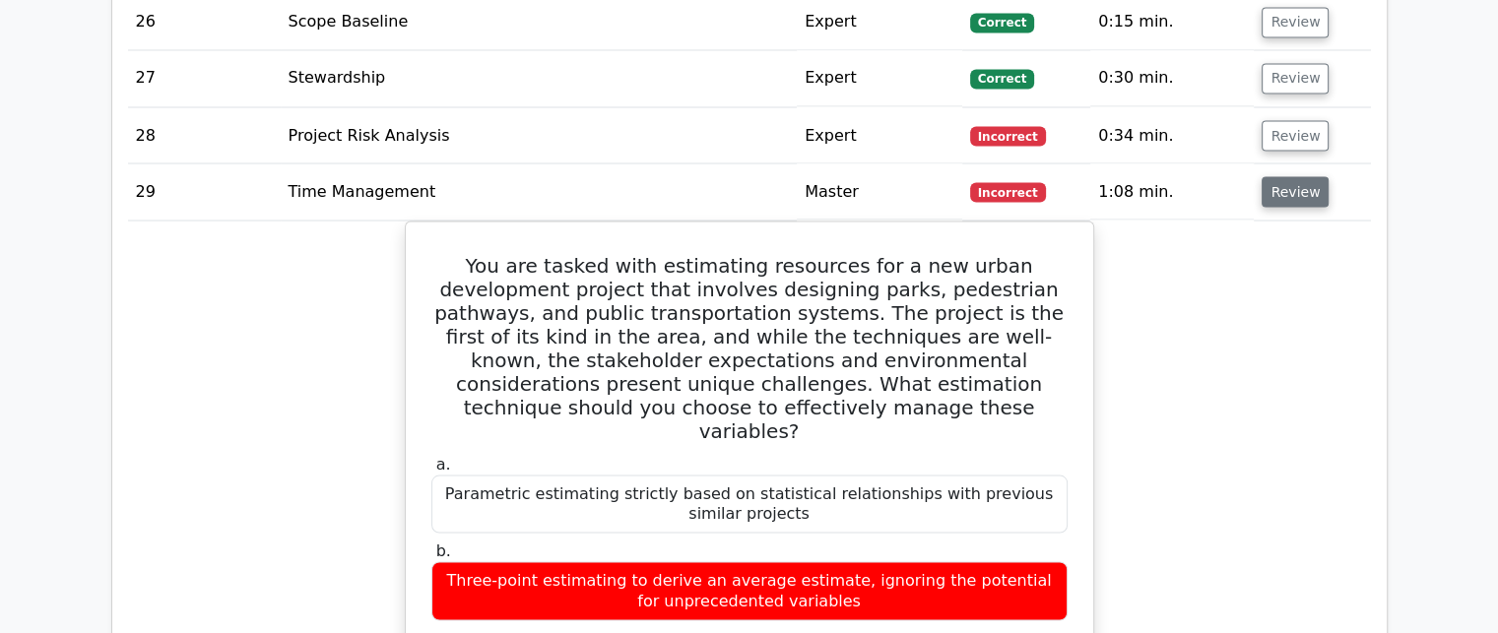
click at [1282, 179] on button "Review" at bounding box center [1295, 191] width 67 height 31
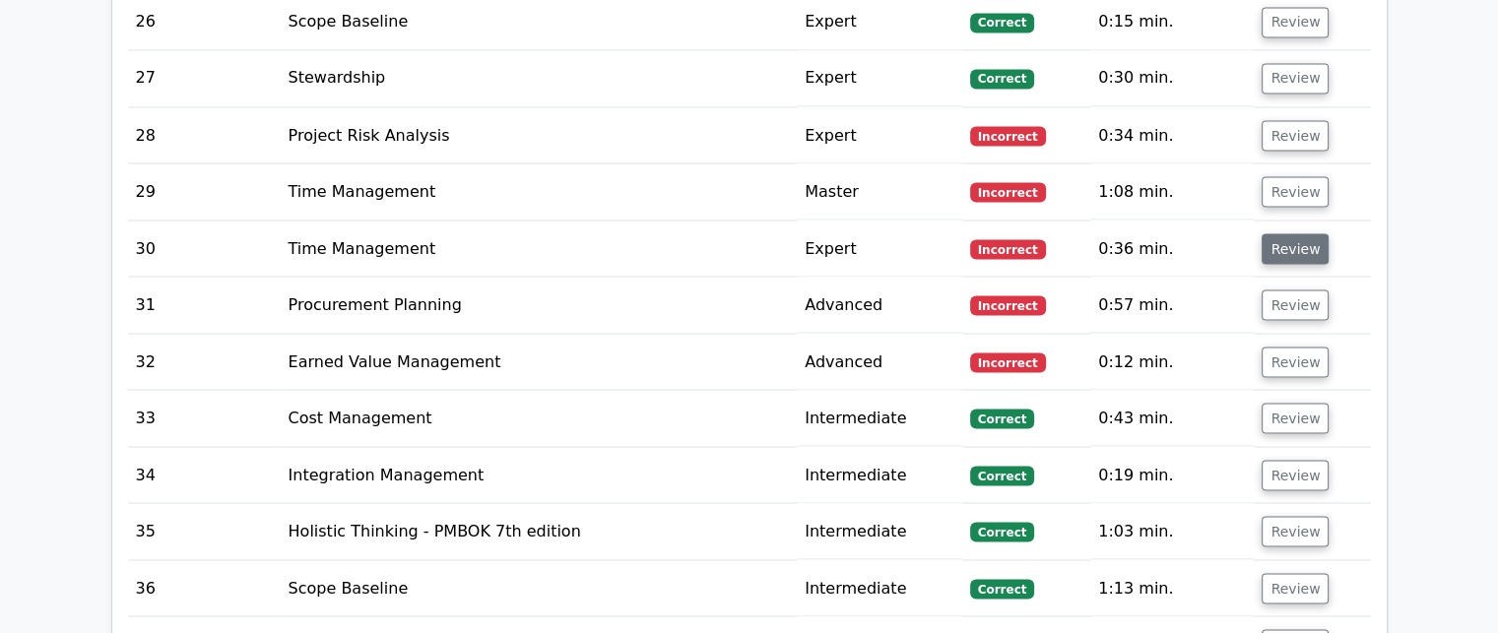
click at [1284, 237] on button "Review" at bounding box center [1295, 248] width 67 height 31
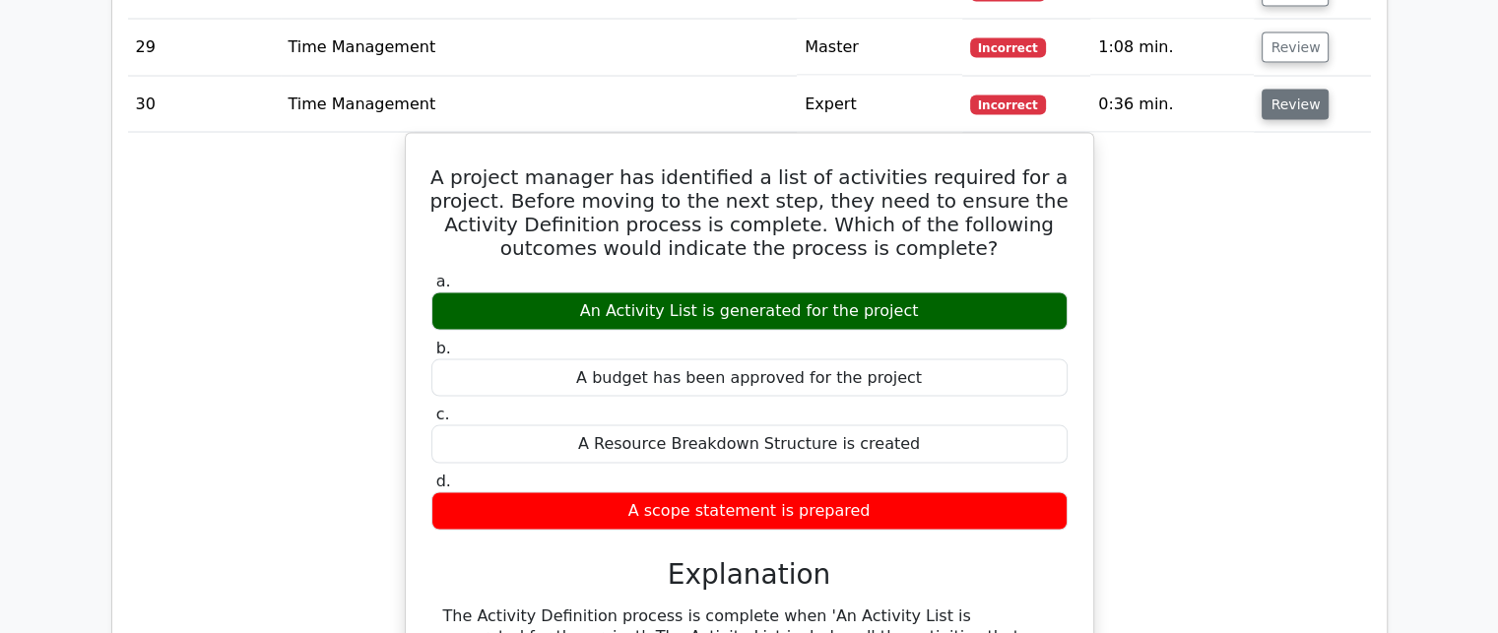
scroll to position [3744, 0]
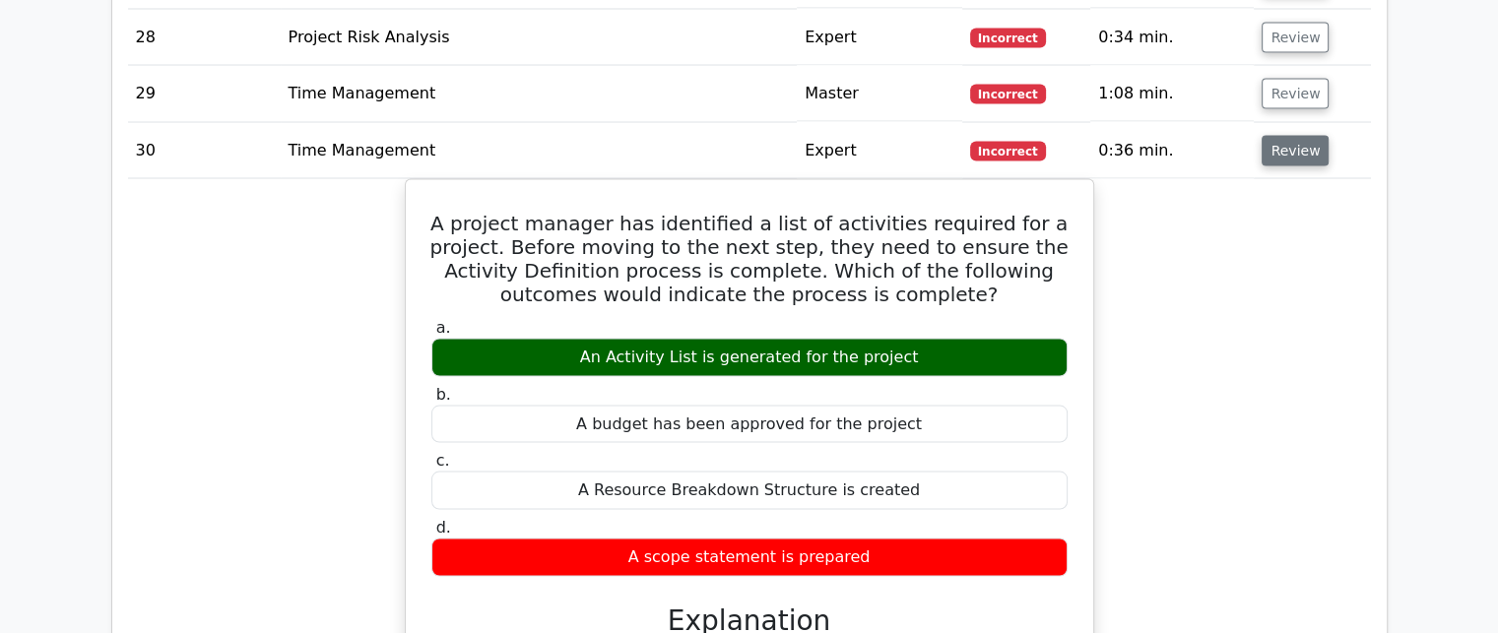
click at [1297, 149] on button "Review" at bounding box center [1295, 150] width 67 height 31
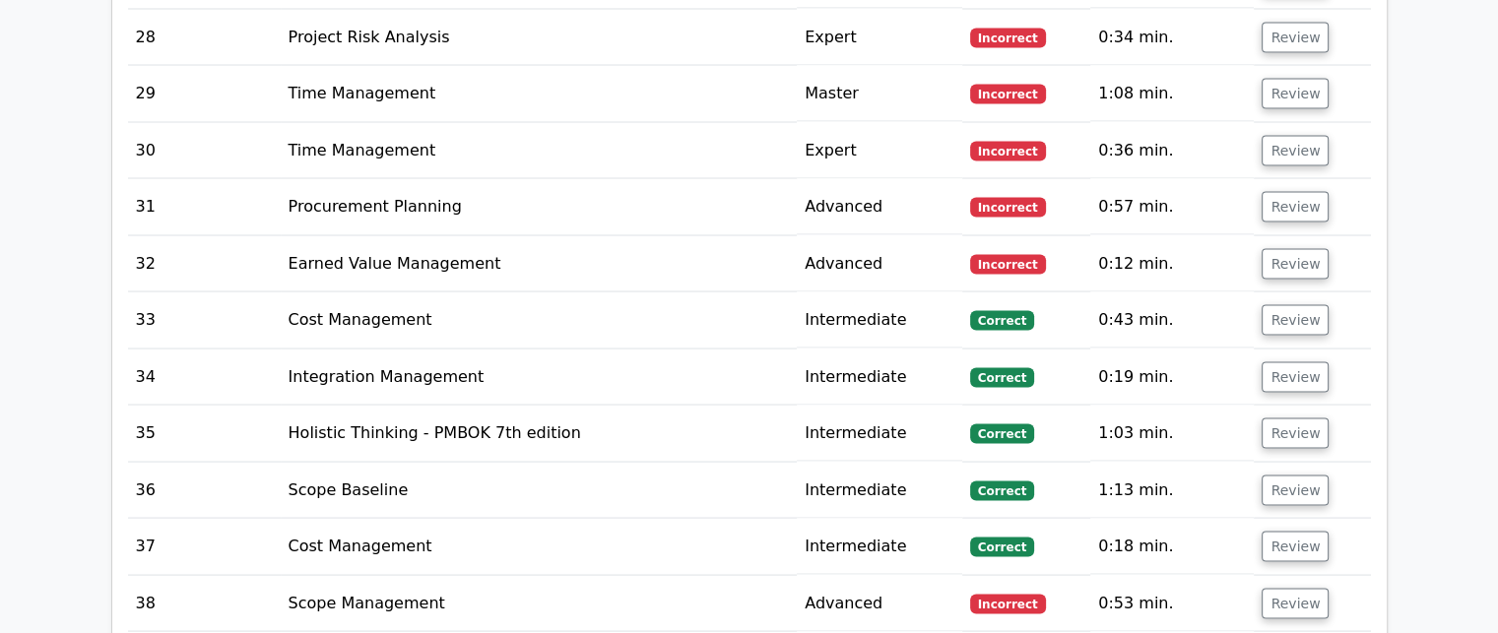
click at [1294, 214] on td "Review" at bounding box center [1312, 206] width 116 height 56
click at [1294, 201] on button "Review" at bounding box center [1295, 206] width 67 height 31
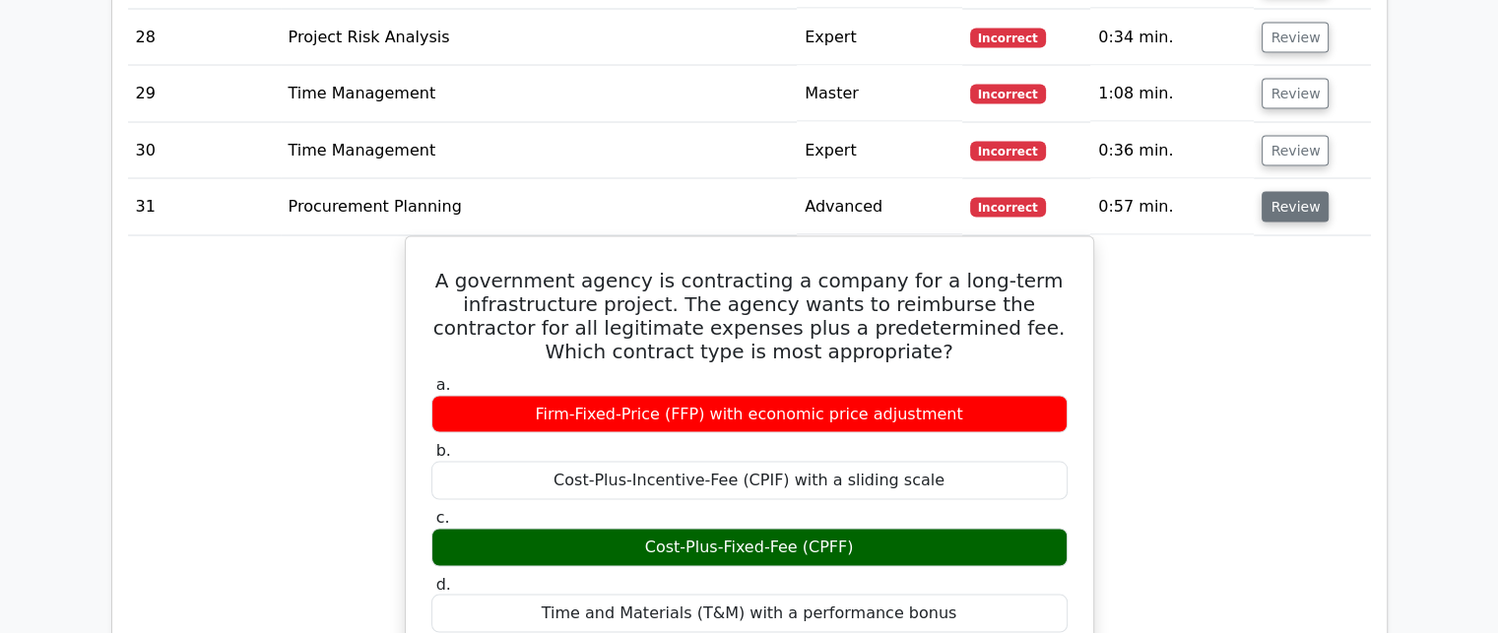
click at [1294, 201] on button "Review" at bounding box center [1295, 206] width 67 height 31
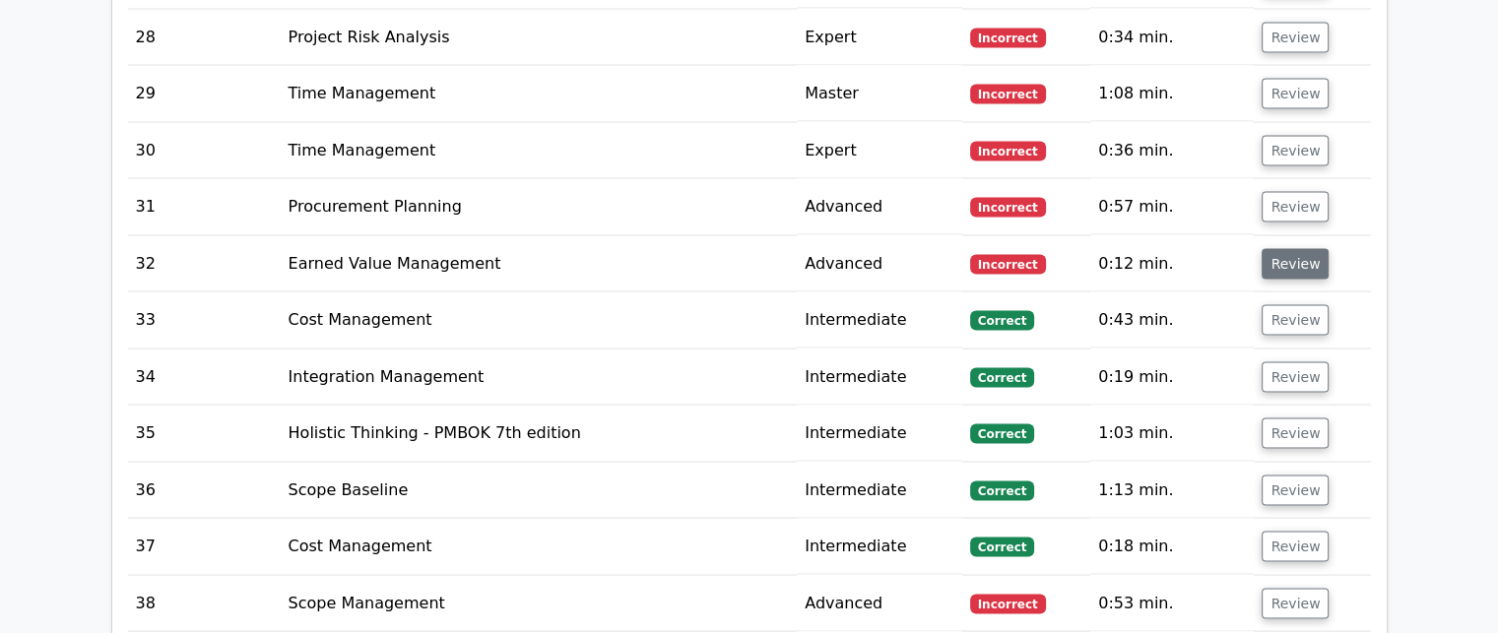
click at [1293, 251] on button "Review" at bounding box center [1295, 263] width 67 height 31
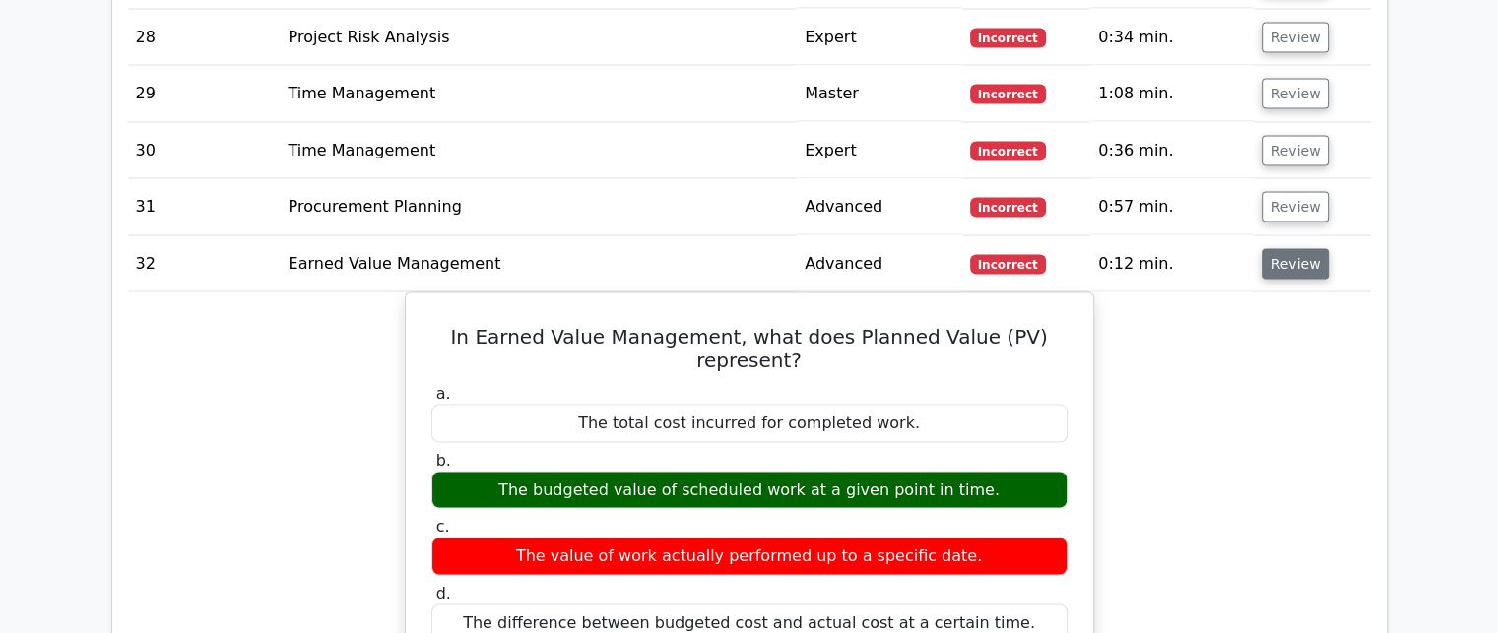
click at [1293, 251] on button "Review" at bounding box center [1295, 263] width 67 height 31
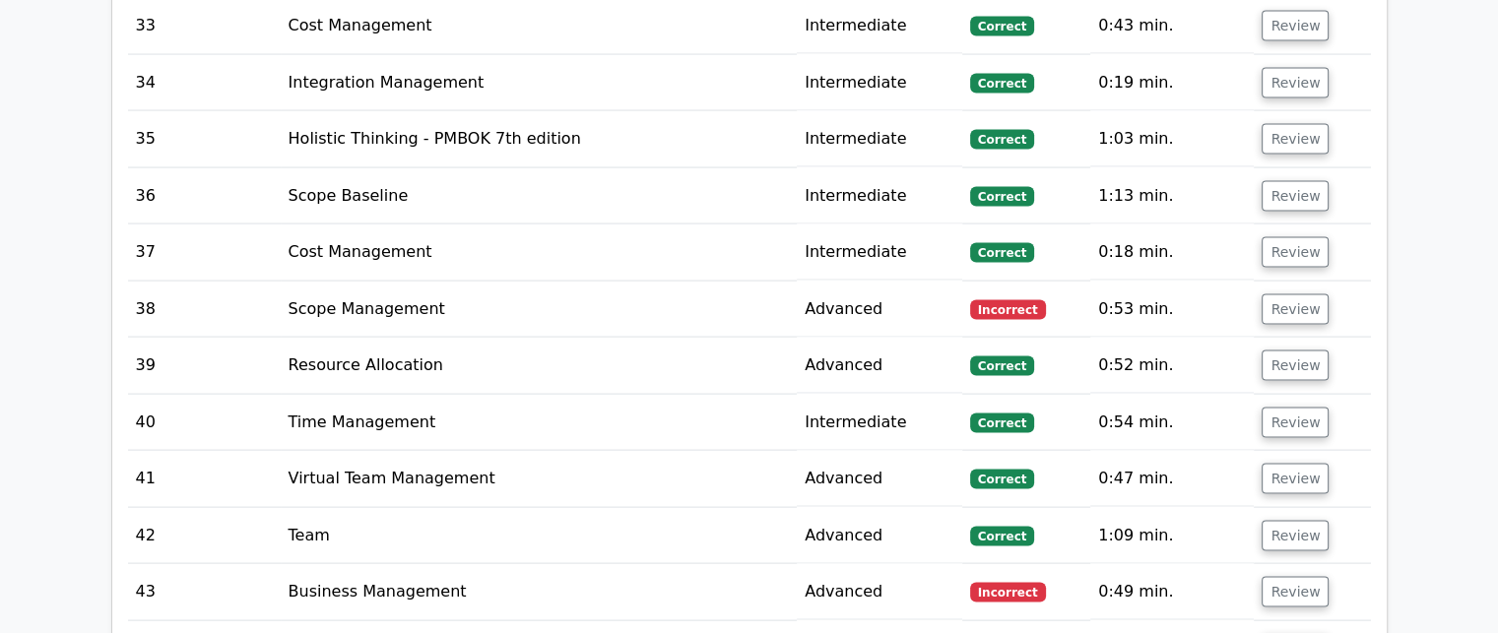
scroll to position [4039, 0]
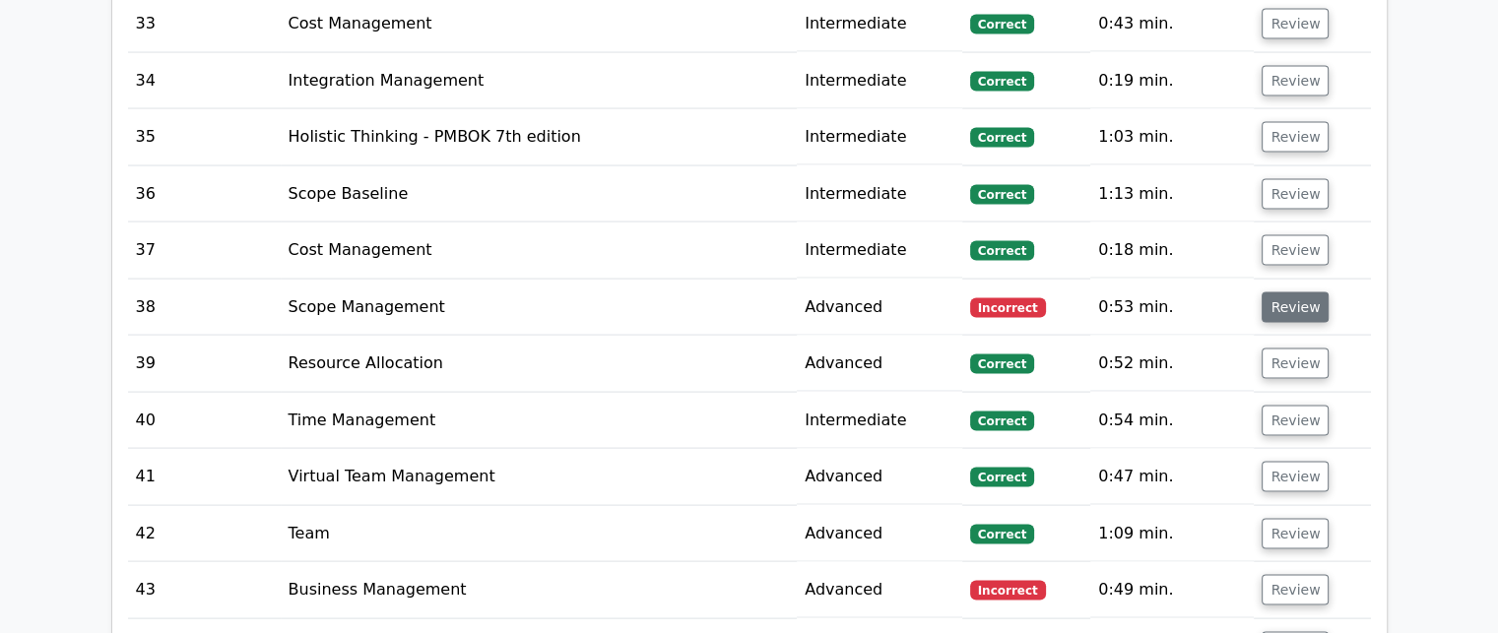
click at [1293, 297] on button "Review" at bounding box center [1295, 308] width 67 height 31
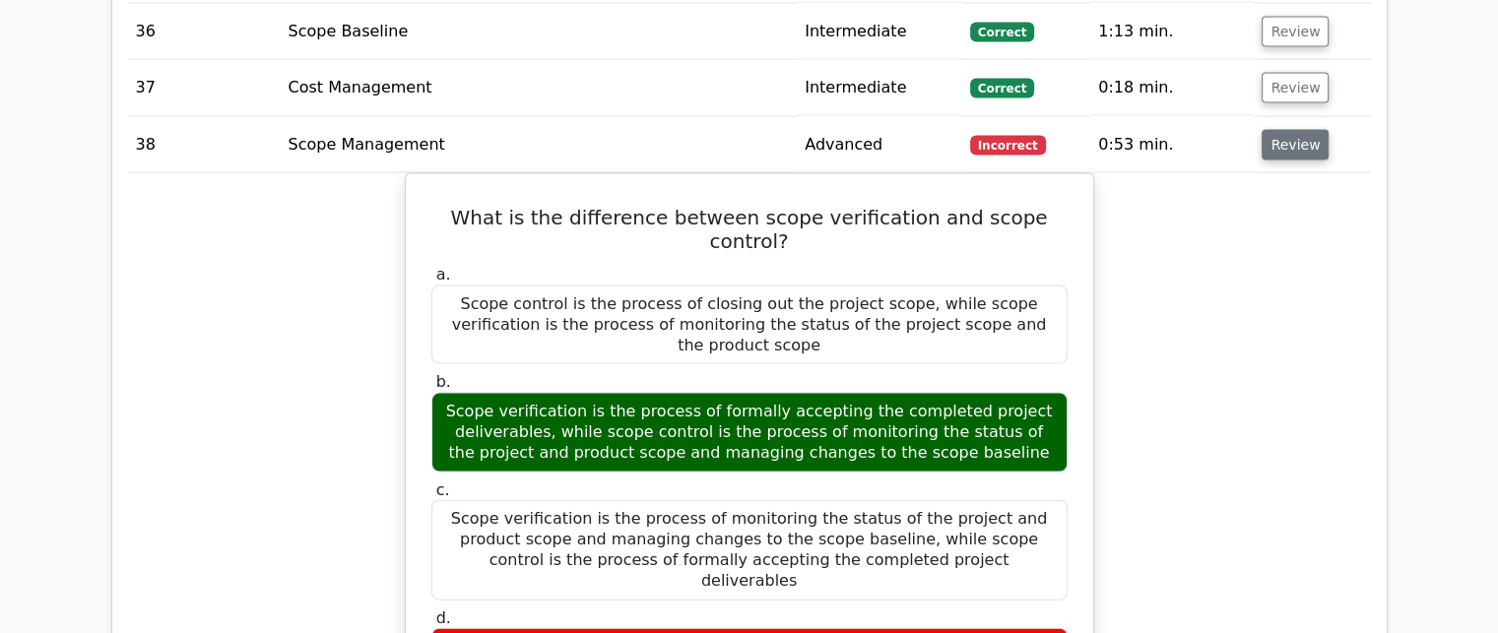
scroll to position [4236, 0]
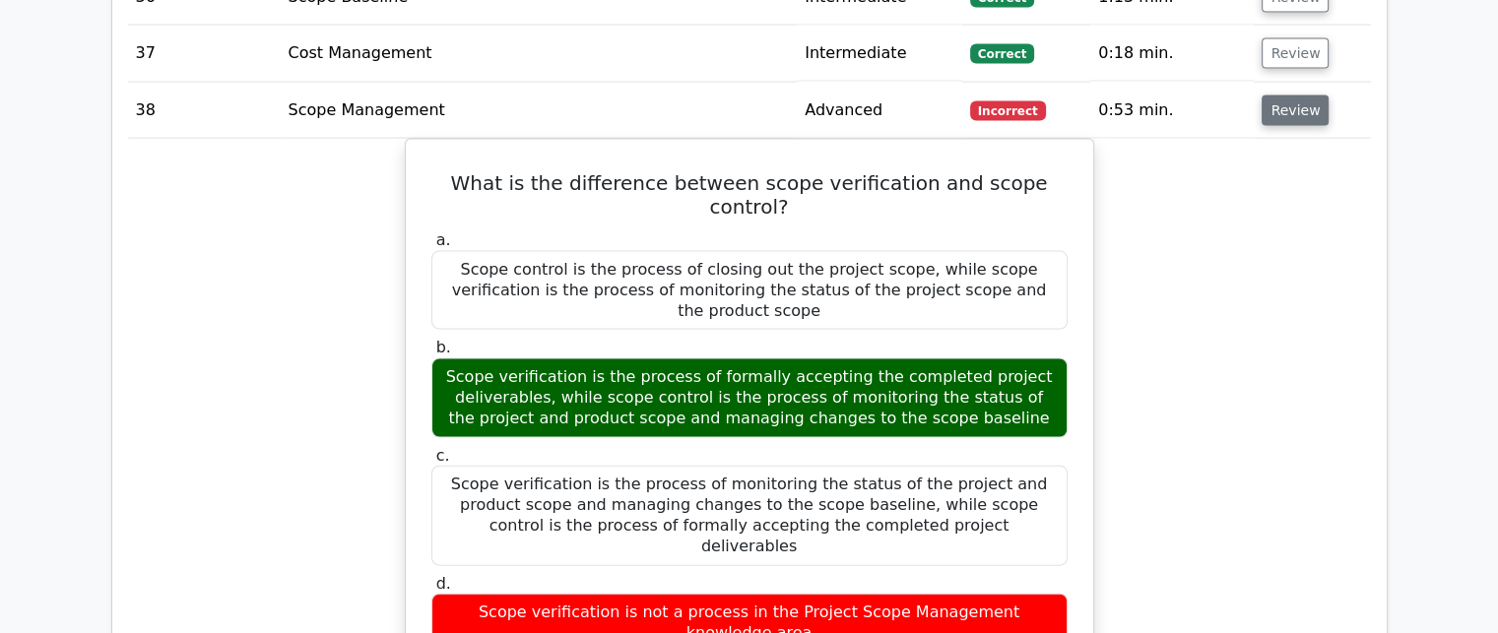
click at [1277, 105] on button "Review" at bounding box center [1295, 111] width 67 height 31
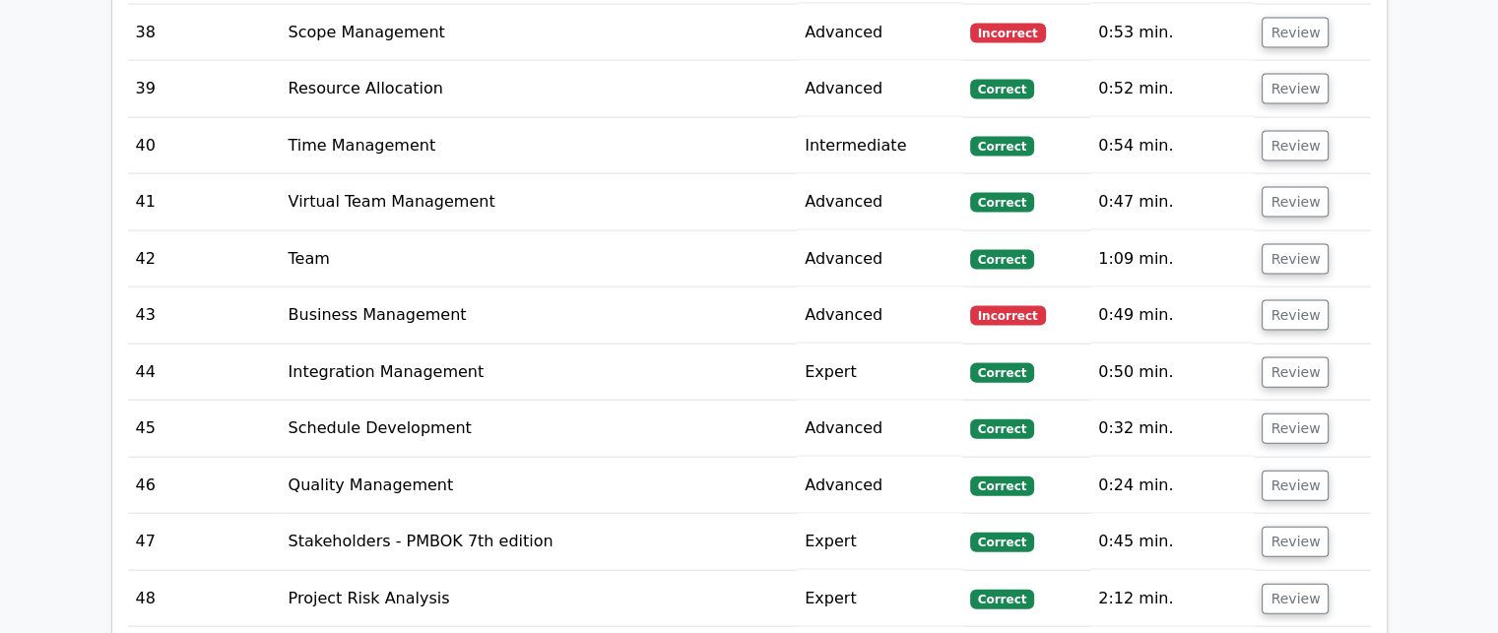
scroll to position [4433, 0]
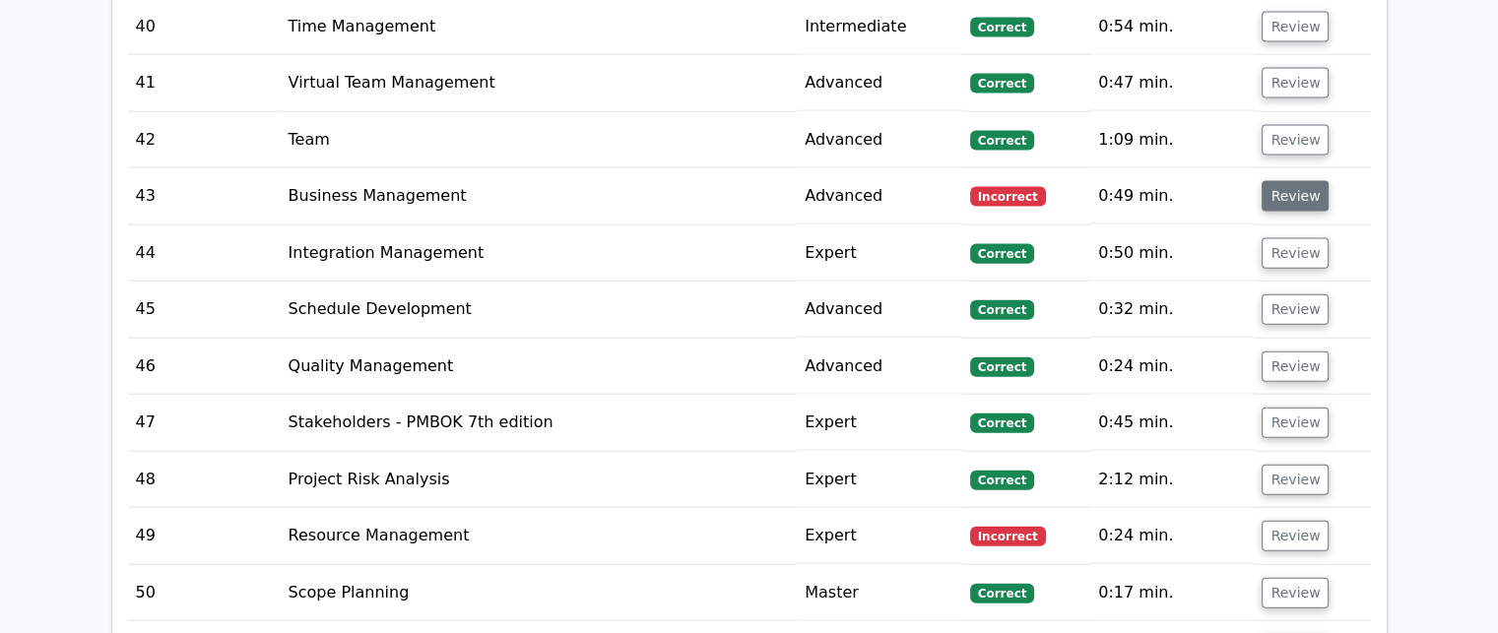
click at [1296, 181] on button "Review" at bounding box center [1295, 196] width 67 height 31
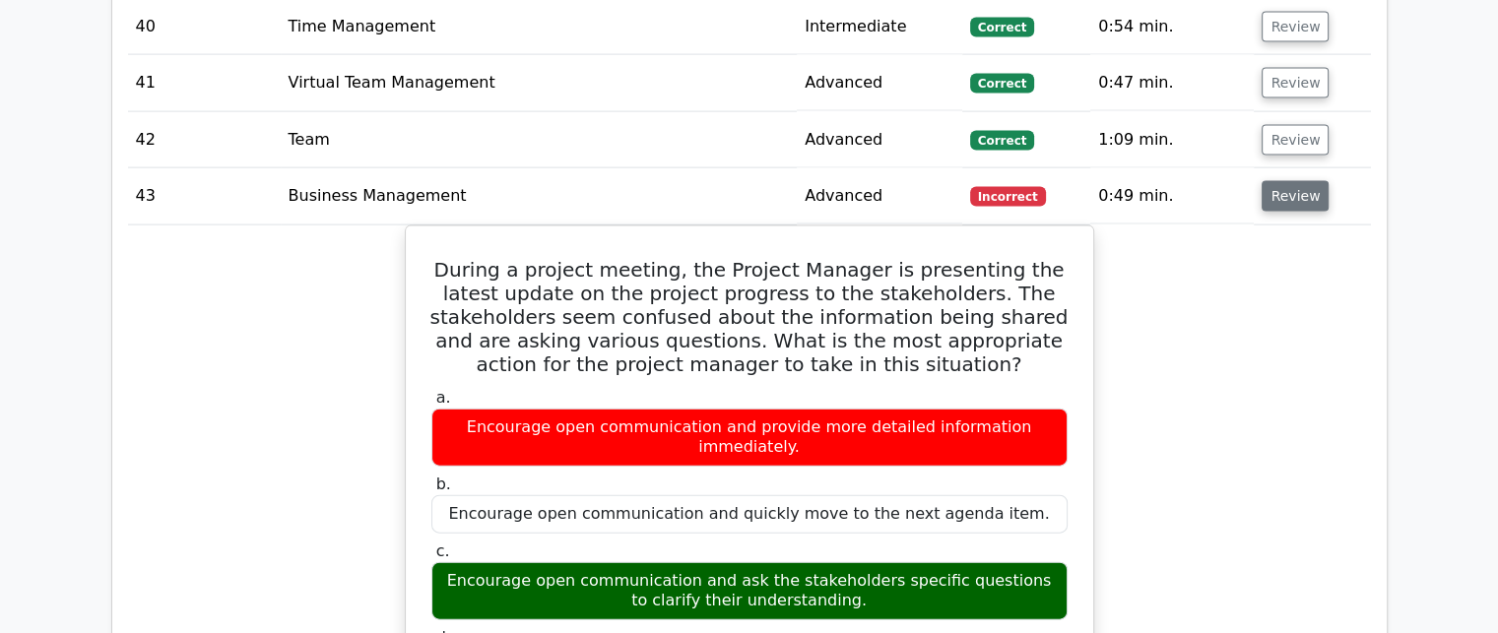
click at [1296, 181] on button "Review" at bounding box center [1295, 196] width 67 height 31
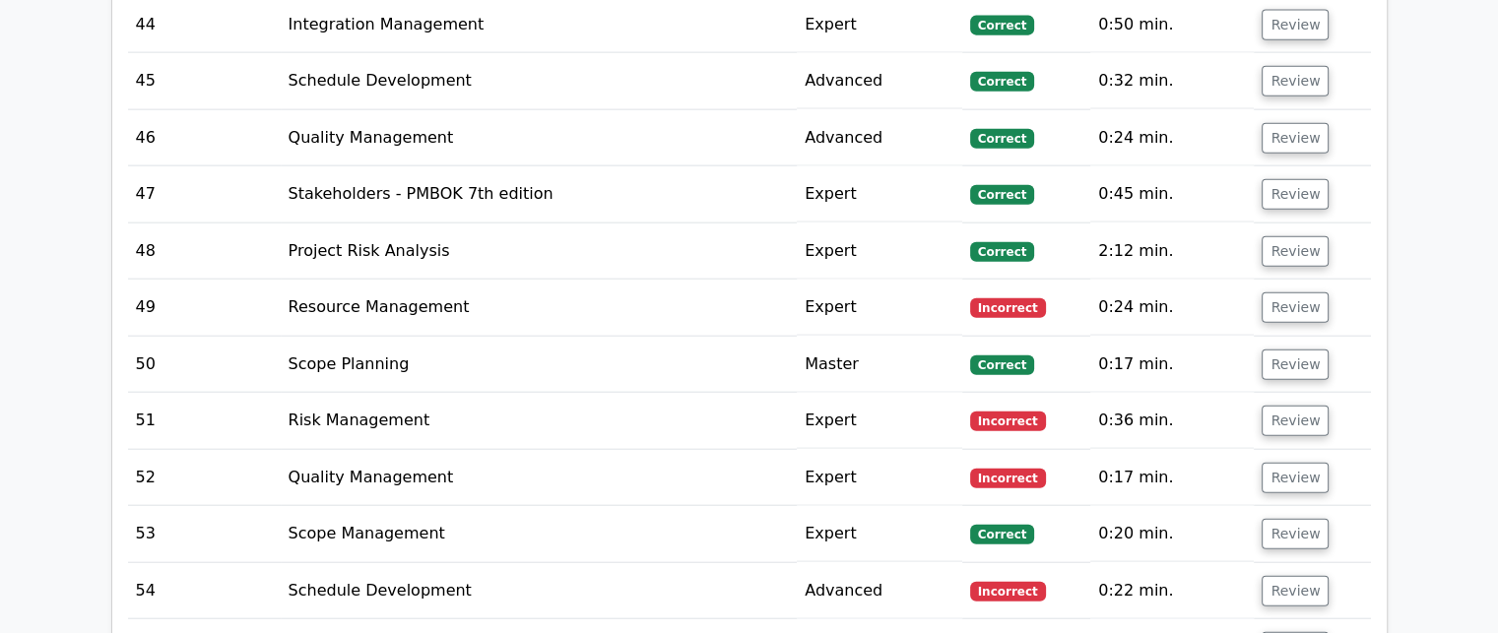
scroll to position [4729, 0]
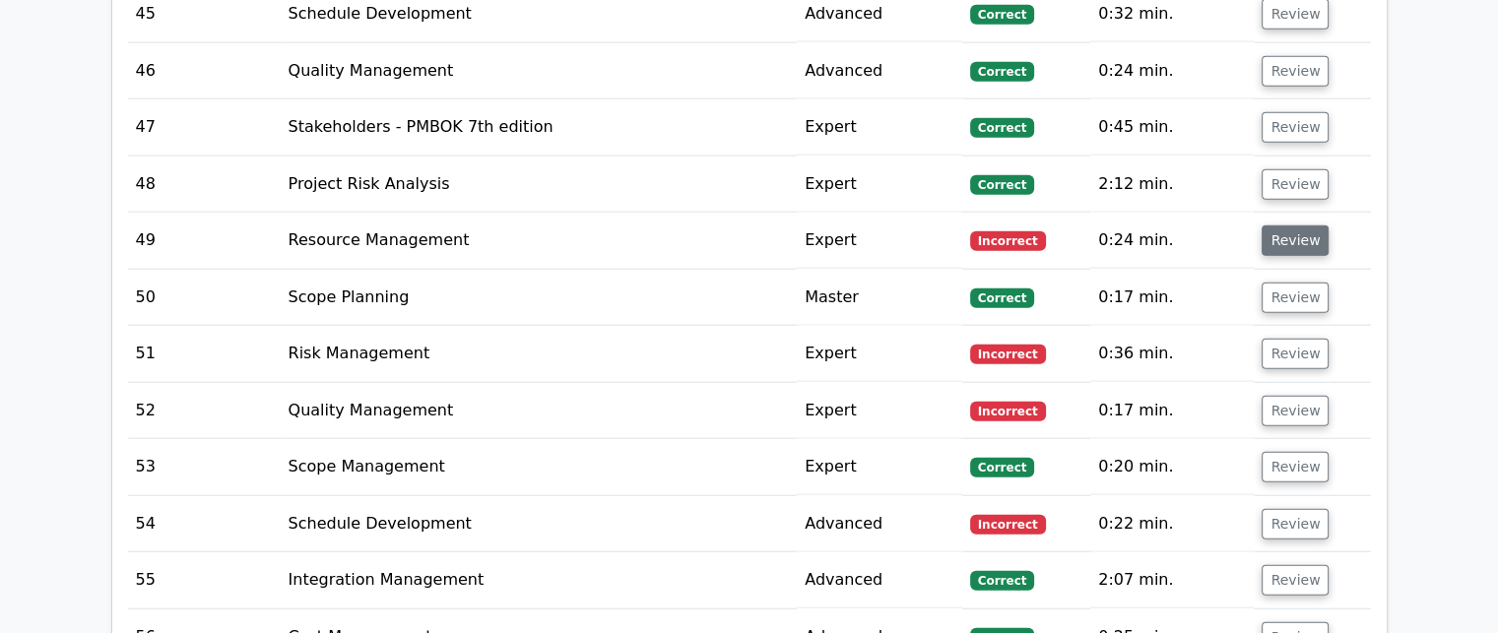
click at [1293, 226] on button "Review" at bounding box center [1295, 241] width 67 height 31
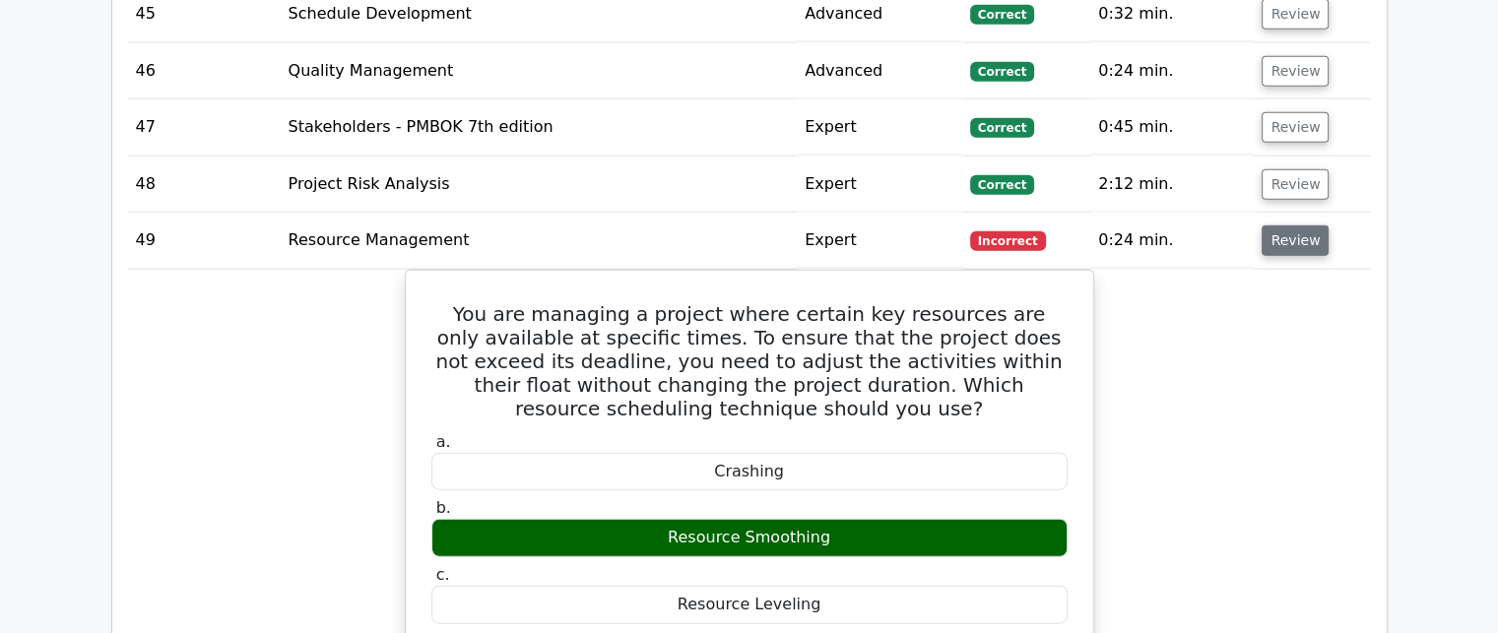
click at [1293, 226] on button "Review" at bounding box center [1295, 241] width 67 height 31
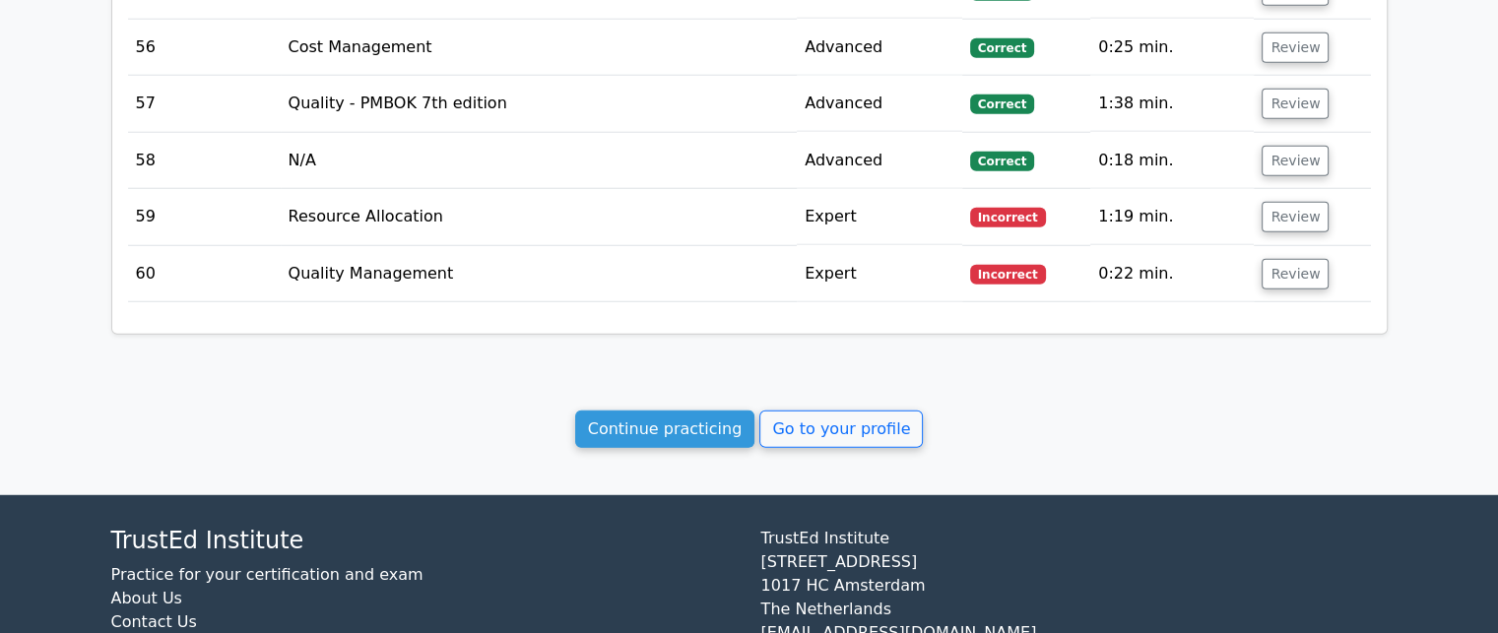
scroll to position [5320, 0]
click at [1292, 258] on button "Review" at bounding box center [1295, 273] width 67 height 31
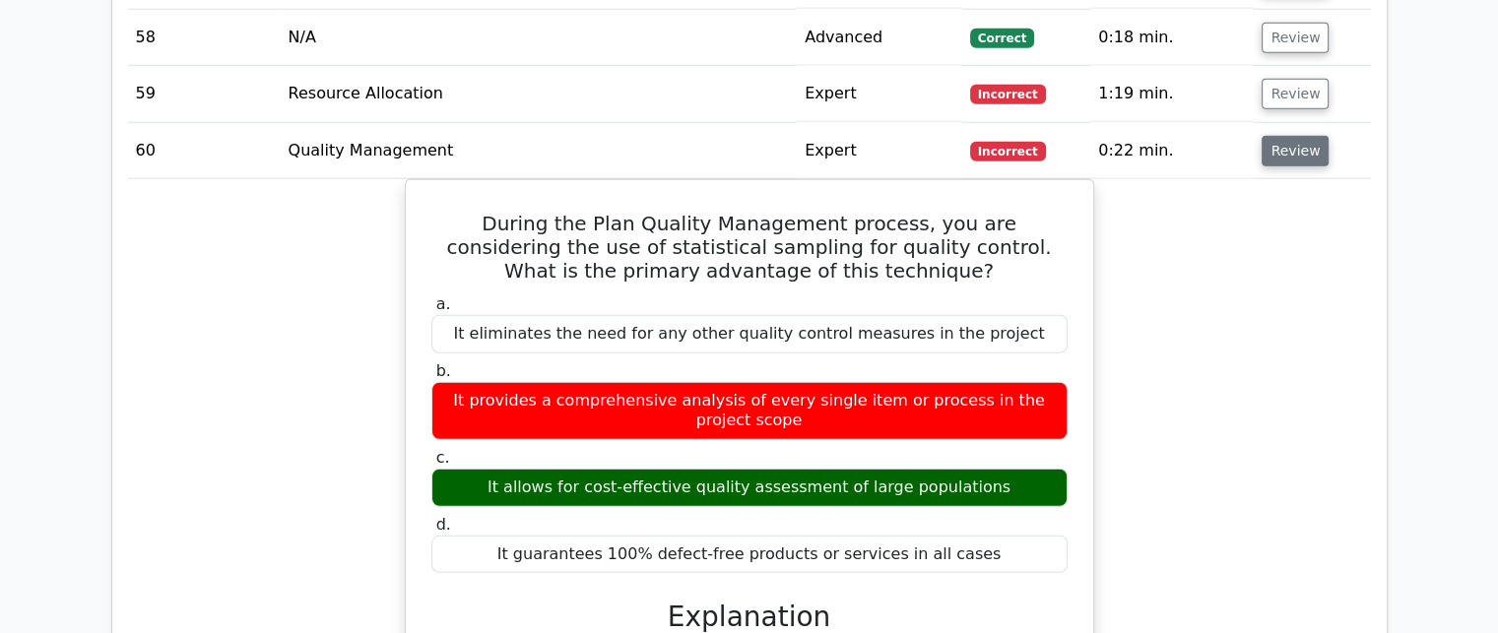
scroll to position [5419, 0]
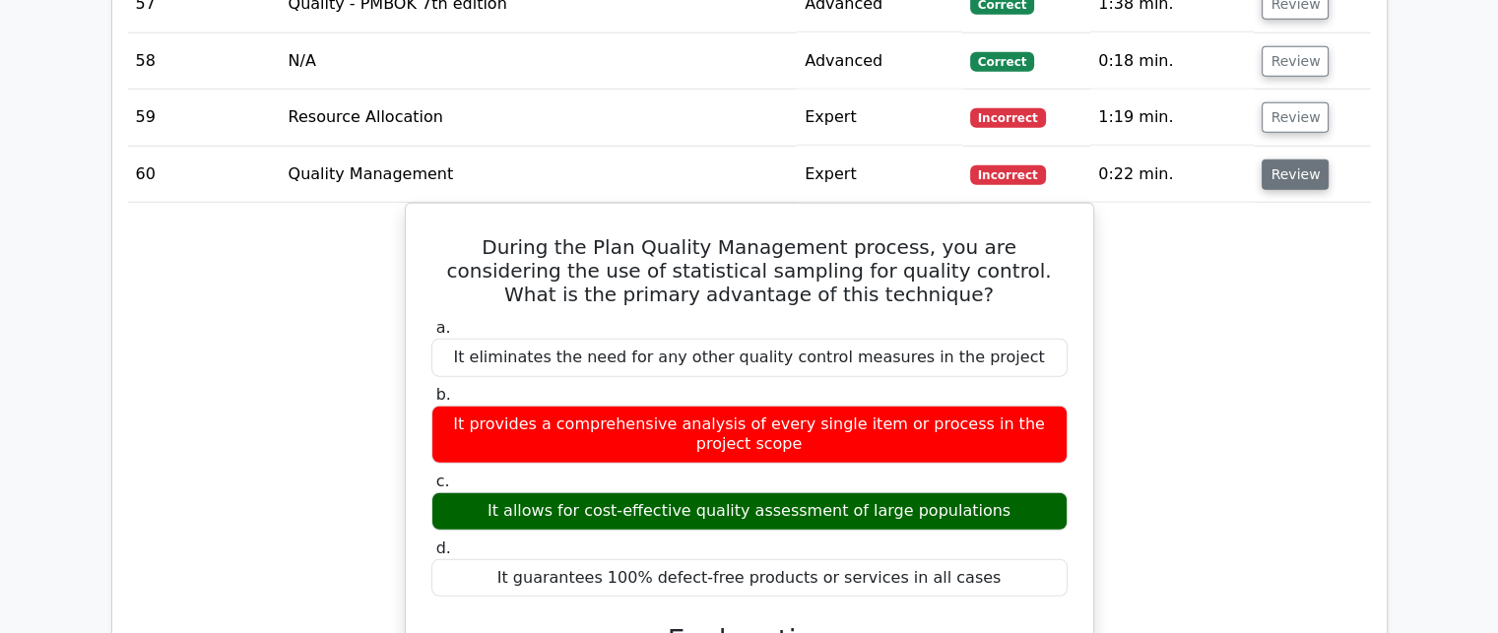
click at [1293, 169] on button "Review" at bounding box center [1295, 175] width 67 height 31
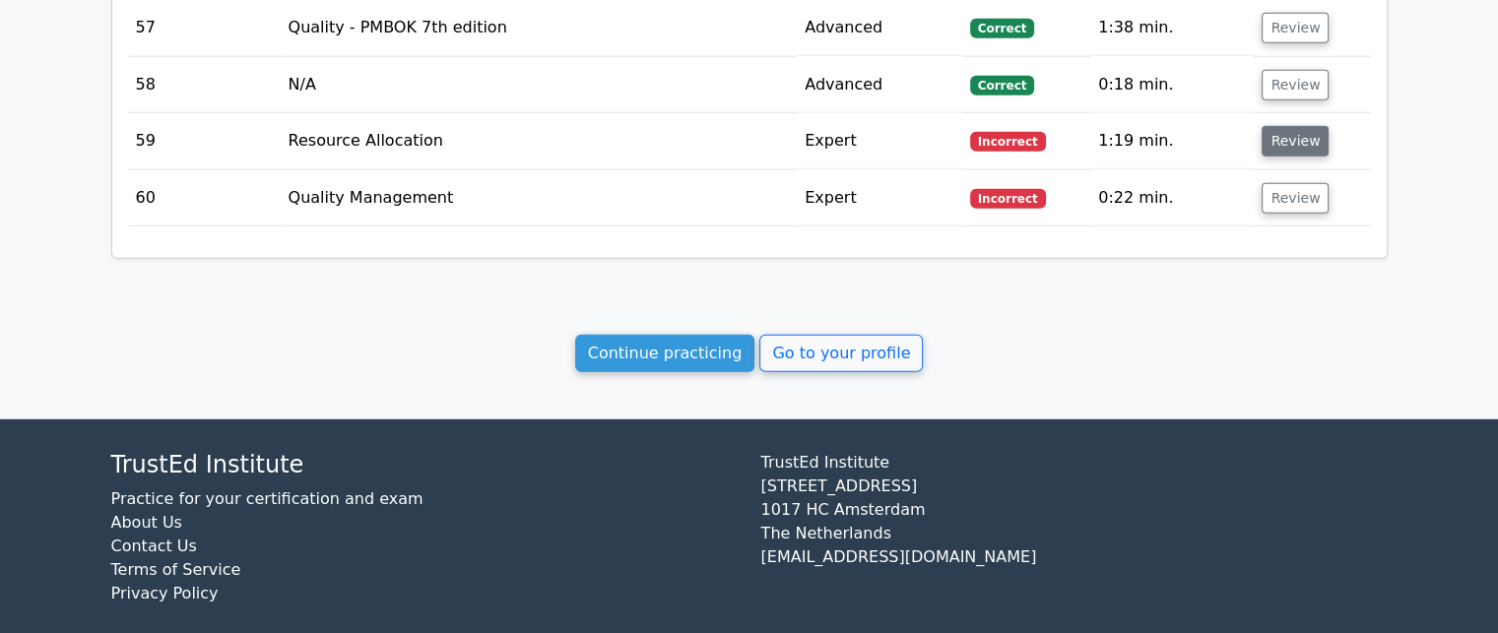
click at [1292, 130] on button "Review" at bounding box center [1295, 141] width 67 height 31
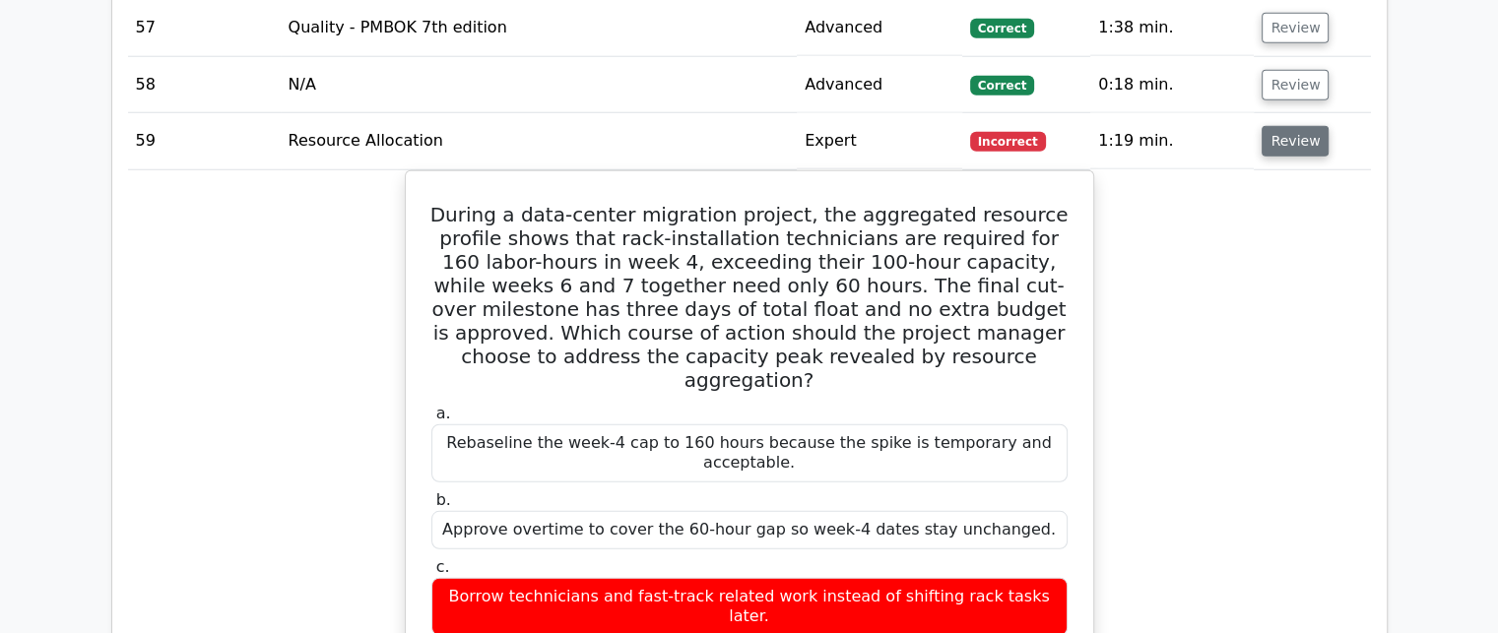
scroll to position [5296, 0]
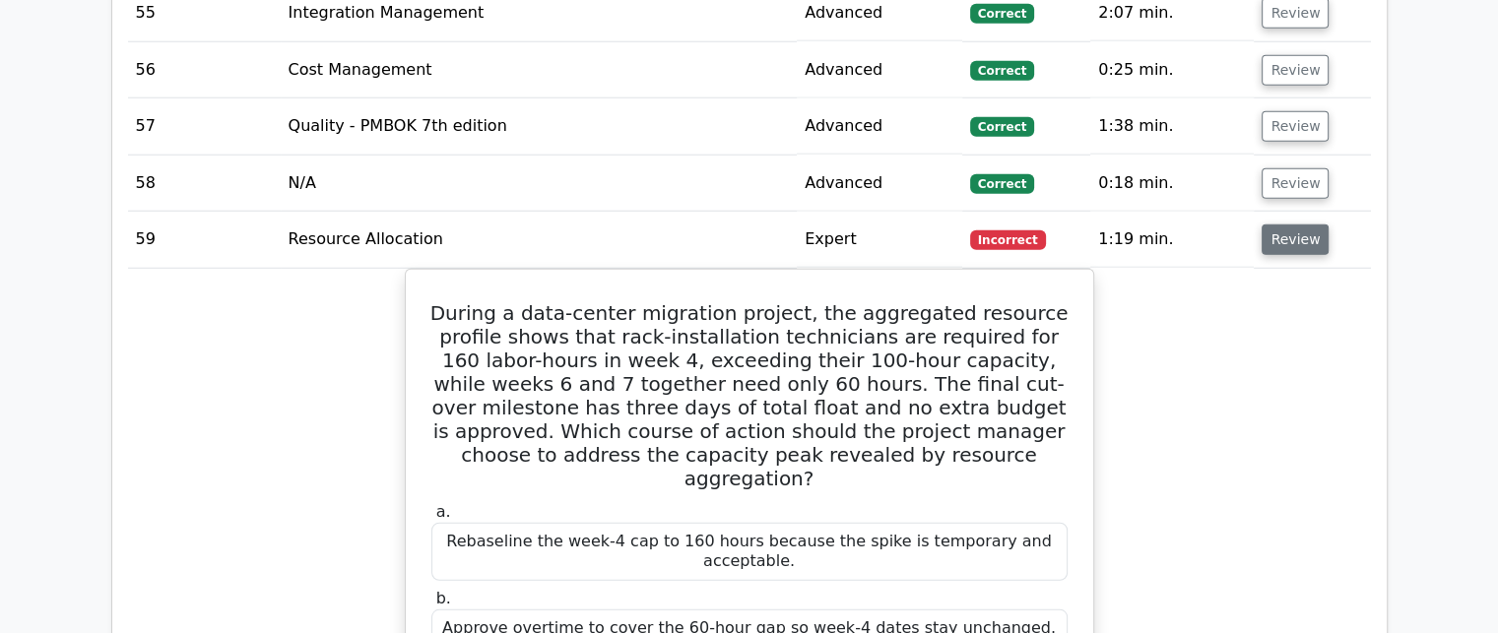
click at [1284, 233] on button "Review" at bounding box center [1295, 240] width 67 height 31
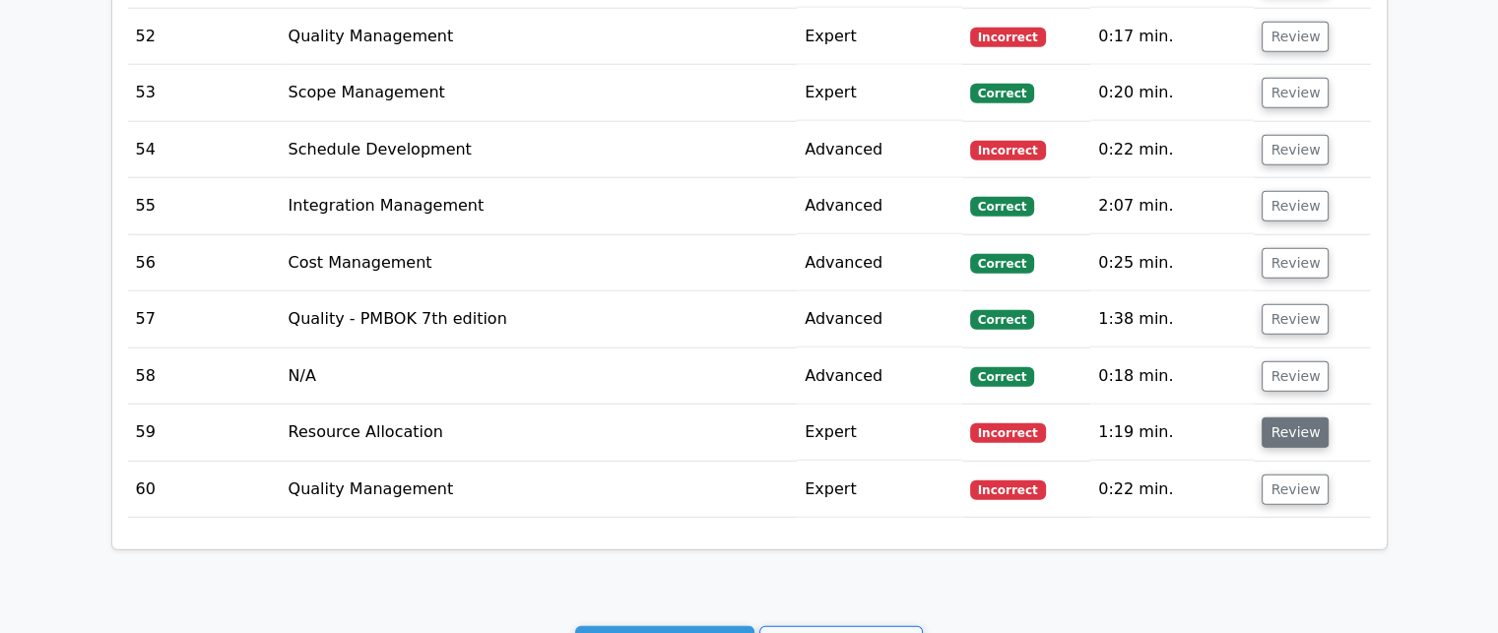
scroll to position [5099, 0]
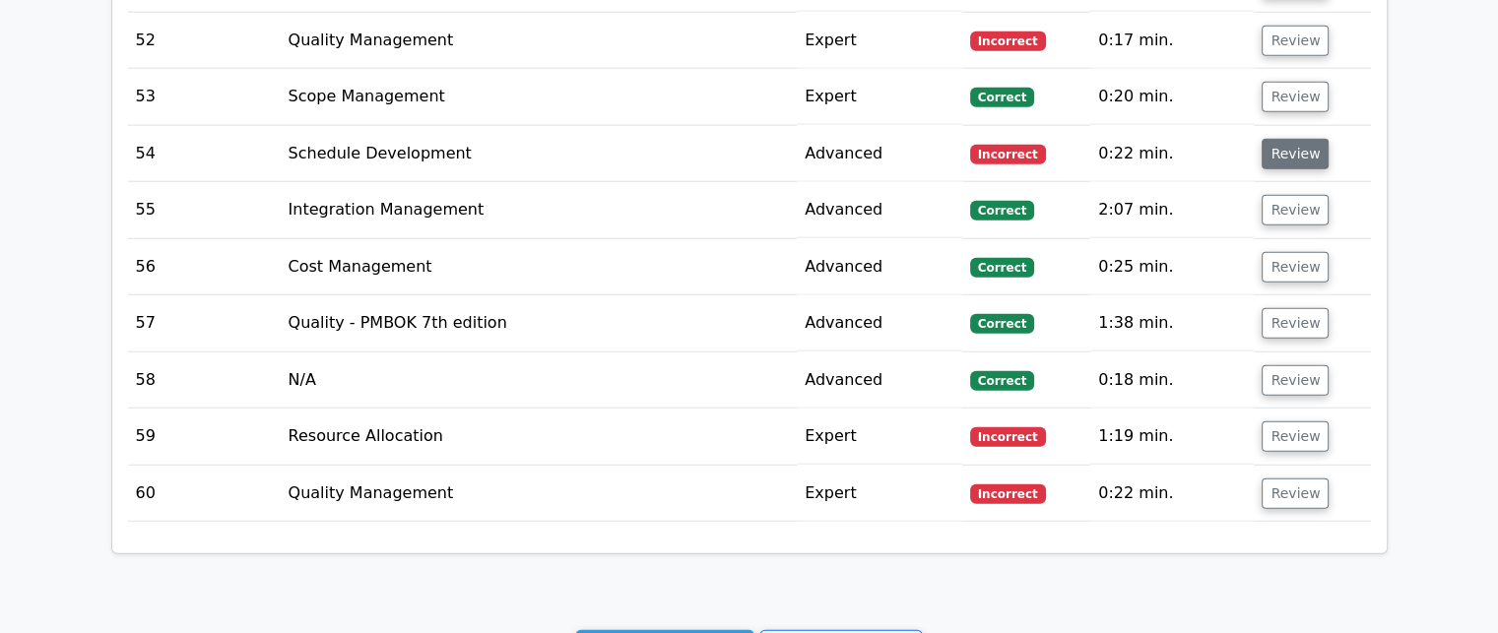
click at [1281, 140] on button "Review" at bounding box center [1295, 154] width 67 height 31
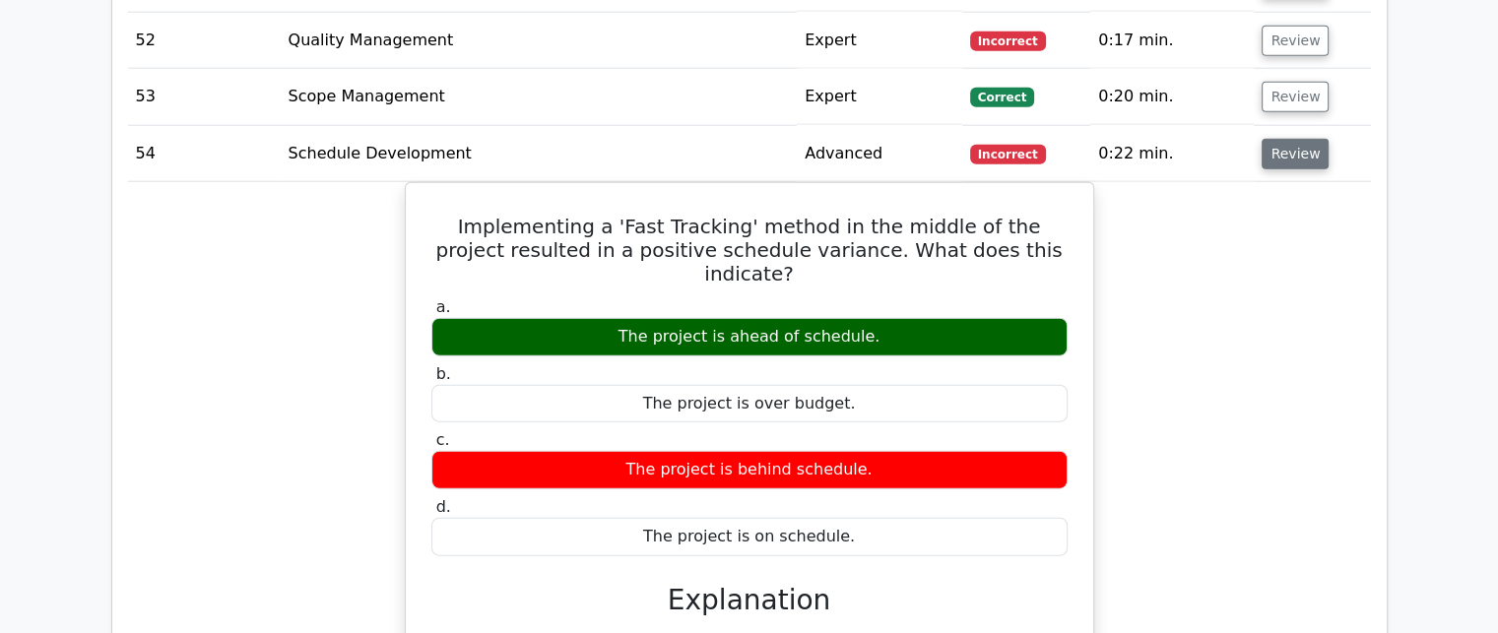
click at [1281, 140] on button "Review" at bounding box center [1295, 154] width 67 height 31
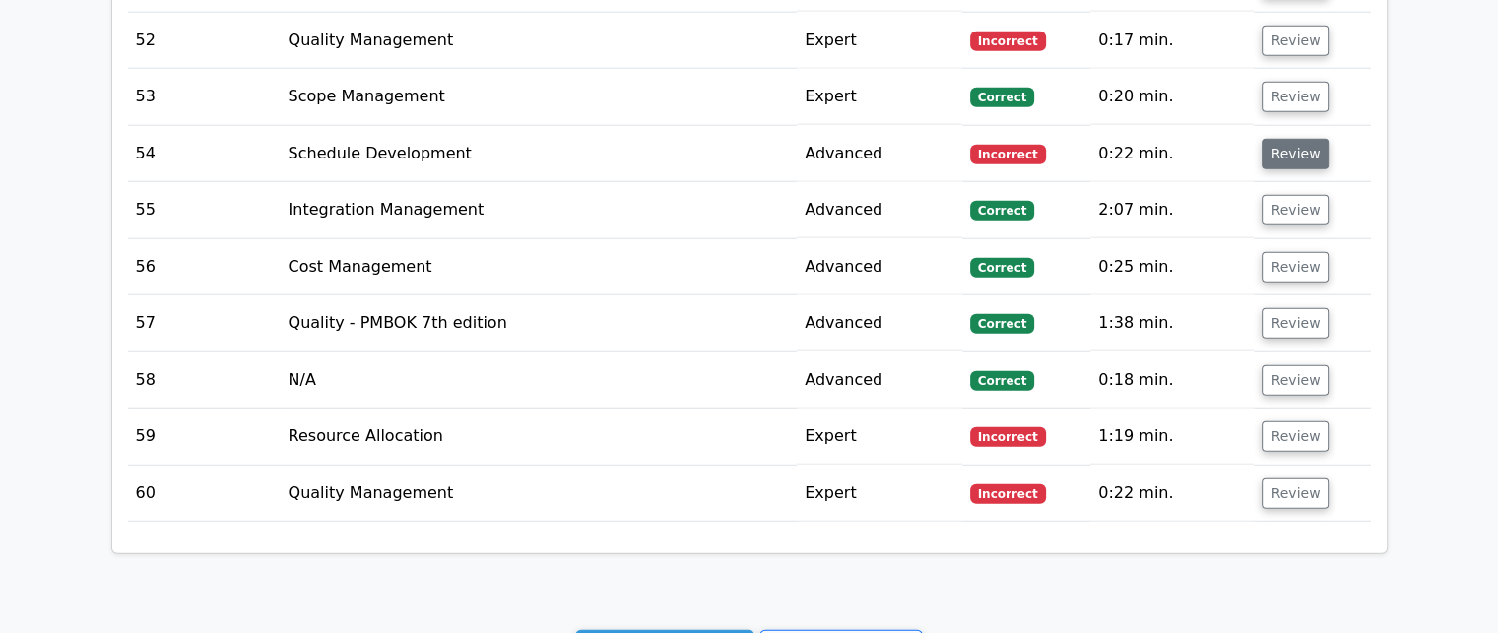
scroll to position [5001, 0]
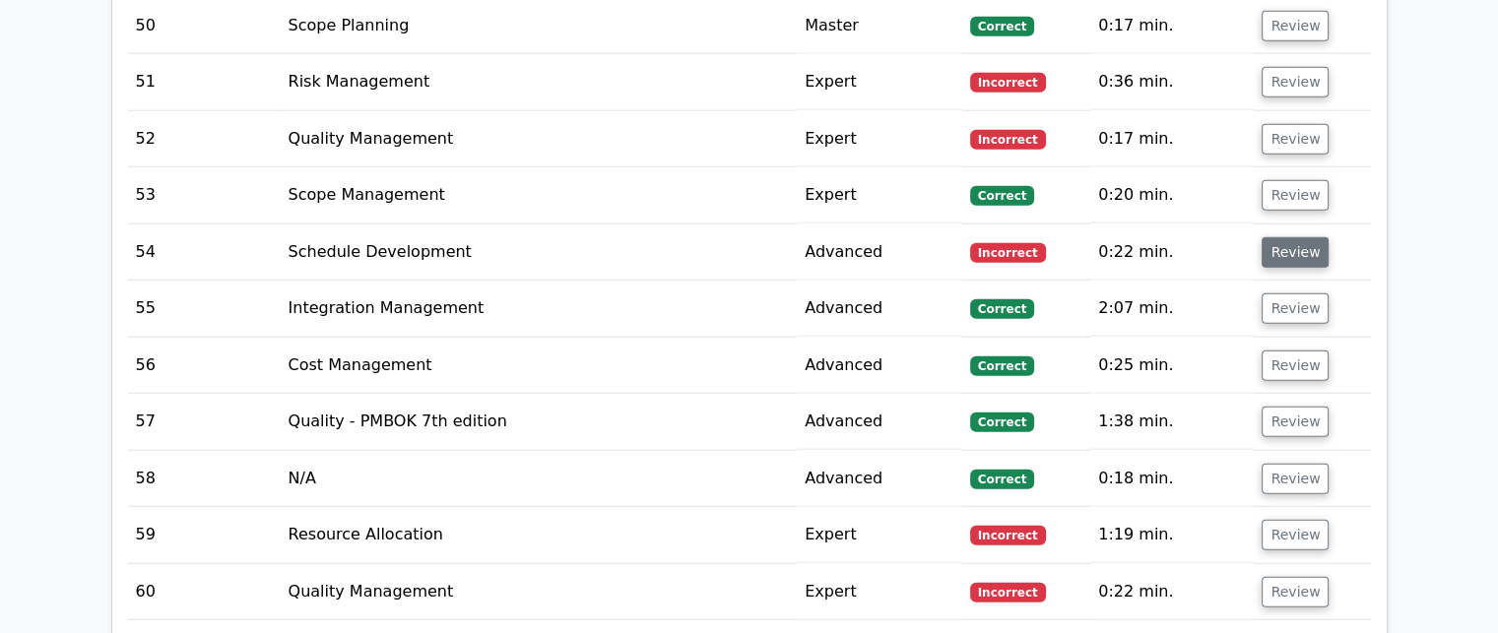
click at [1291, 245] on button "Review" at bounding box center [1295, 252] width 67 height 31
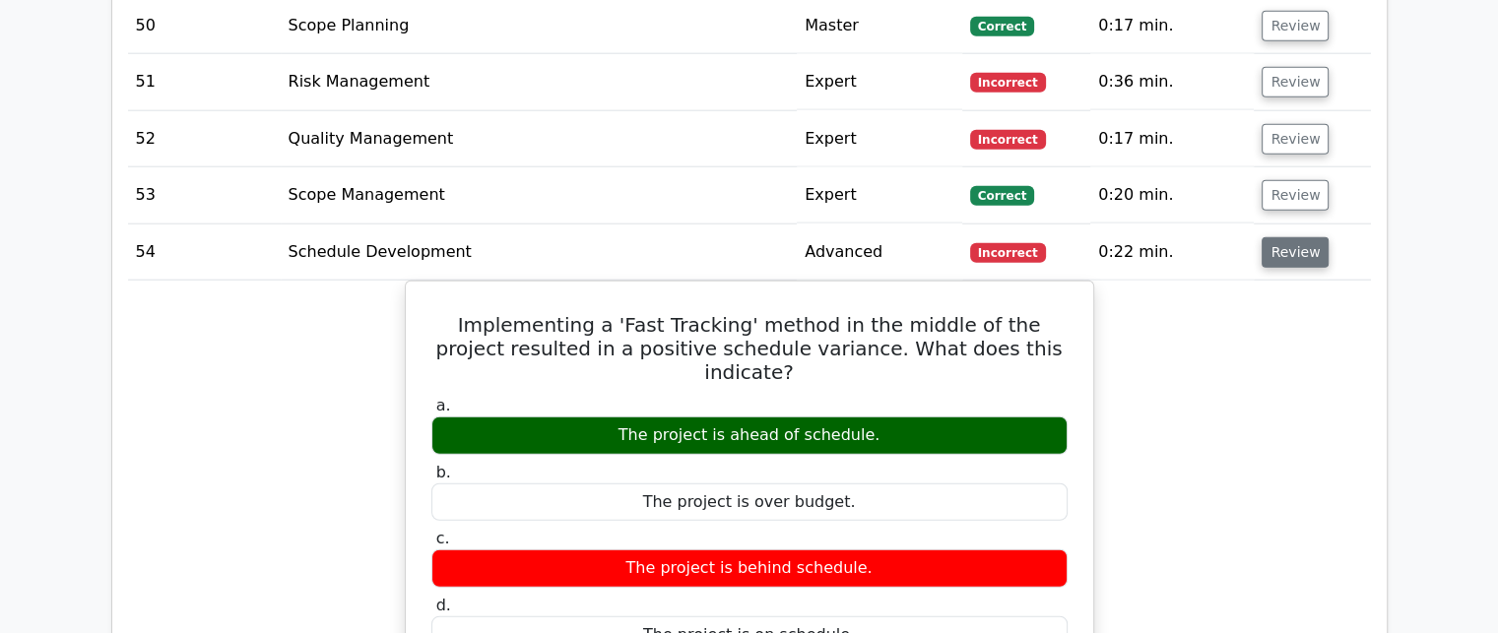
click at [1291, 245] on button "Review" at bounding box center [1295, 252] width 67 height 31
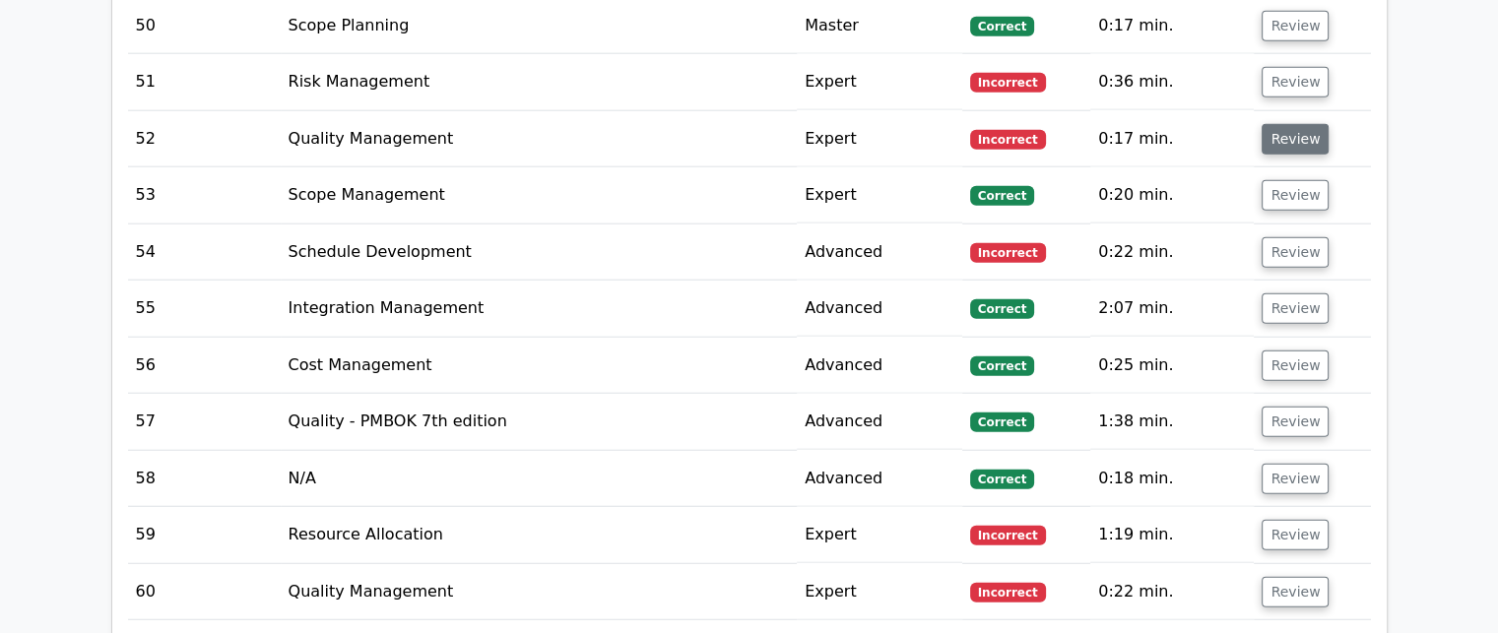
click at [1281, 135] on button "Review" at bounding box center [1295, 139] width 67 height 31
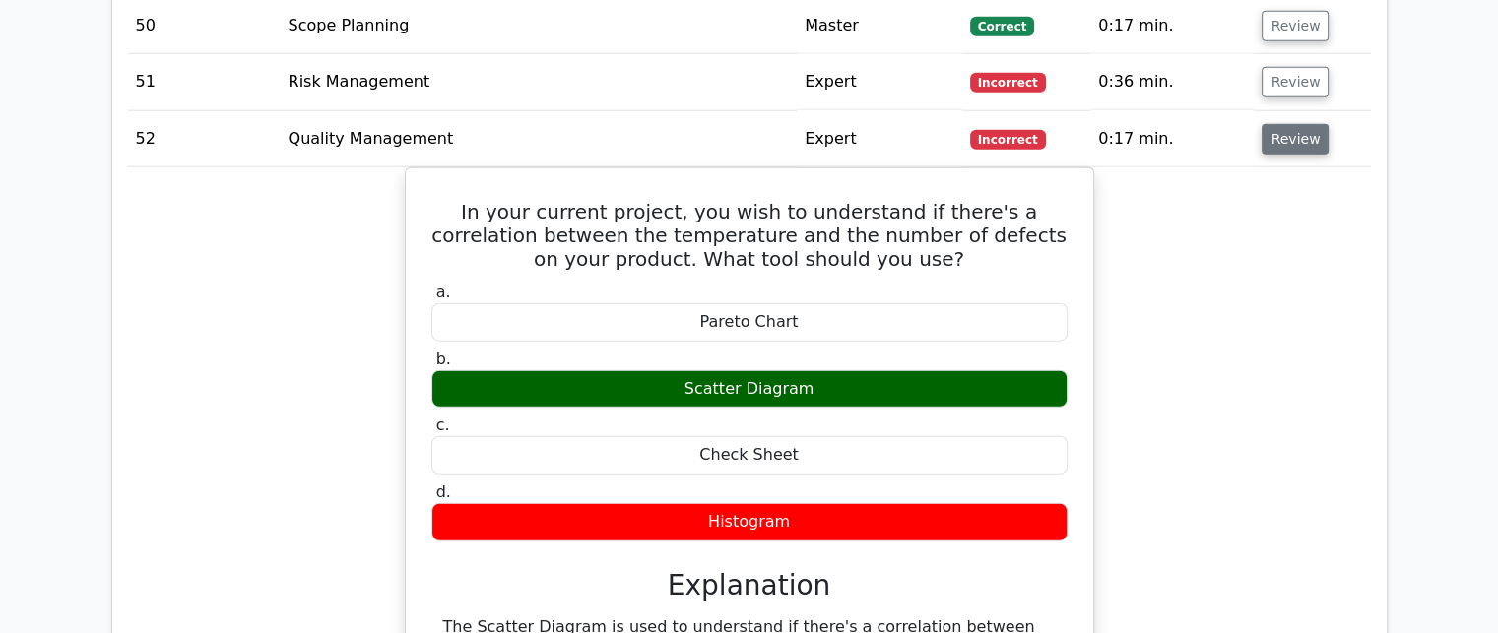
click at [1281, 135] on button "Review" at bounding box center [1295, 139] width 67 height 31
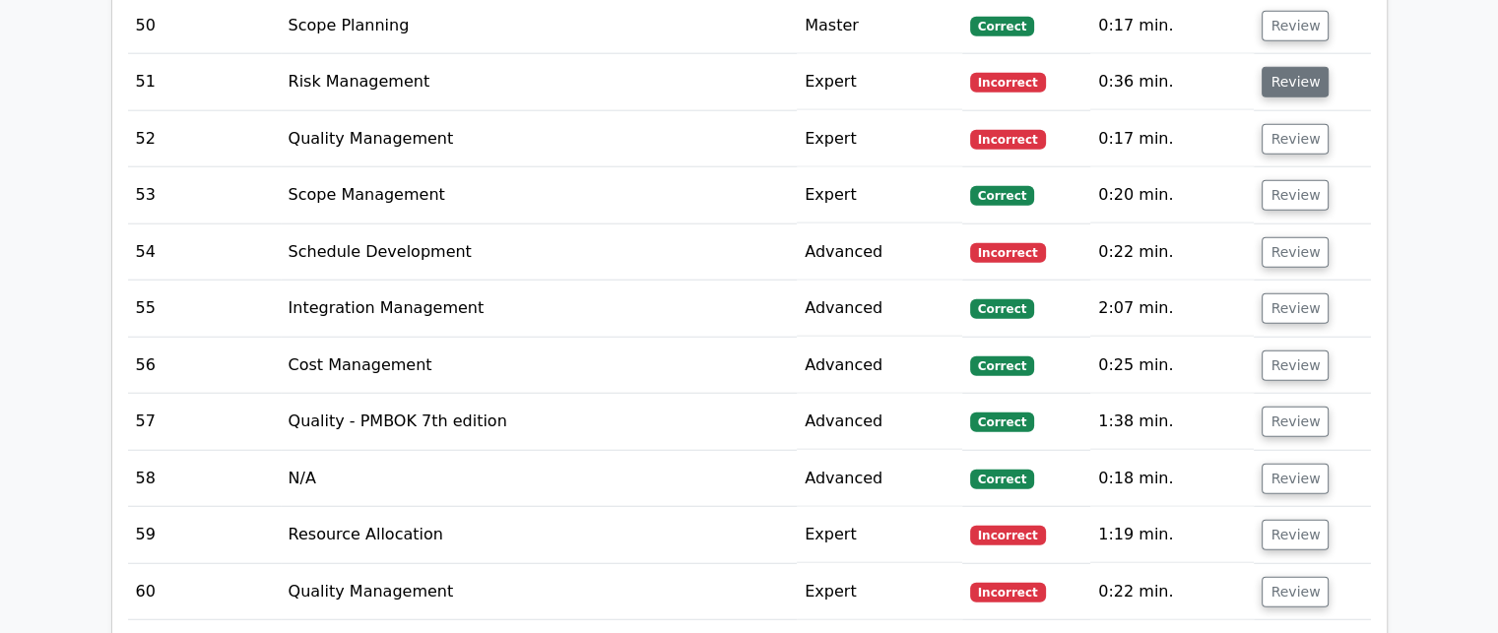
click at [1281, 76] on button "Review" at bounding box center [1295, 82] width 67 height 31
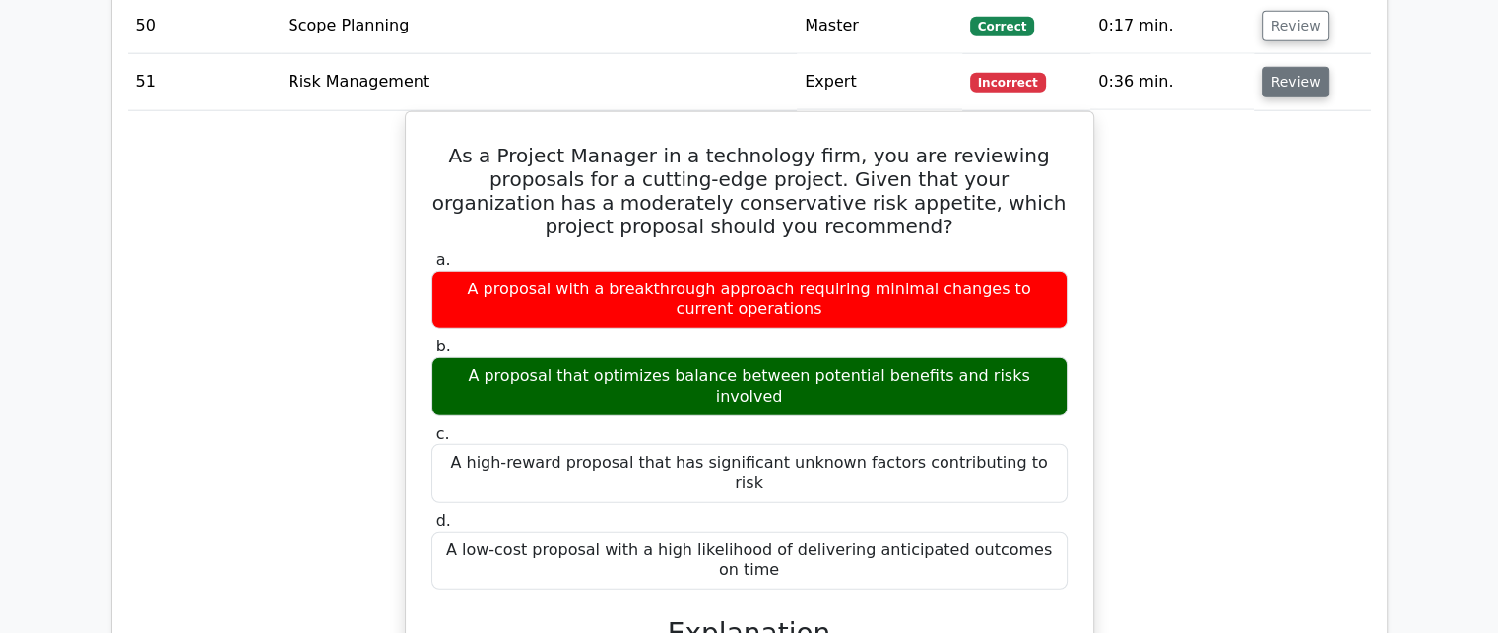
click at [1281, 76] on button "Review" at bounding box center [1295, 82] width 67 height 31
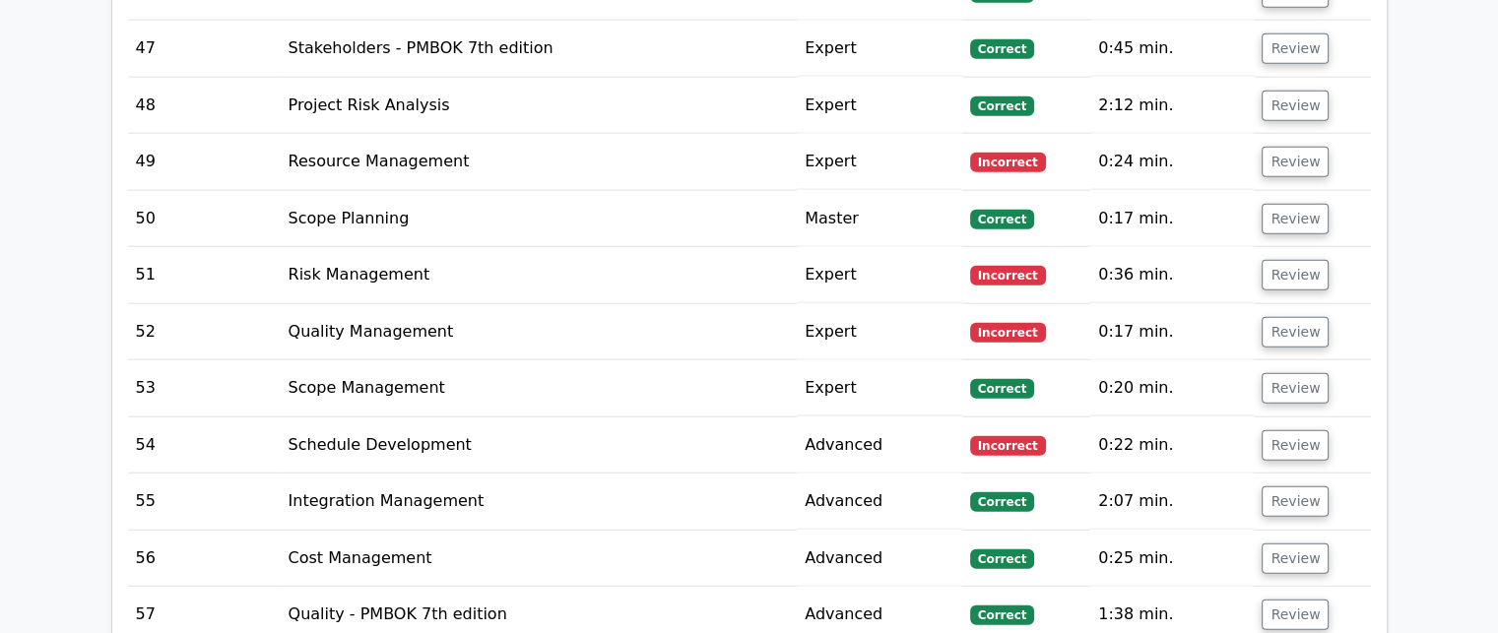
scroll to position [4705, 0]
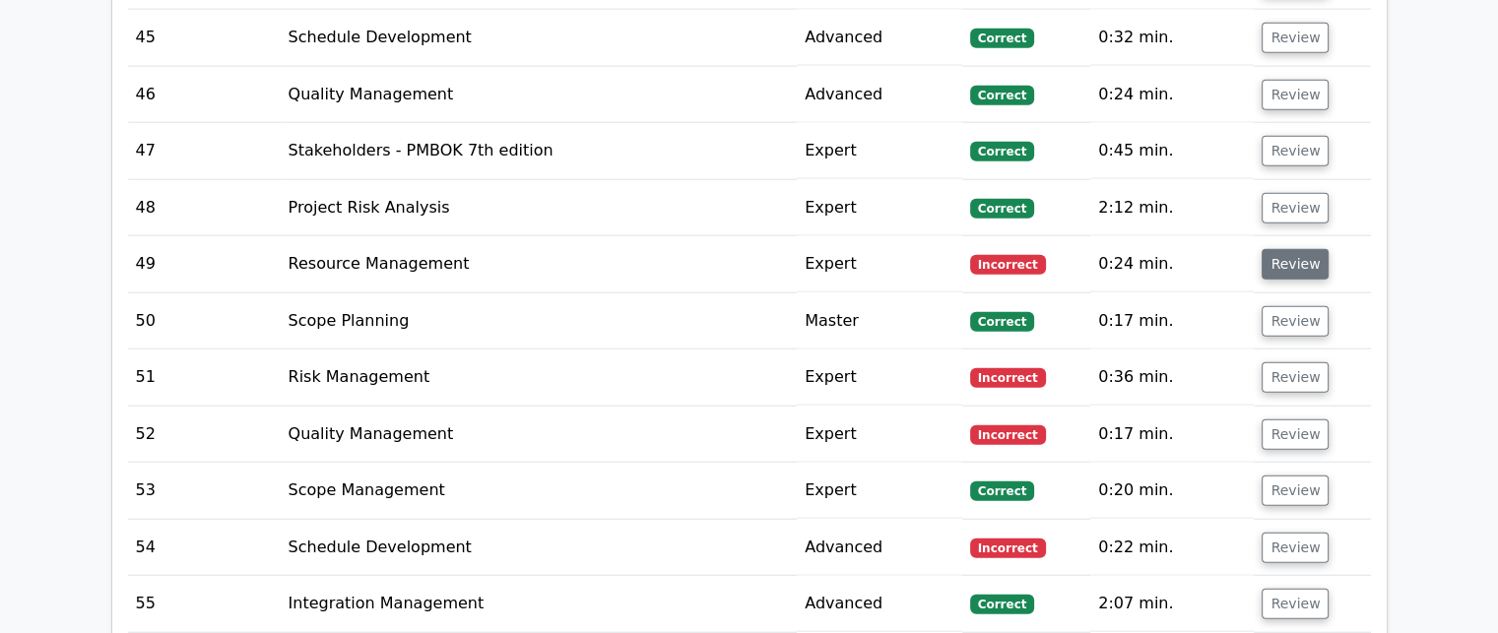
click at [1289, 249] on button "Review" at bounding box center [1295, 264] width 67 height 31
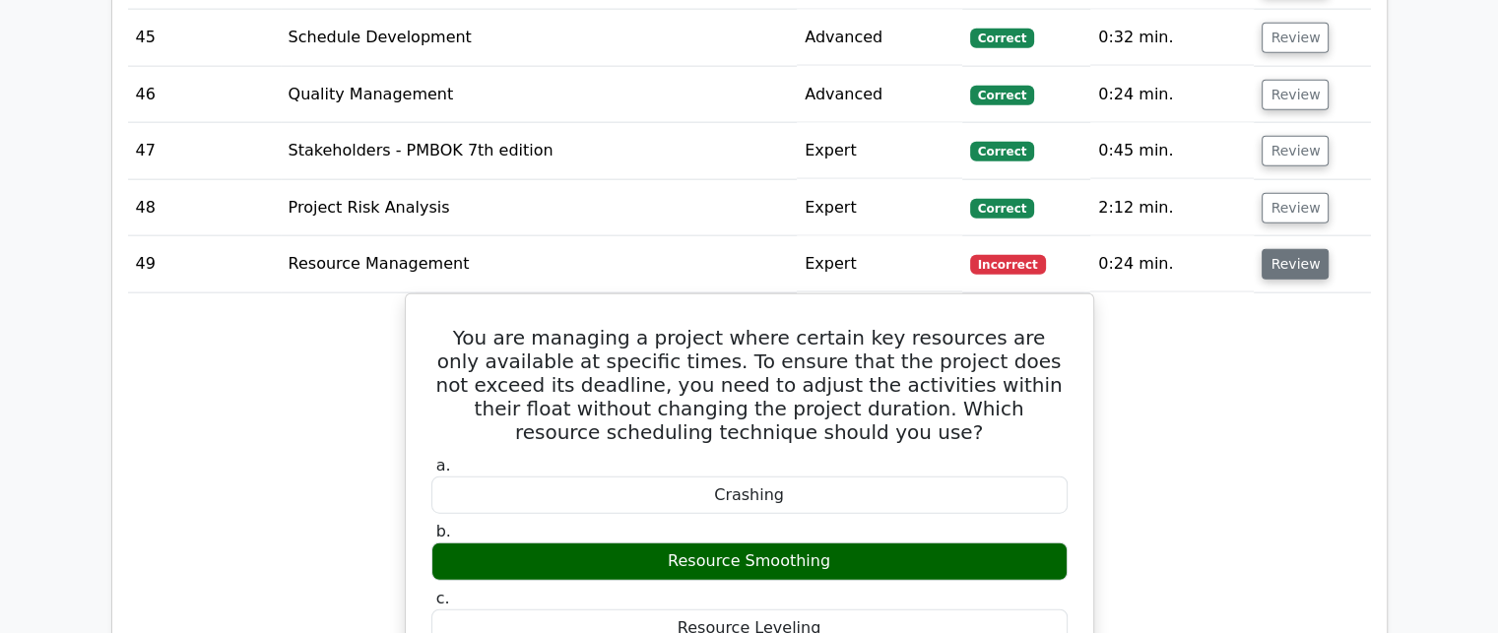
click at [1289, 249] on button "Review" at bounding box center [1295, 264] width 67 height 31
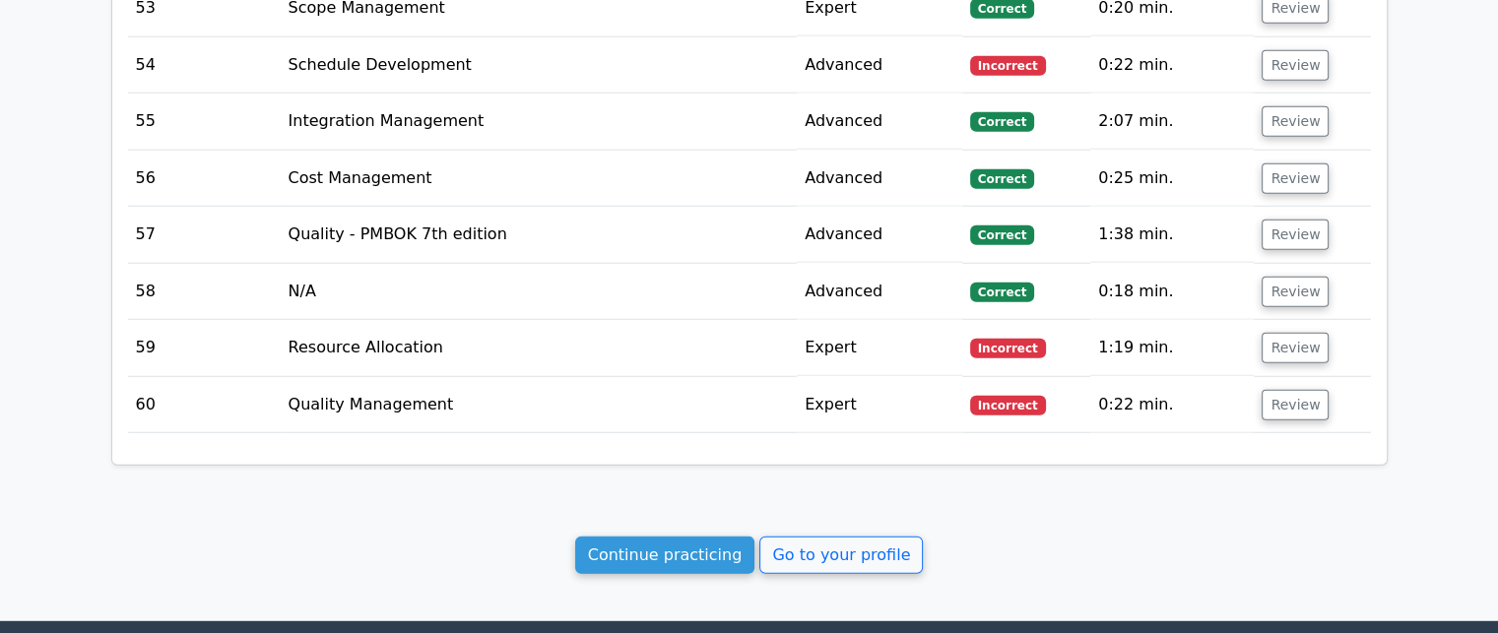
scroll to position [5222, 0]
